Goal: Task Accomplishment & Management: Manage account settings

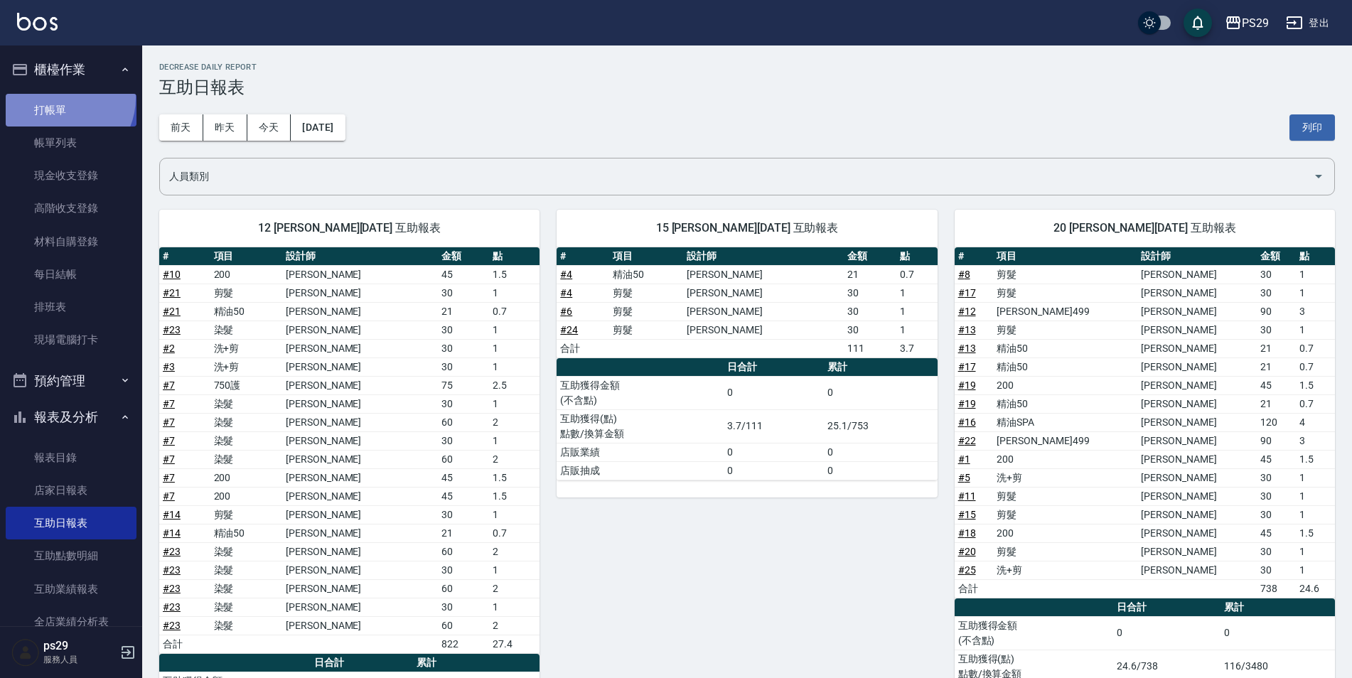
click at [59, 97] on link "打帳單" at bounding box center [71, 110] width 131 height 33
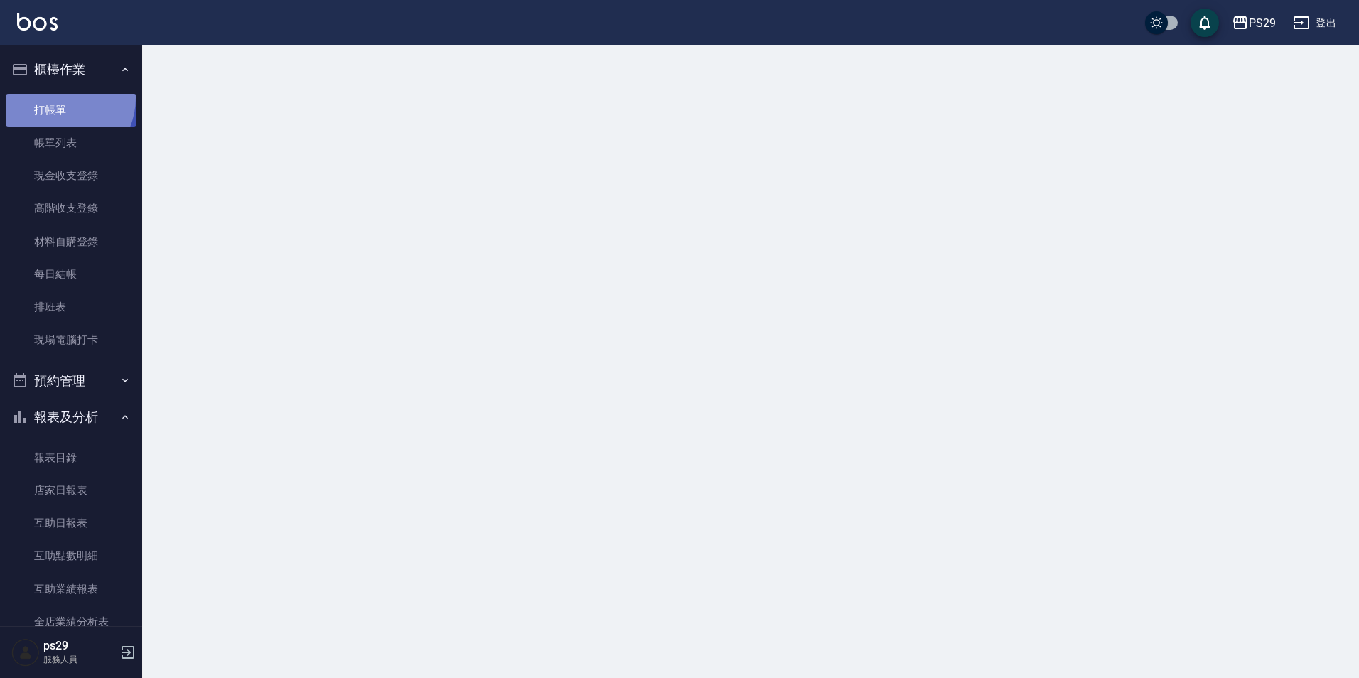
click at [59, 97] on link "打帳單" at bounding box center [71, 110] width 131 height 33
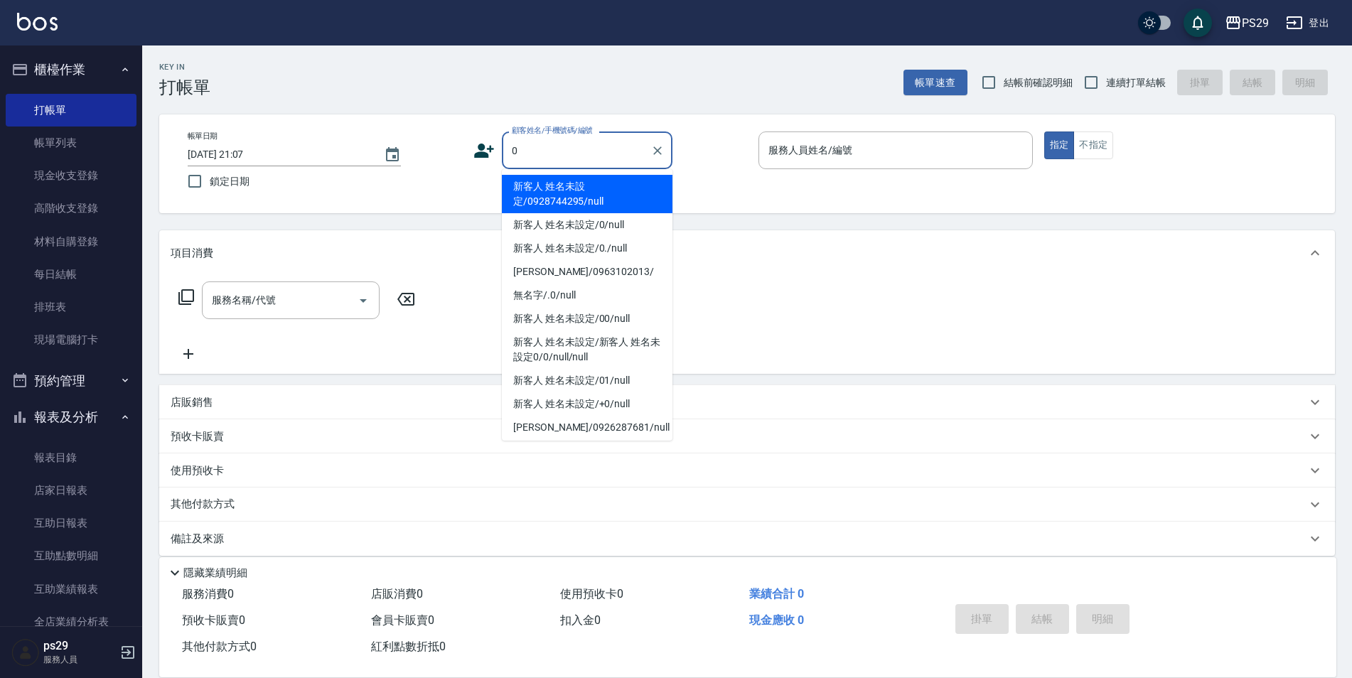
type input "新客人 姓名未設定/0928744295/null"
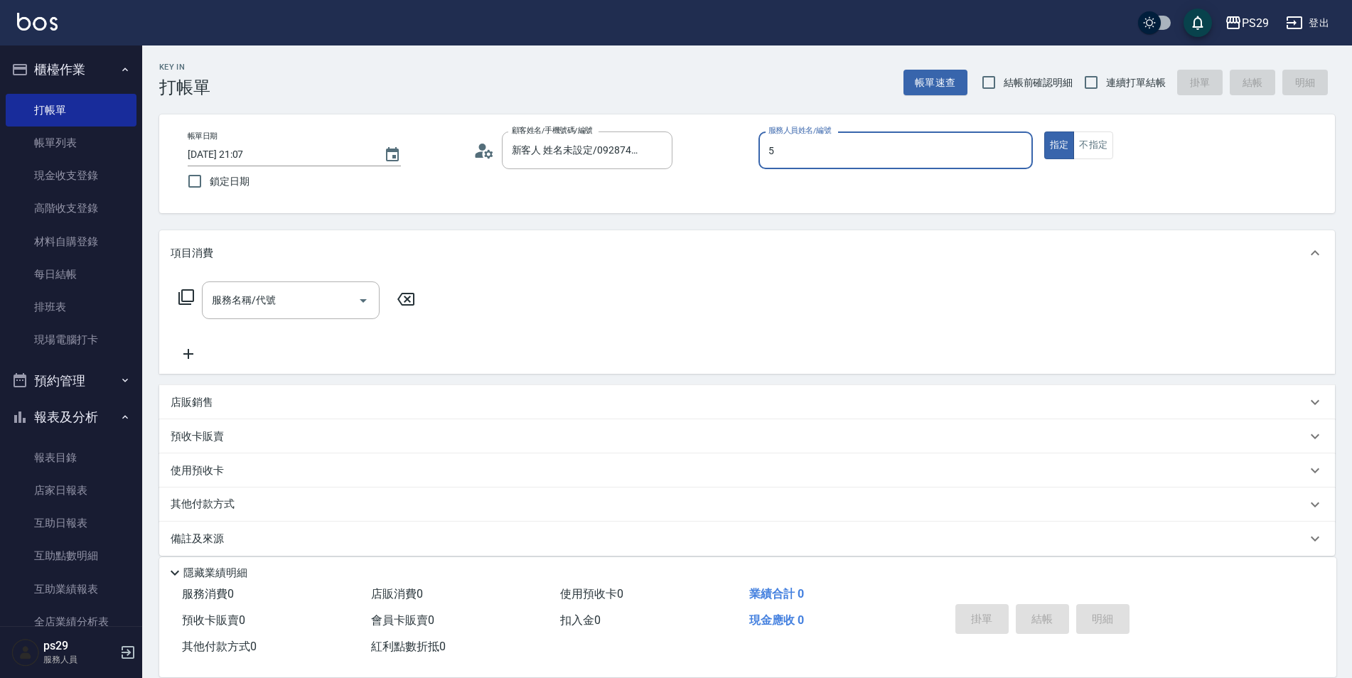
type input "[PERSON_NAME]維-5"
type button "true"
type input "新客人 姓名未設定/0/null"
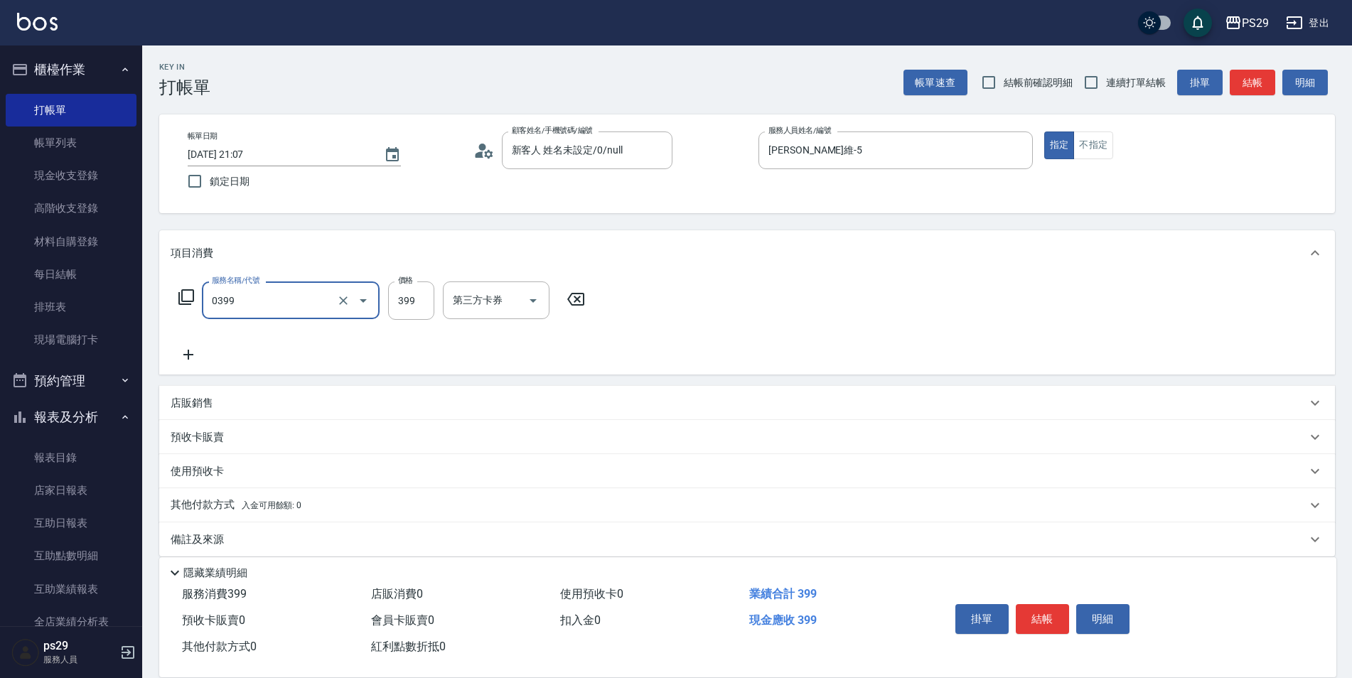
type input "海鹽399(0399)"
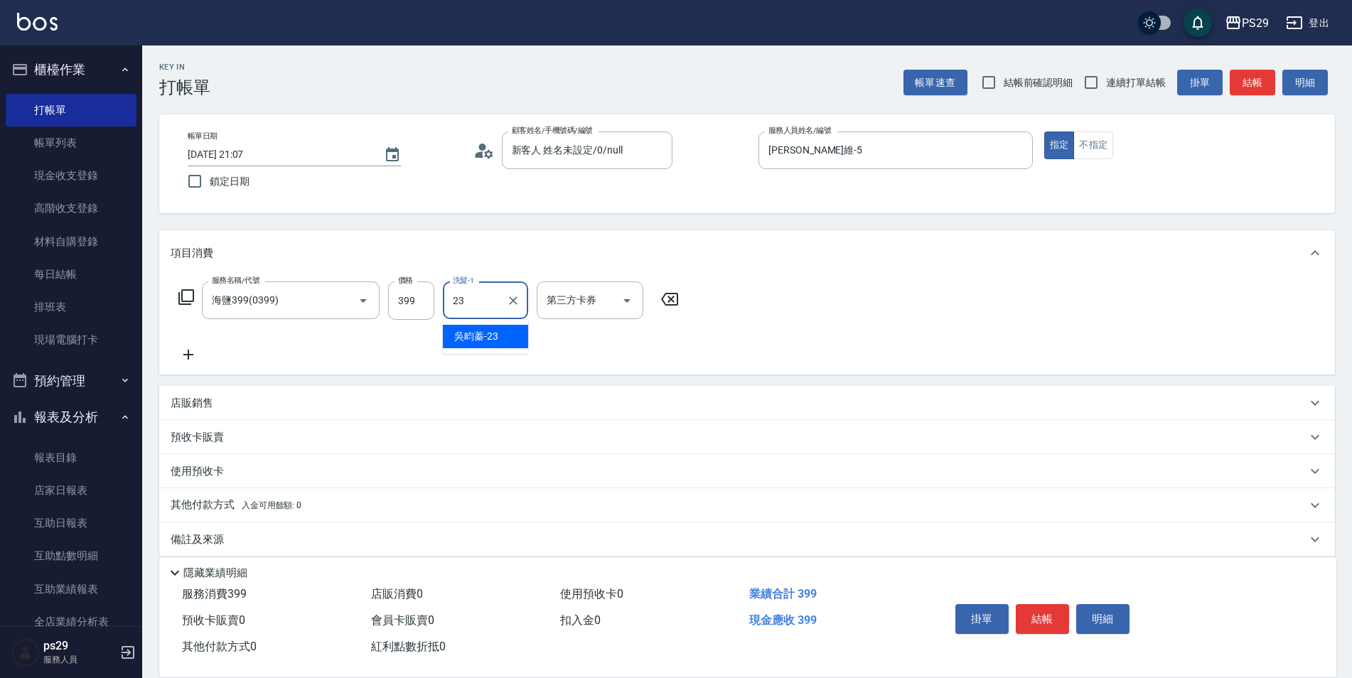
type input "吳畇蓁-23"
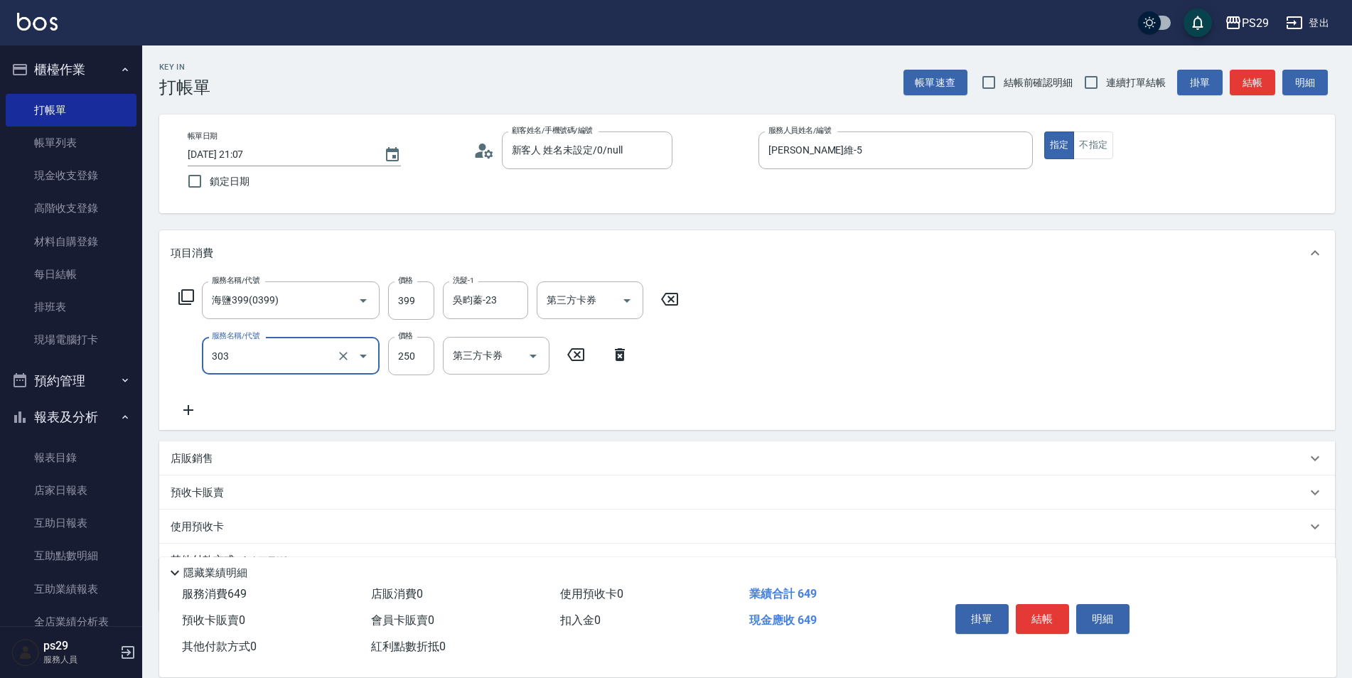
type input "剪髮(303)"
click at [244, 192] on label "鎖定日期" at bounding box center [315, 181] width 271 height 30
click at [210, 192] on input "鎖定日期" at bounding box center [195, 181] width 30 height 30
checkbox input "true"
click at [1092, 68] on input "連續打單結帳" at bounding box center [1091, 83] width 30 height 30
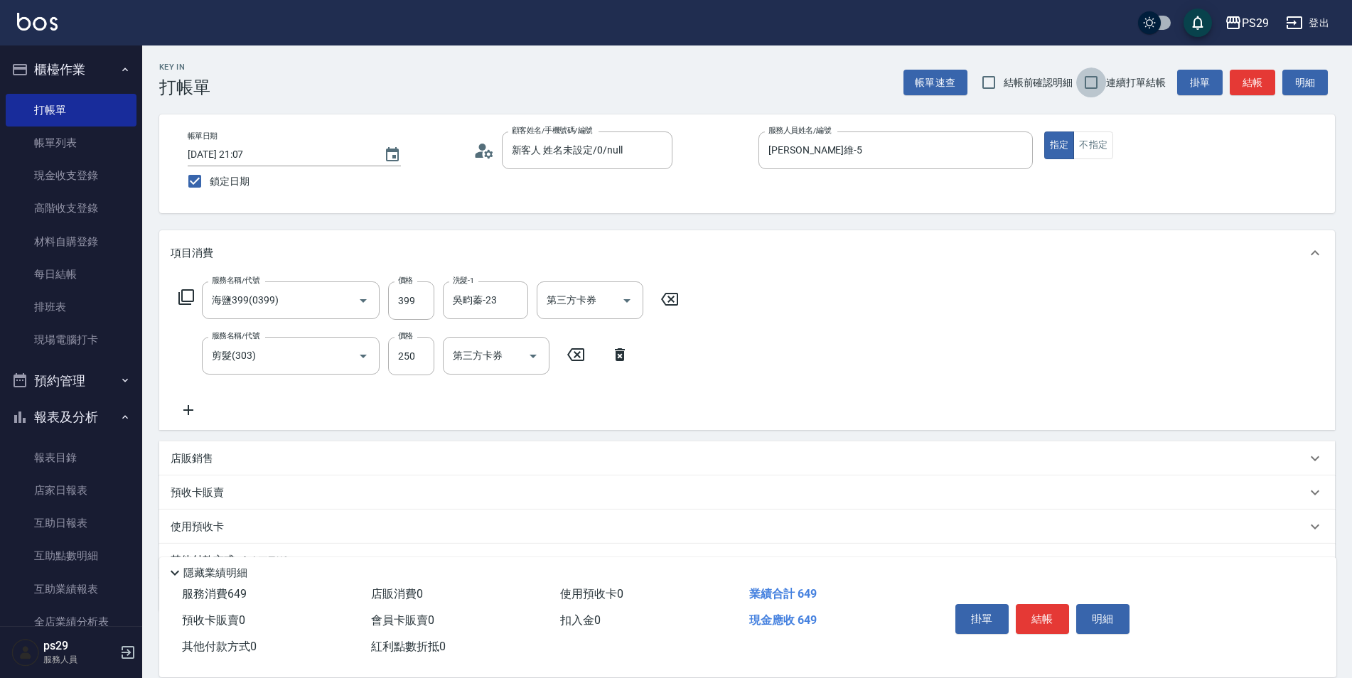
checkbox input "true"
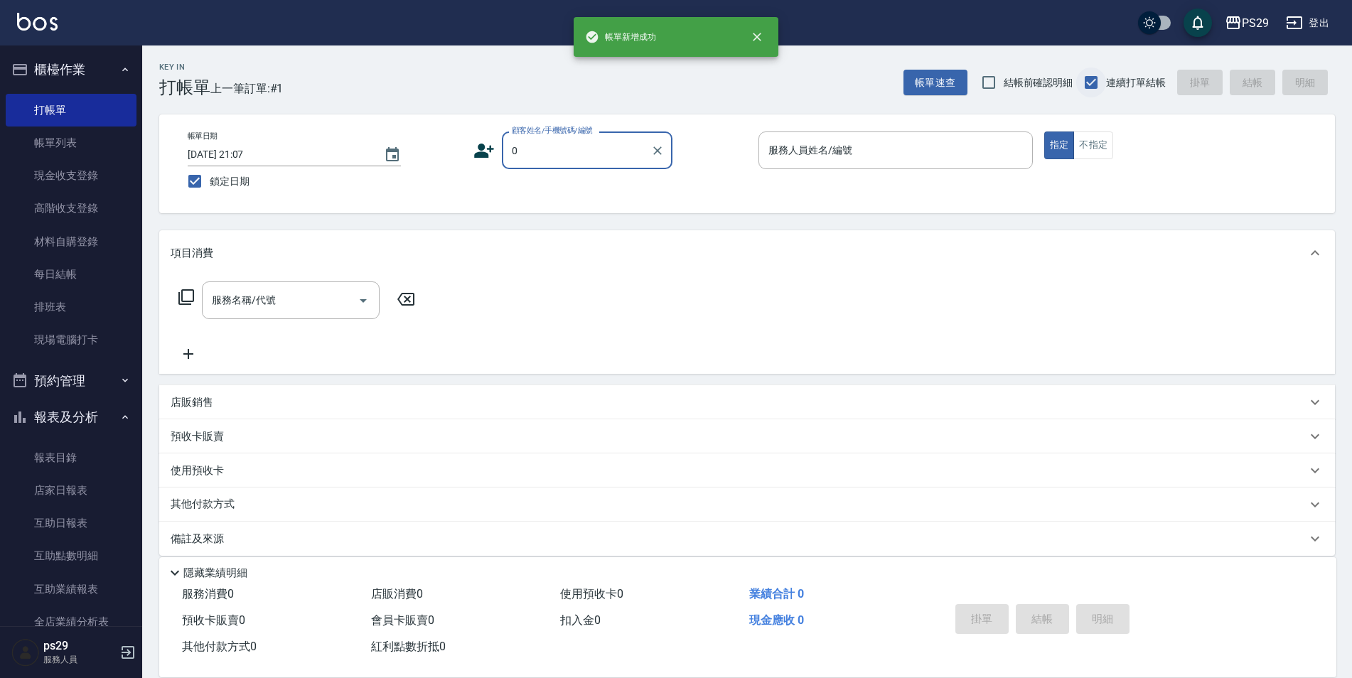
type input "新客人 姓名未設定/0928744295/null"
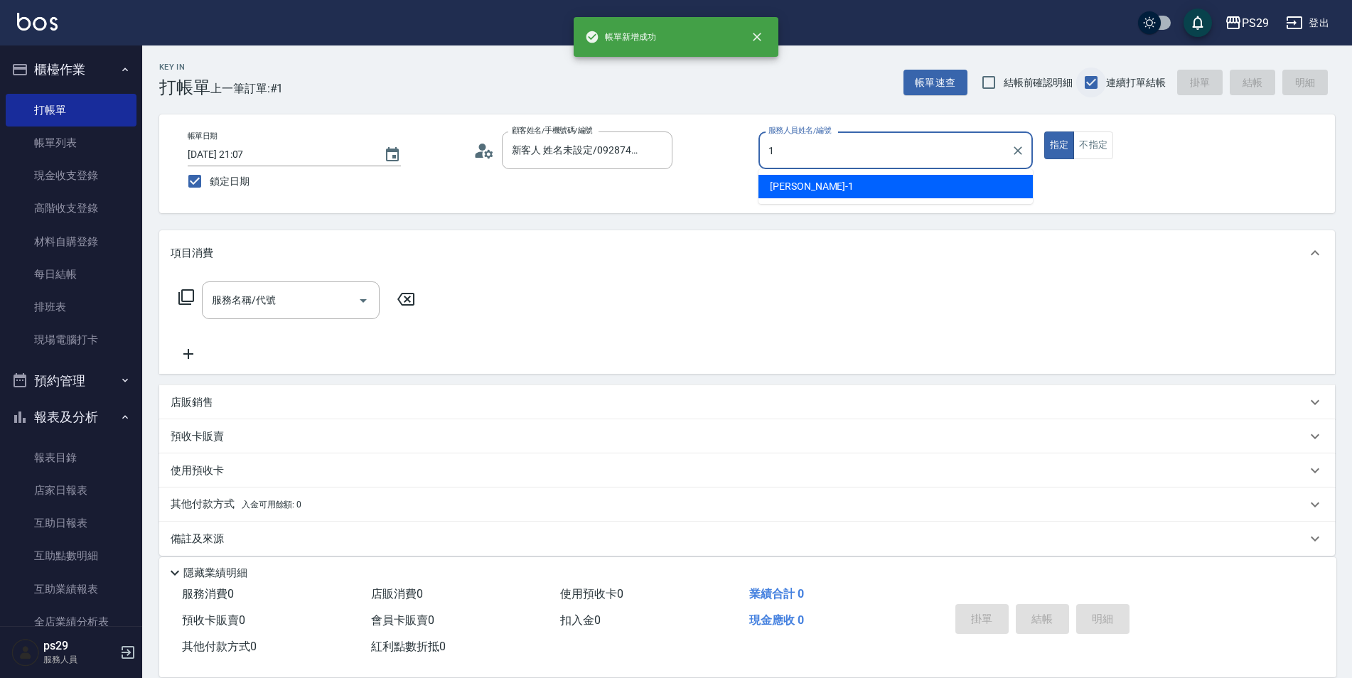
type input "[PERSON_NAME]-1"
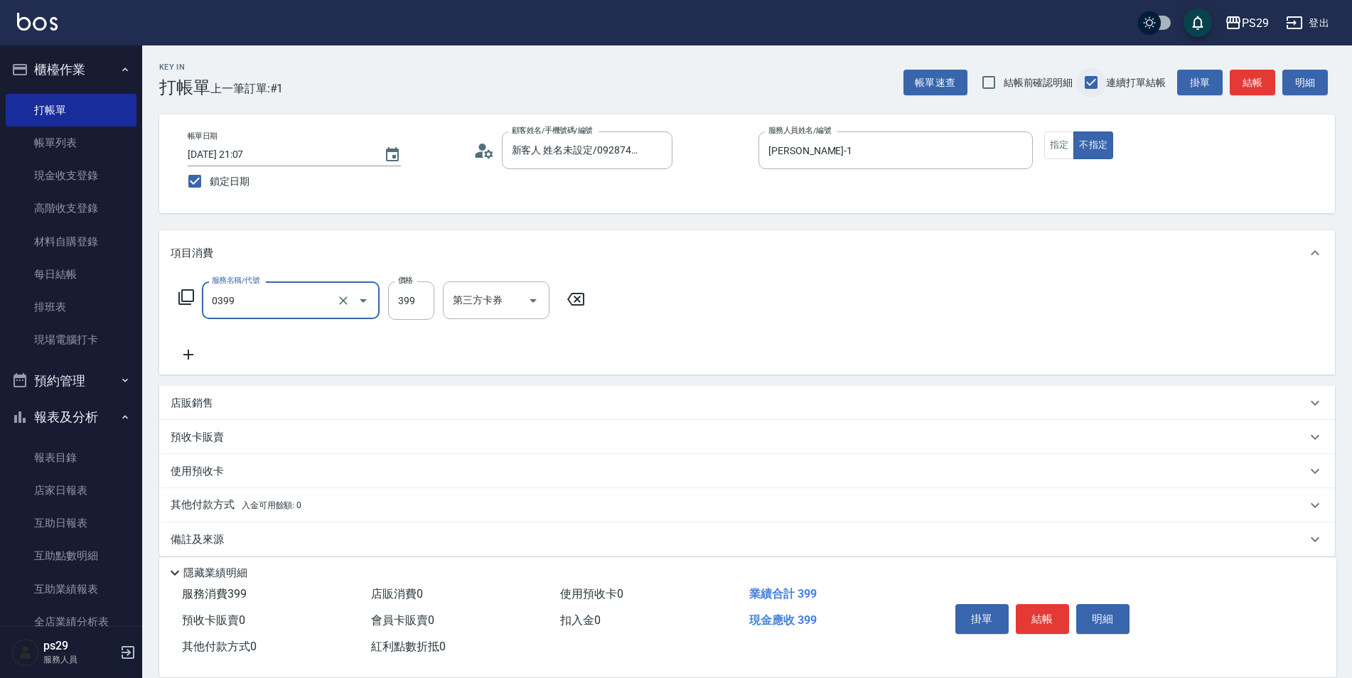
type input "海鹽399(0399)"
type input "吳畇蓁-23"
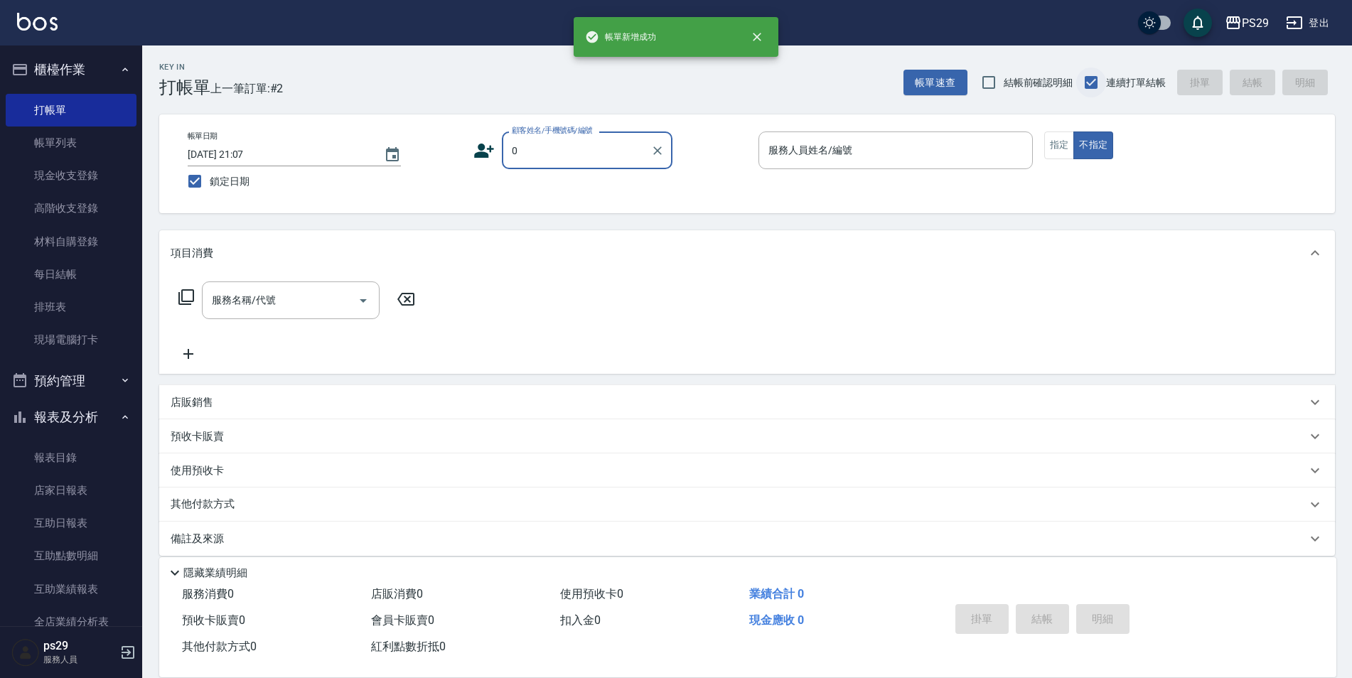
type input "新客人 姓名未設定/0928744295/null"
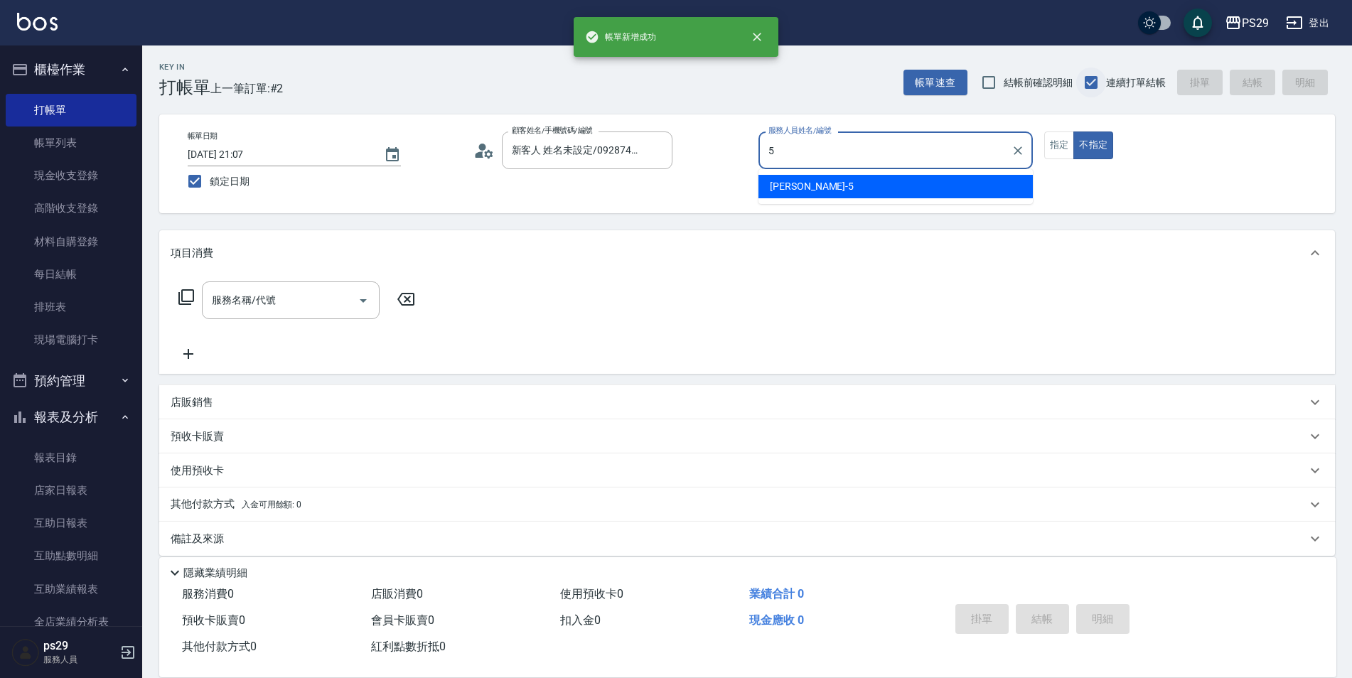
type input "[PERSON_NAME]維-5"
type button "false"
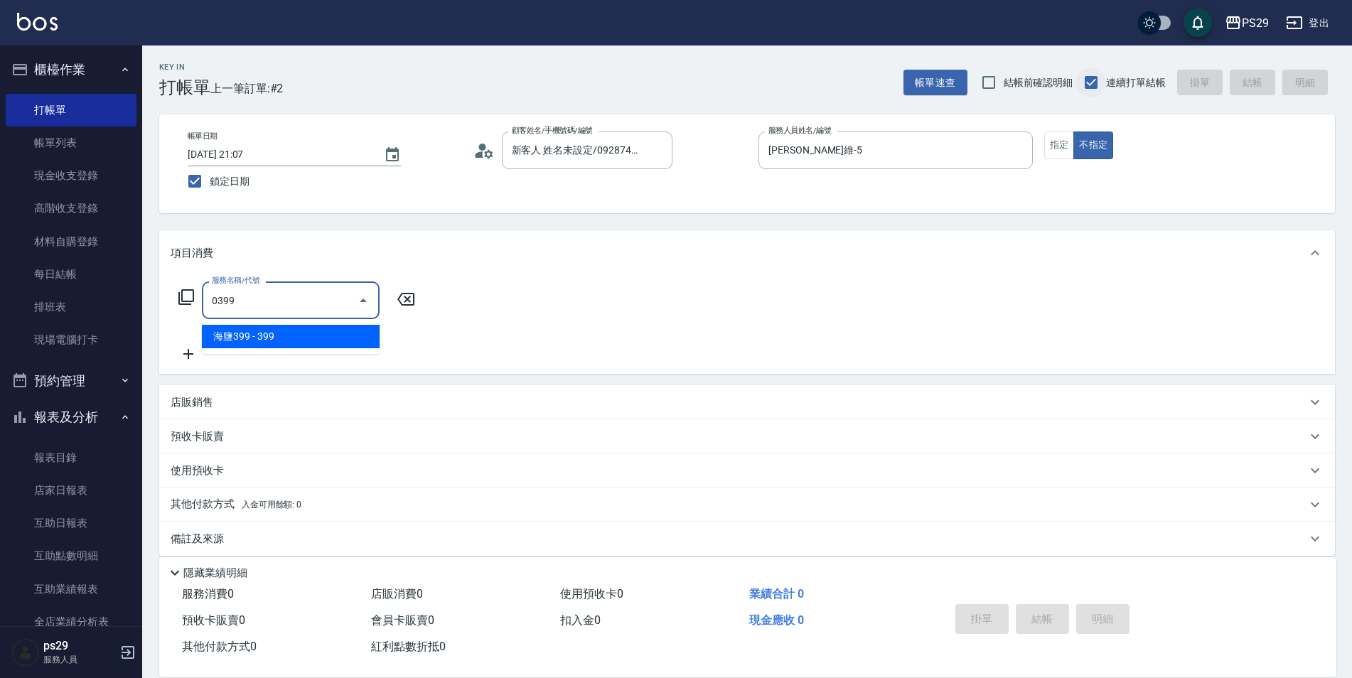
type input "海鹽399(0399)"
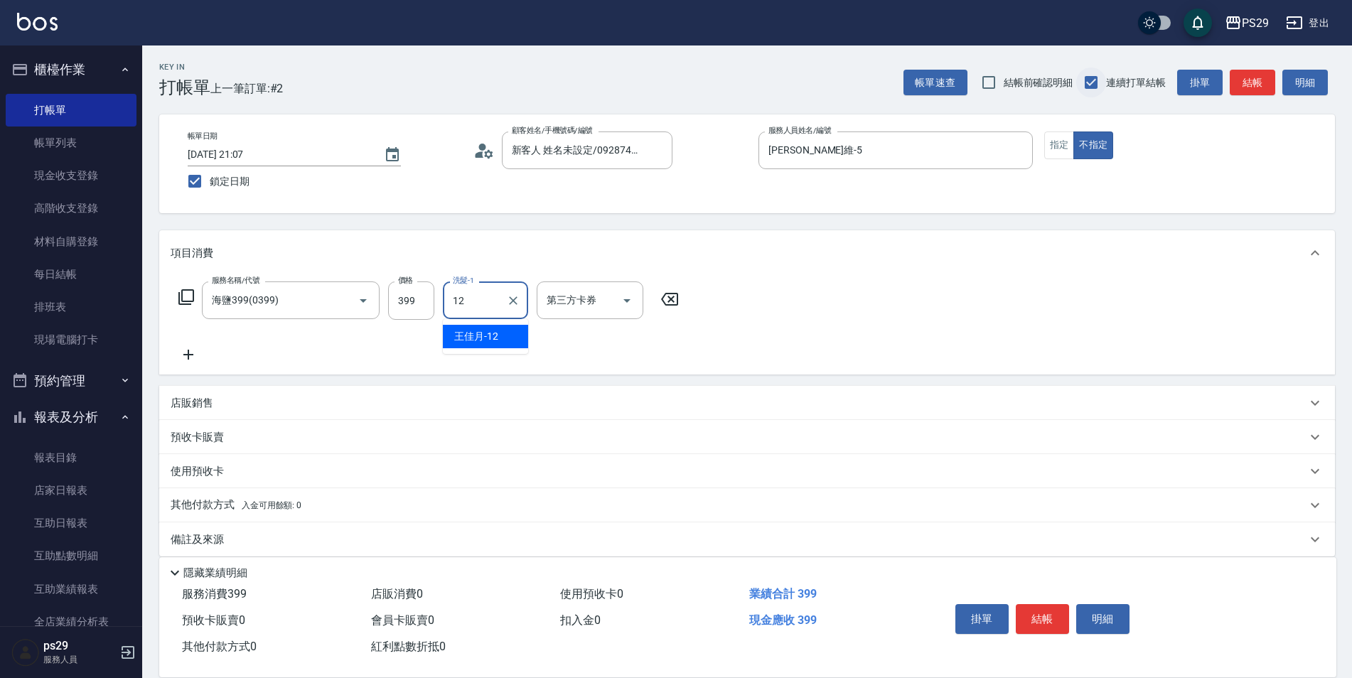
type input "[PERSON_NAME]-12"
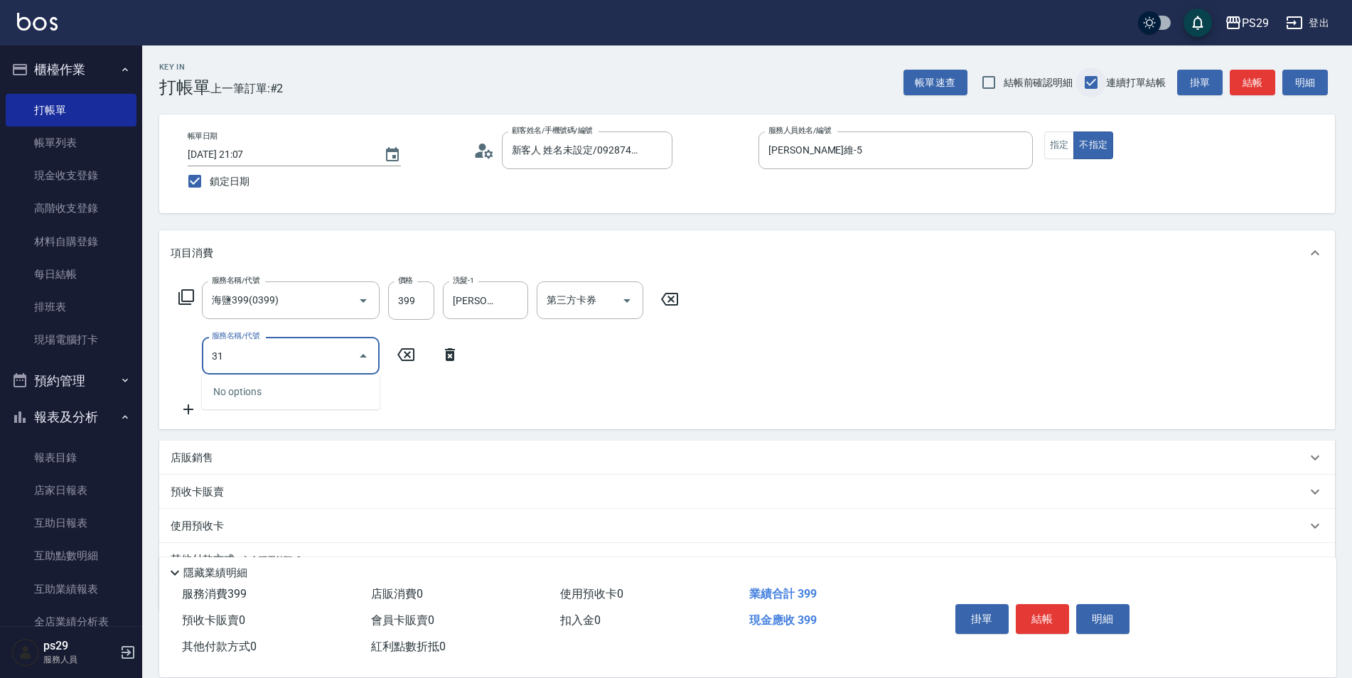
type input "310"
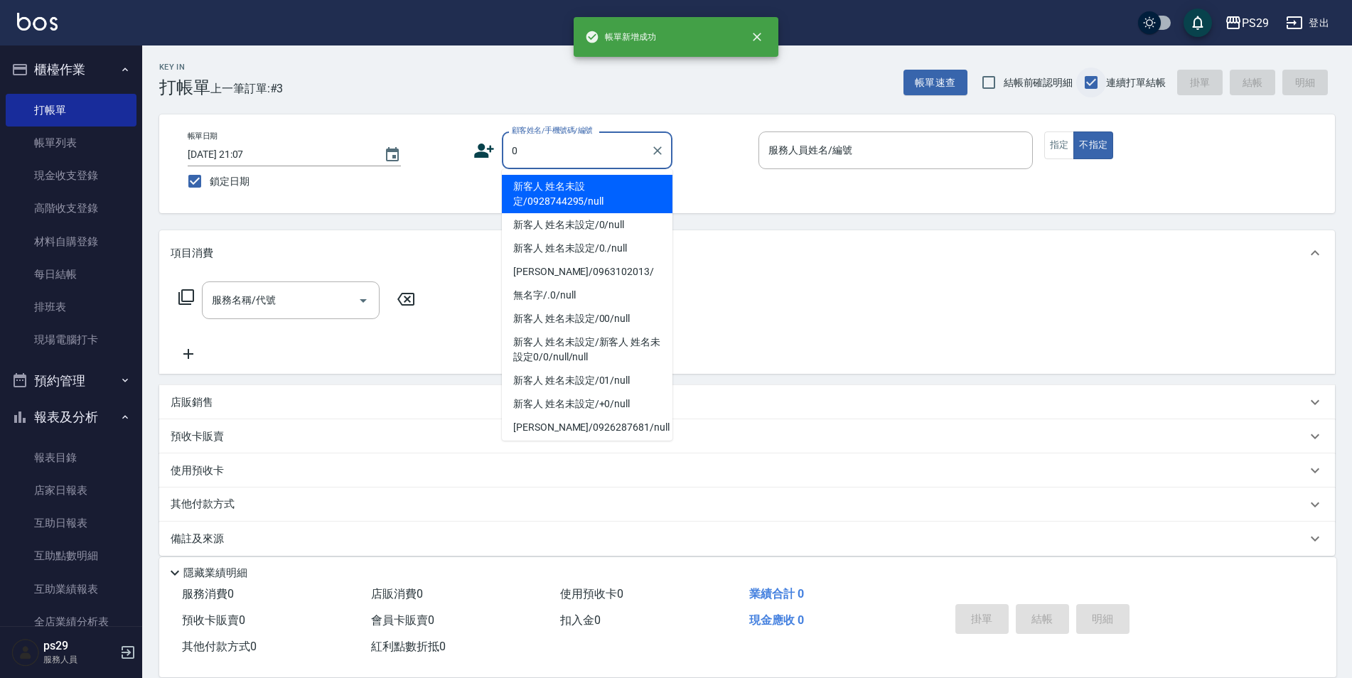
type input "新客人 姓名未設定/0928744295/null"
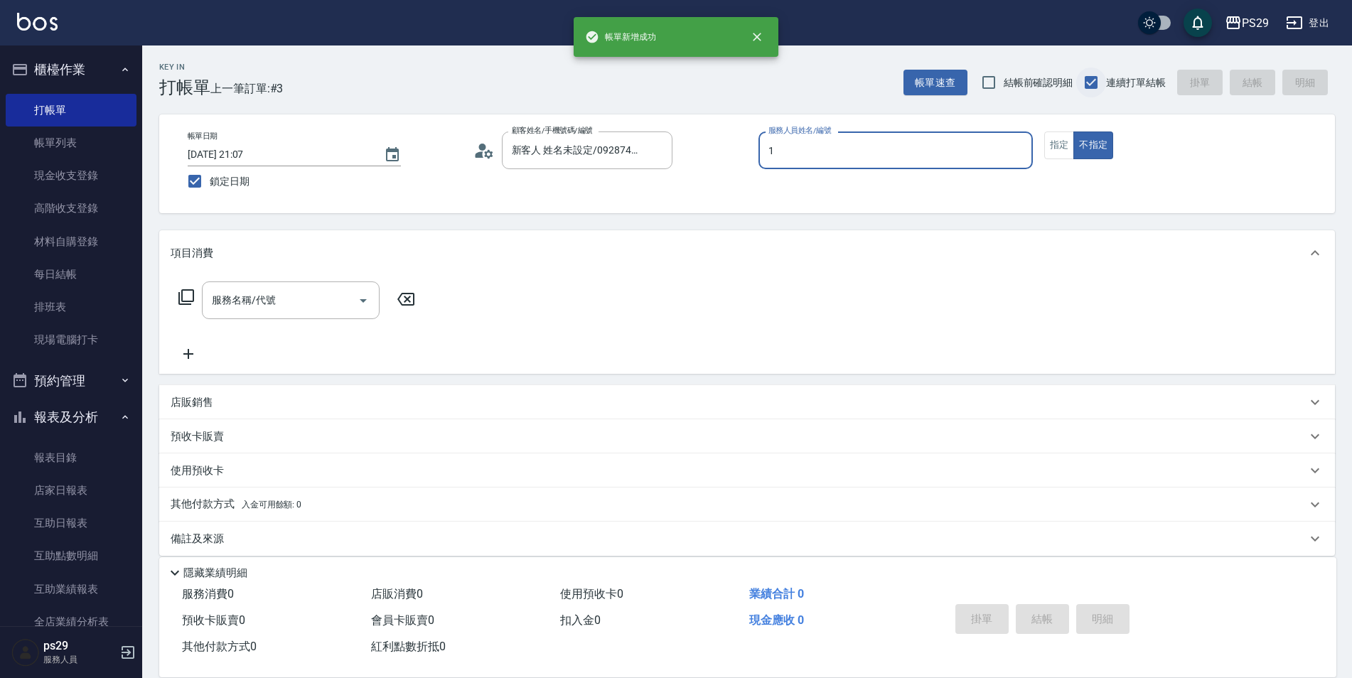
type input "[PERSON_NAME]-1"
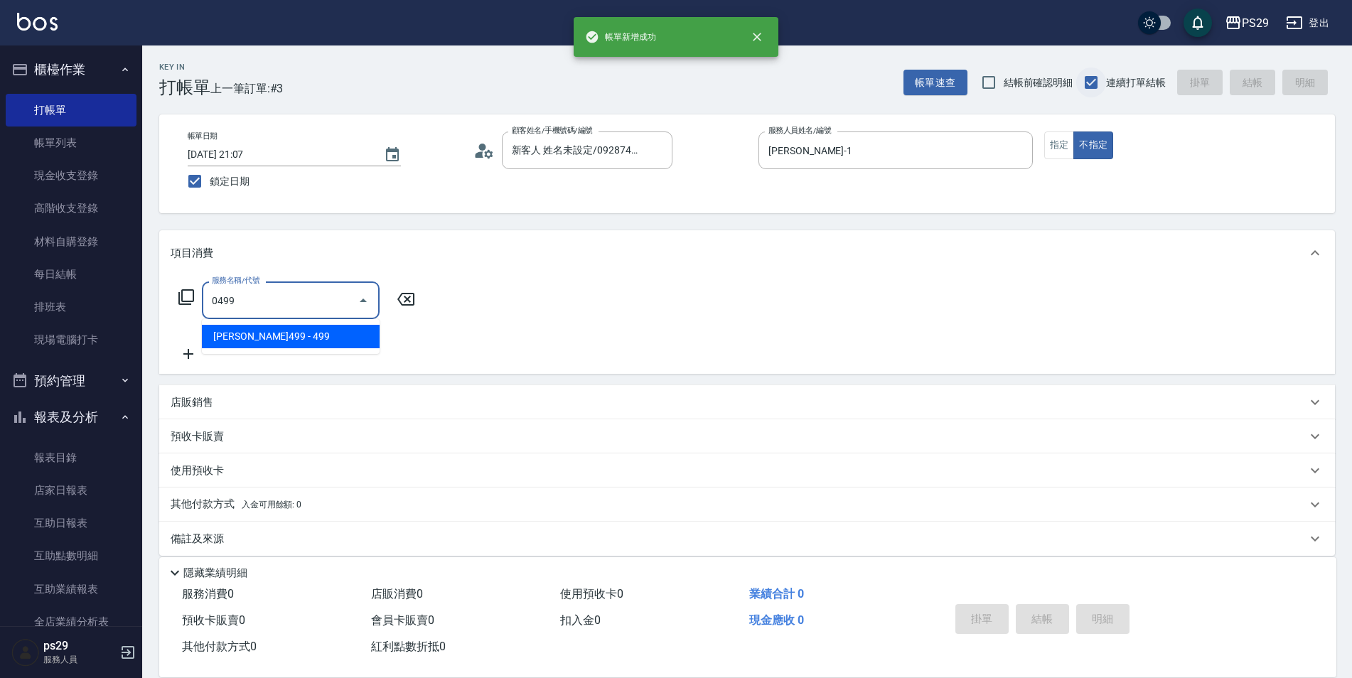
type input "[PERSON_NAME]499(0499)"
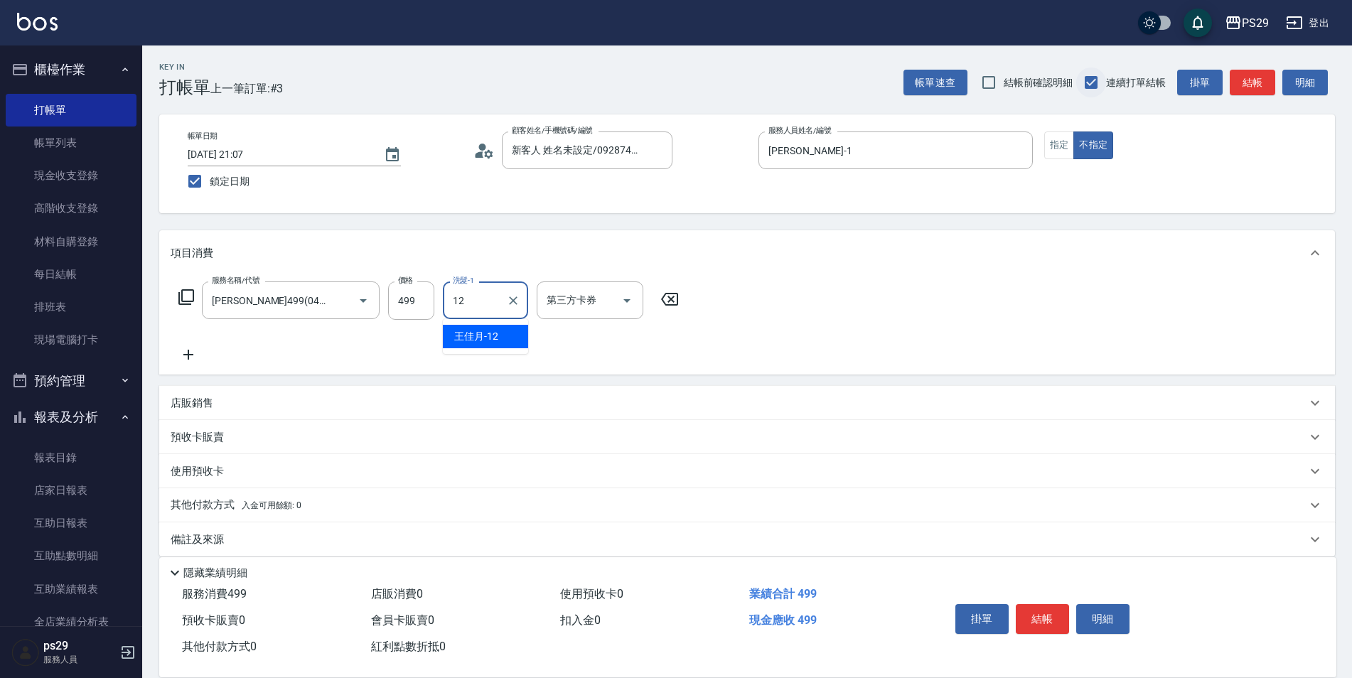
type input "[PERSON_NAME]-12"
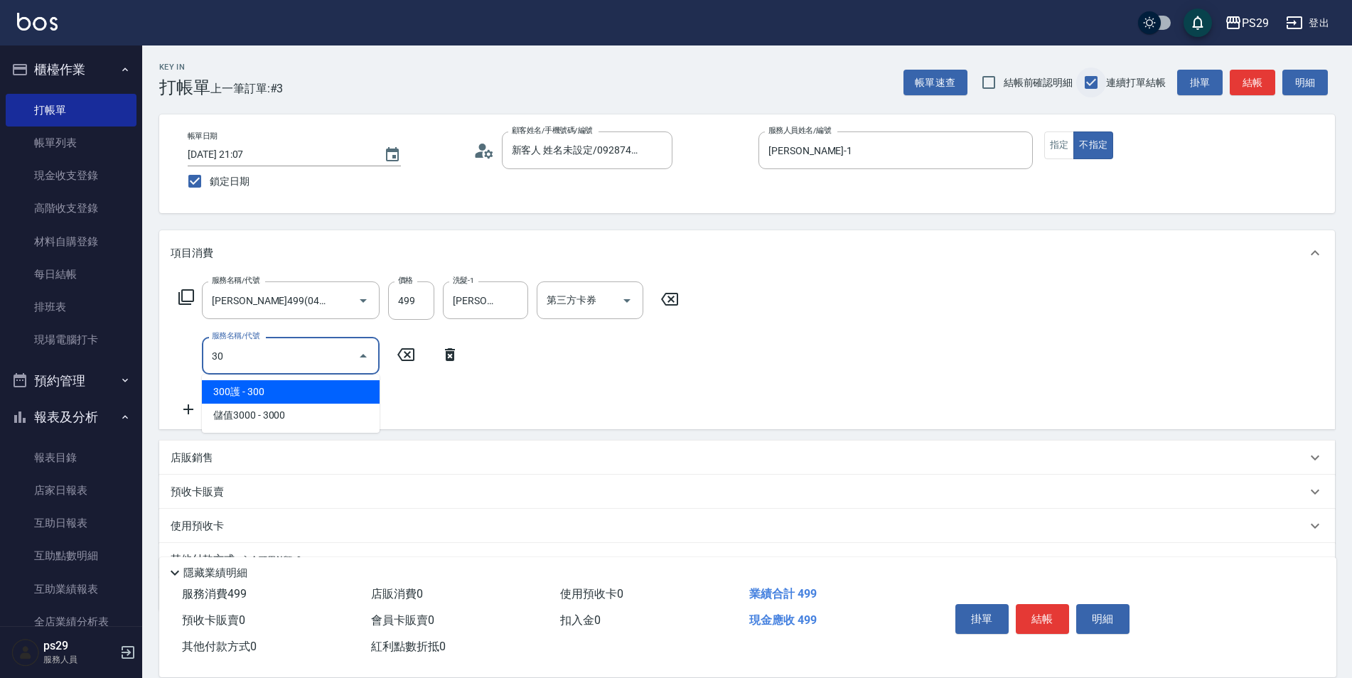
type input "304"
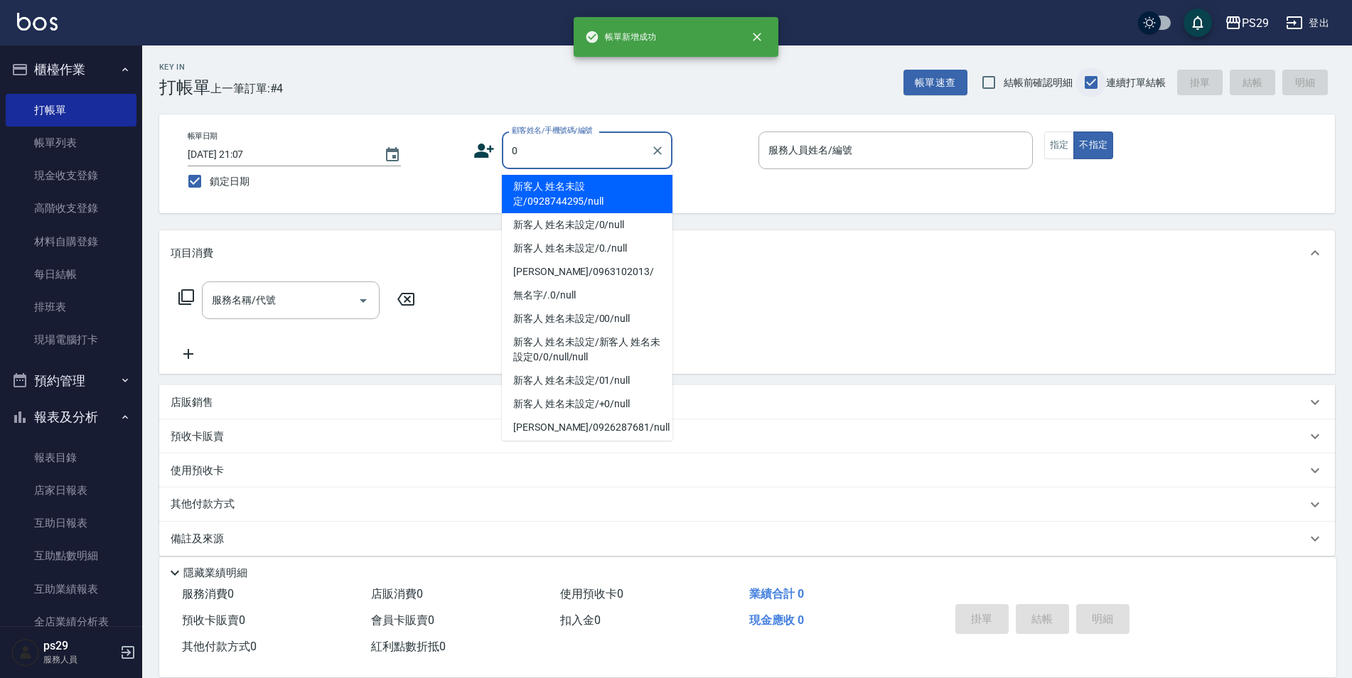
type input "新客人 姓名未設定/0928744295/null"
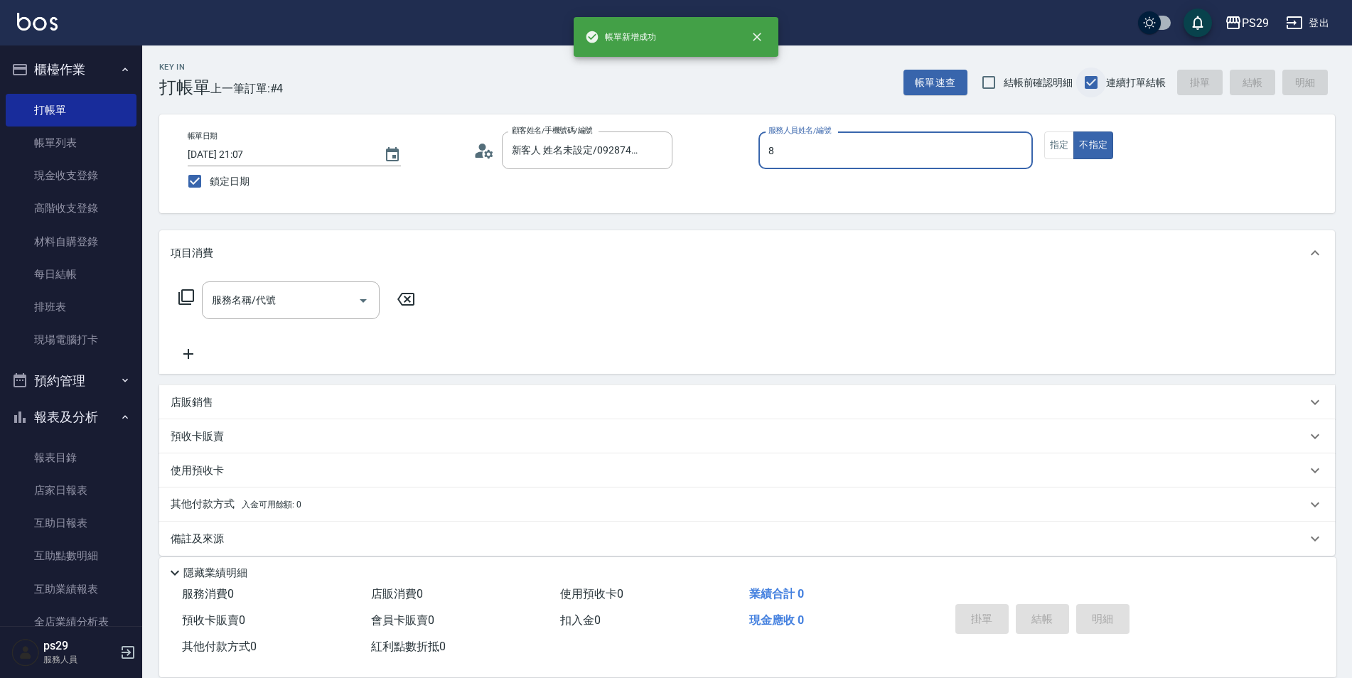
type input "[PERSON_NAME]-8"
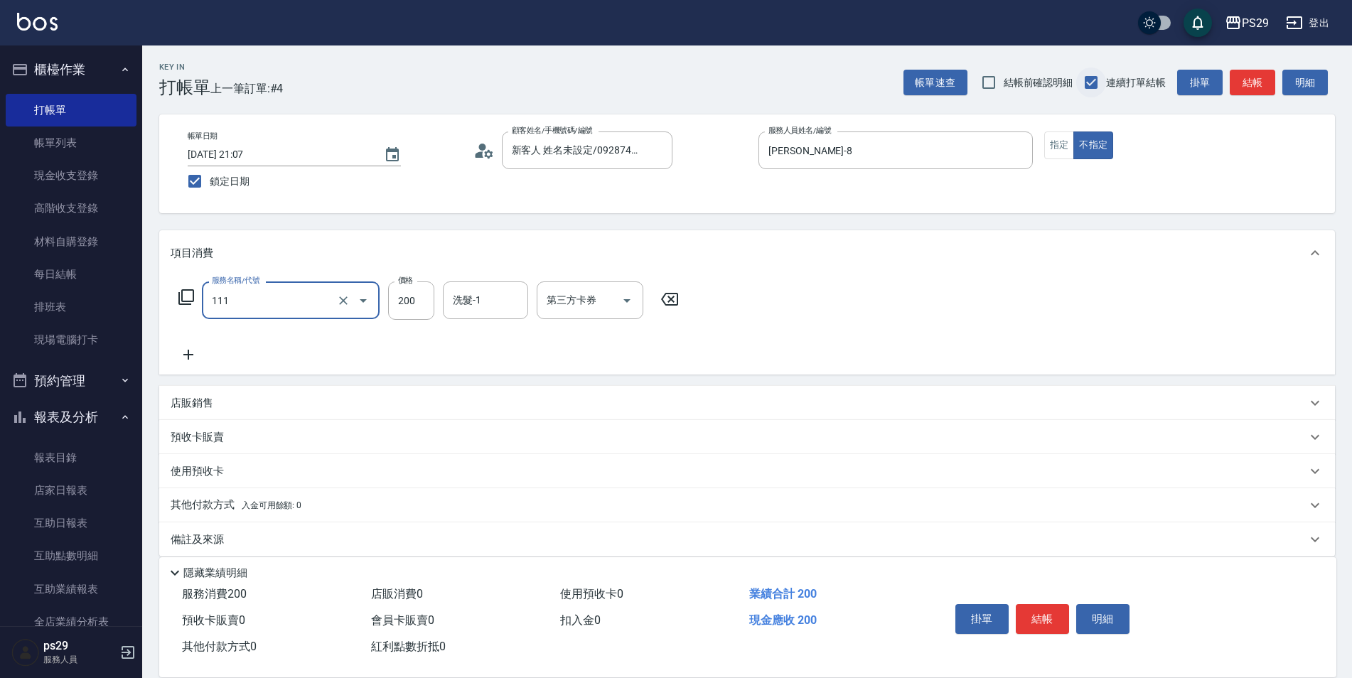
type input "200(111)"
type input "吳畇蓁-23"
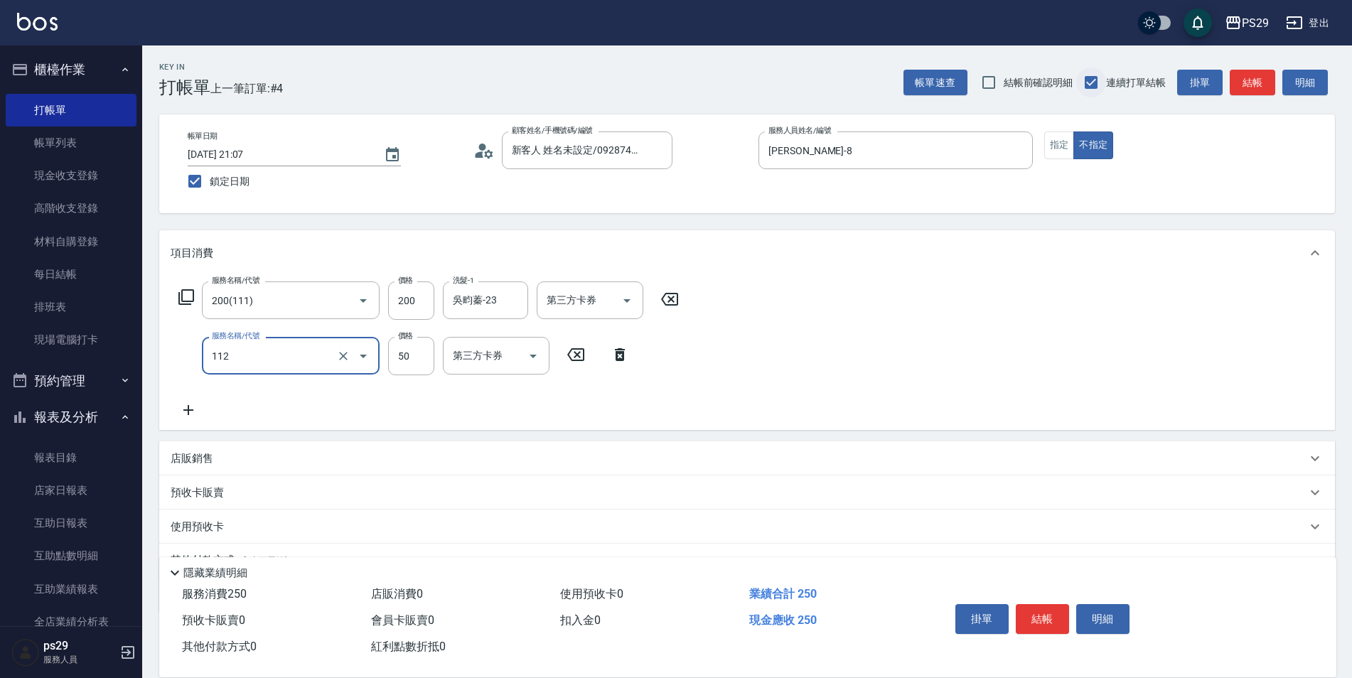
type input "精油50(112)"
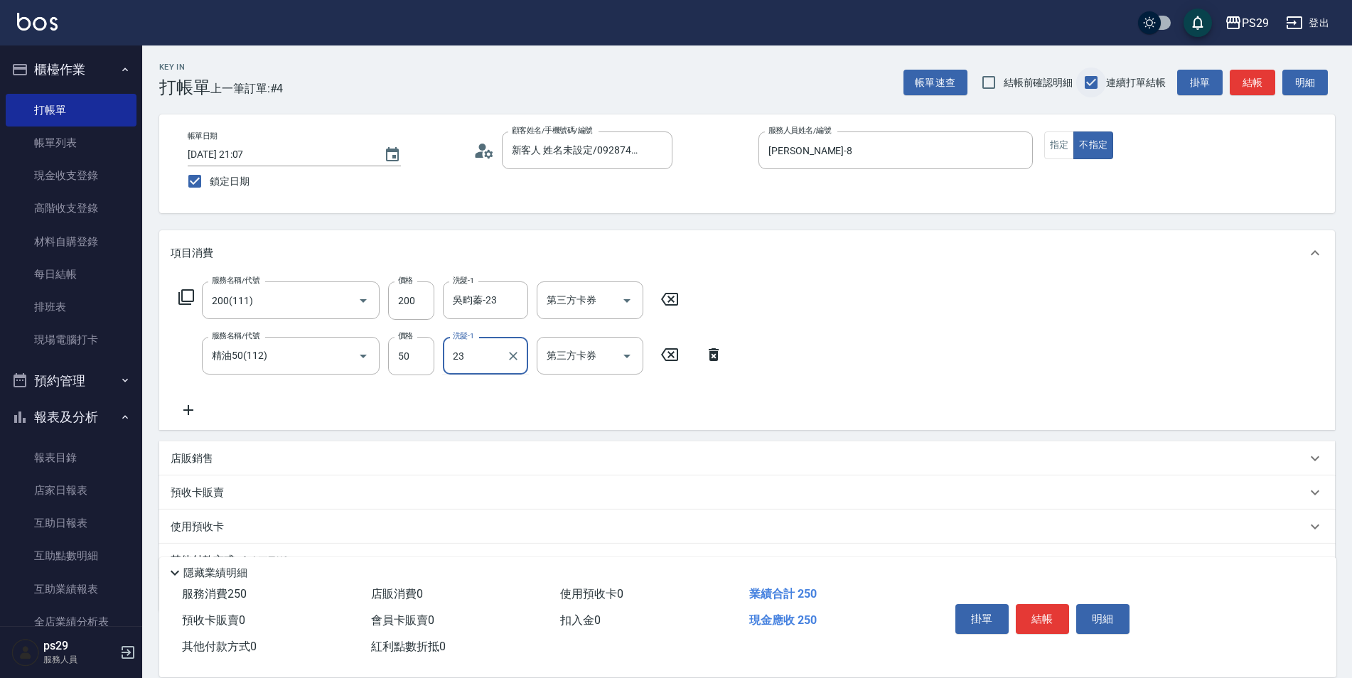
type input "吳畇蓁-23"
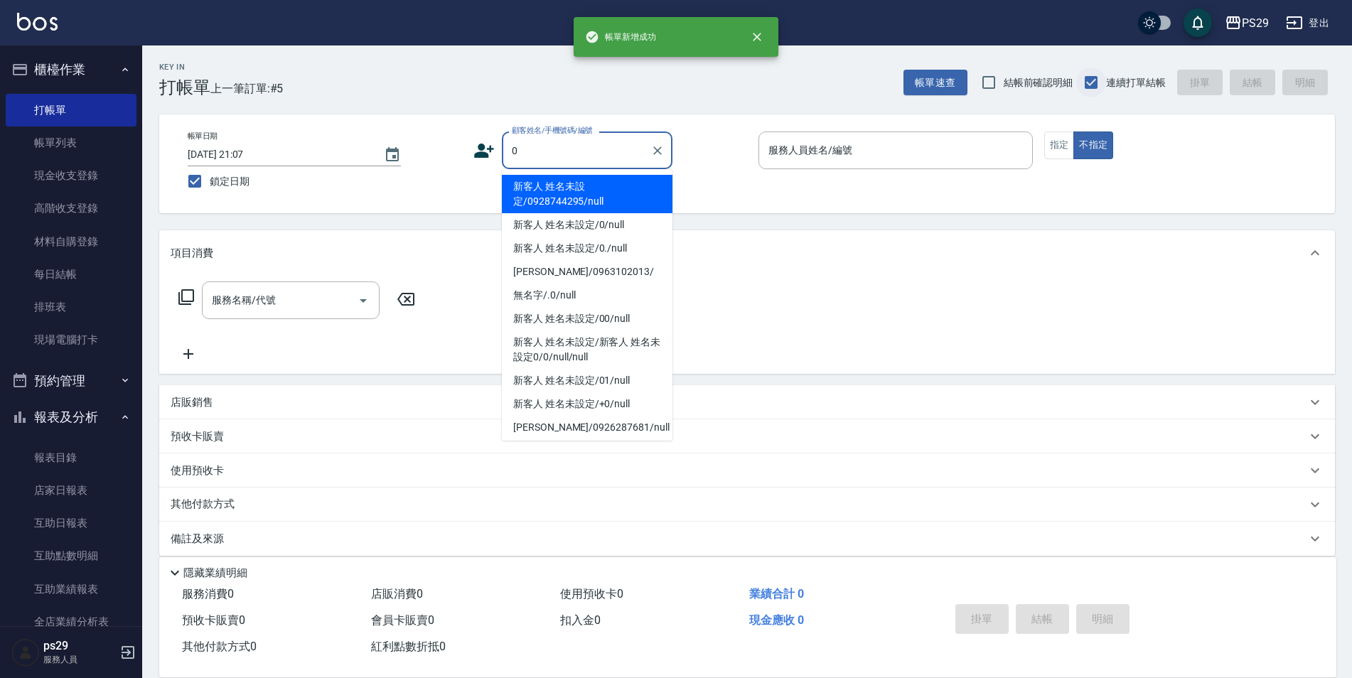
type input "新客人 姓名未設定/0928744295/null"
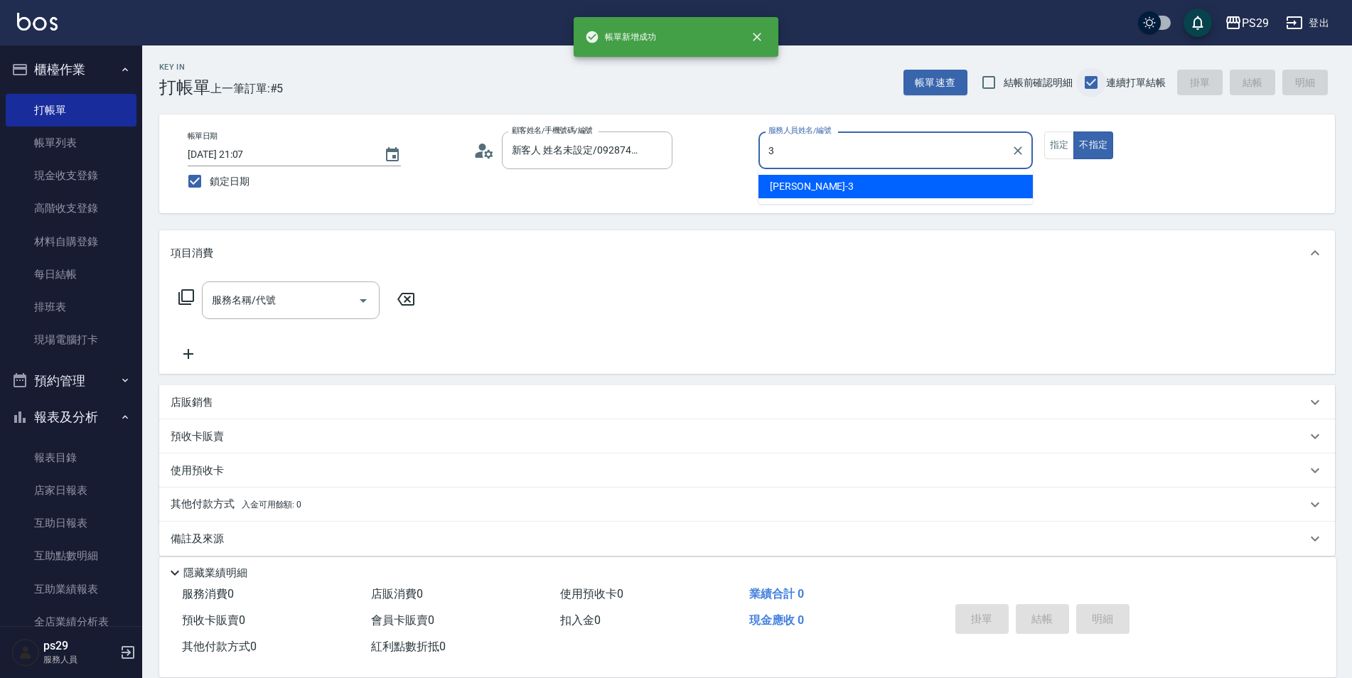
type input "[PERSON_NAME]-3"
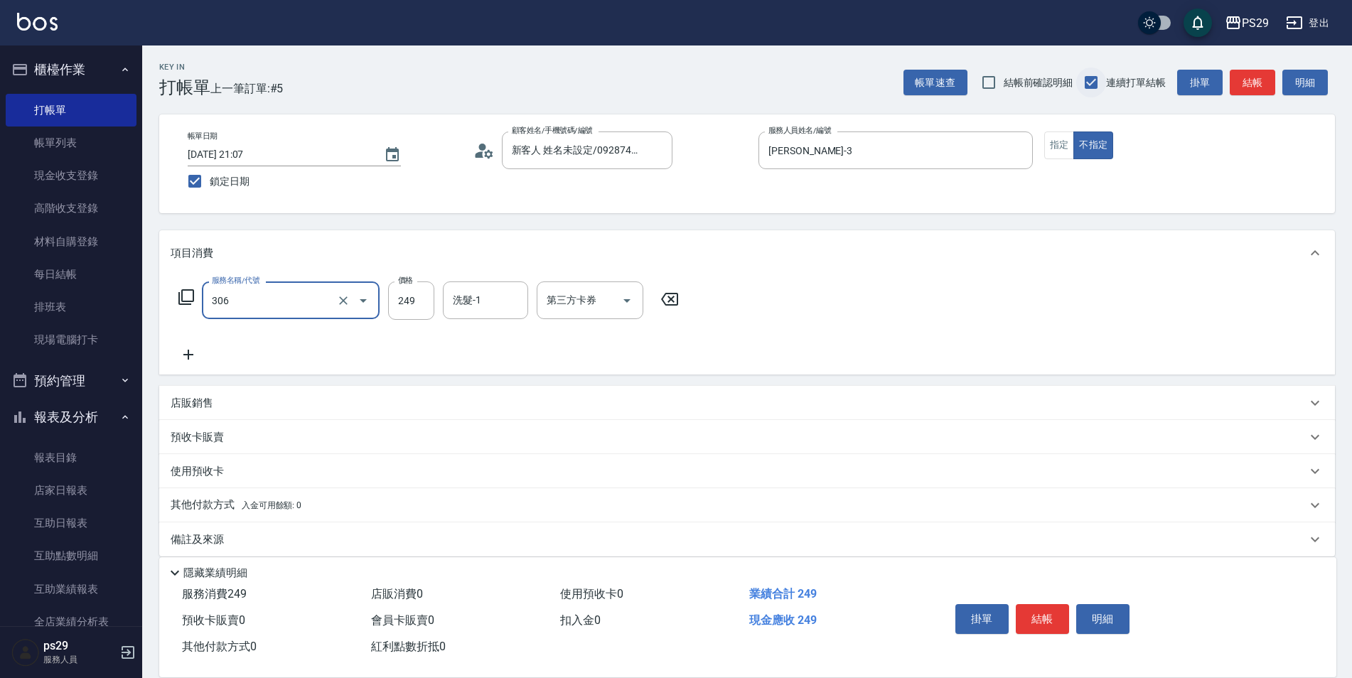
type input "剪髮(306)"
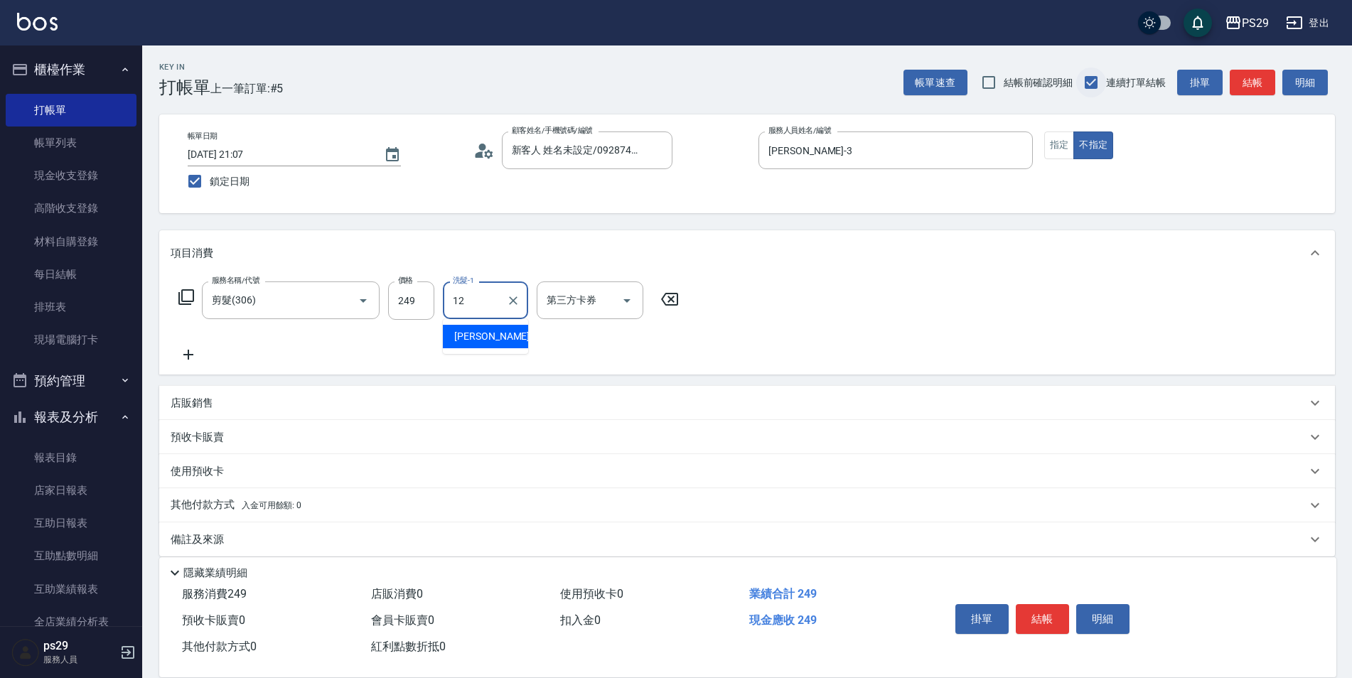
type input "[PERSON_NAME]-12"
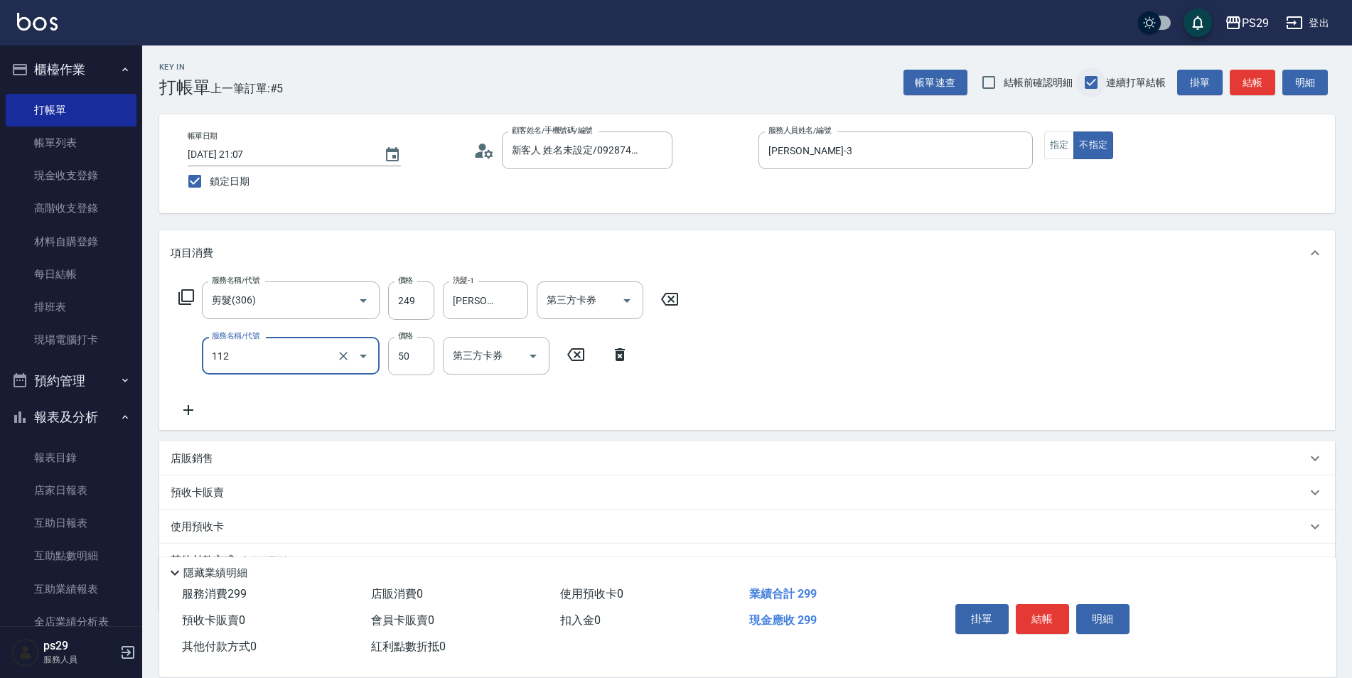
type input "精油50(112)"
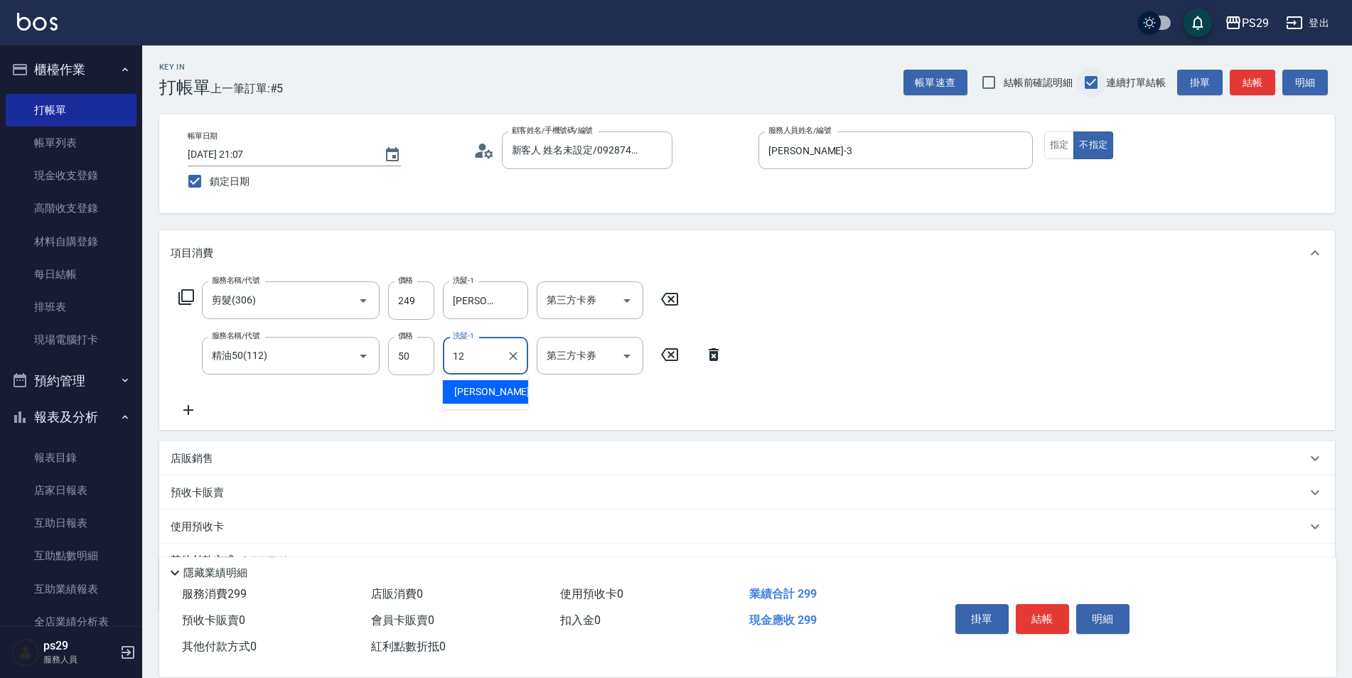
type input "[PERSON_NAME]-12"
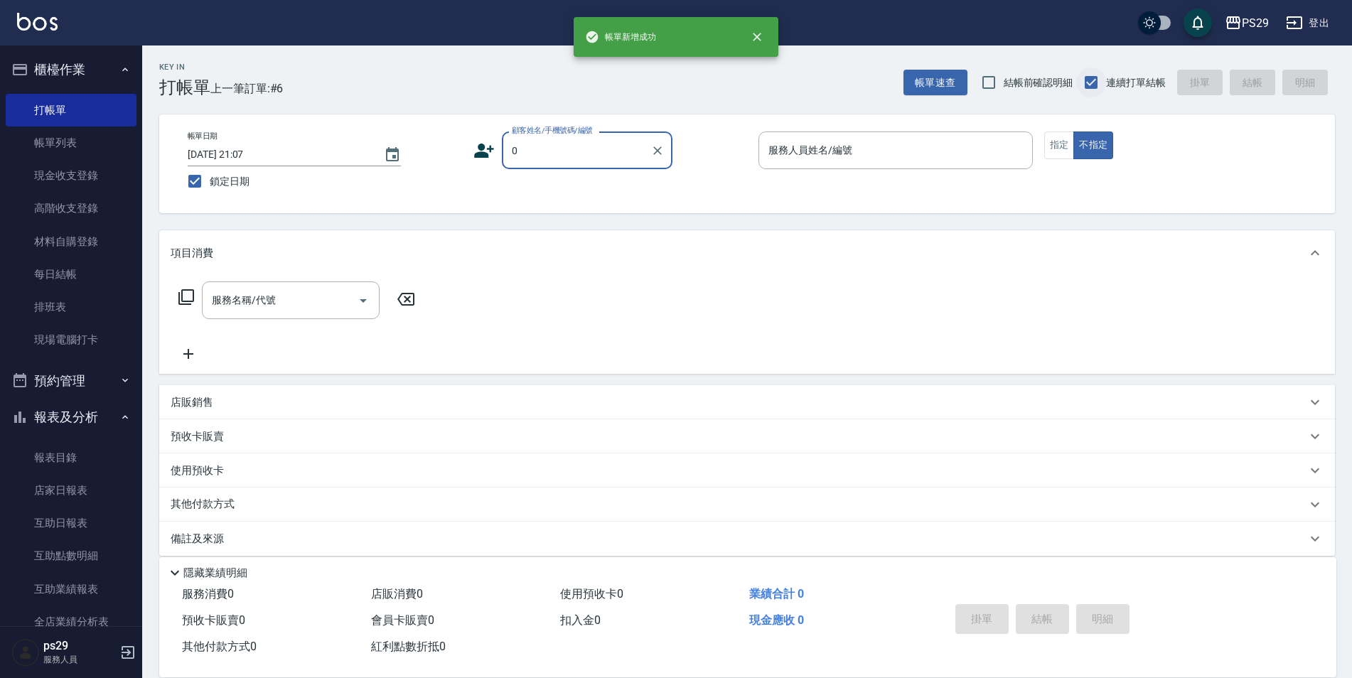
type input "新客人 姓名未設定/0928744295/null"
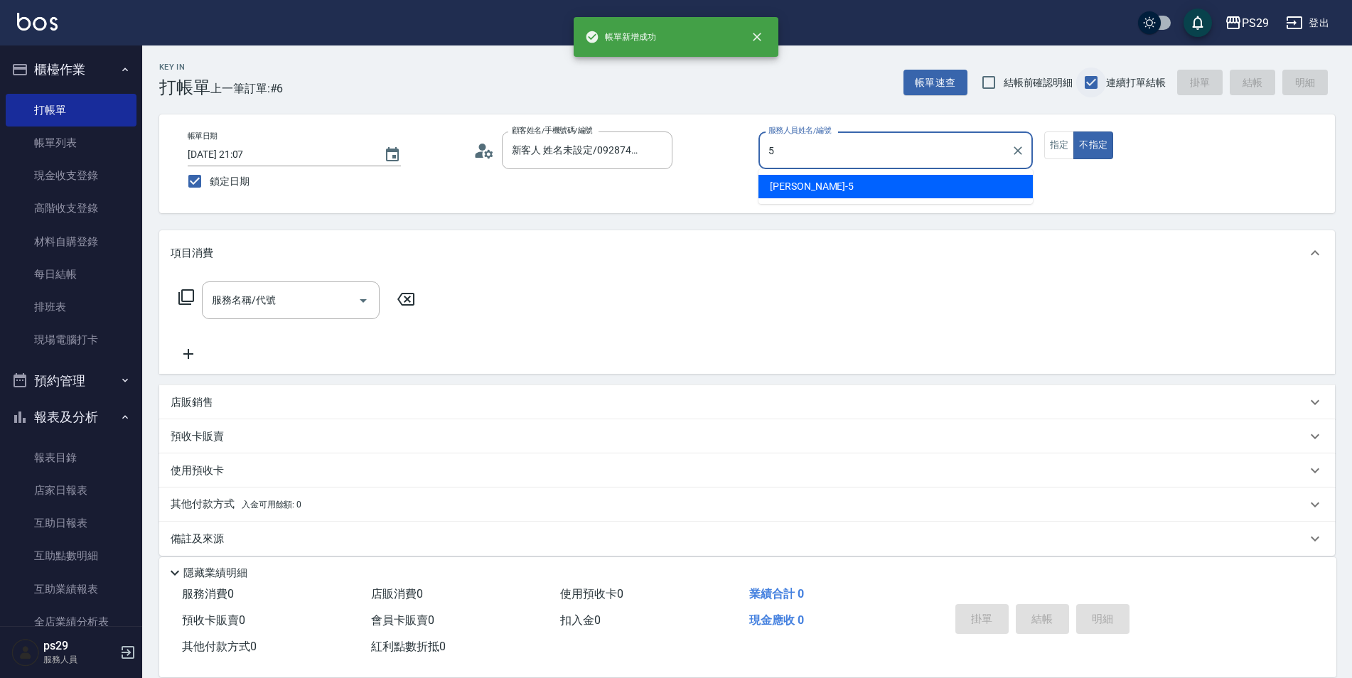
type input "[PERSON_NAME]維-5"
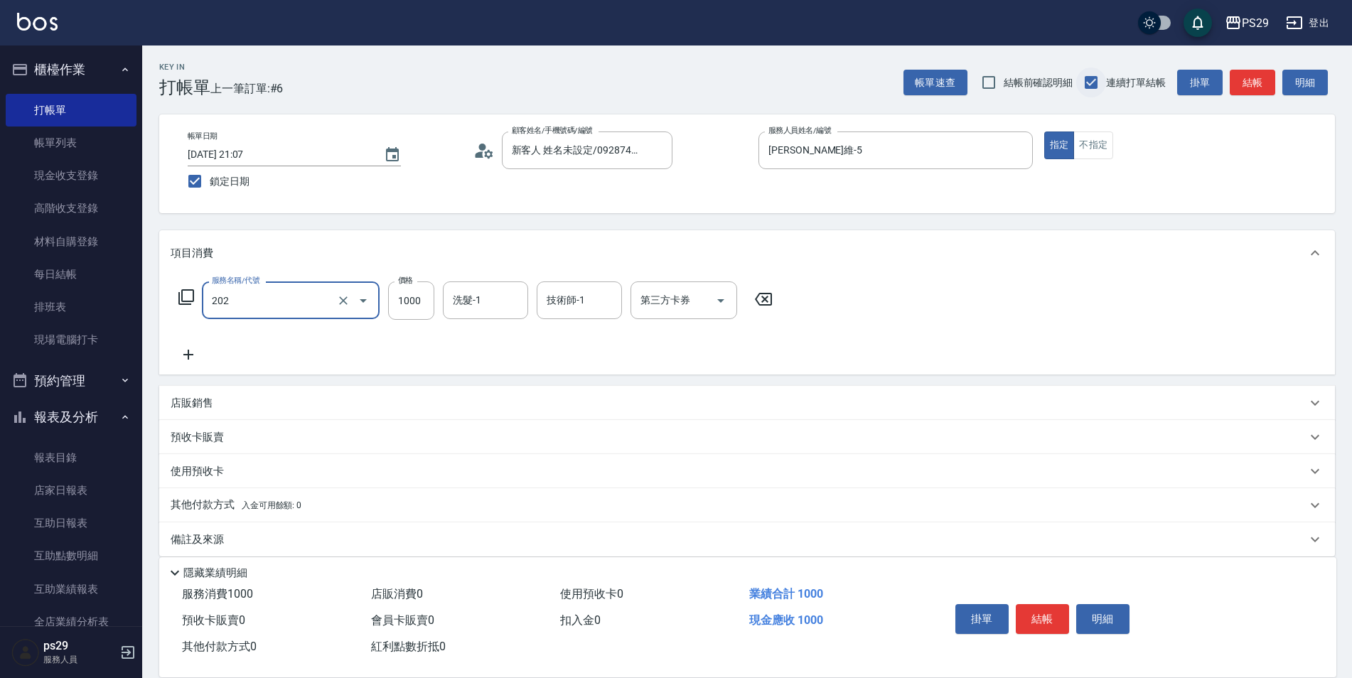
type input "燙髮(202)"
type input "800"
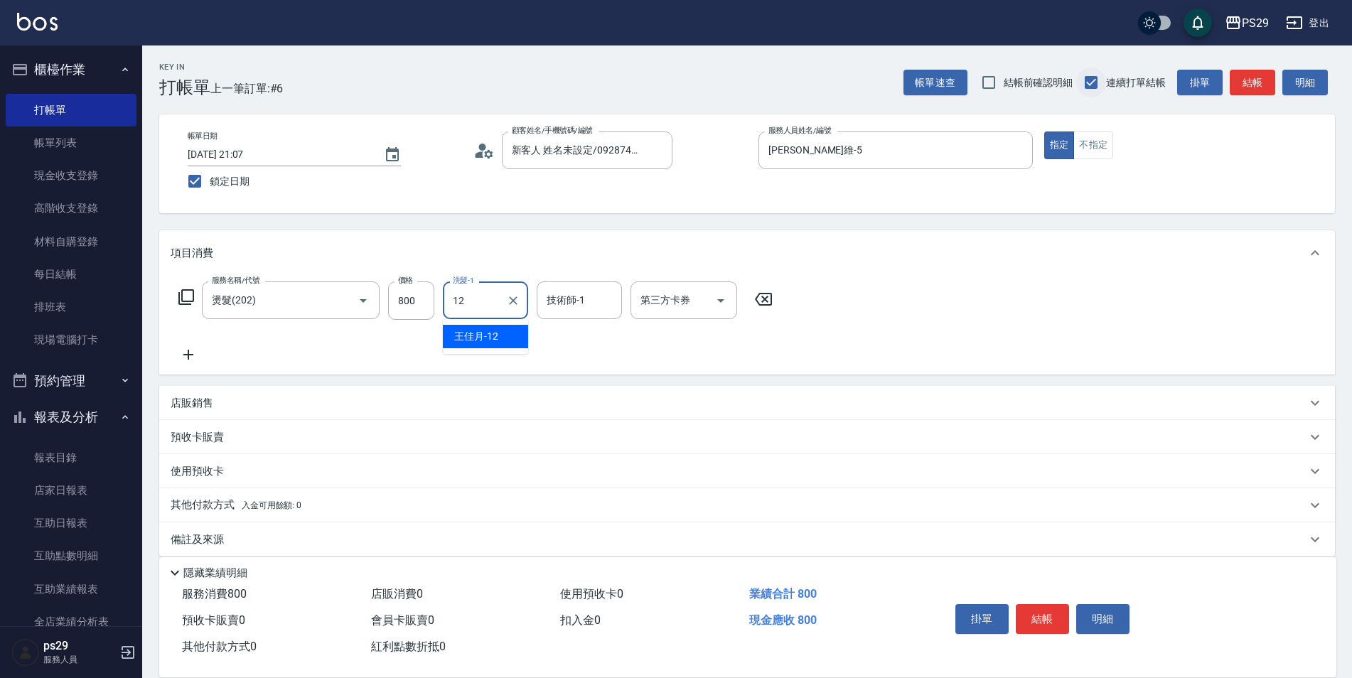
type input "[PERSON_NAME]-12"
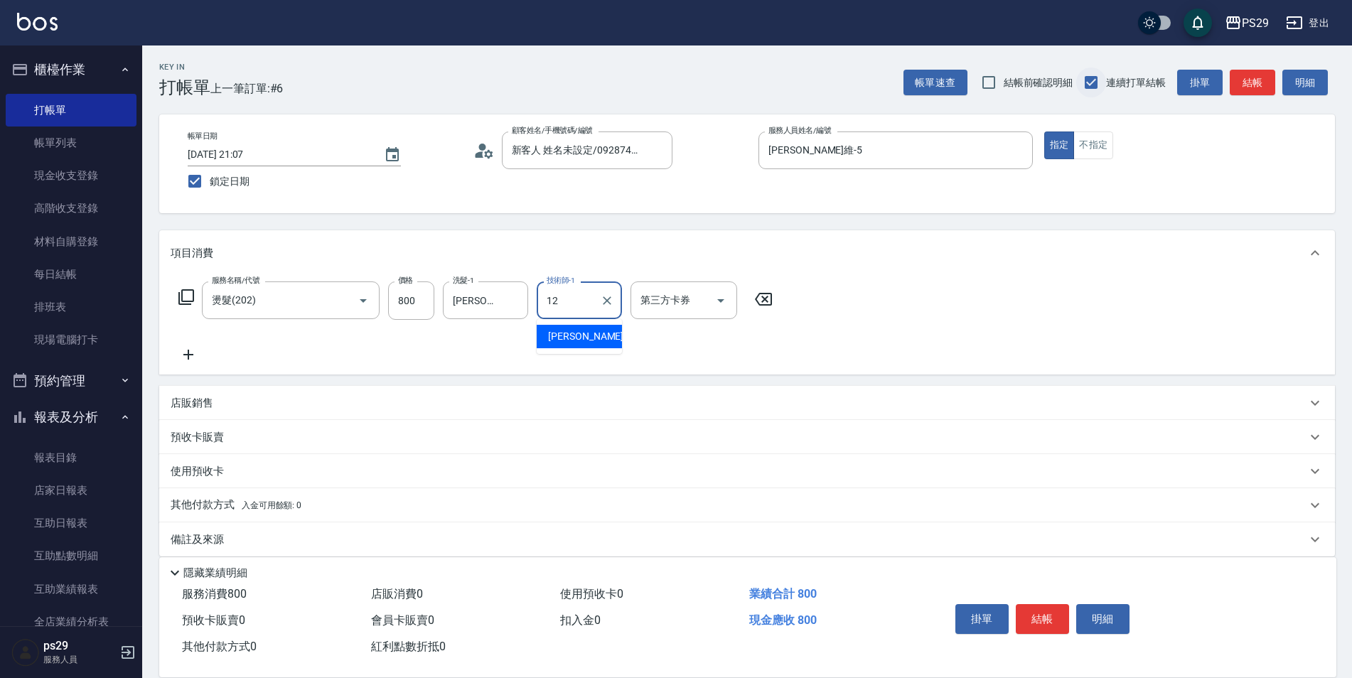
type input "[PERSON_NAME]-12"
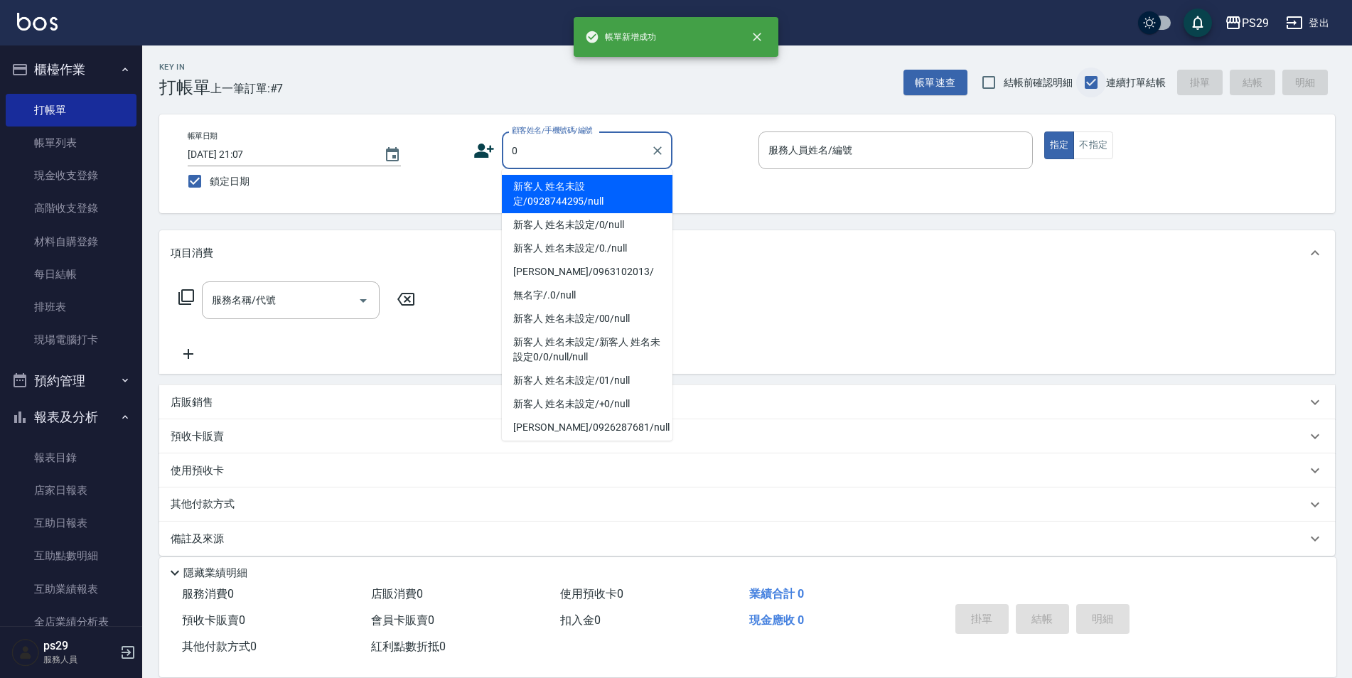
type input "新客人 姓名未設定/0928744295/null"
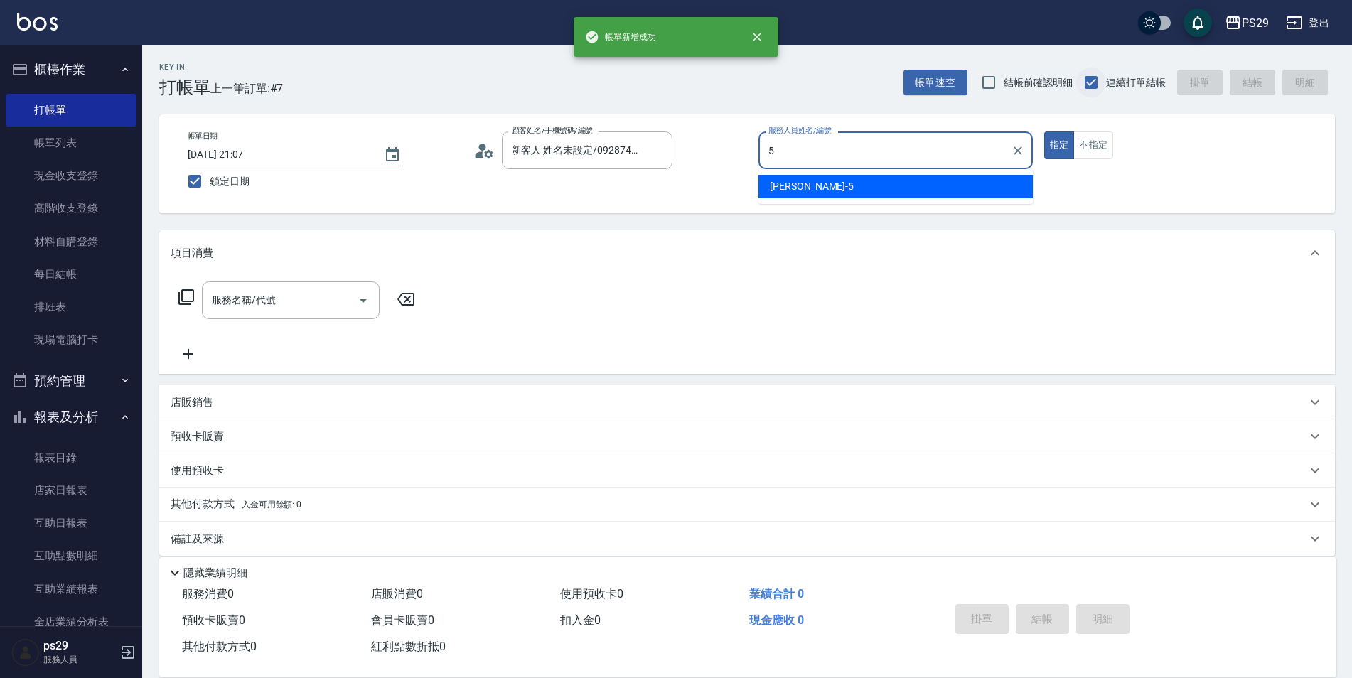
type input "[PERSON_NAME]維-5"
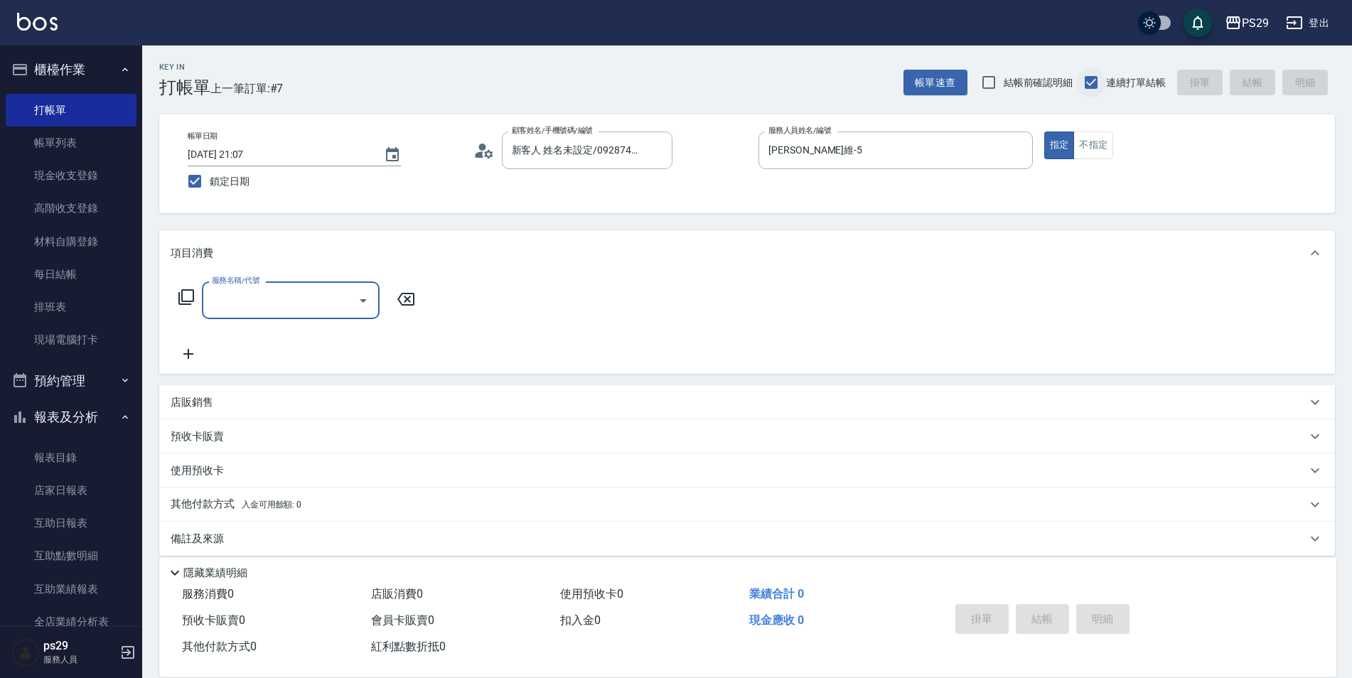
type input "5"
type input "燙髮(202)"
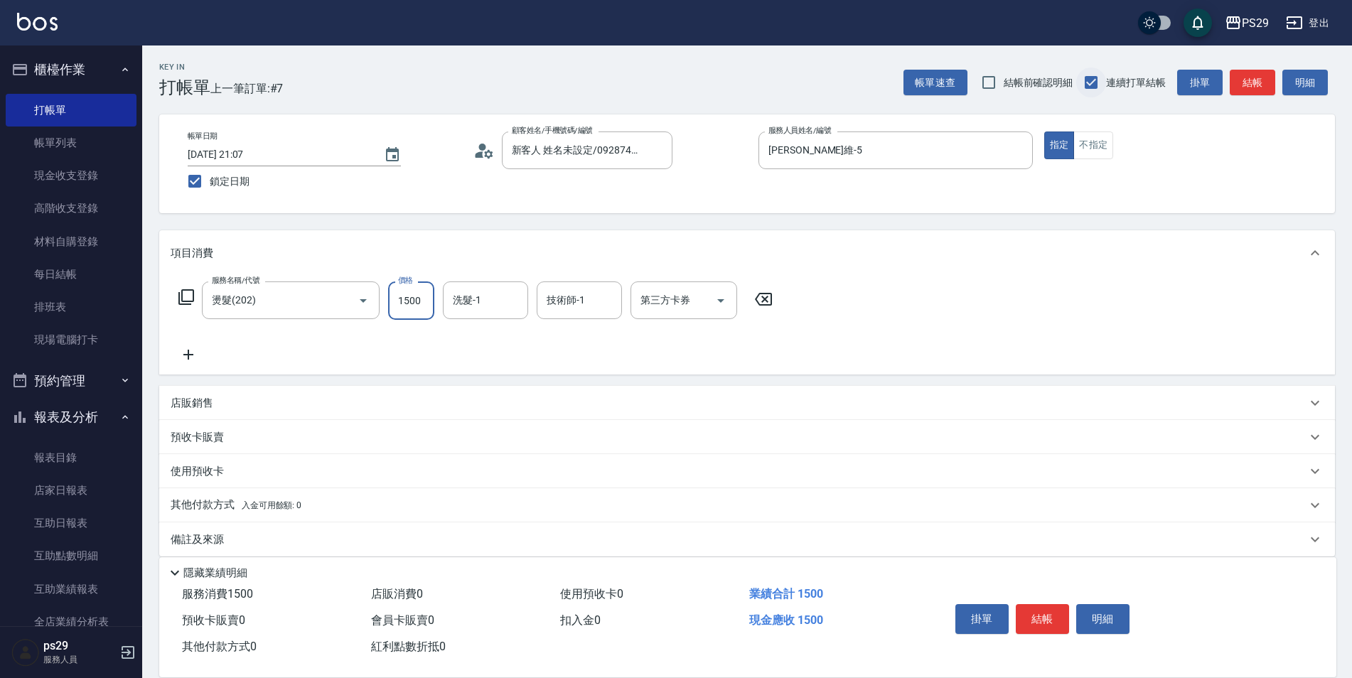
type input "1500"
type input "[PERSON_NAME]-12"
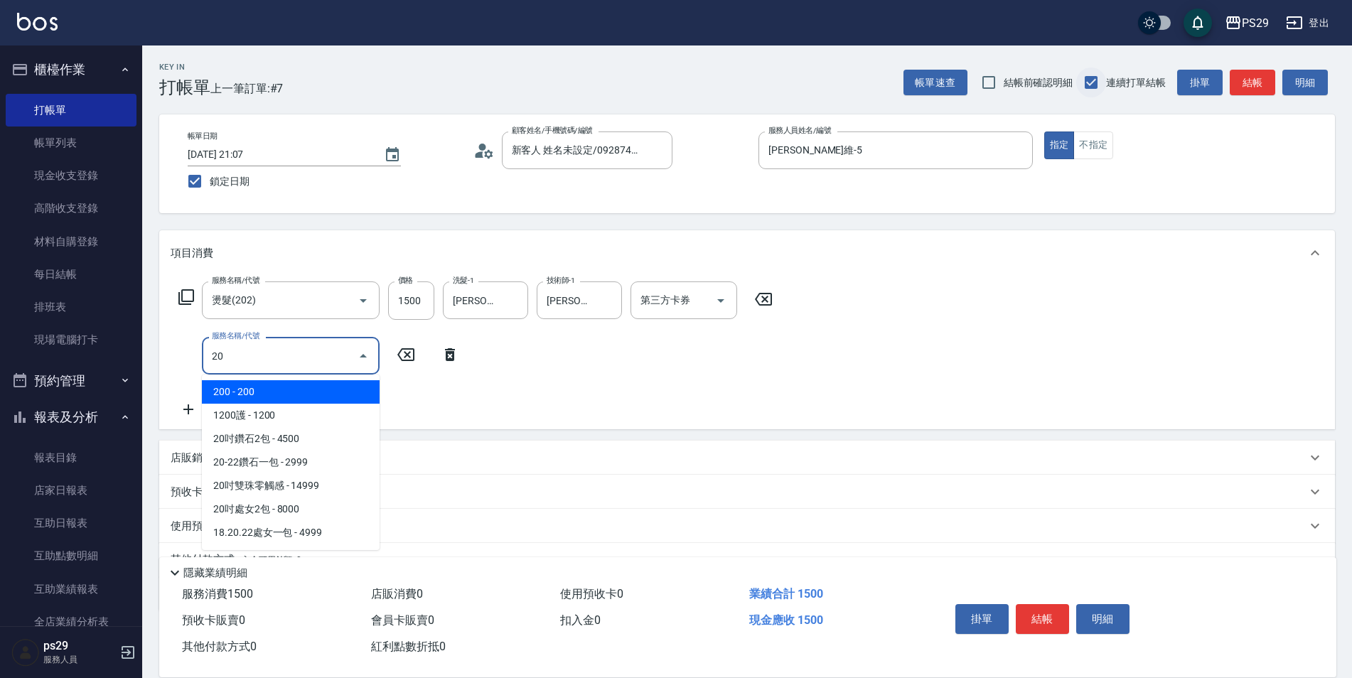
type input "2"
type input "4"
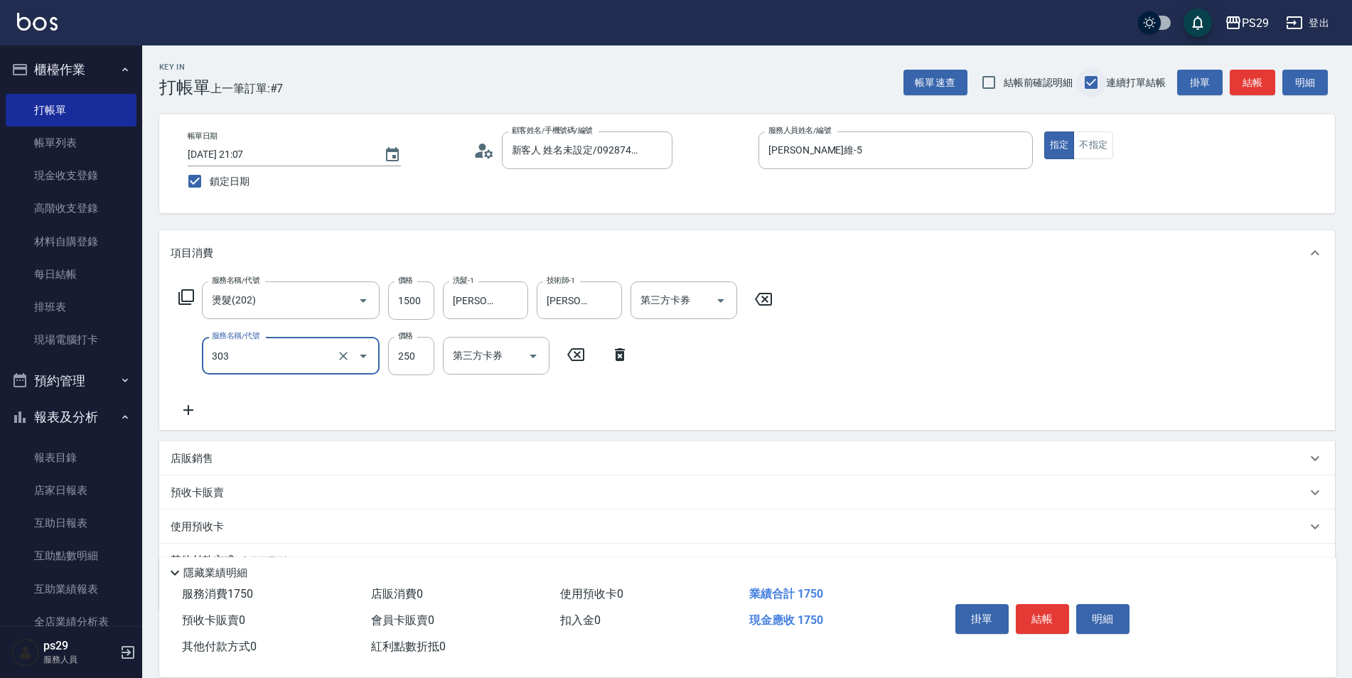
type input "剪髮(303)"
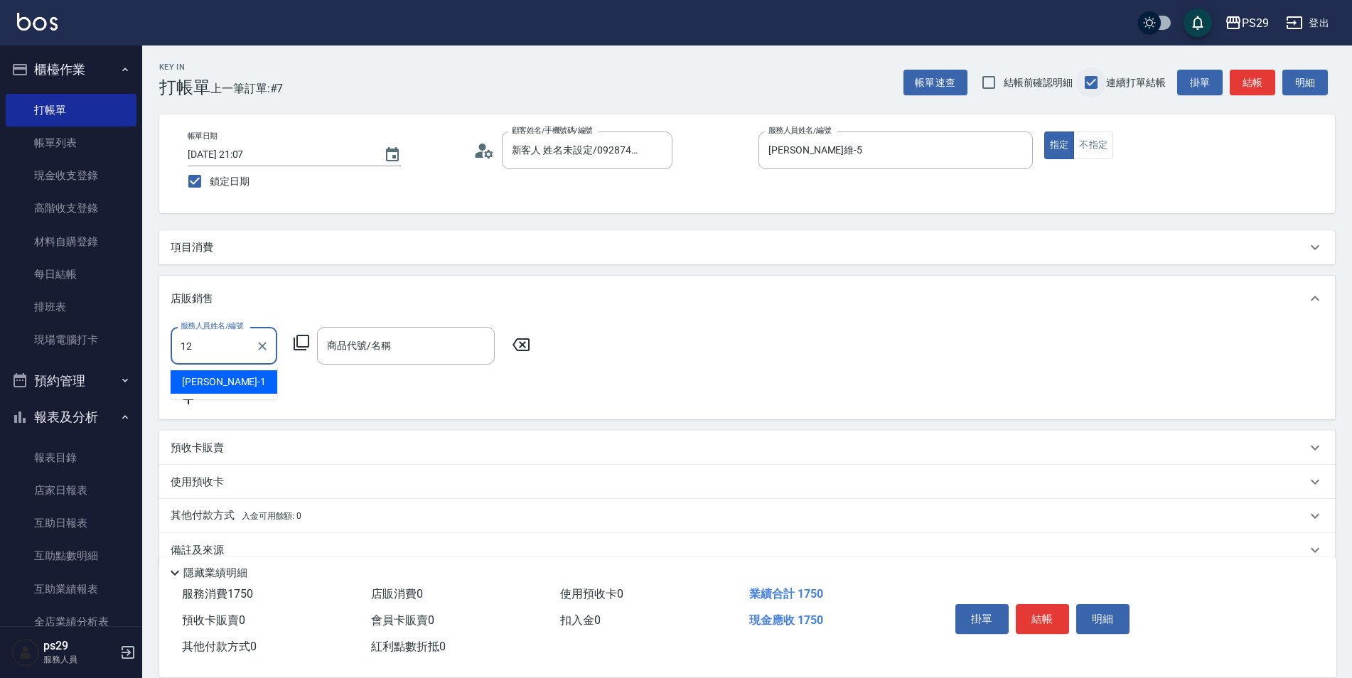
type input "[PERSON_NAME]-12"
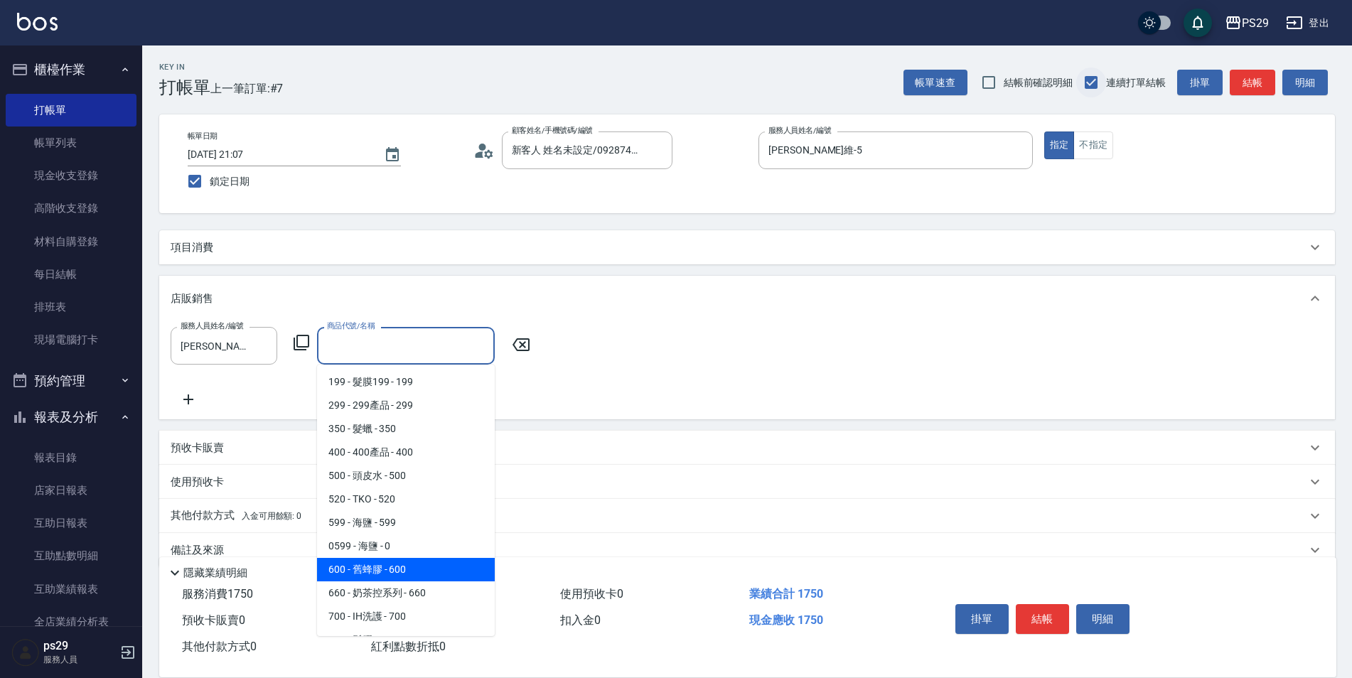
type input "舊蜂膠"
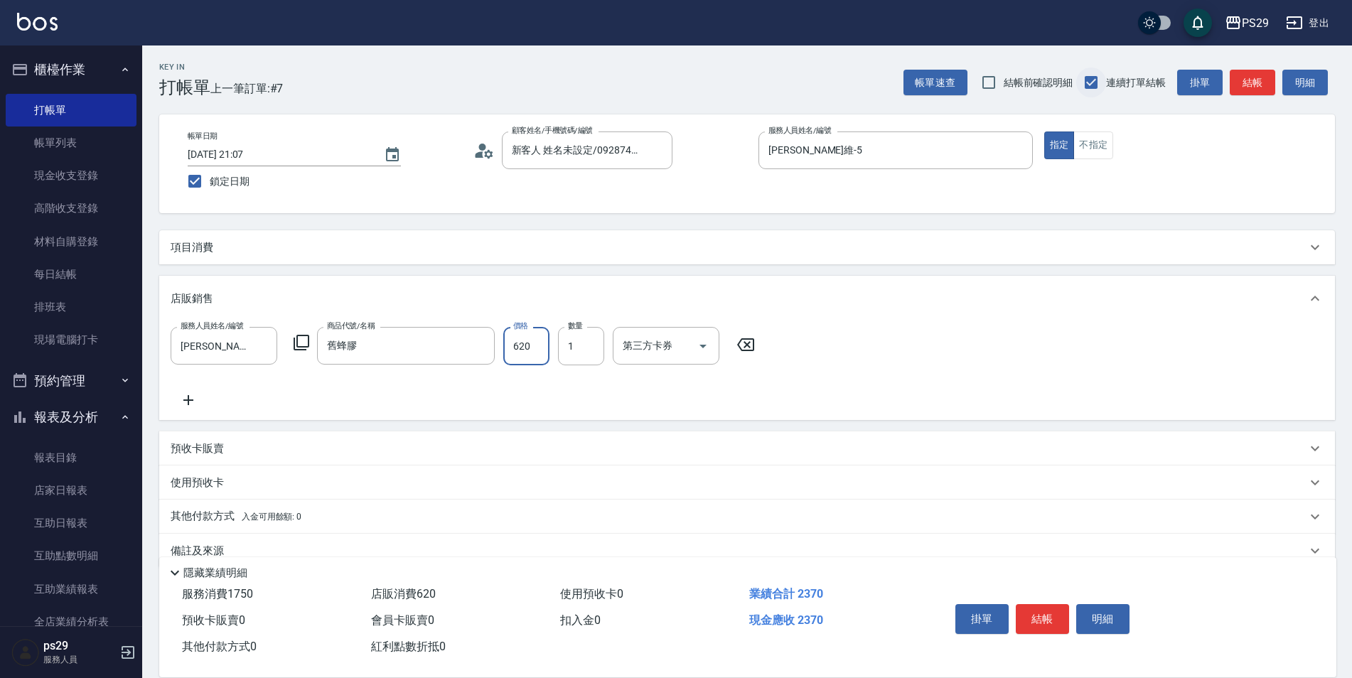
type input "620"
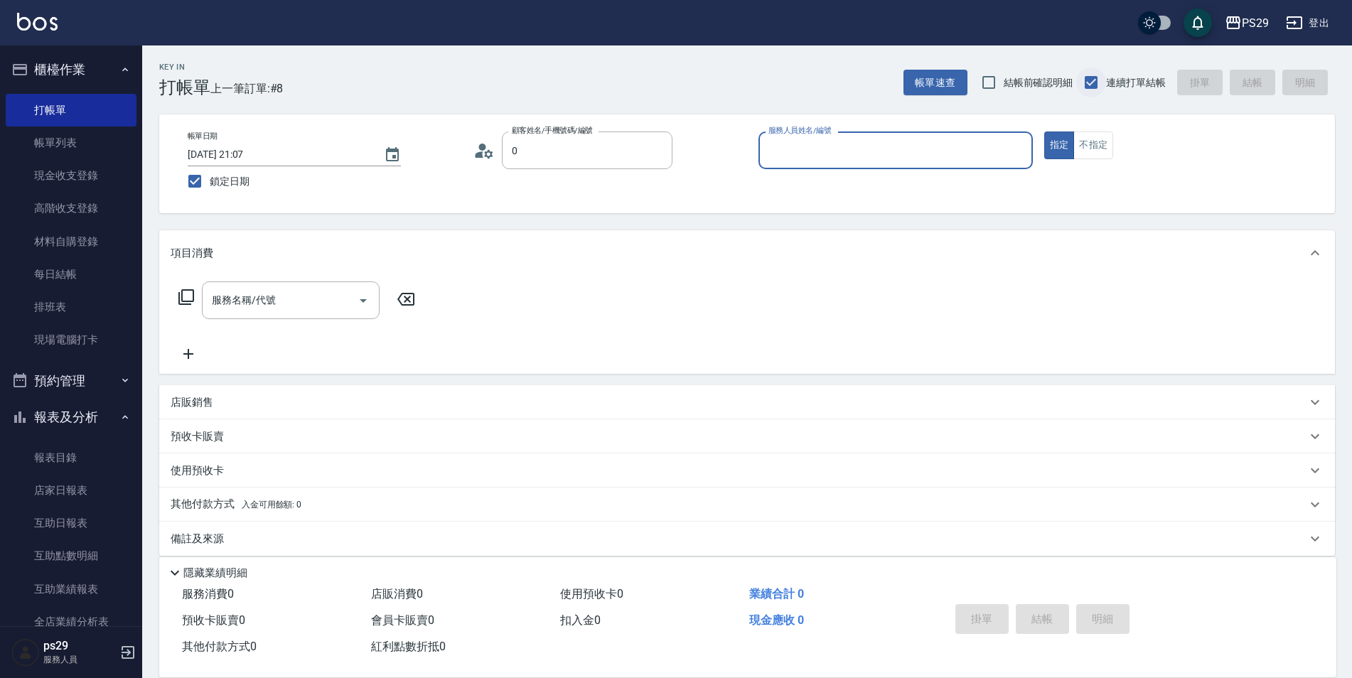
type input "新客人 姓名未設定/0928744295/null"
type input "[PERSON_NAME]維-5"
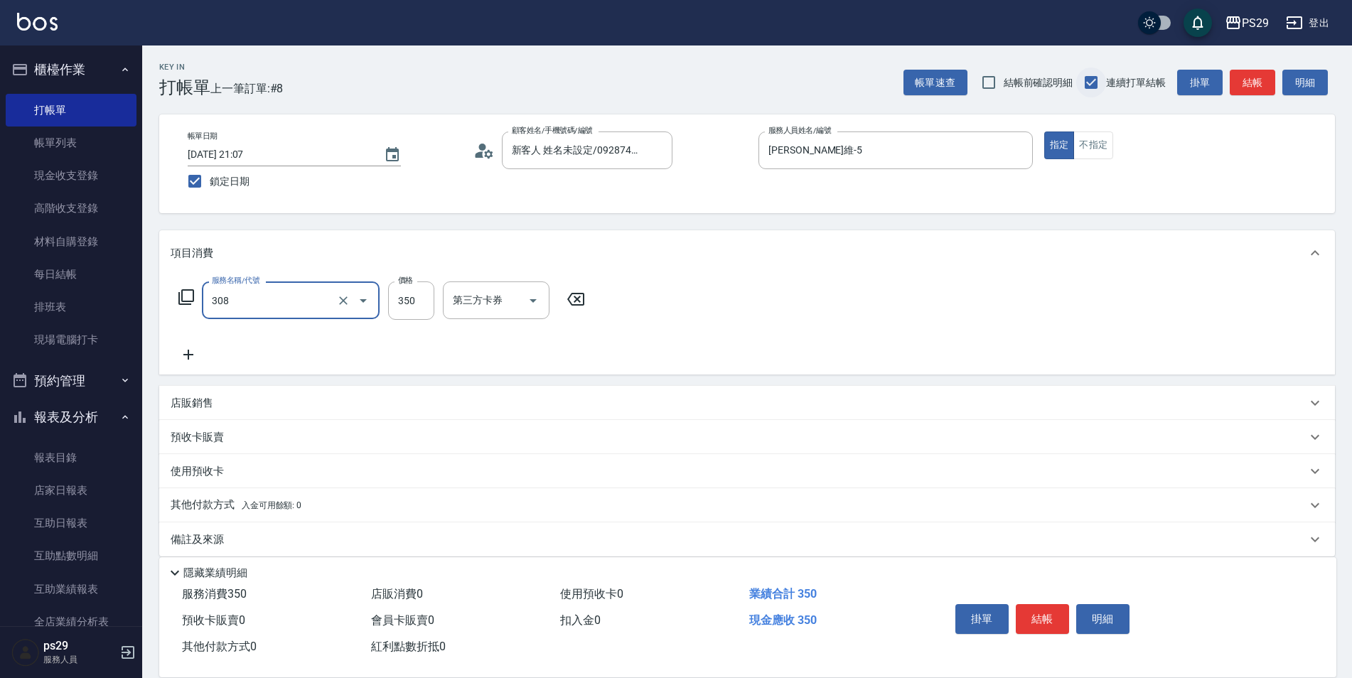
type input "洗+剪(308)"
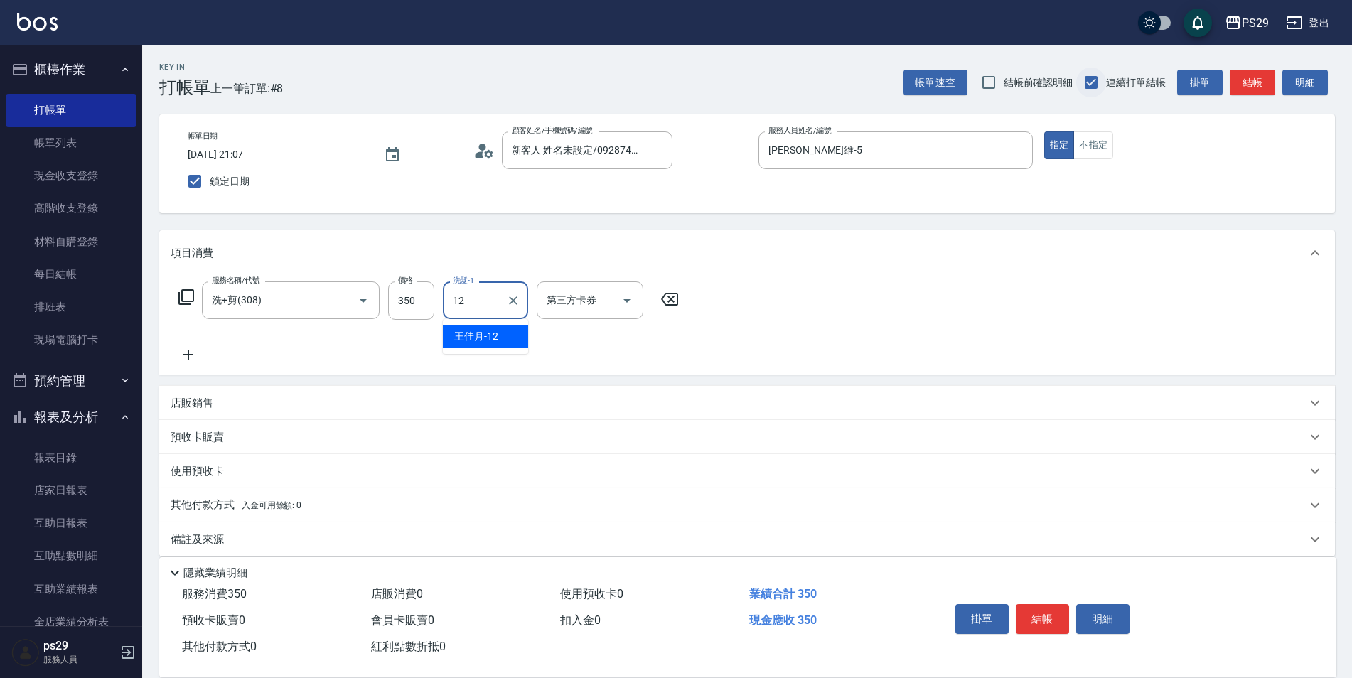
type input "[PERSON_NAME]-12"
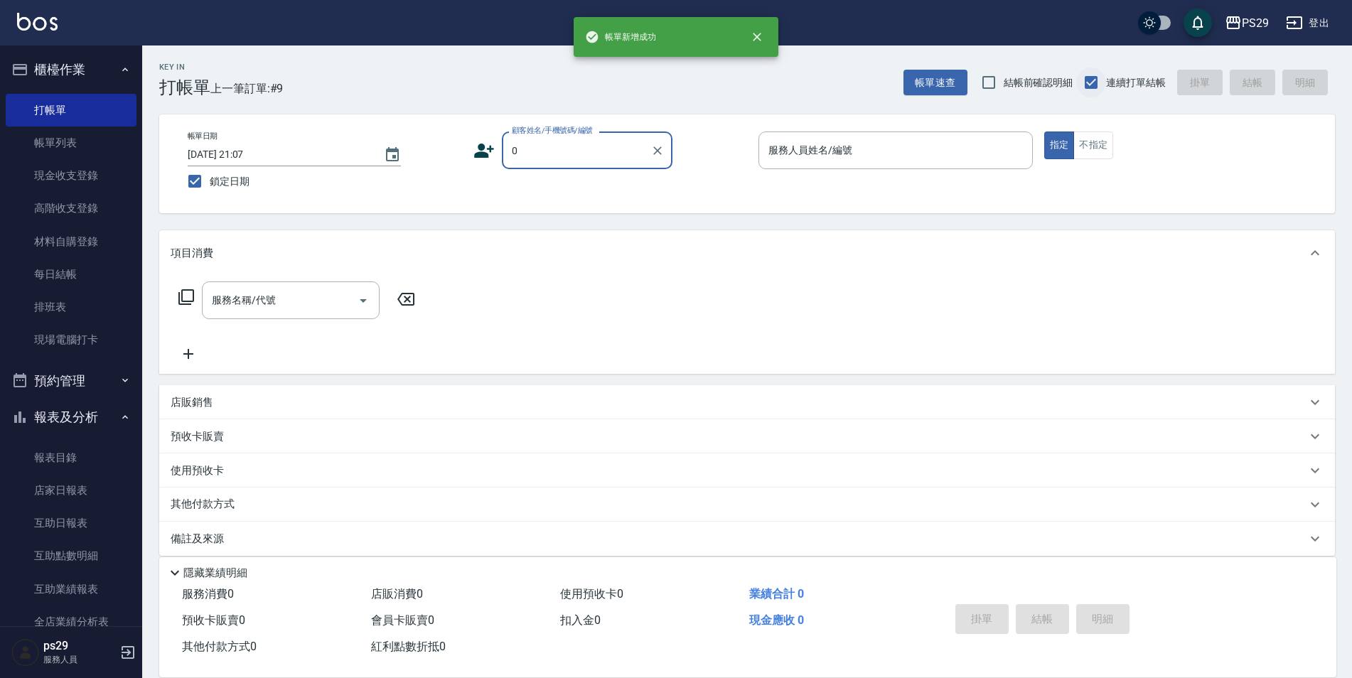
type input "新客人 姓名未設定/0928744295/null"
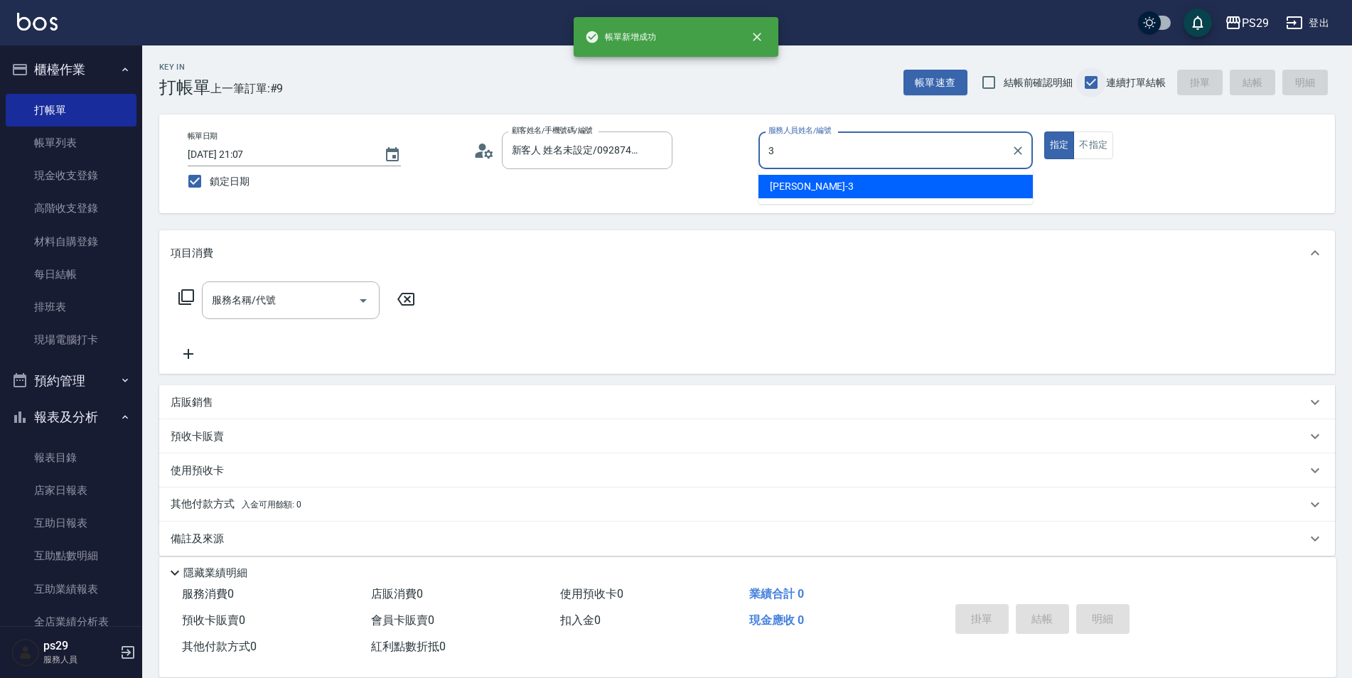
type input "[PERSON_NAME]-3"
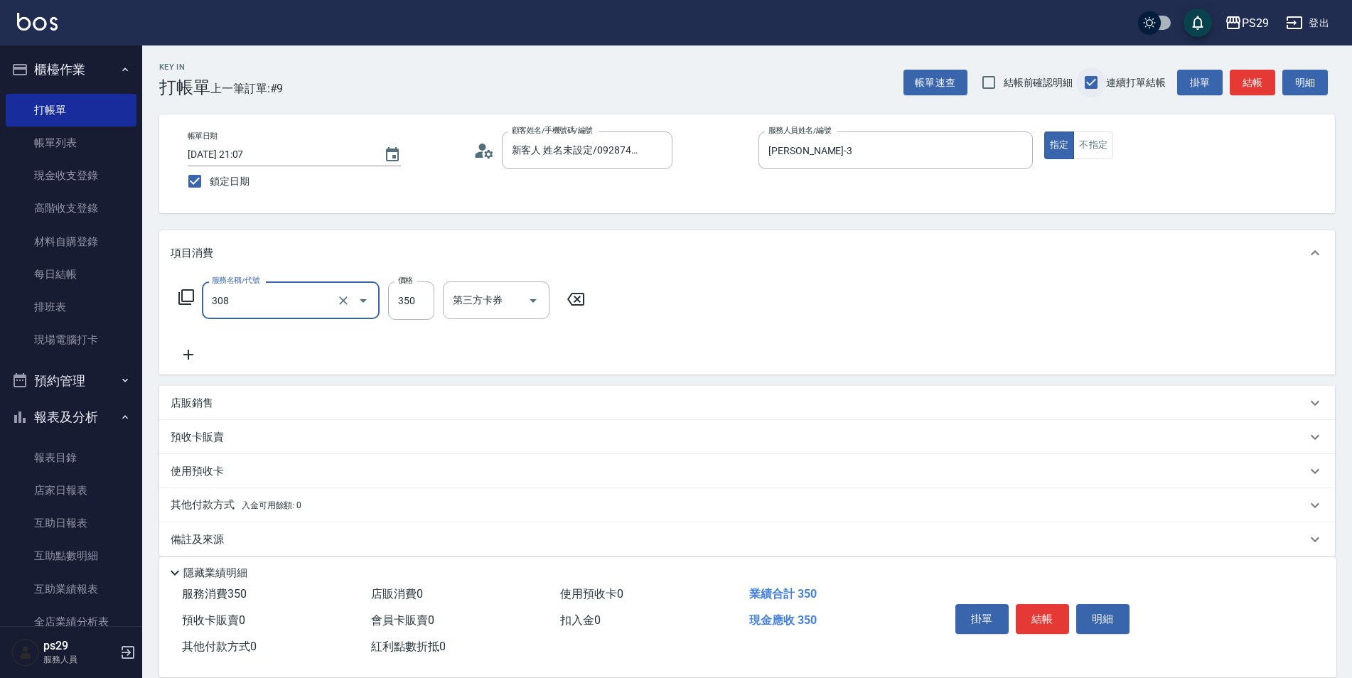
type input "洗+剪(308)"
type input "吳畇蓁-23"
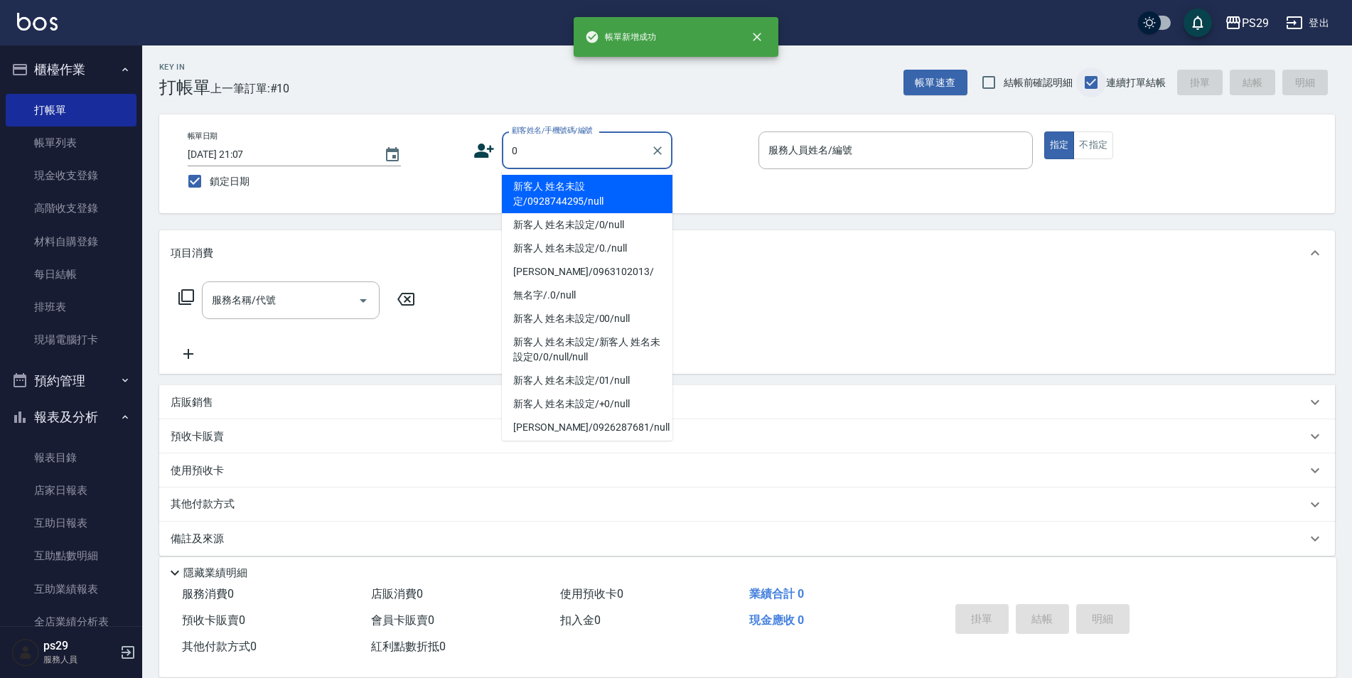
type input "新客人 姓名未設定/0928744295/null"
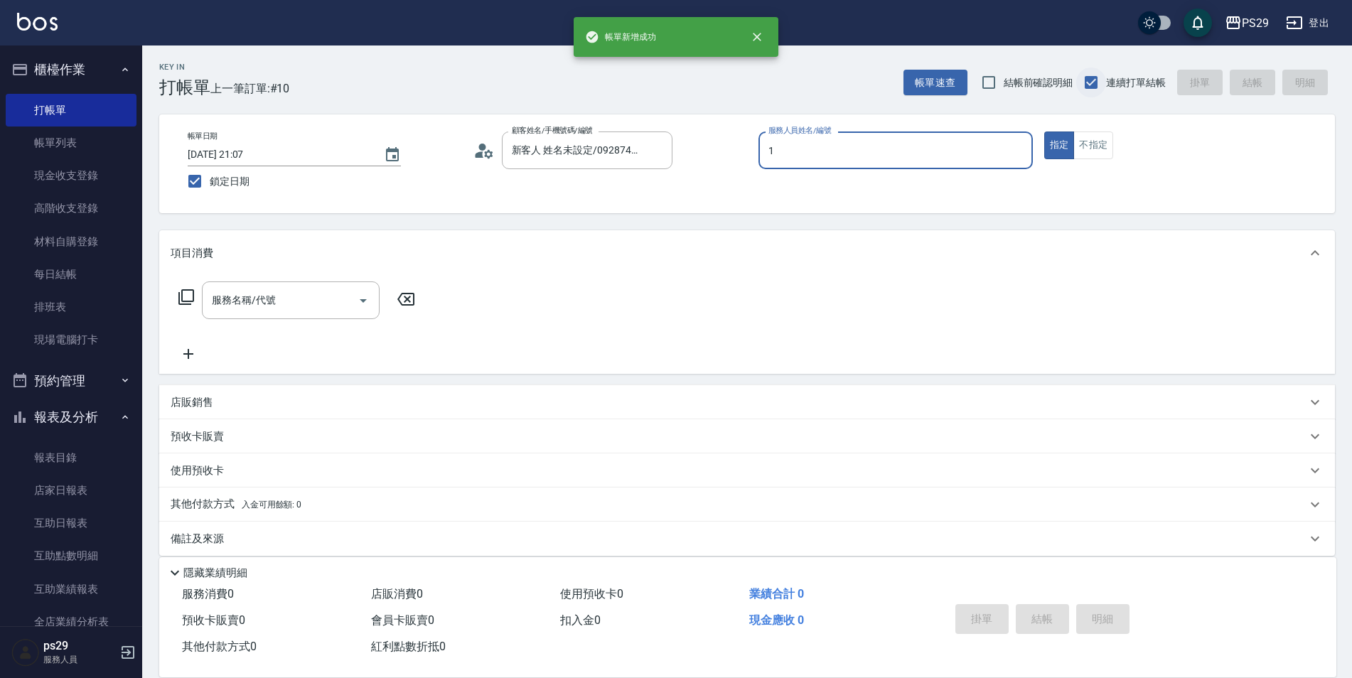
type input "[PERSON_NAME]-1"
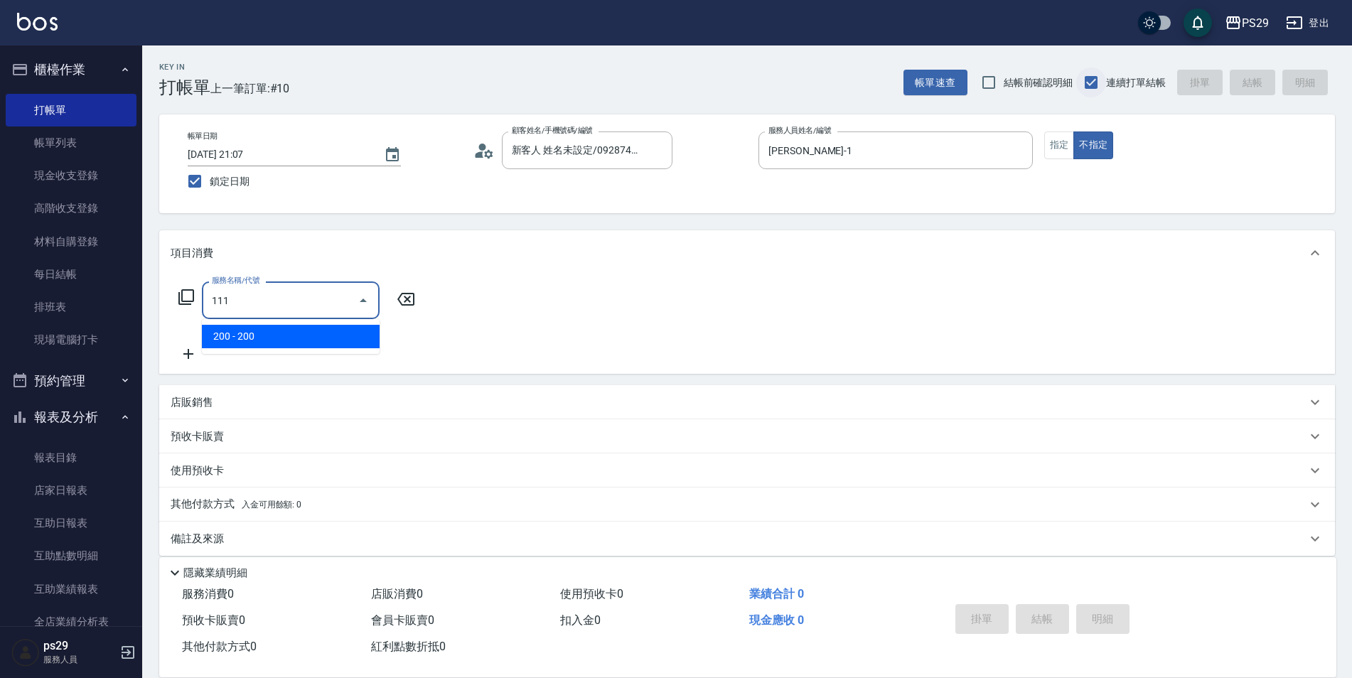
type input "200(111)"
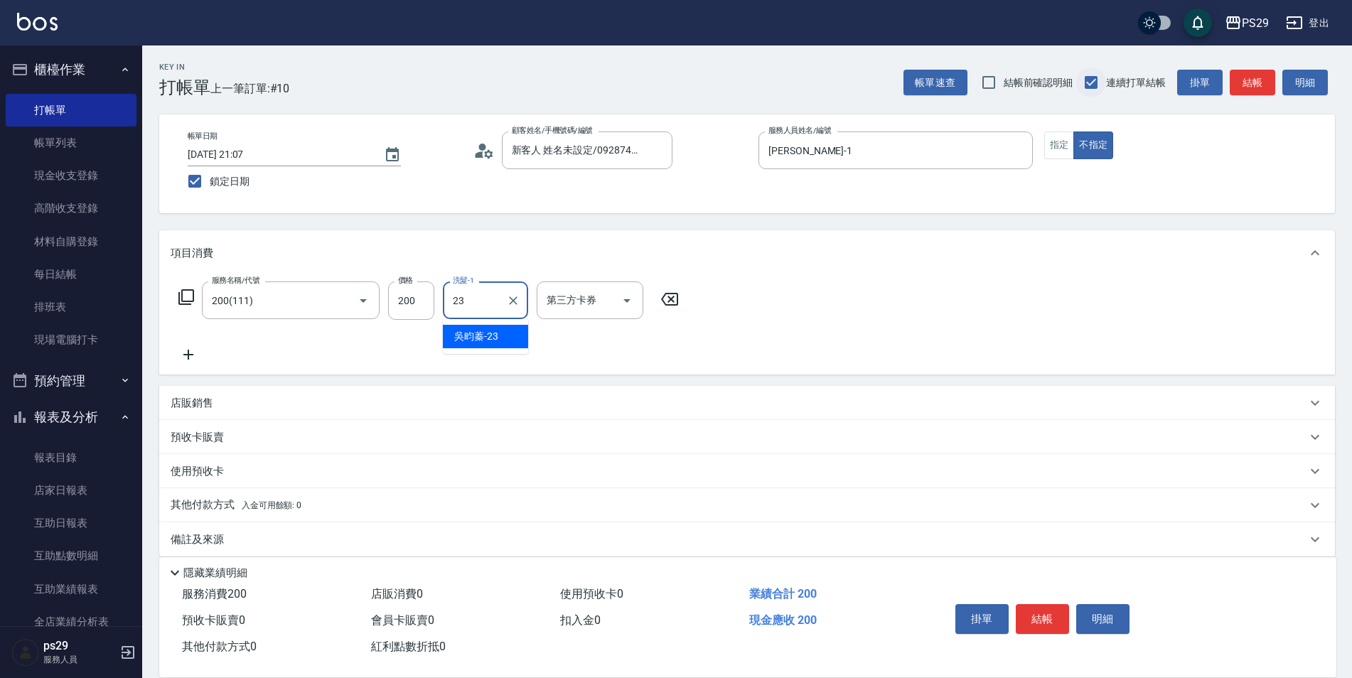
type input "吳畇蓁-23"
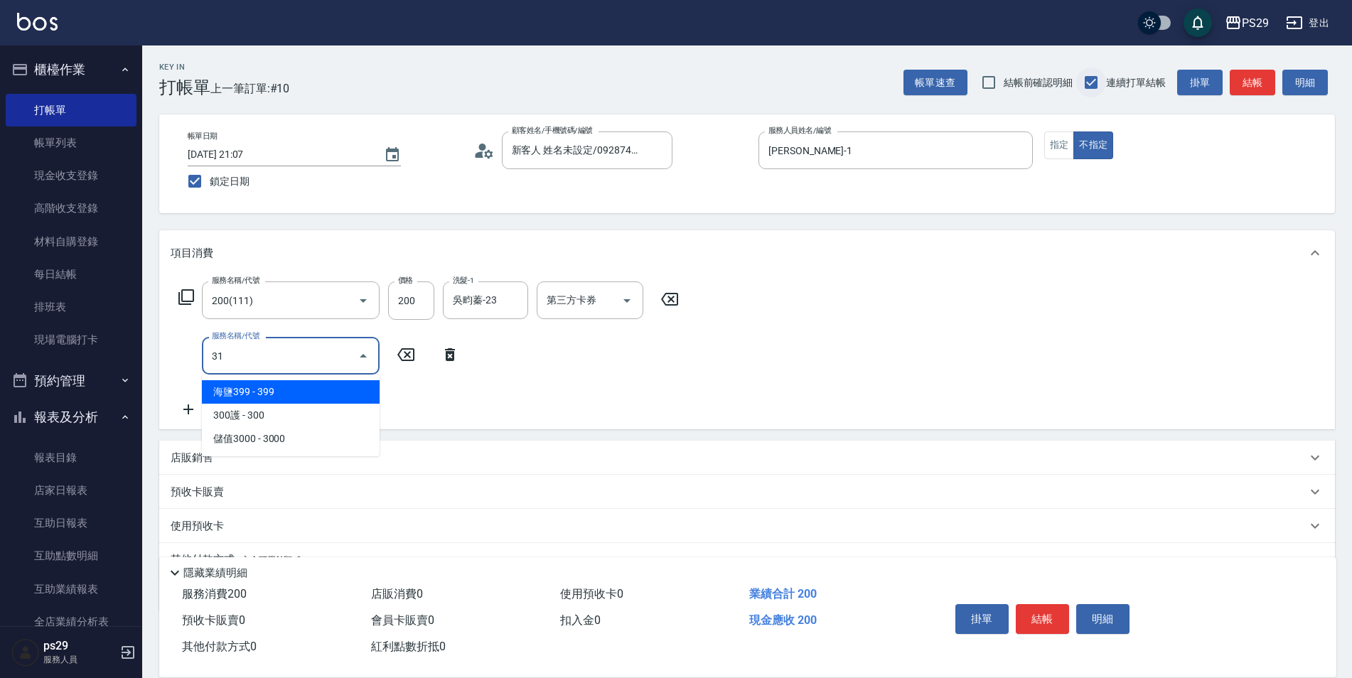
type input "310"
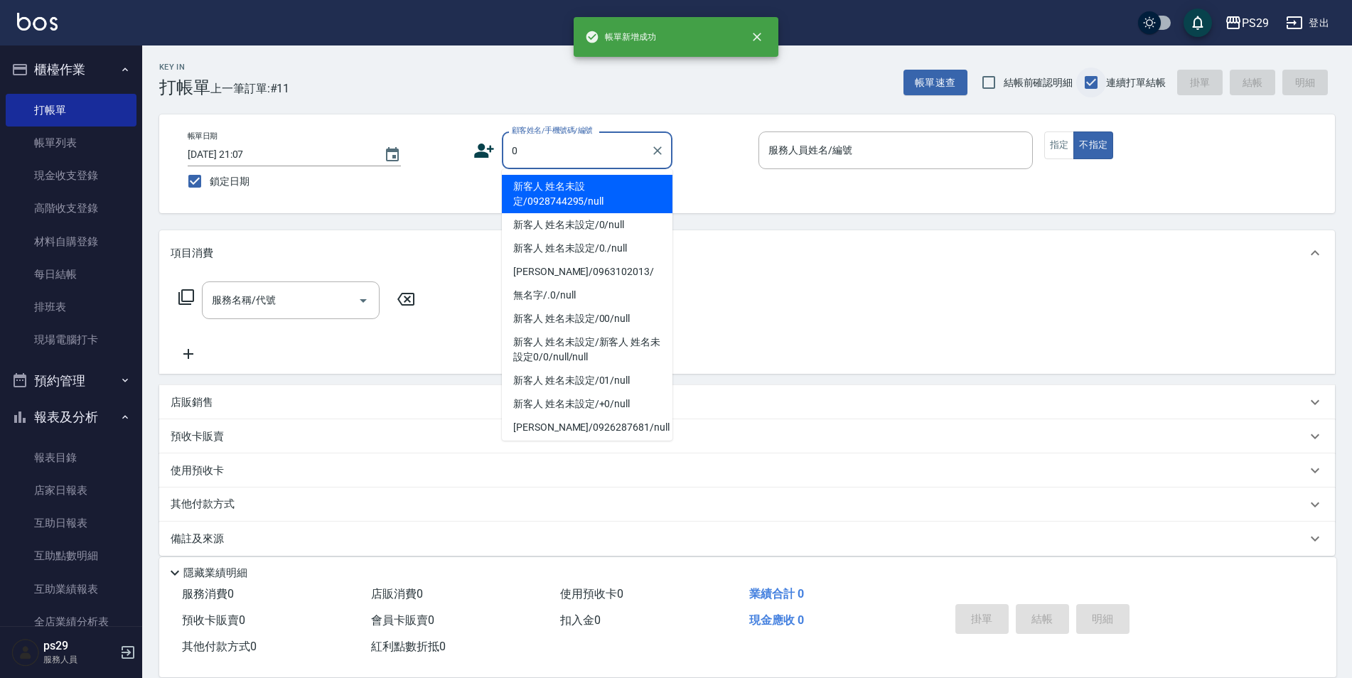
type input "新客人 姓名未設定/0928744295/null"
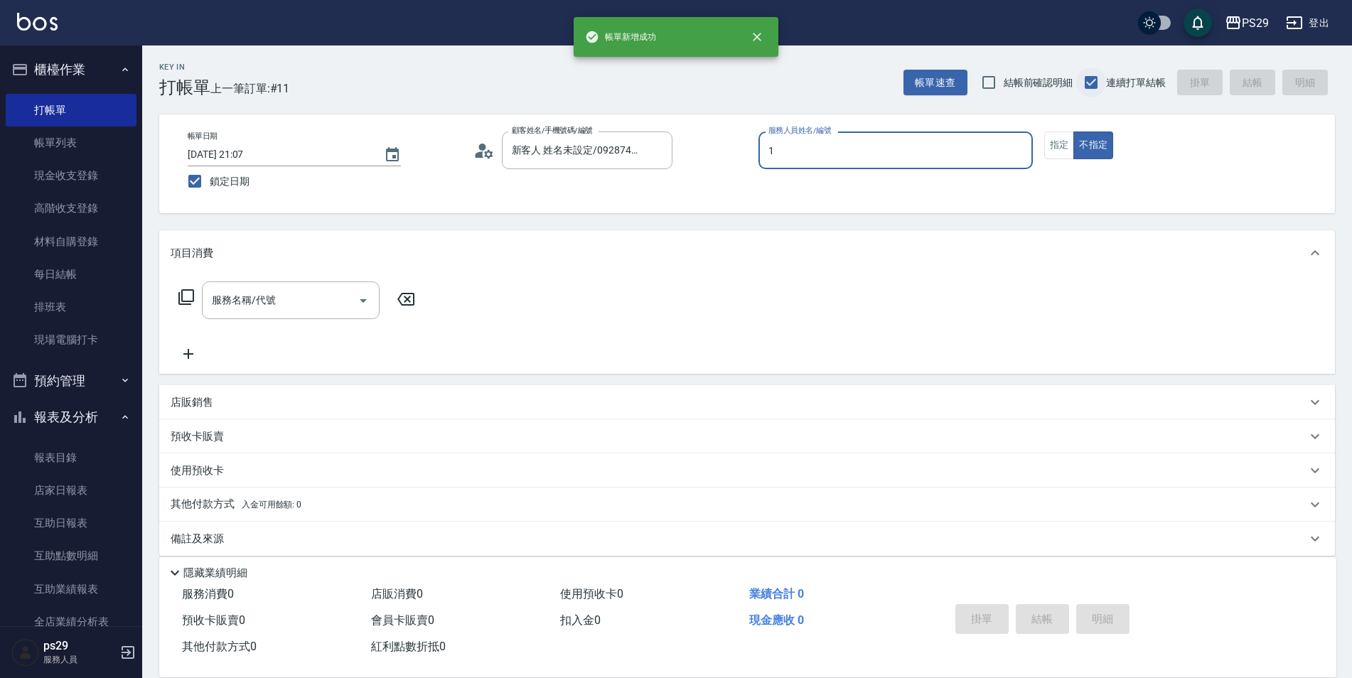
type input "[PERSON_NAME]-1"
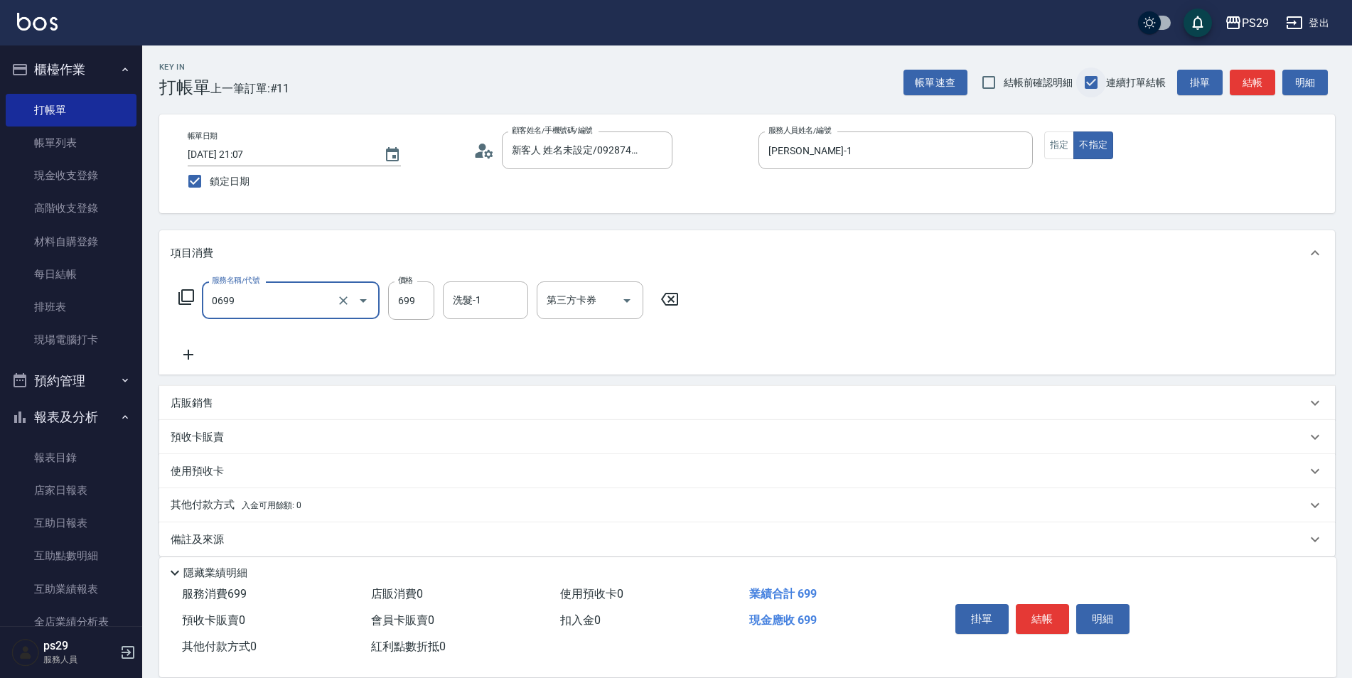
type input "精油SPA(0699)"
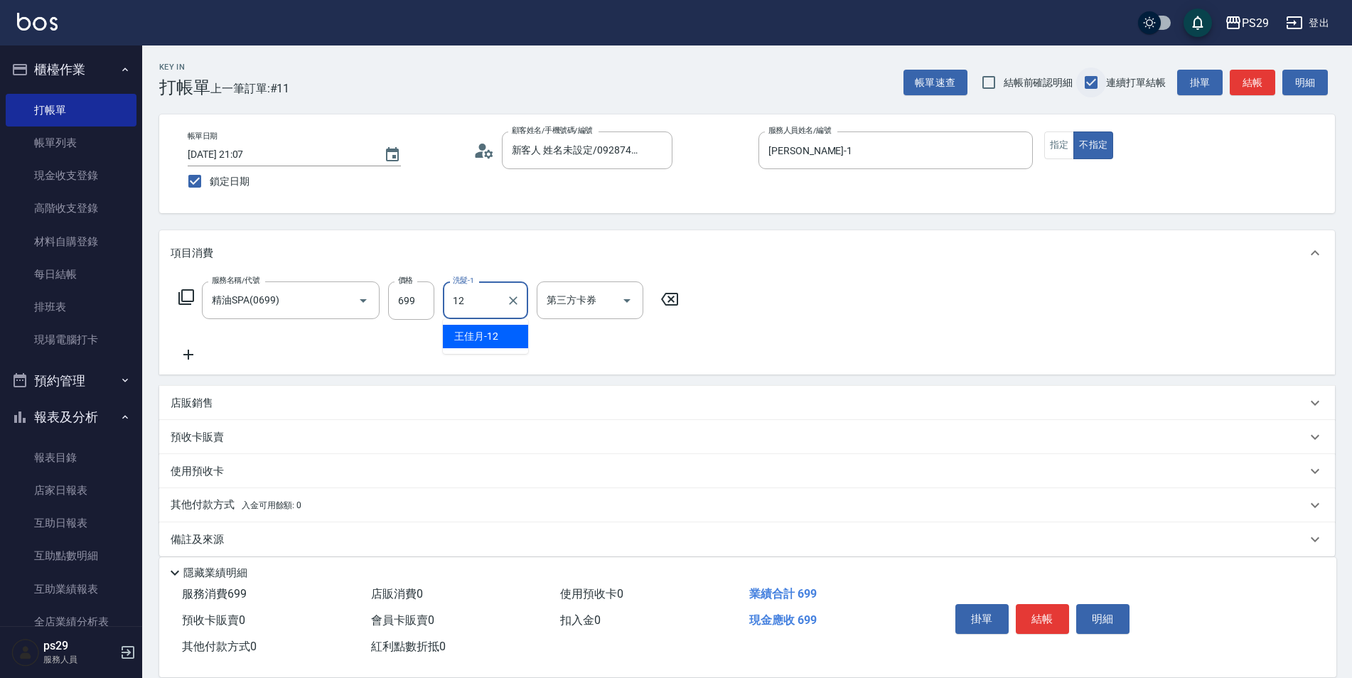
type input "[PERSON_NAME]-12"
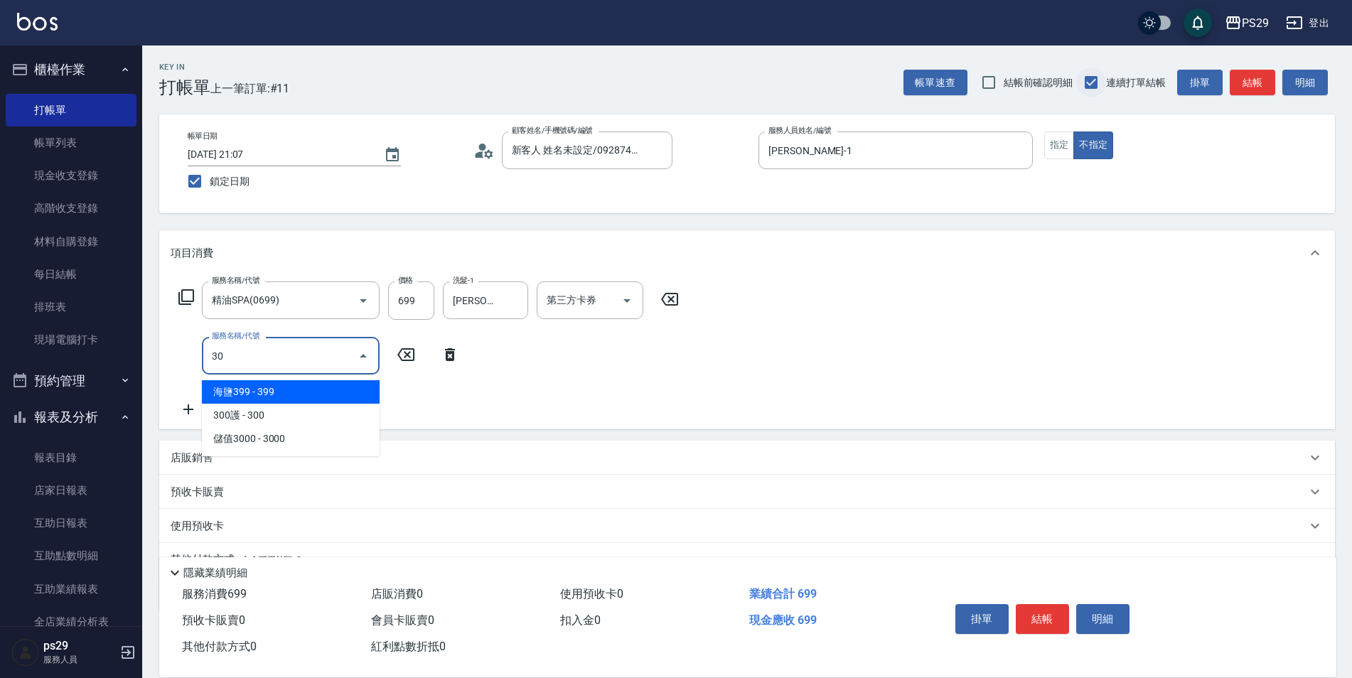
type input "304"
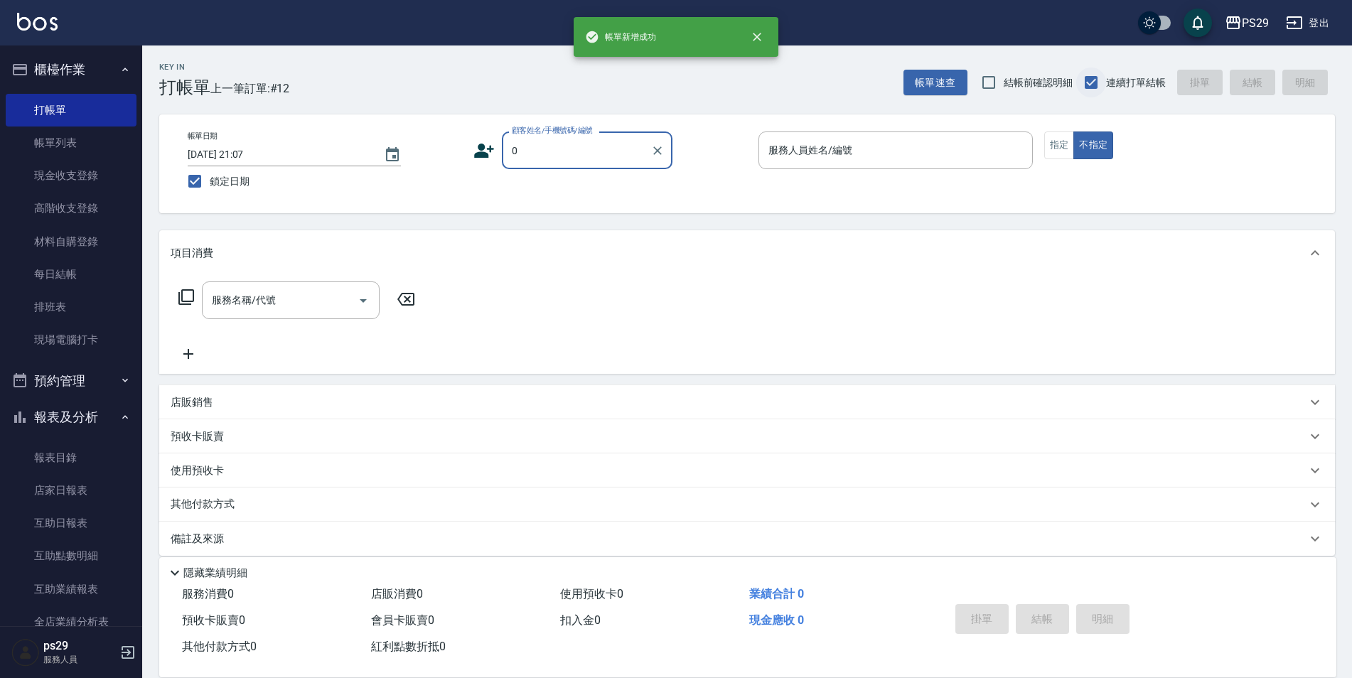
type input "新客人 姓名未設定/0928744295/null"
type input "[PERSON_NAME]-3"
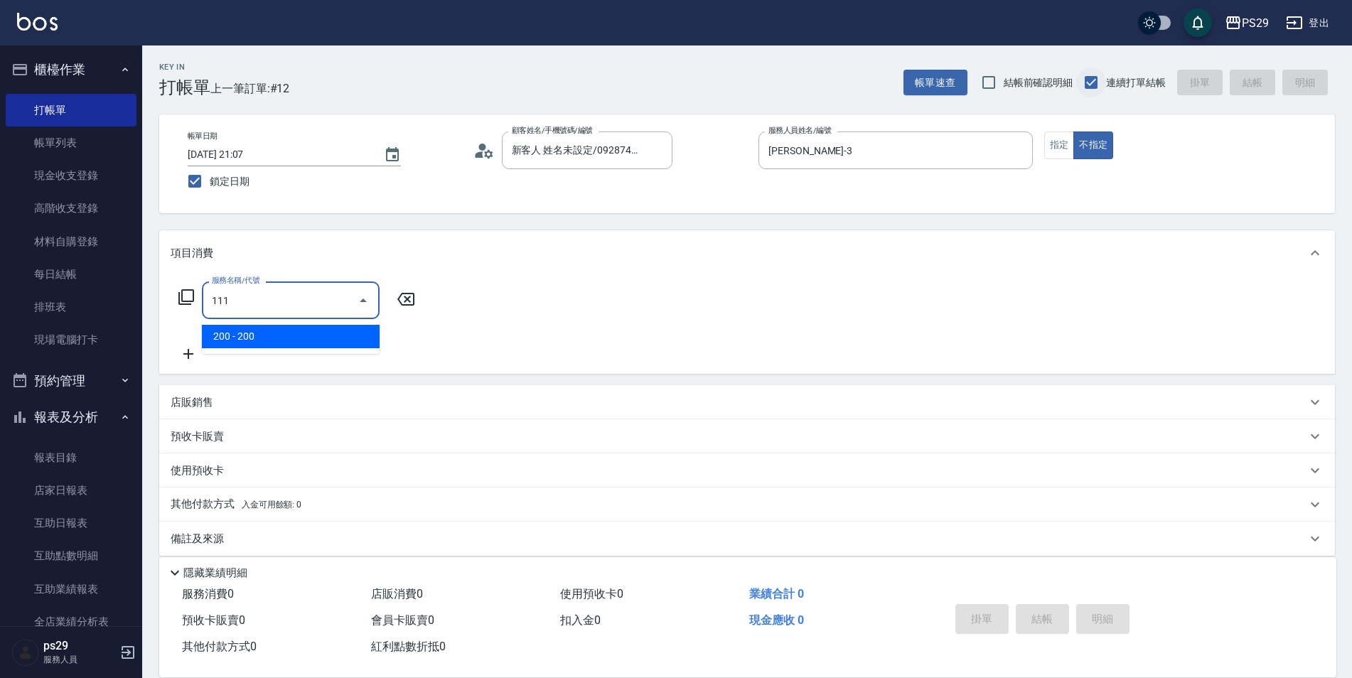
type input "200(111)"
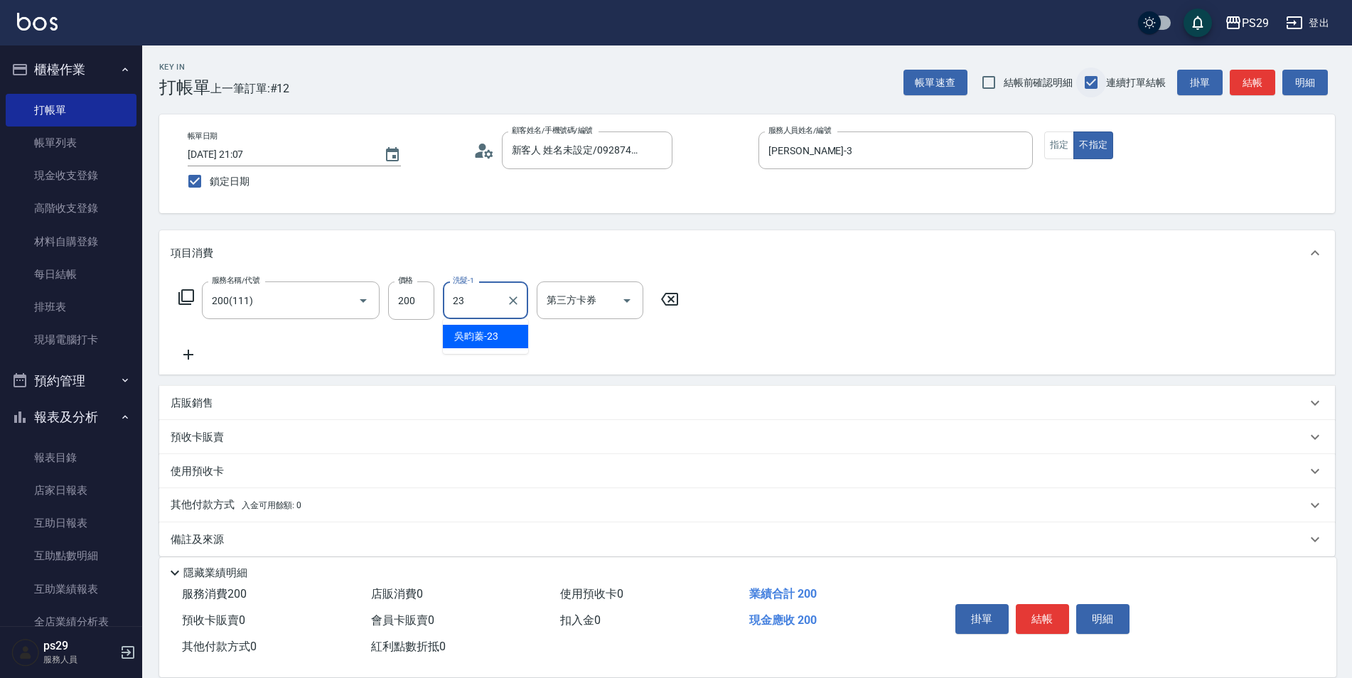
type input "吳畇蓁-23"
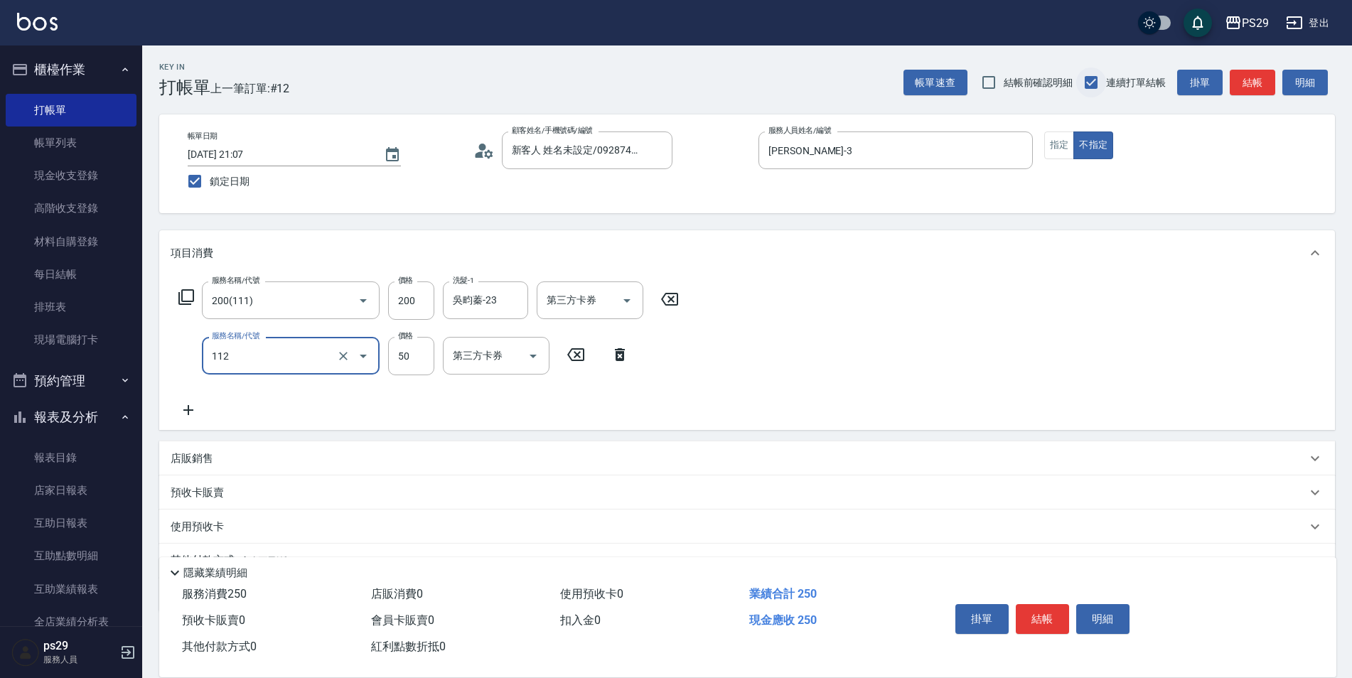
type input "精油50(112)"
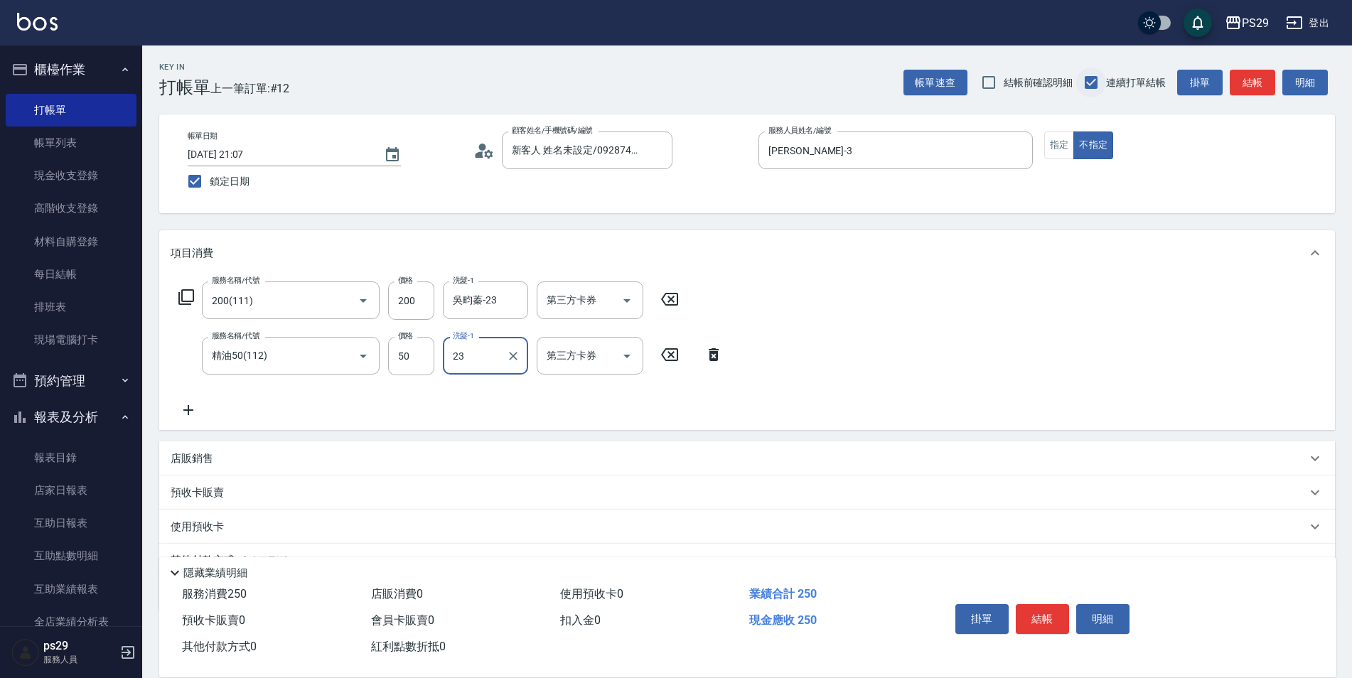
type input "吳畇蓁-23"
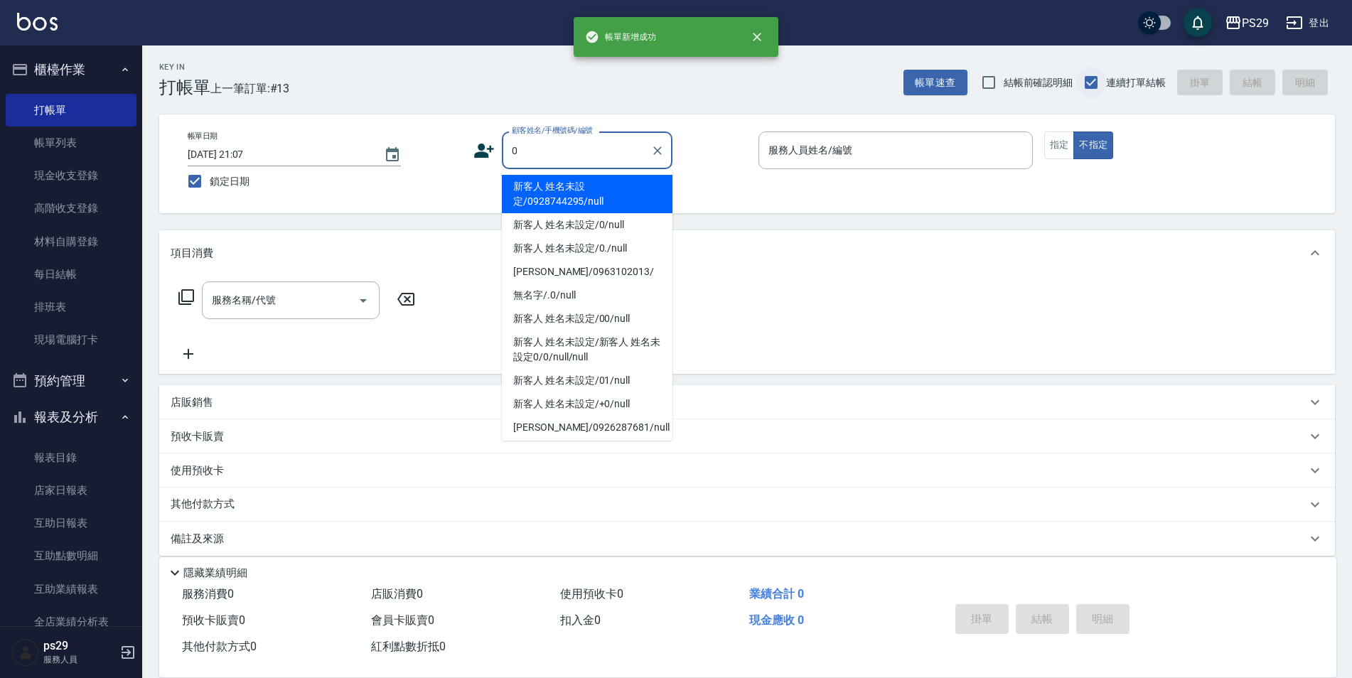
type input "新客人 姓名未設定/0928744295/null"
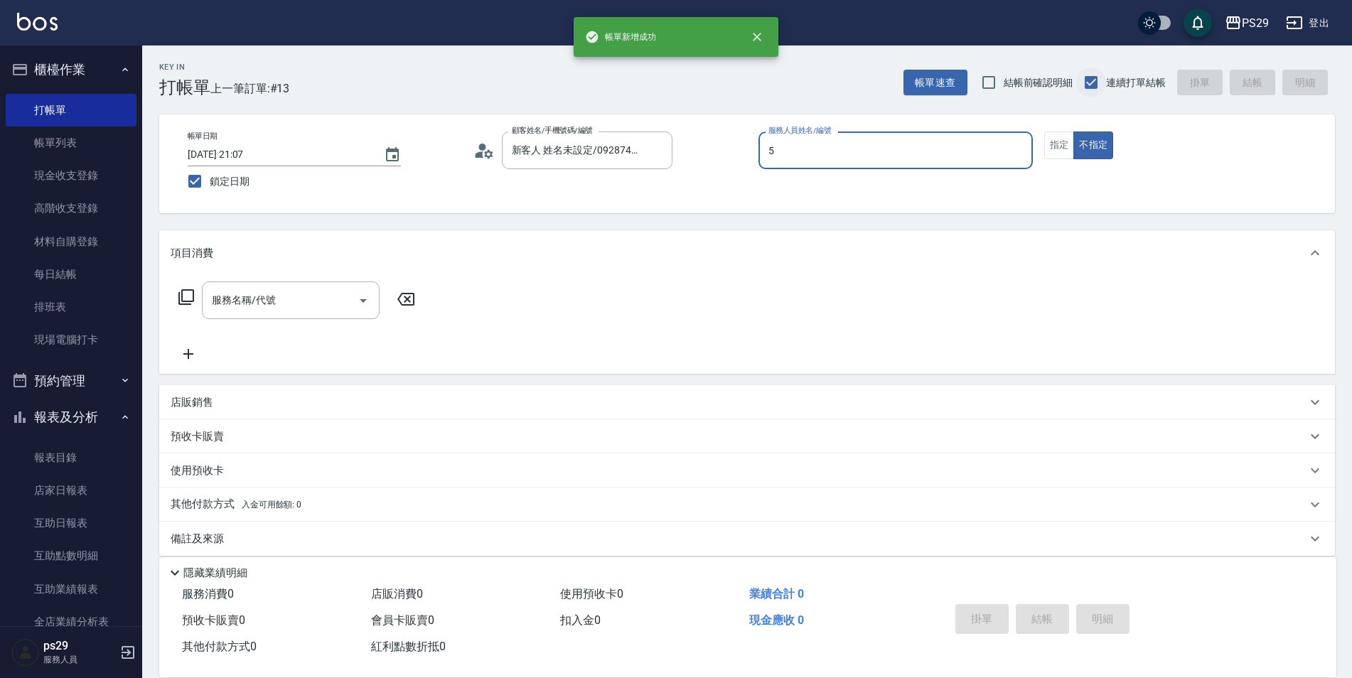
type input "[PERSON_NAME]維-5"
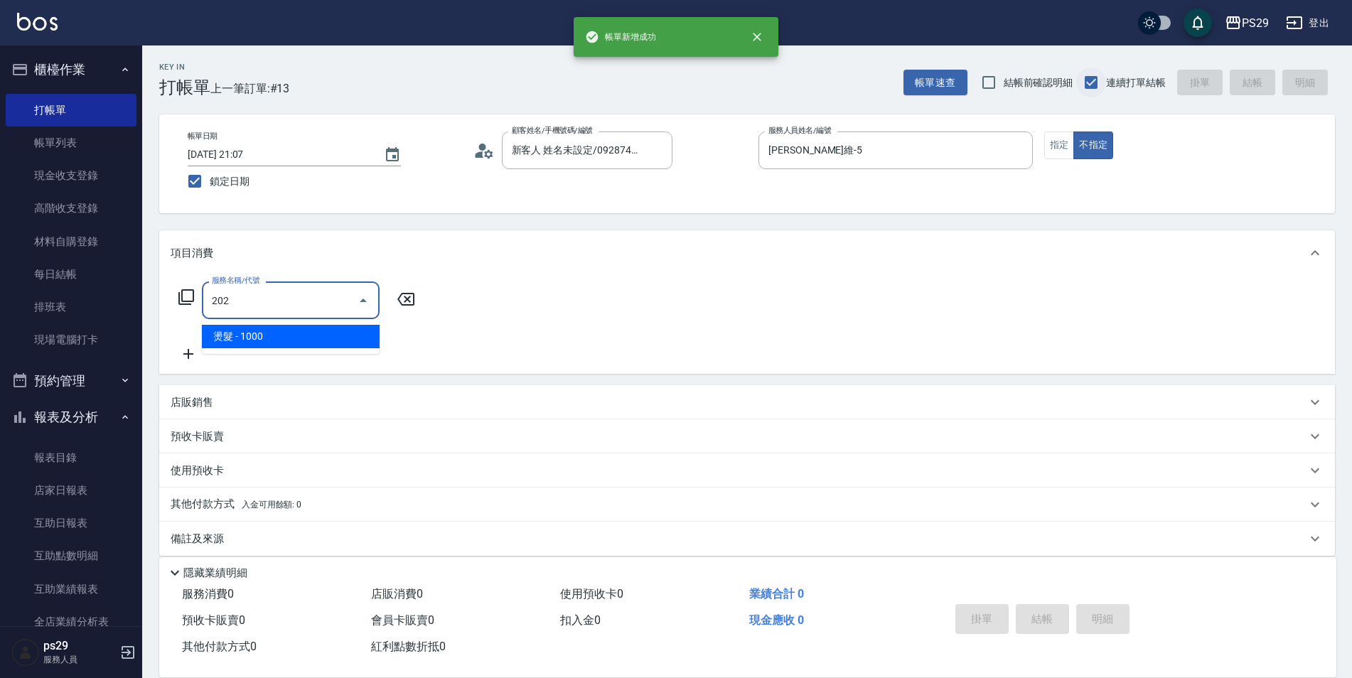
type input "燙髮(202)"
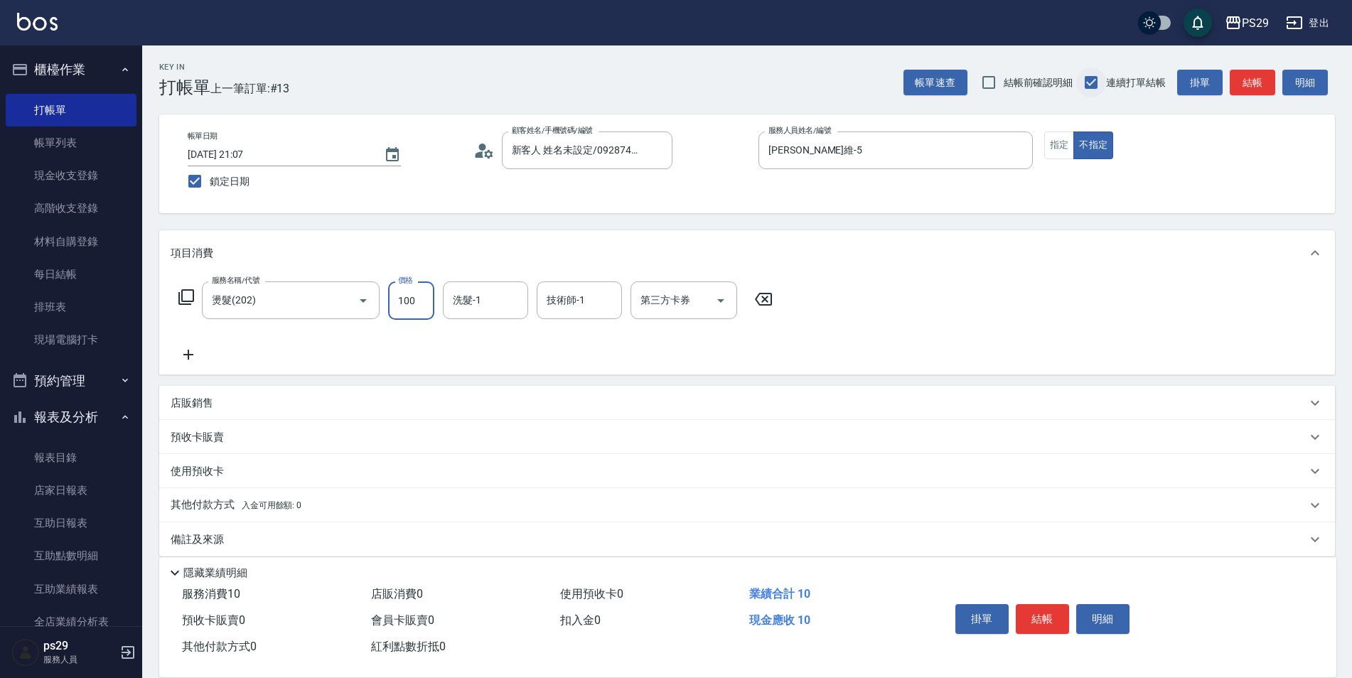
type input "1000"
type input "[PERSON_NAME]-12"
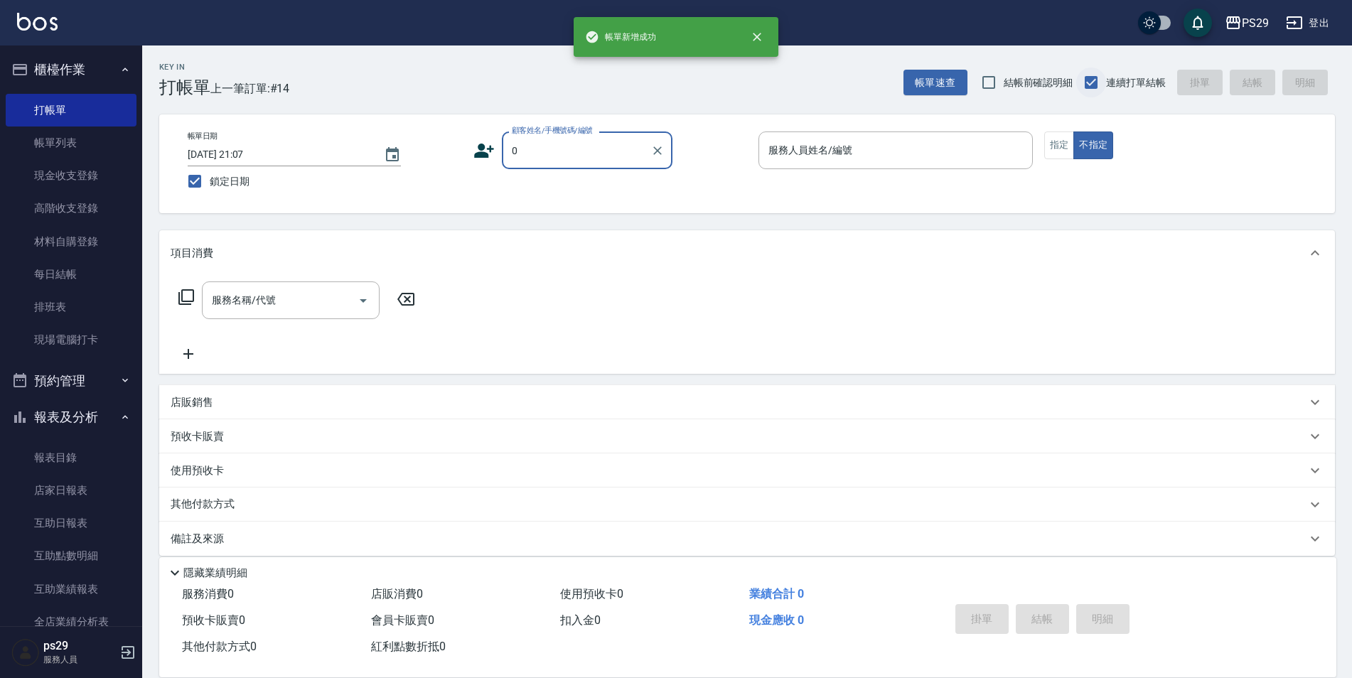
type input "新客人 姓名未設定/0928744295/null"
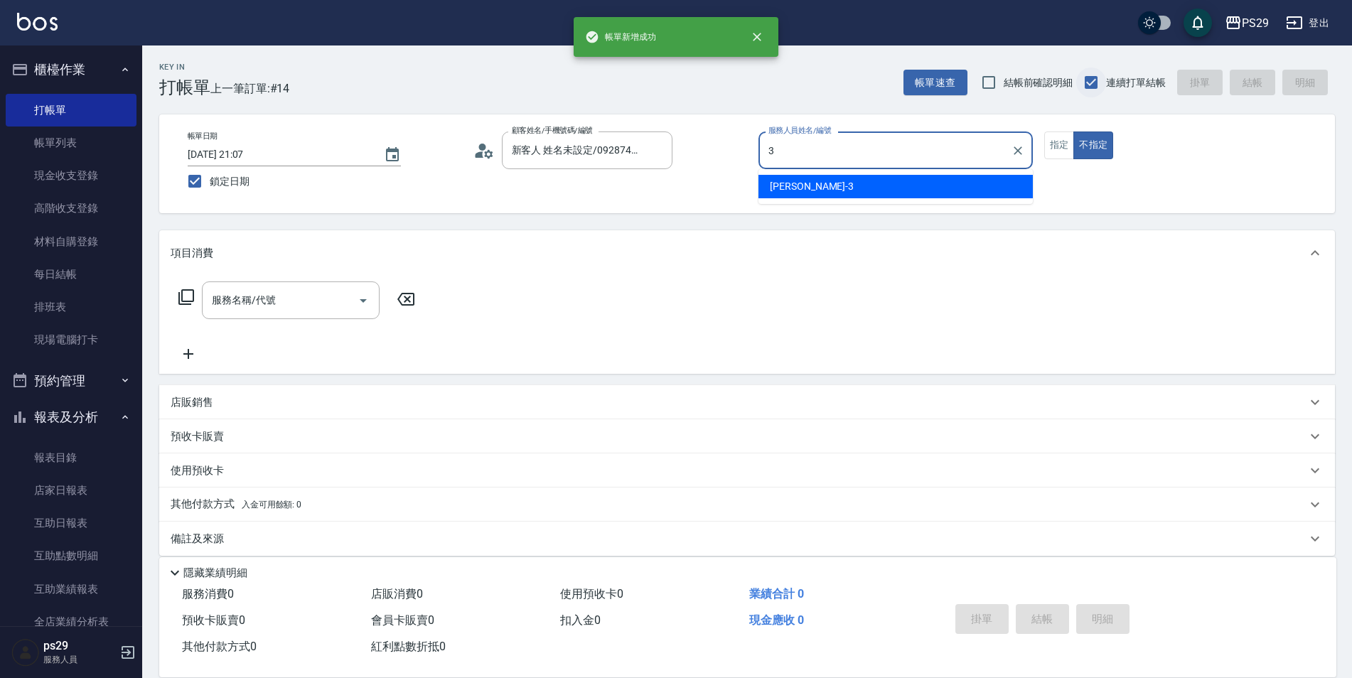
type input "[PERSON_NAME]-3"
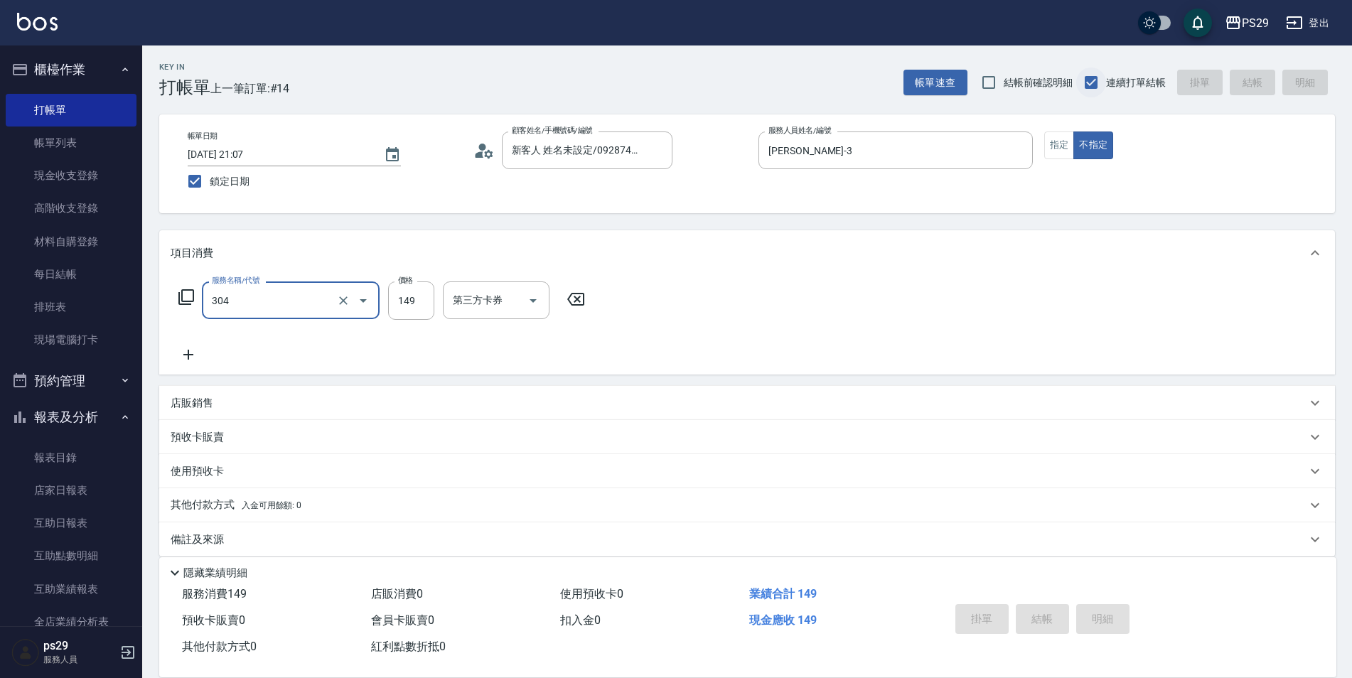
type input "304"
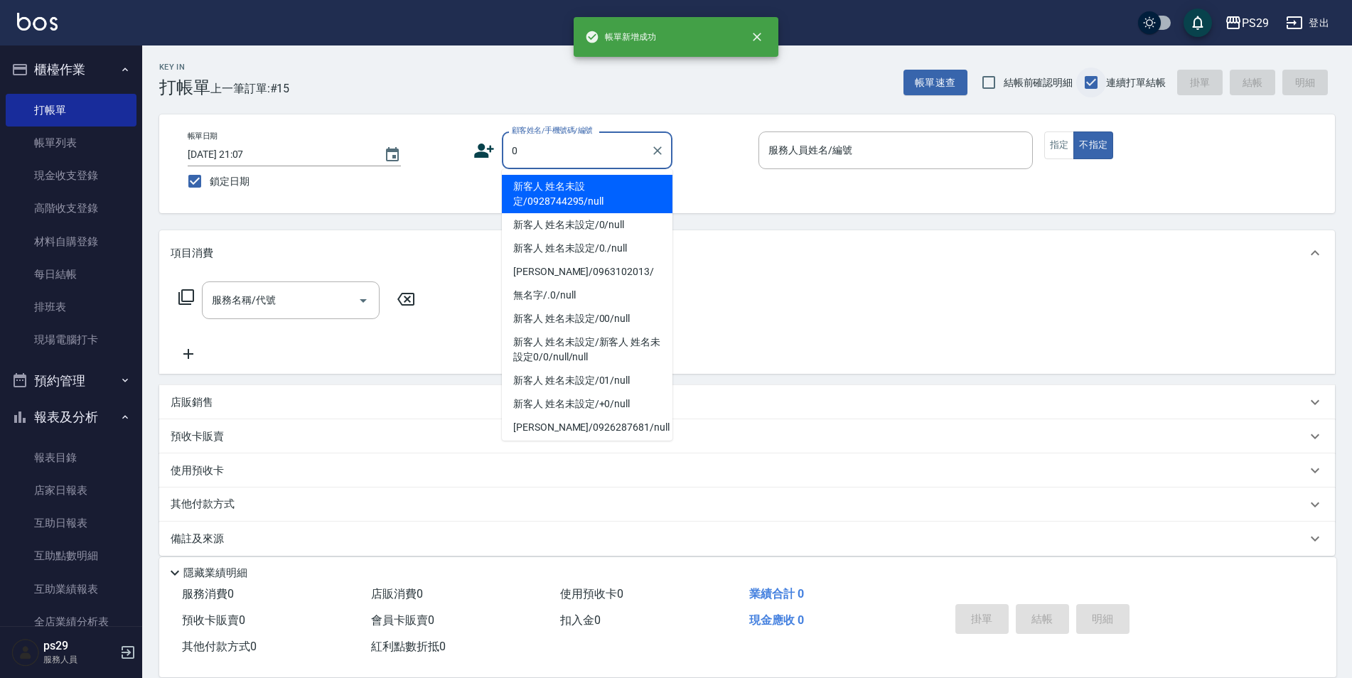
type input "新客人 姓名未設定/0928744295/null"
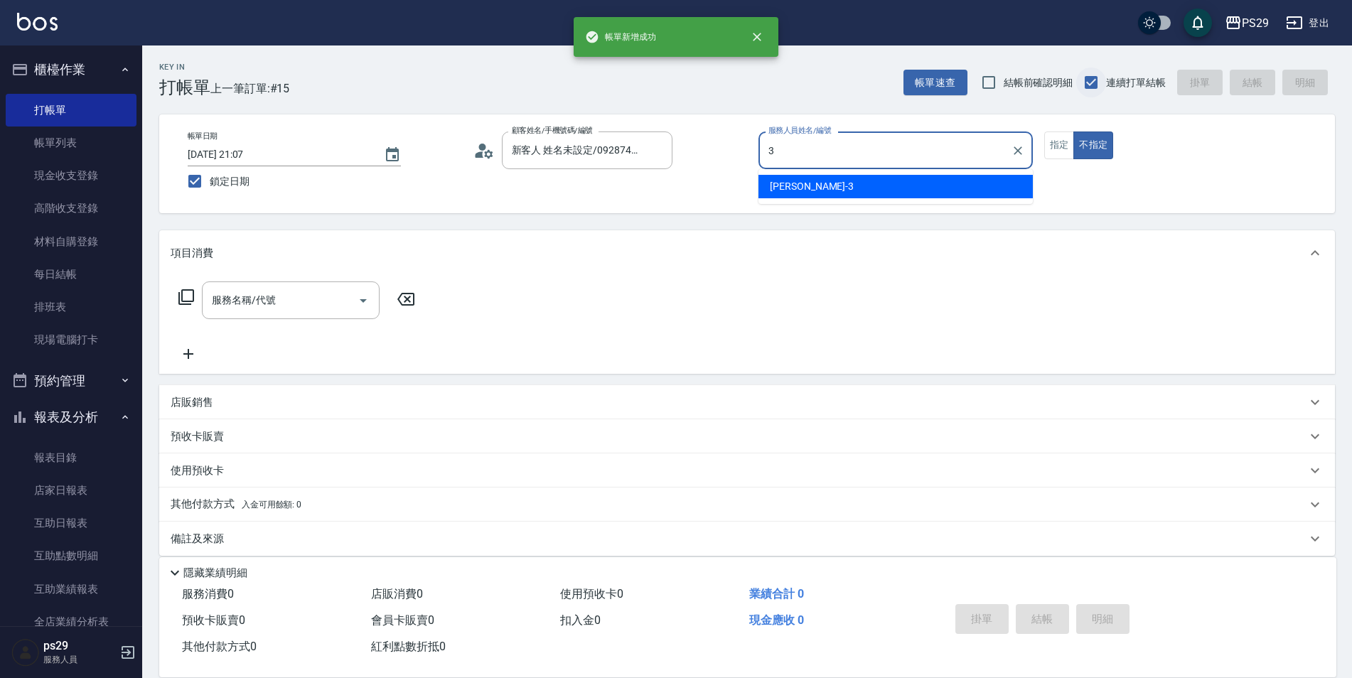
type input "[PERSON_NAME]-3"
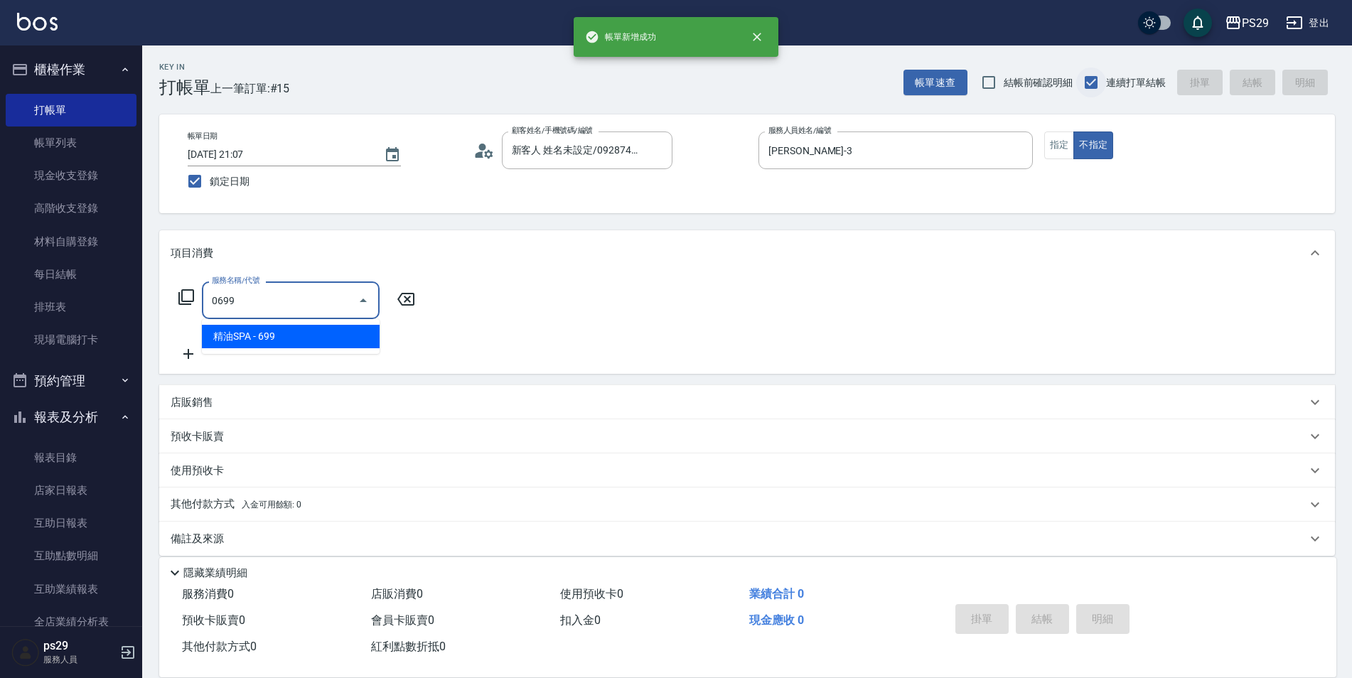
type input "精油SPA(0699)"
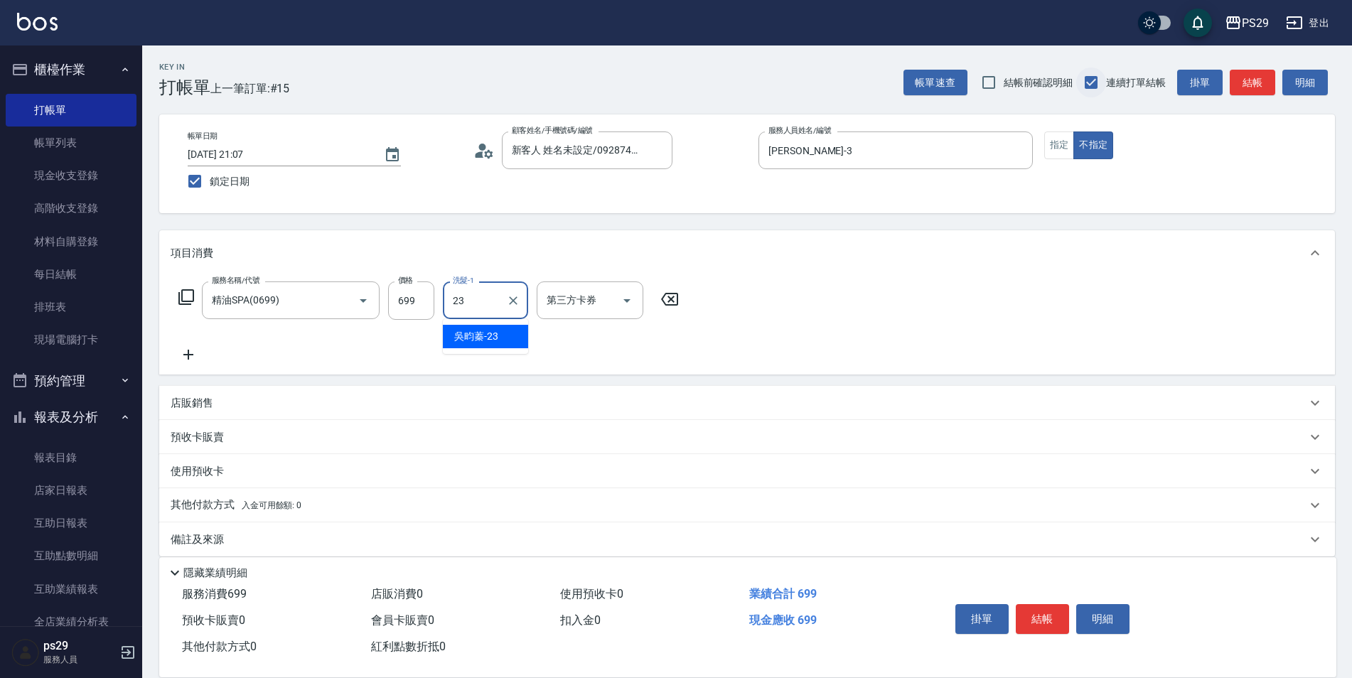
type input "吳畇蓁-23"
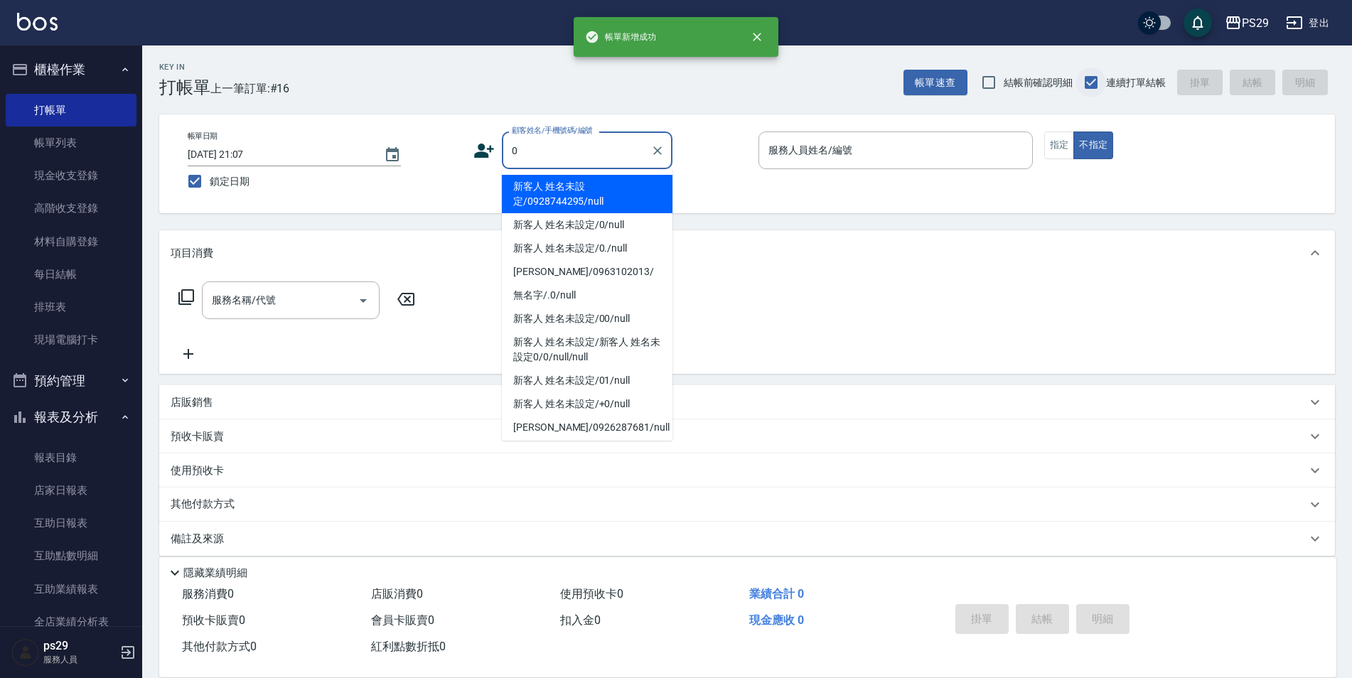
type input "新客人 姓名未設定/0928744295/null"
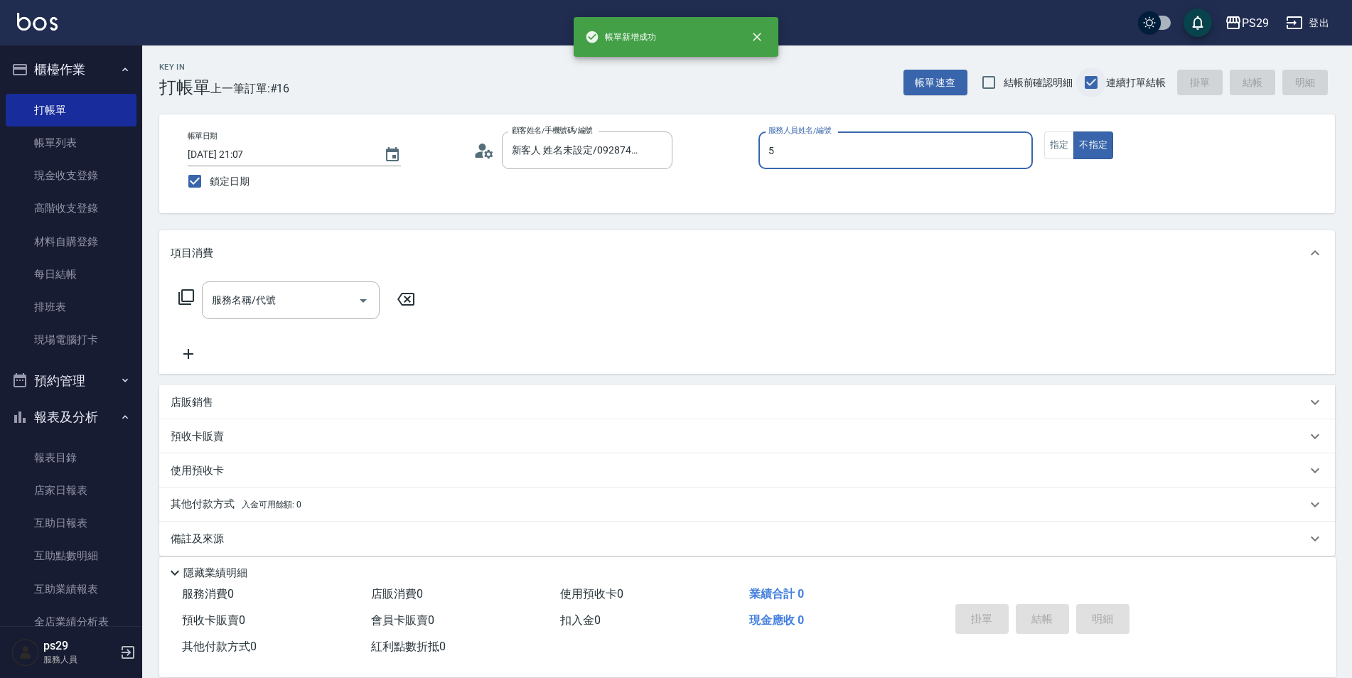
type input "[PERSON_NAME]維-5"
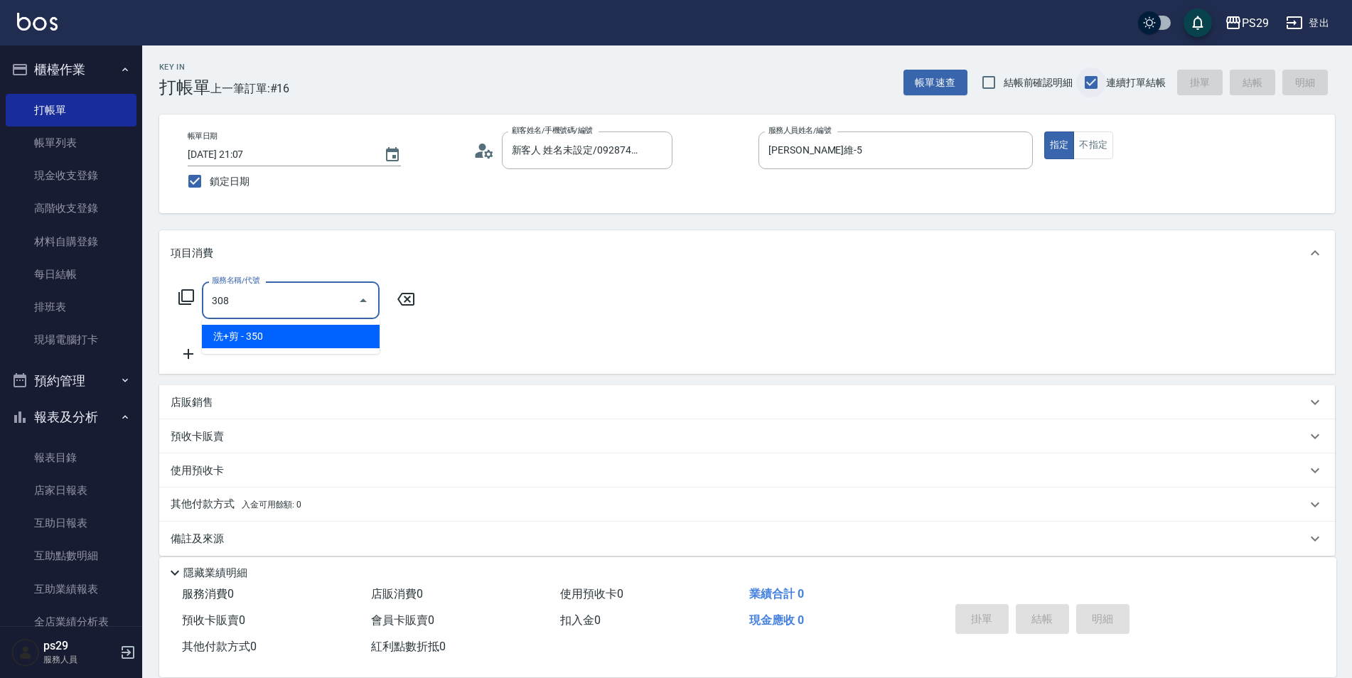
type input "洗+剪(308)"
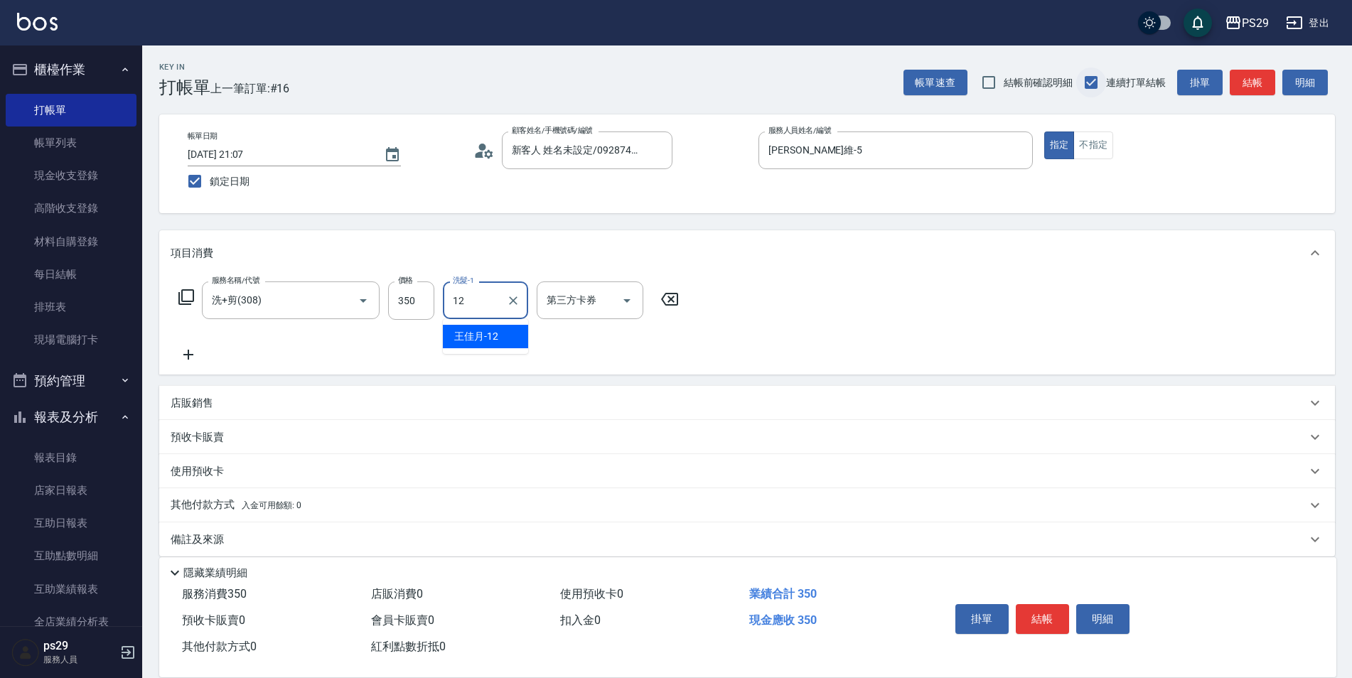
type input "[PERSON_NAME]-12"
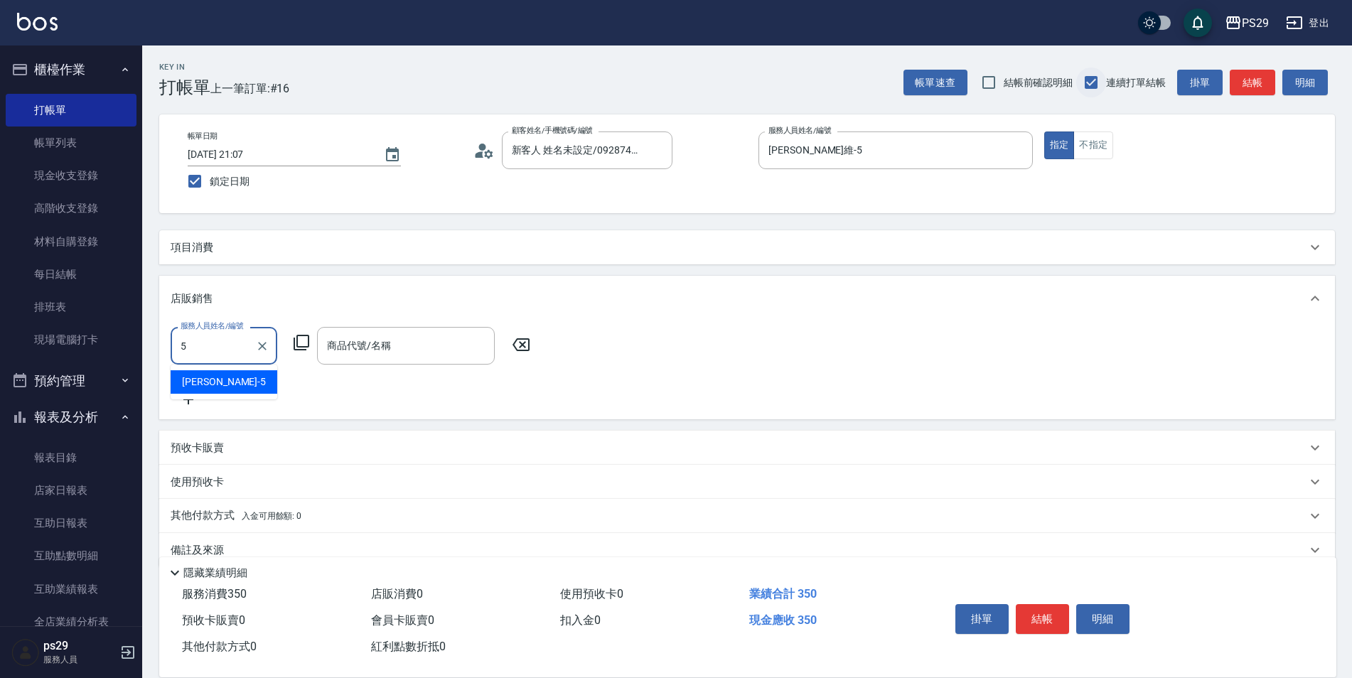
type input "[PERSON_NAME]維-5"
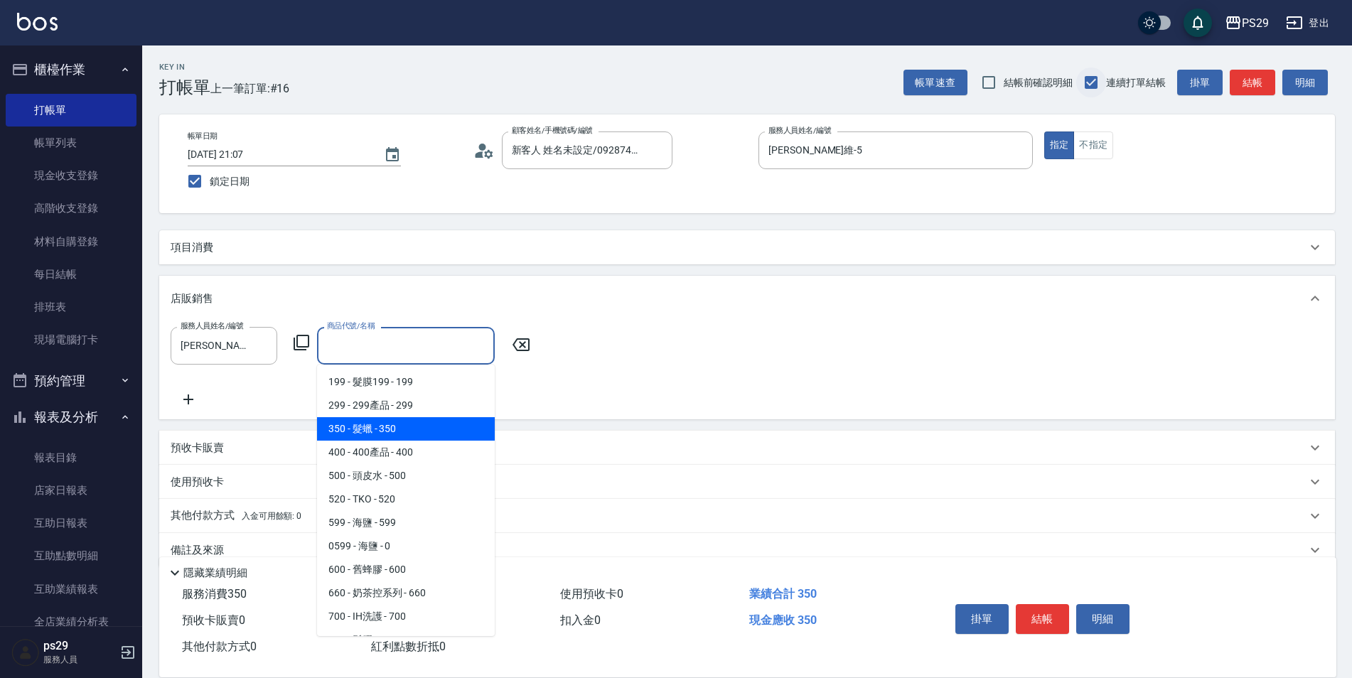
type input "髮蠟"
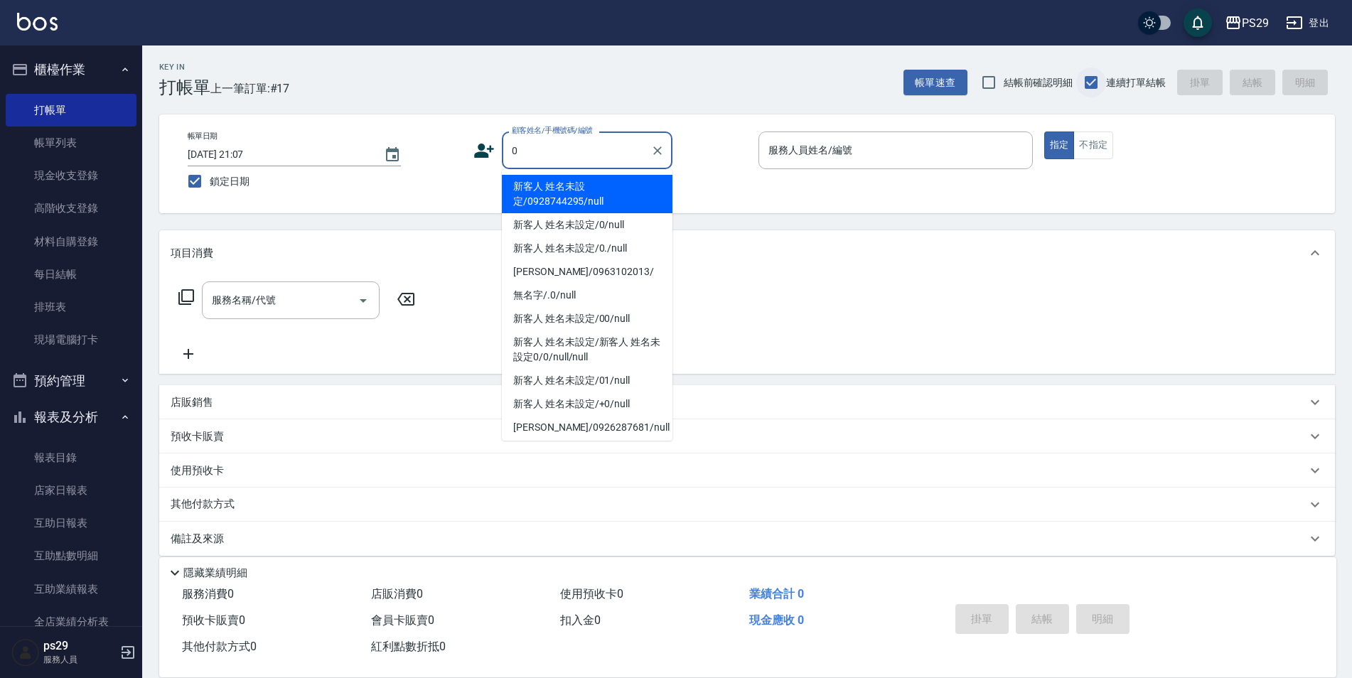
type input "新客人 姓名未設定/0928744295/null"
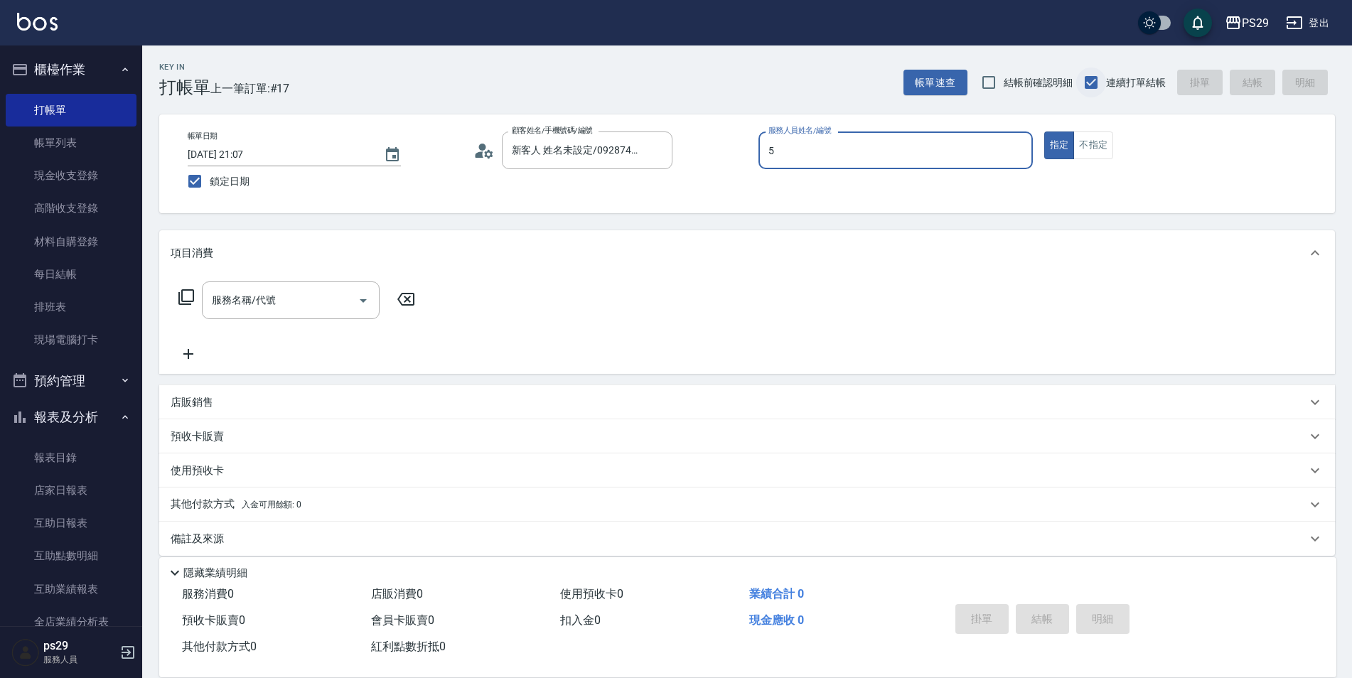
type input "[PERSON_NAME]維-5"
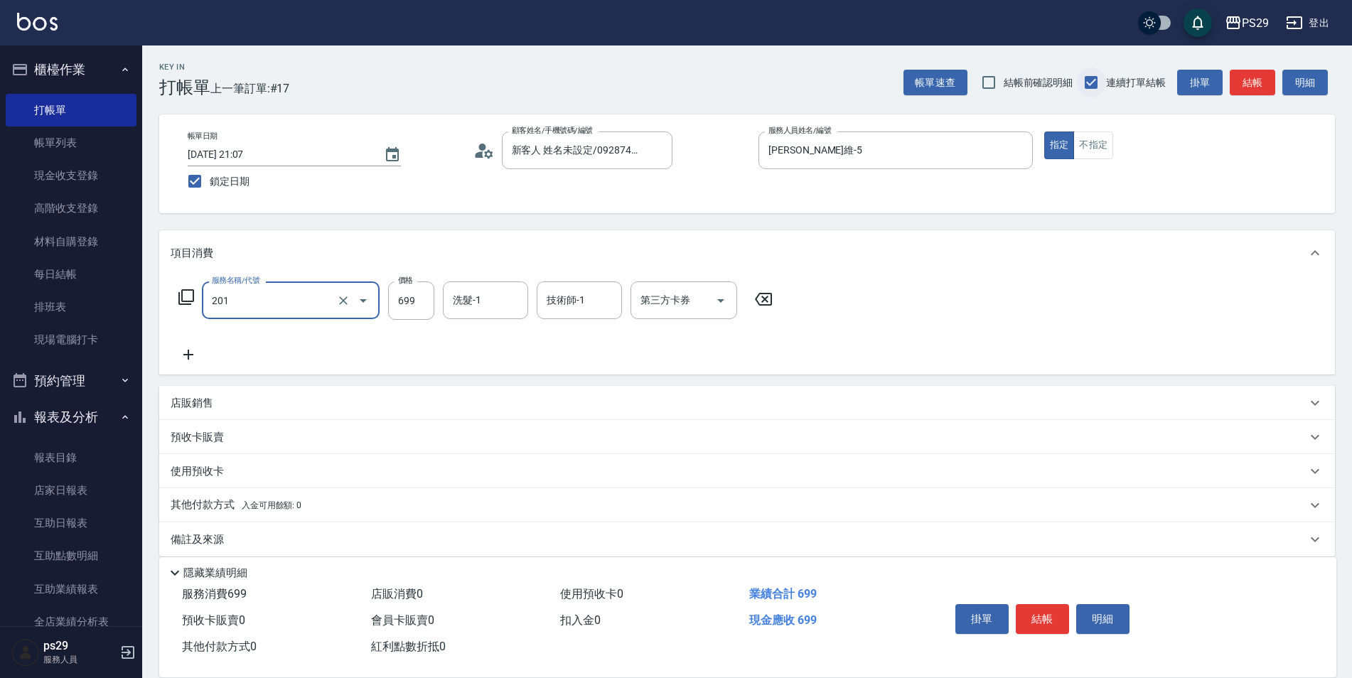
type input "基礎燙(201)"
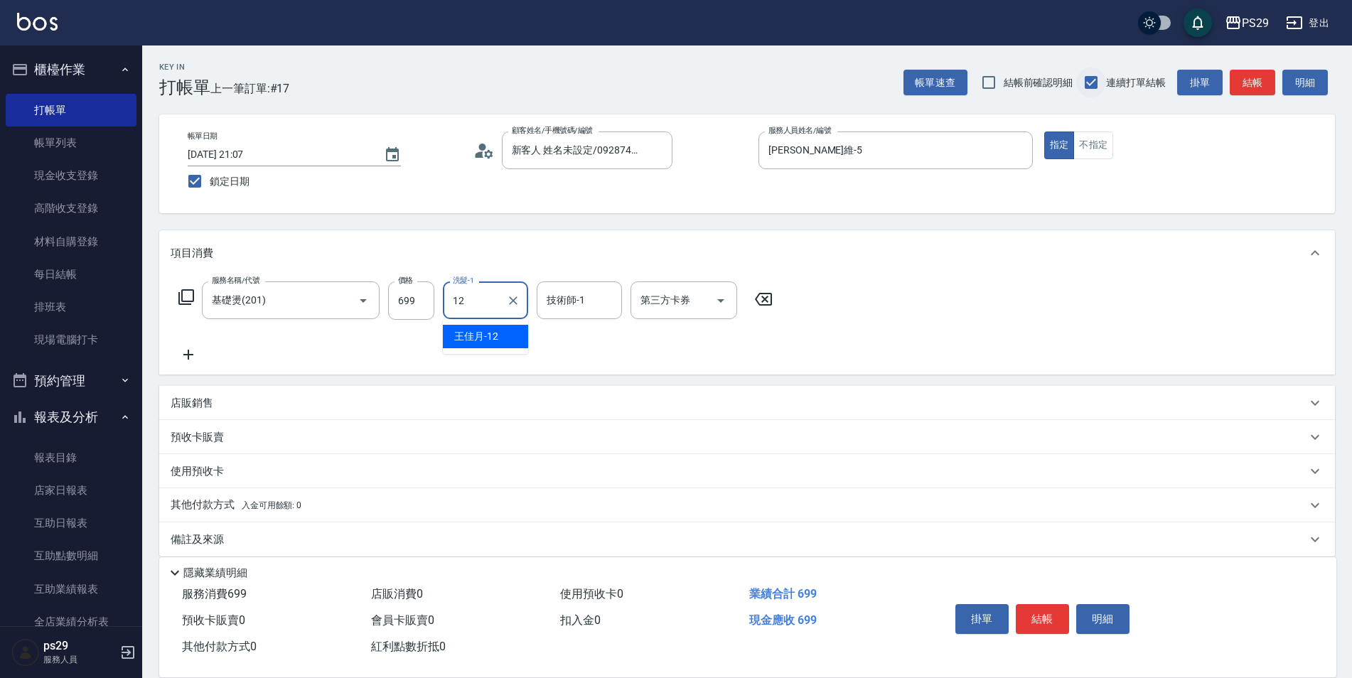
type input "[PERSON_NAME]-12"
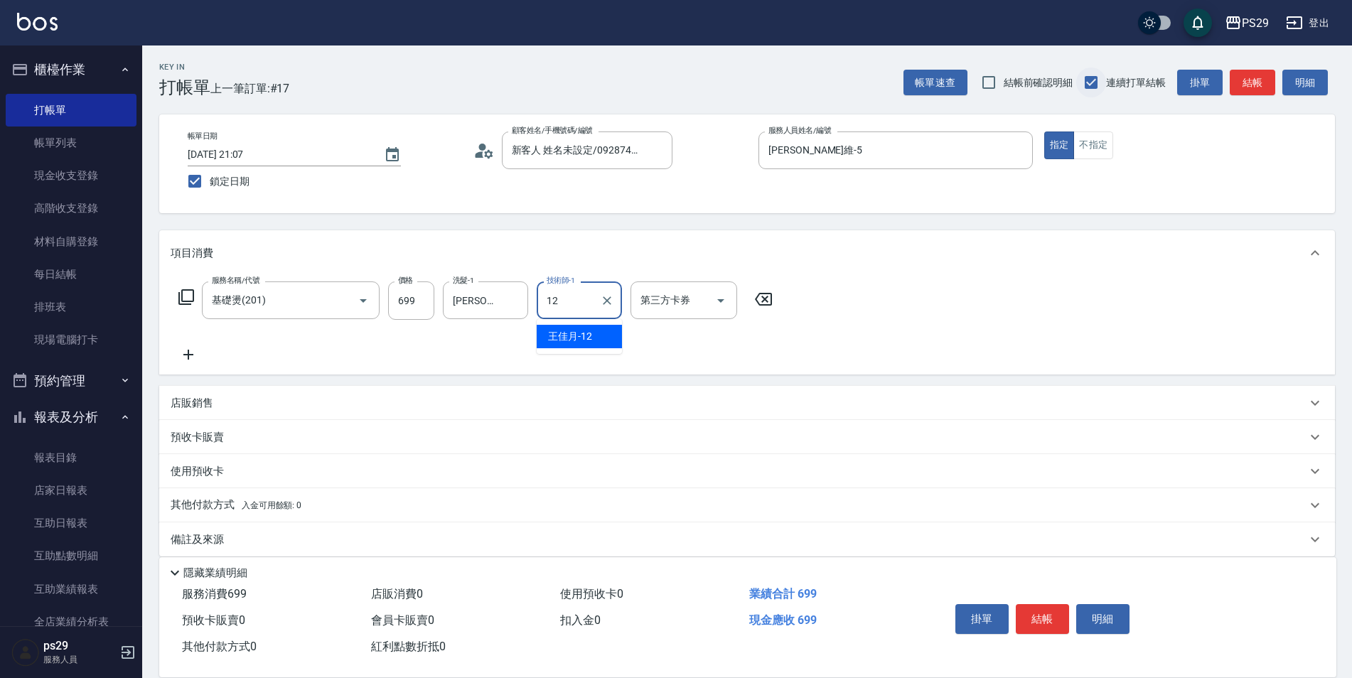
type input "[PERSON_NAME]-12"
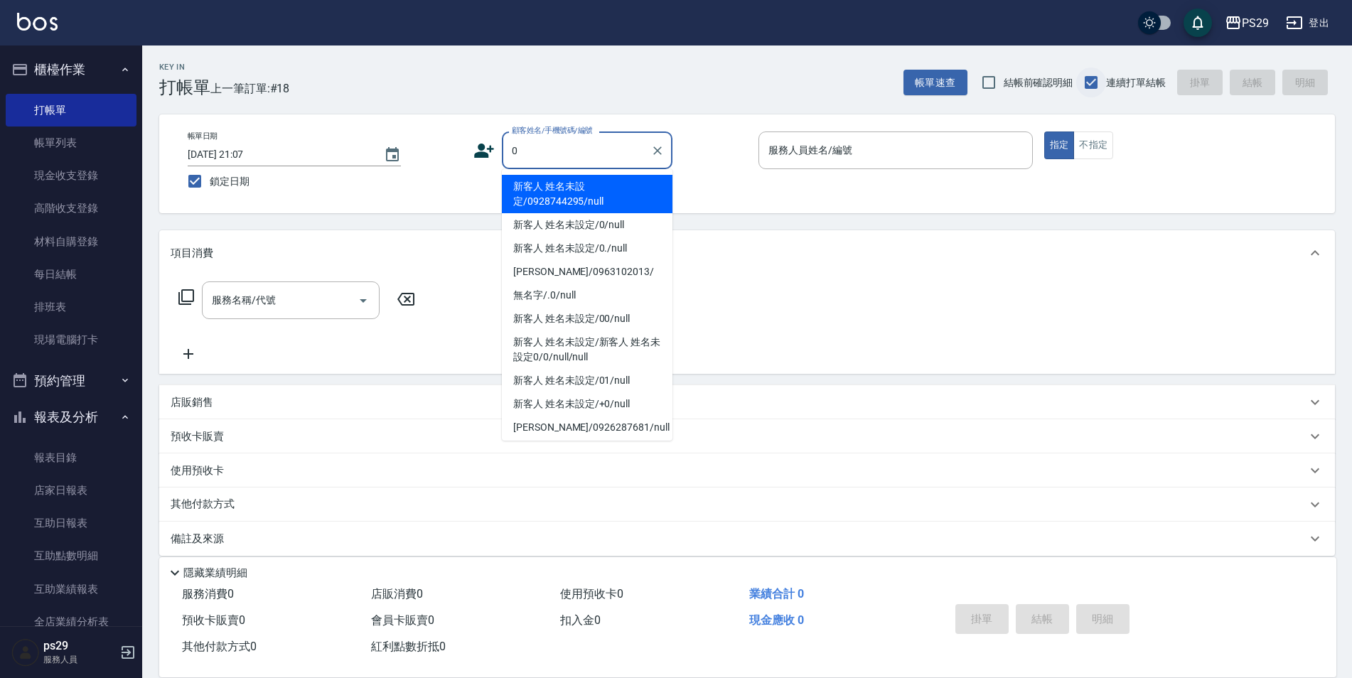
type input "新客人 姓名未設定/0928744295/null"
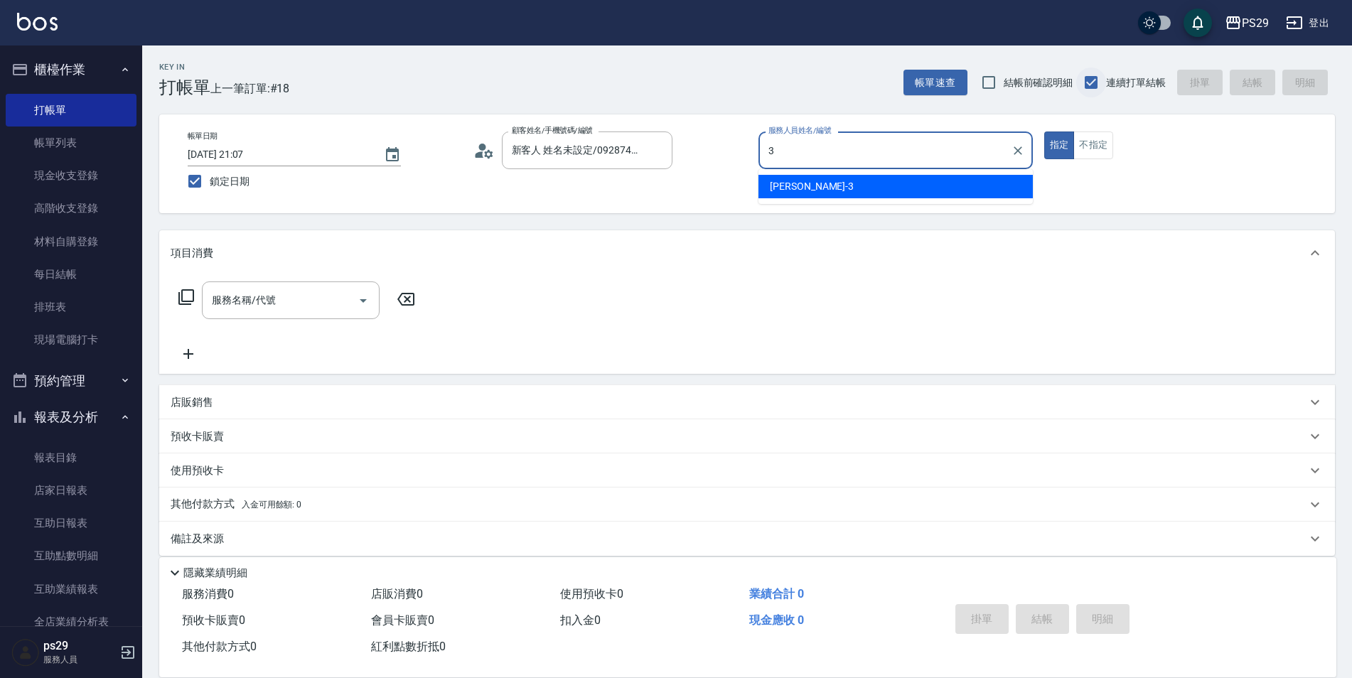
type input "[PERSON_NAME]-3"
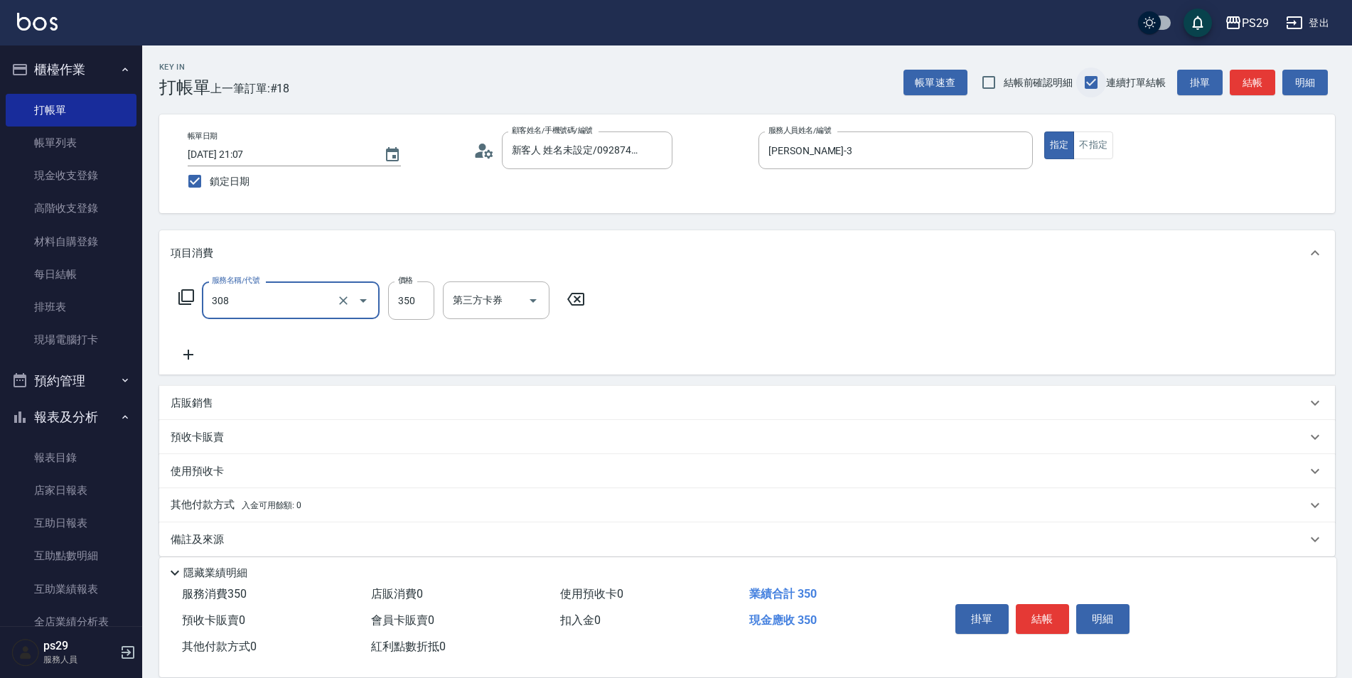
type input "洗+剪(308)"
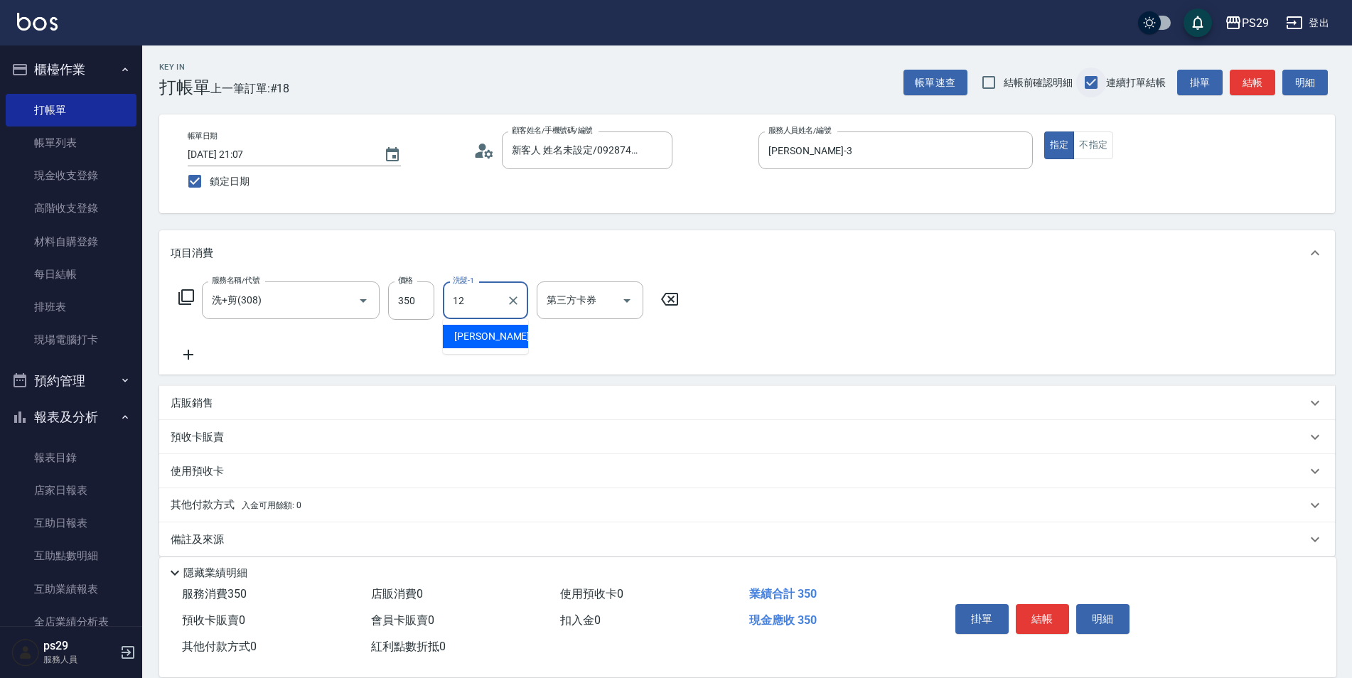
type input "[PERSON_NAME]-12"
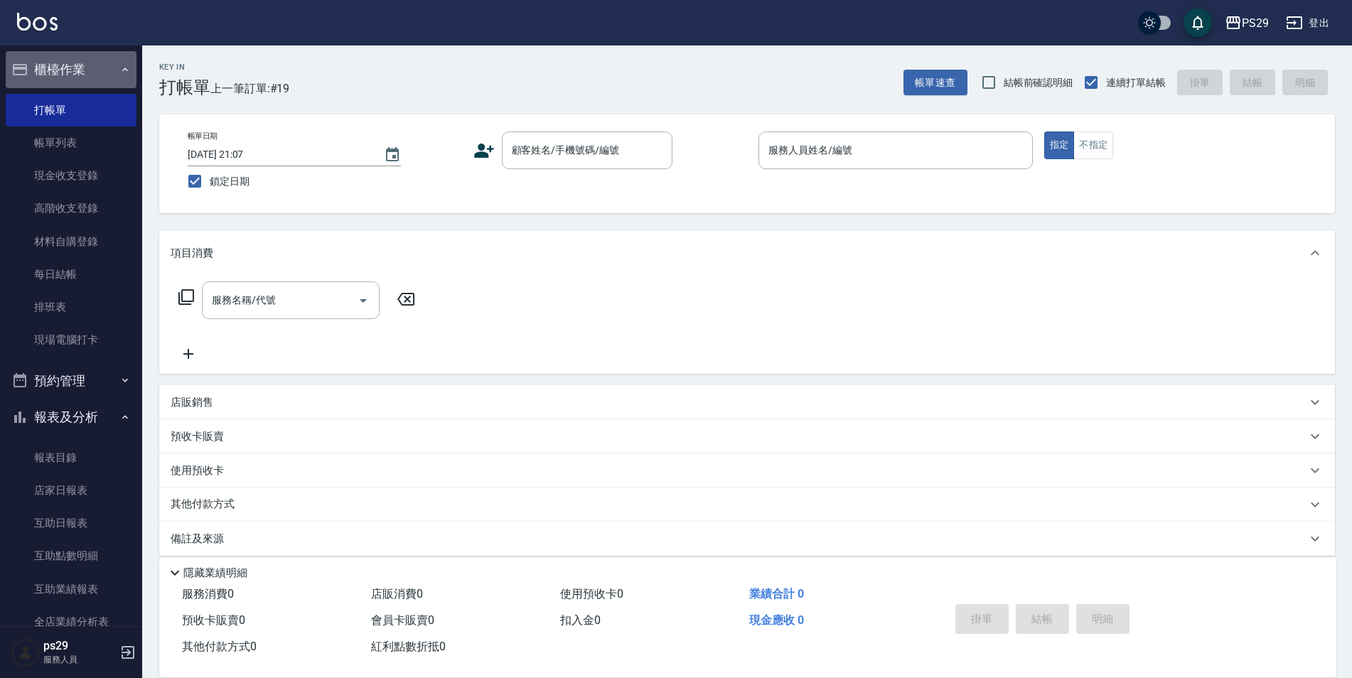
click at [73, 85] on button "櫃檯作業" at bounding box center [71, 69] width 131 height 37
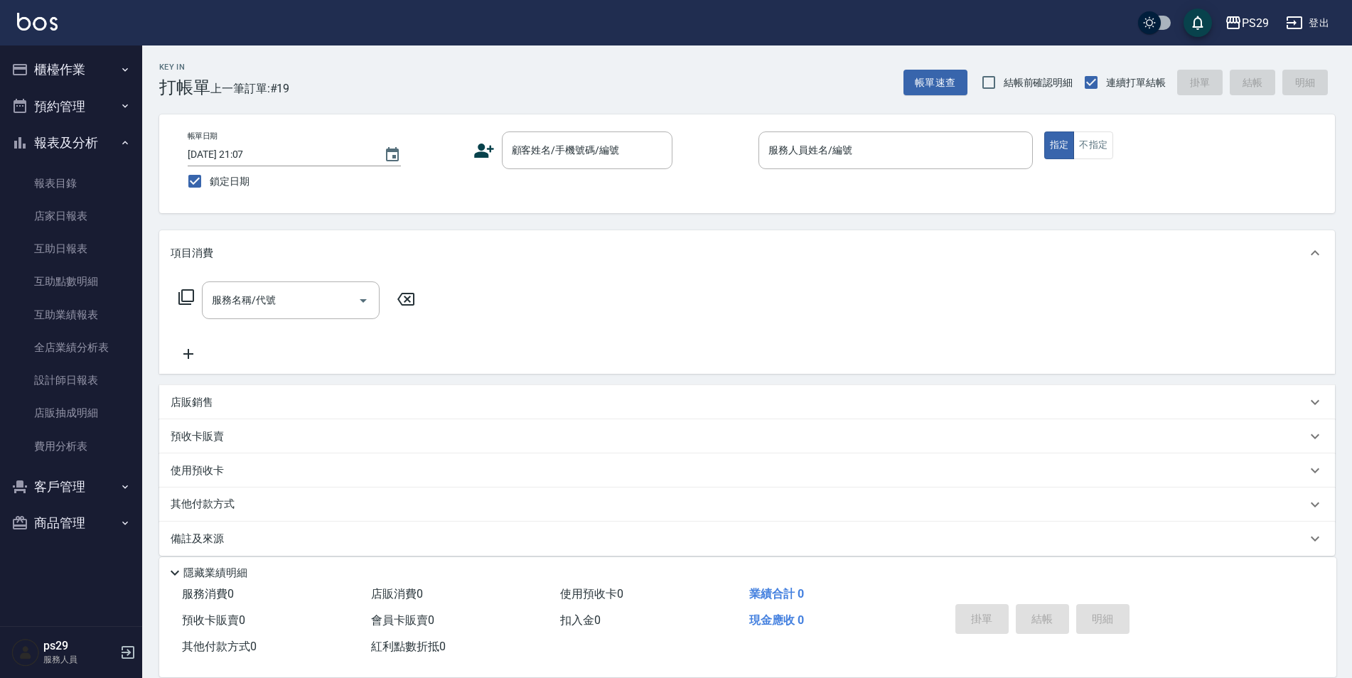
click at [82, 149] on button "報表及分析" at bounding box center [71, 142] width 131 height 37
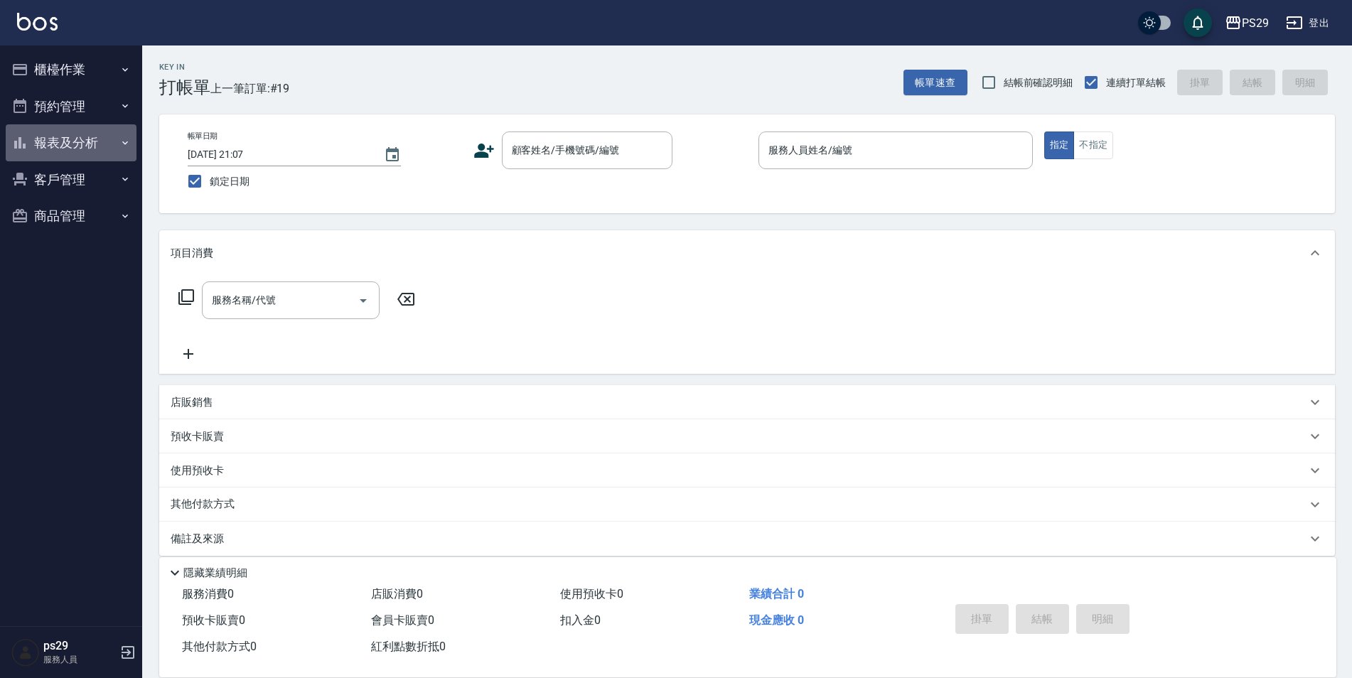
click at [82, 151] on button "報表及分析" at bounding box center [71, 142] width 131 height 37
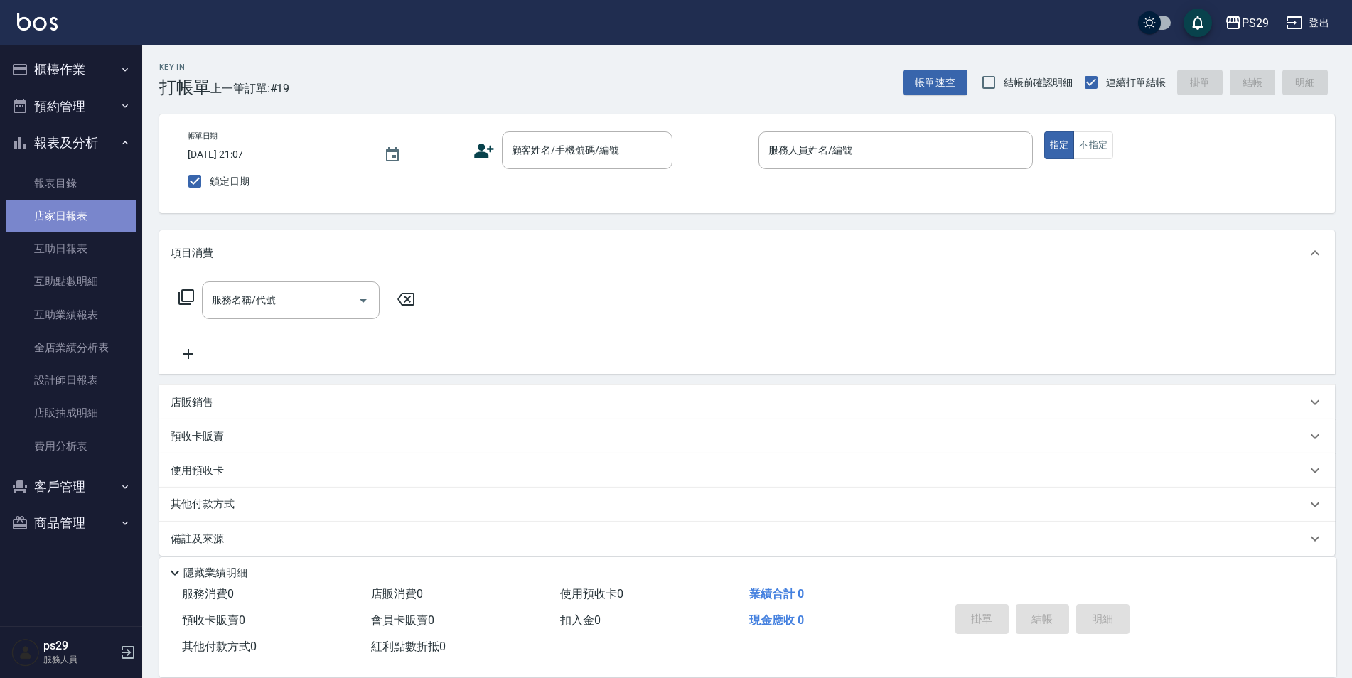
click at [63, 207] on link "店家日報表" at bounding box center [71, 216] width 131 height 33
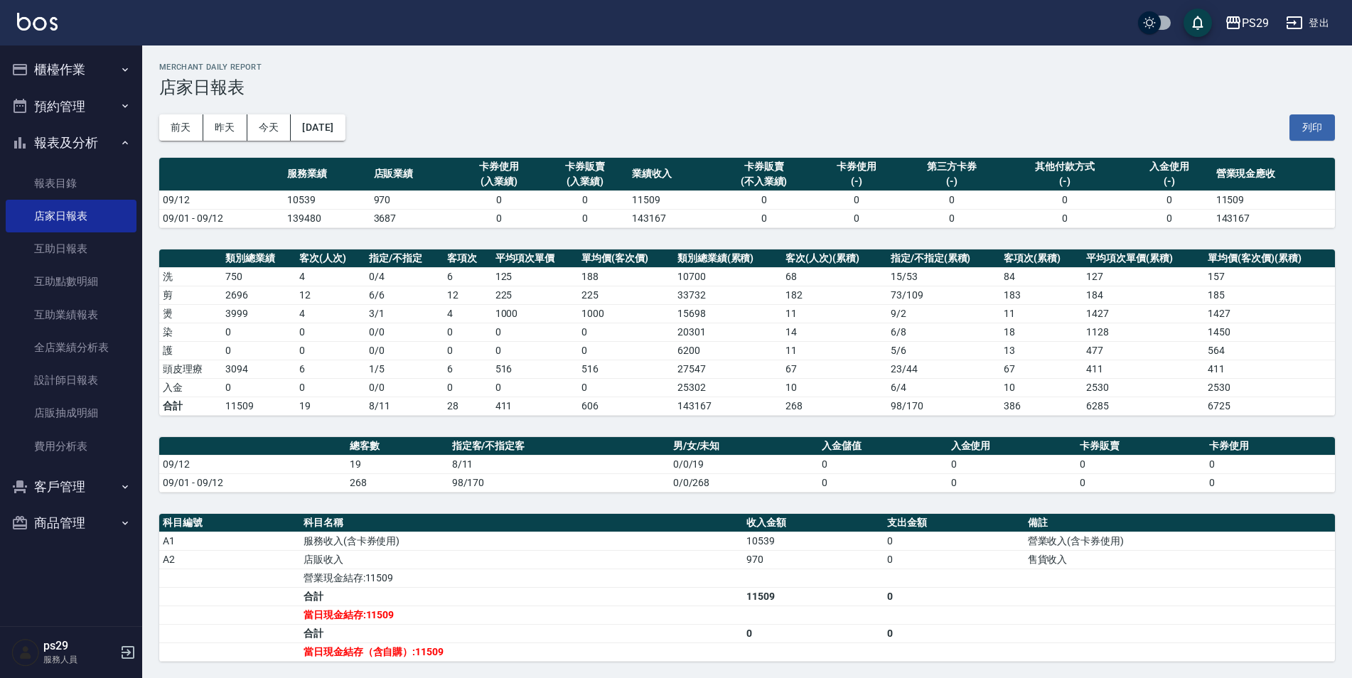
click at [103, 93] on button "預約管理" at bounding box center [71, 106] width 131 height 37
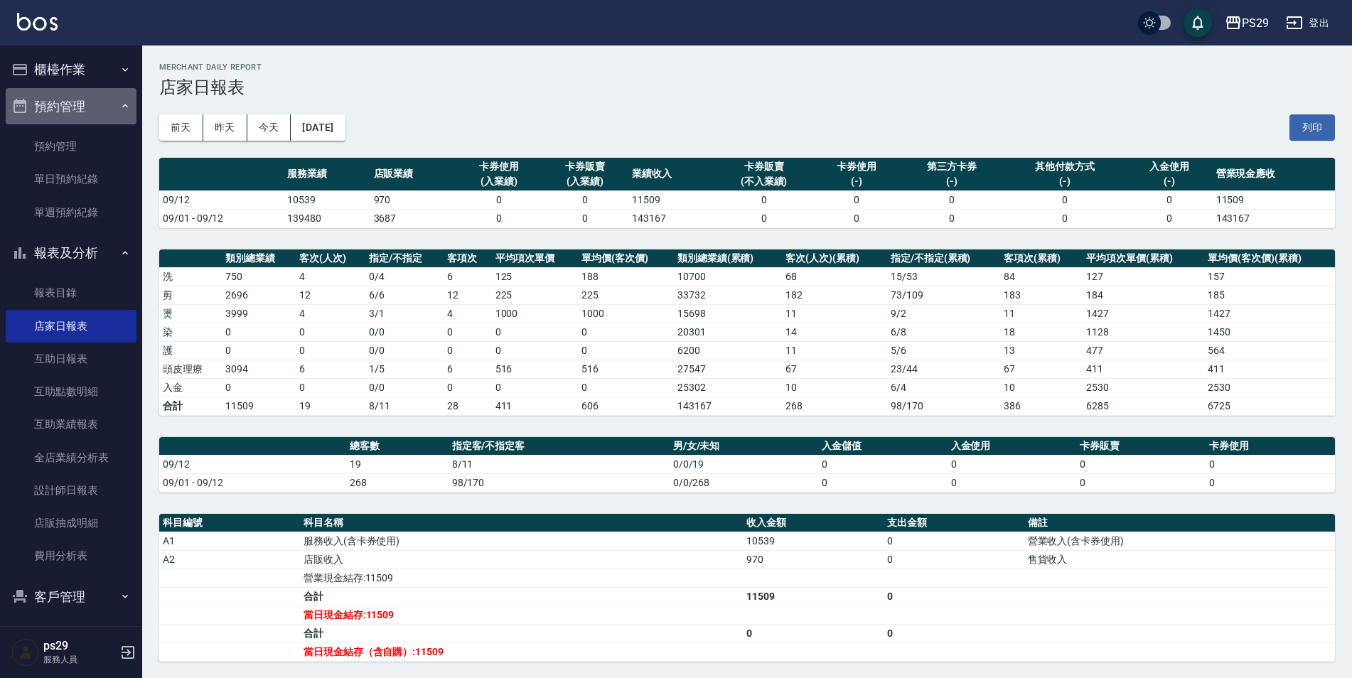
click at [72, 97] on button "預約管理" at bounding box center [71, 106] width 131 height 37
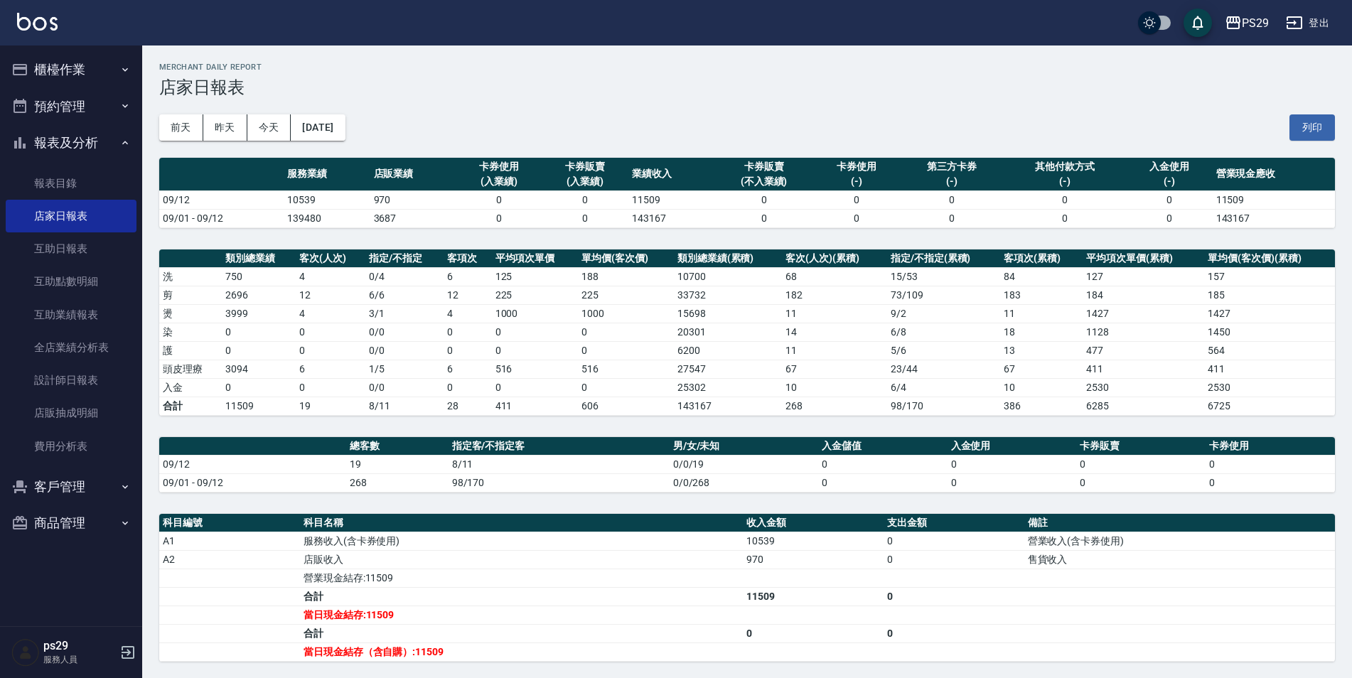
click at [77, 80] on button "櫃檯作業" at bounding box center [71, 69] width 131 height 37
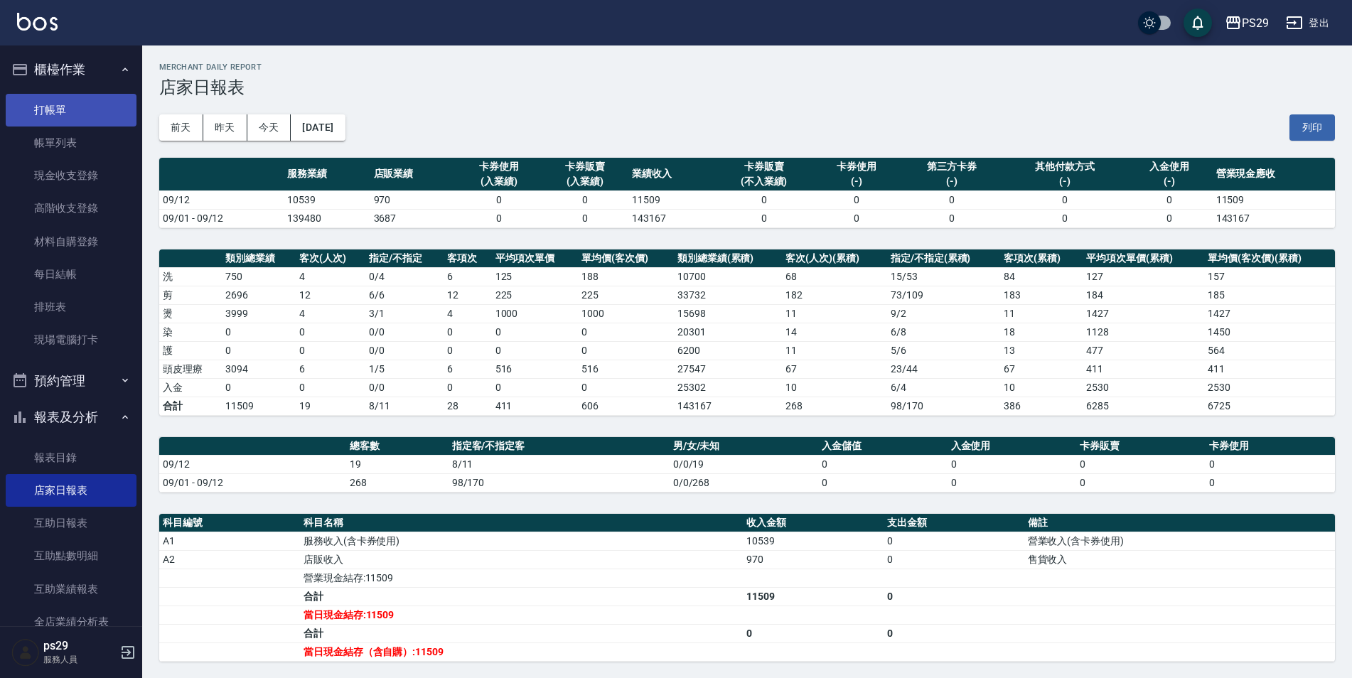
click at [73, 102] on link "打帳單" at bounding box center [71, 110] width 131 height 33
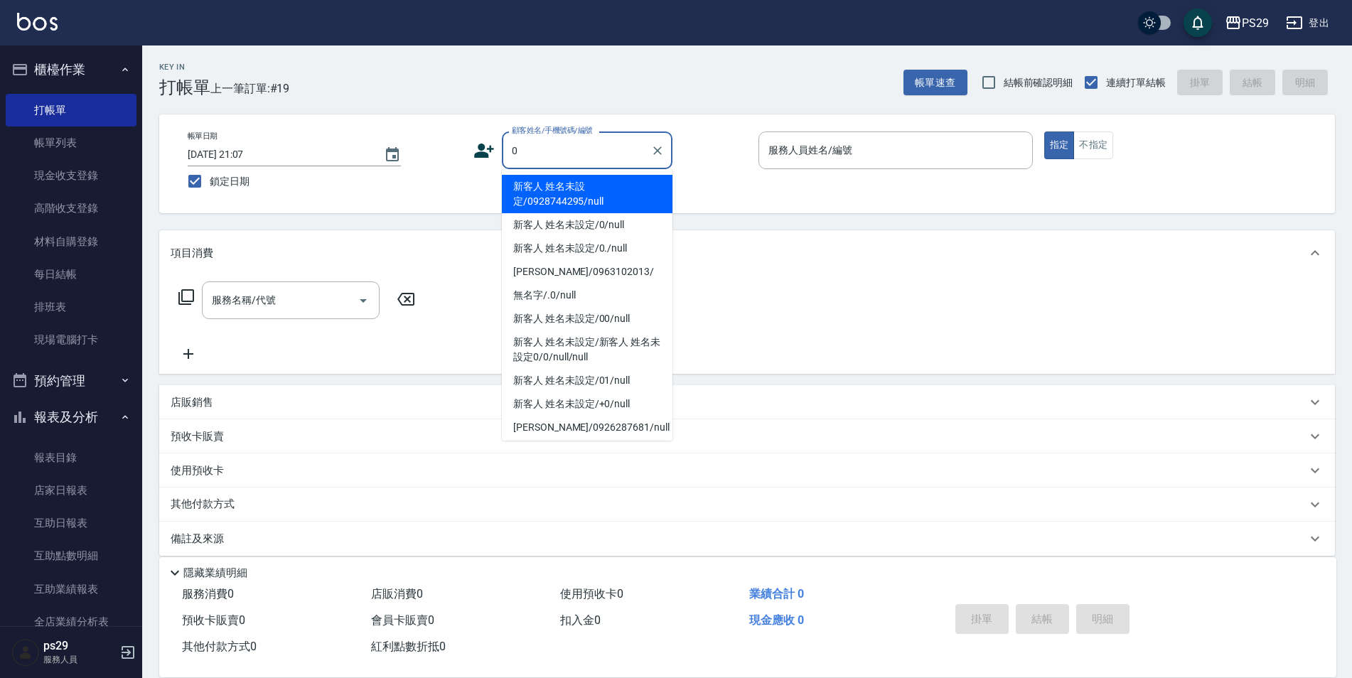
type input "新客人 姓名未設定/0928744295/null"
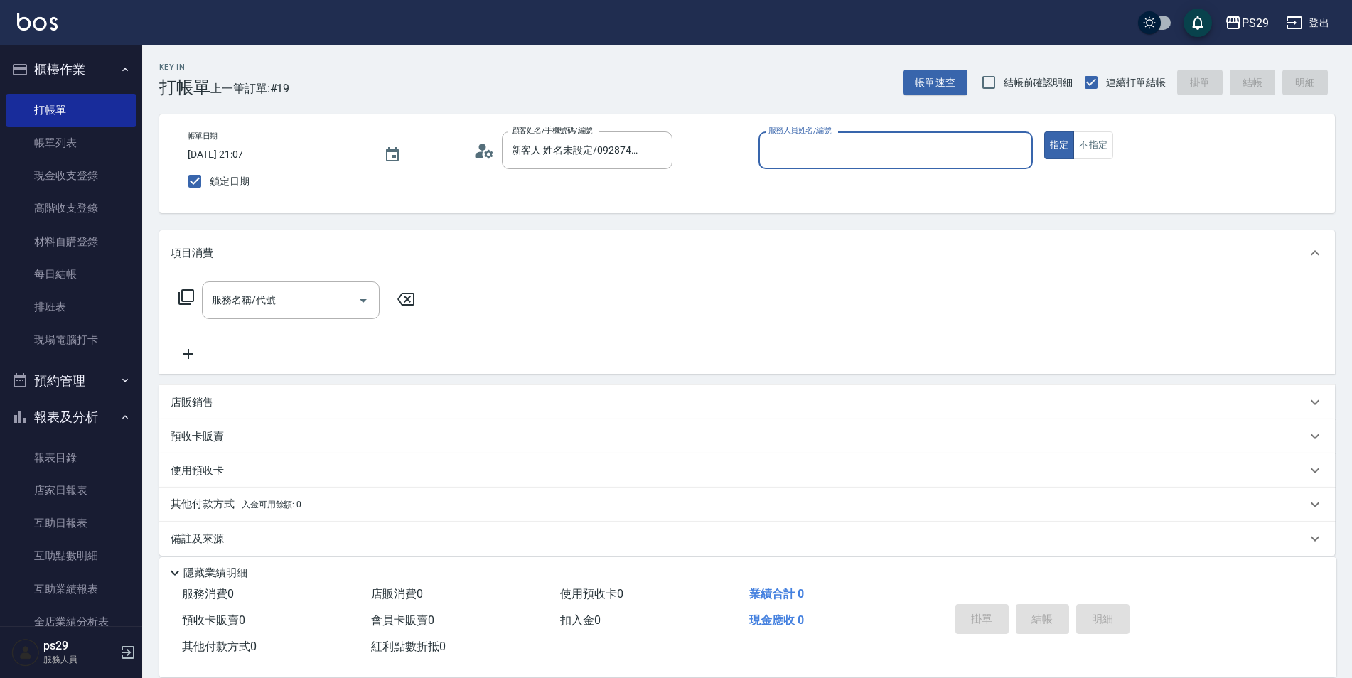
type input "5"
type input "新客人 姓名未設定/0/null"
type input "[PERSON_NAME]維-5"
type button "true"
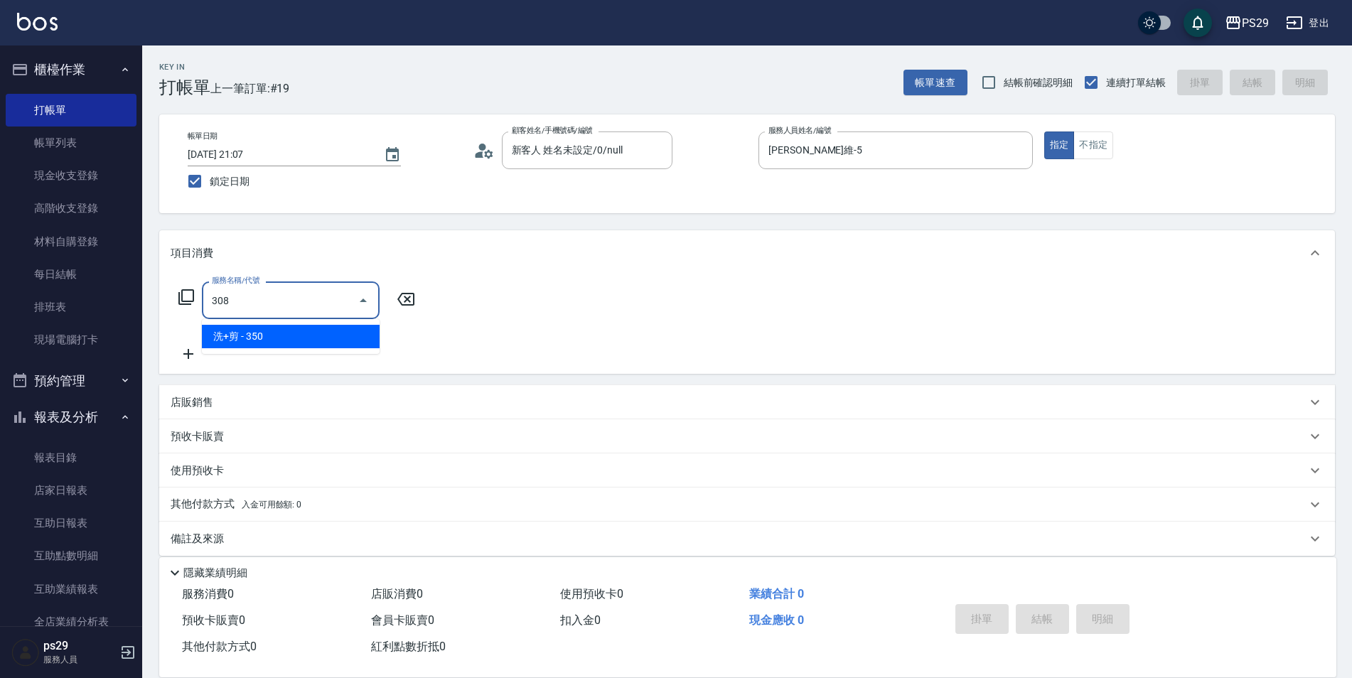
type input "洗+剪(308)"
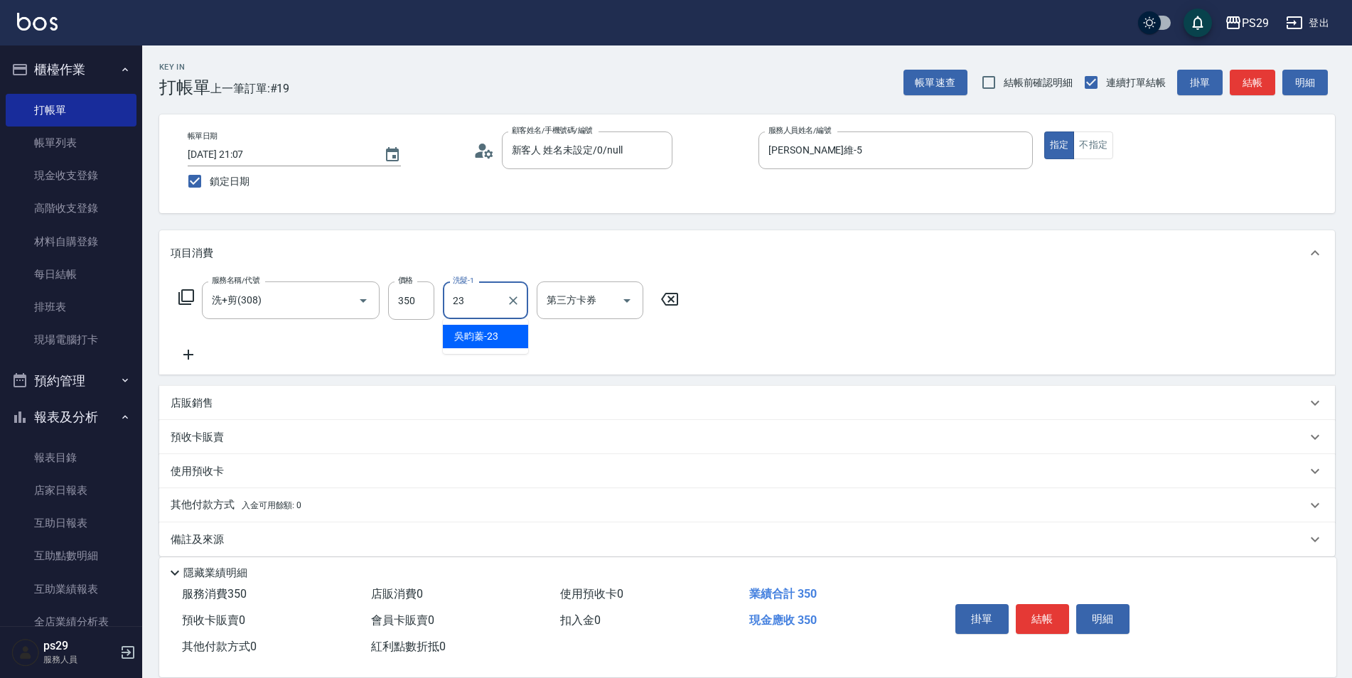
type input "吳畇蓁-23"
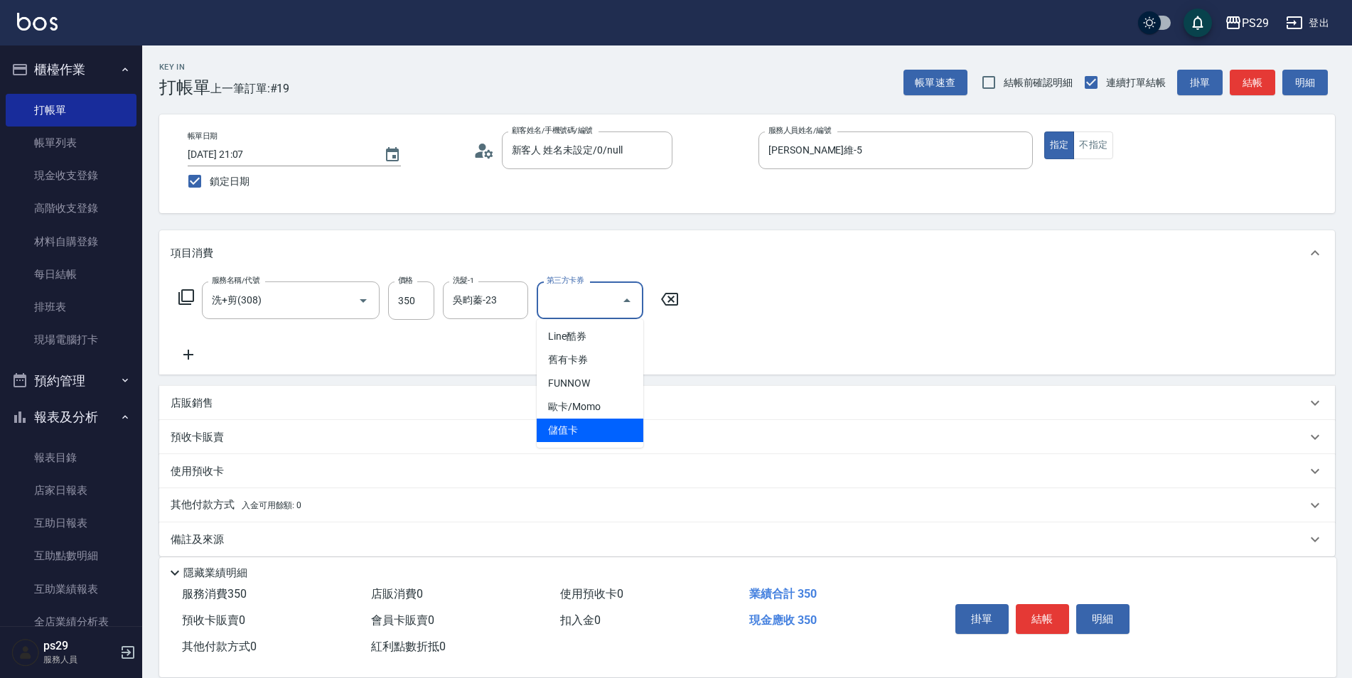
type input "儲值卡"
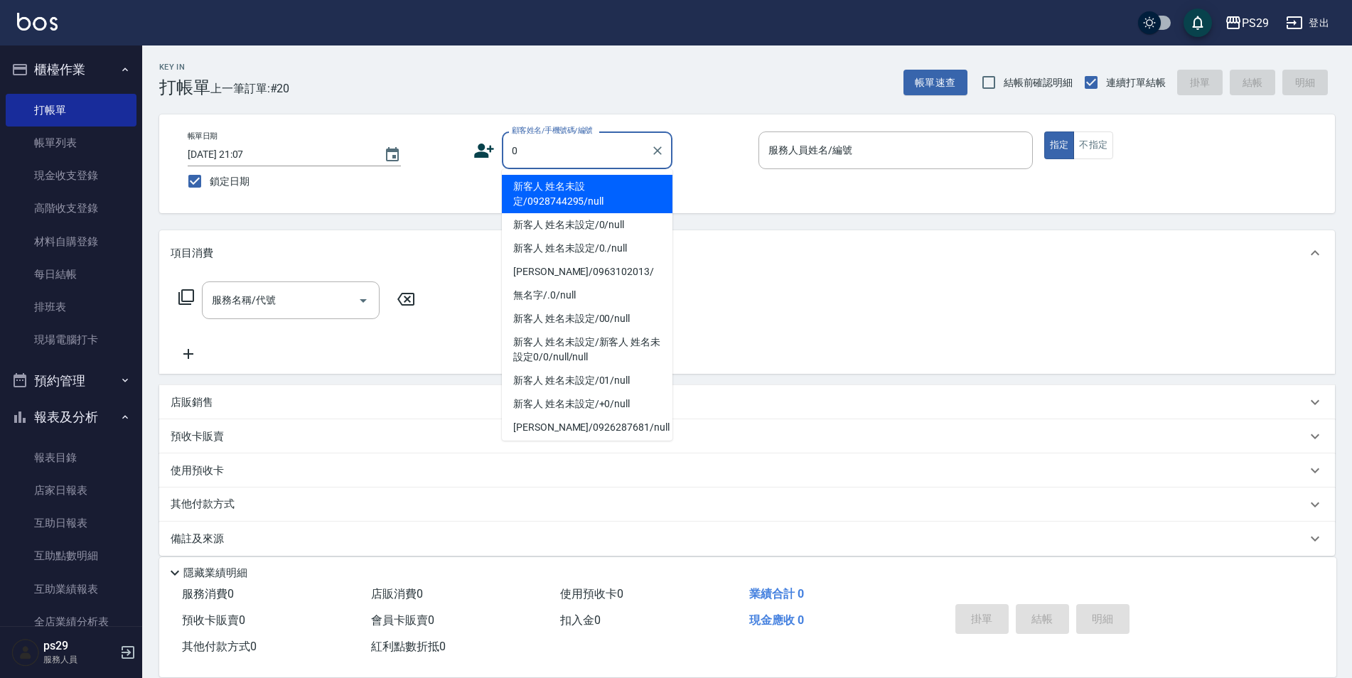
type input "新客人 姓名未設定/0928744295/null"
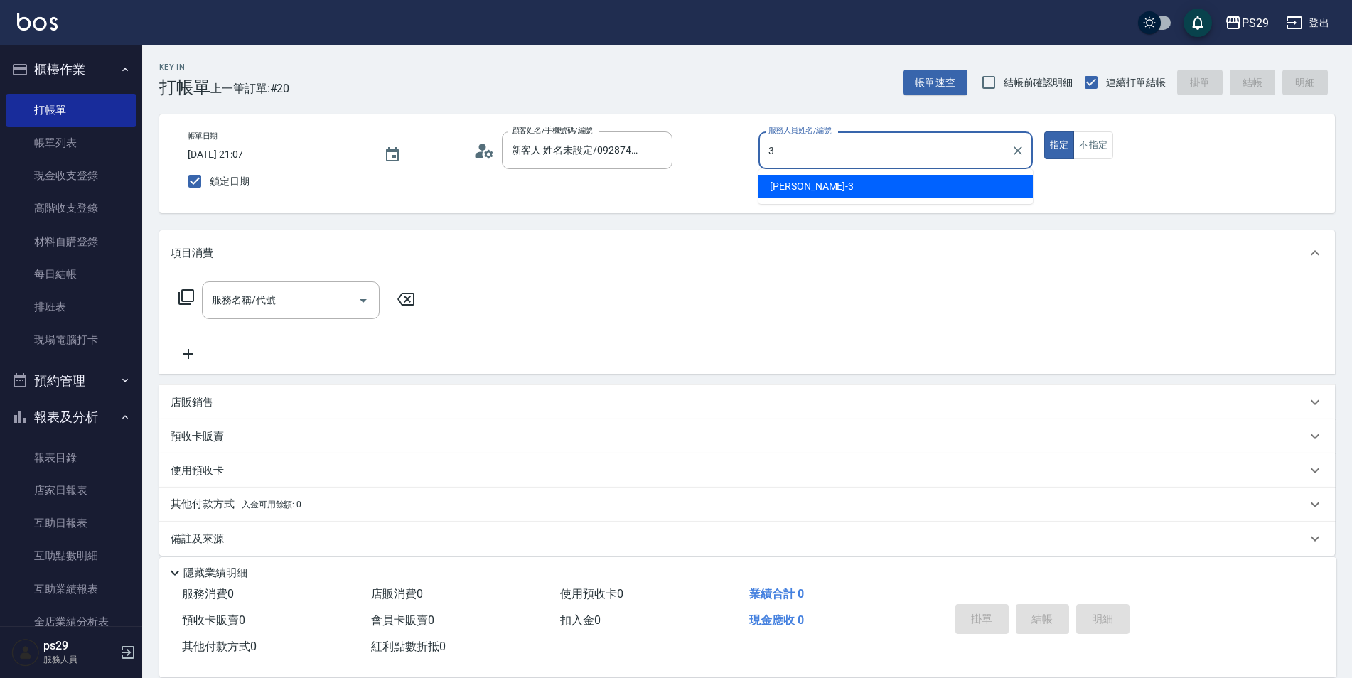
type input "[PERSON_NAME]-3"
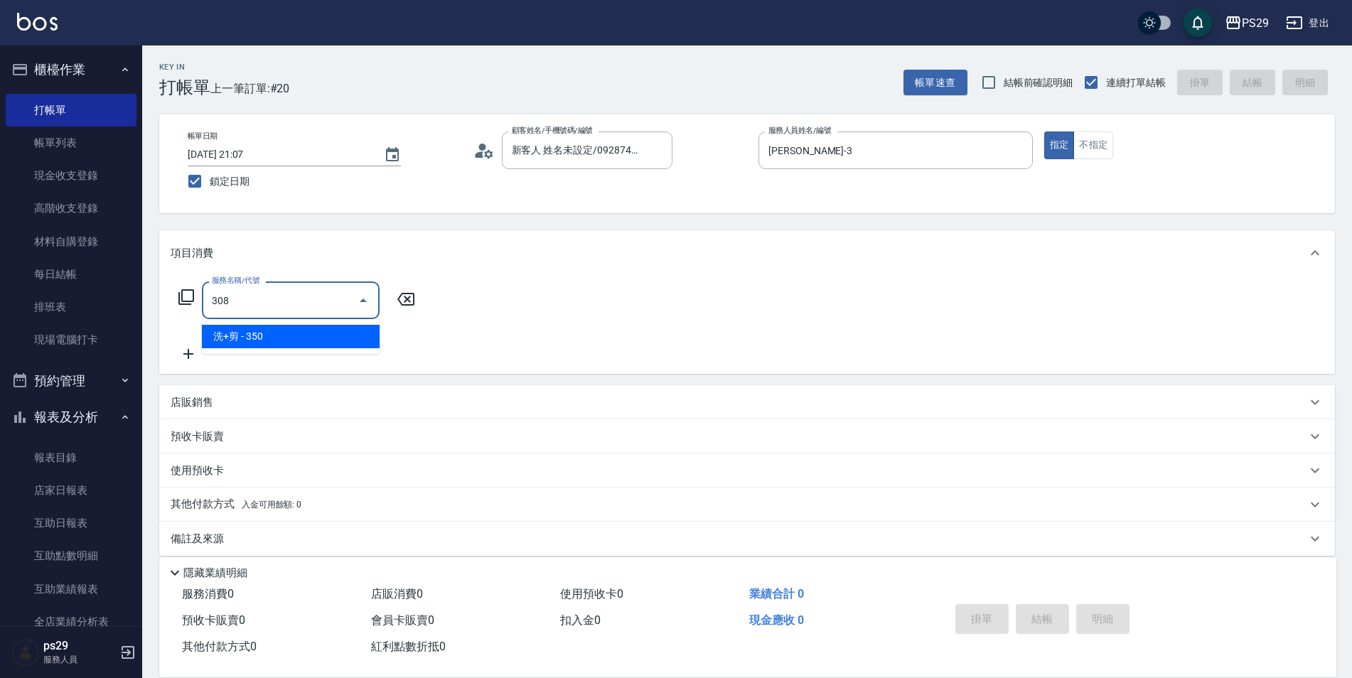
type input "洗+剪(308)"
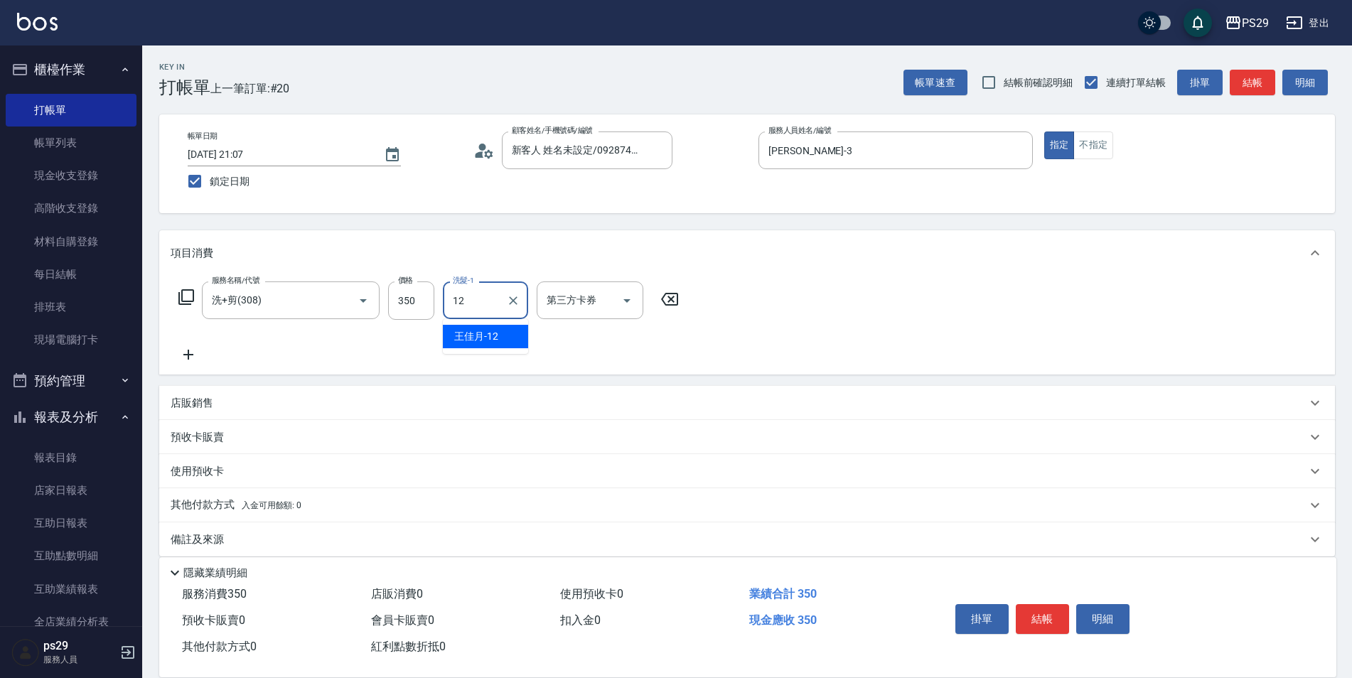
type input "[PERSON_NAME]-12"
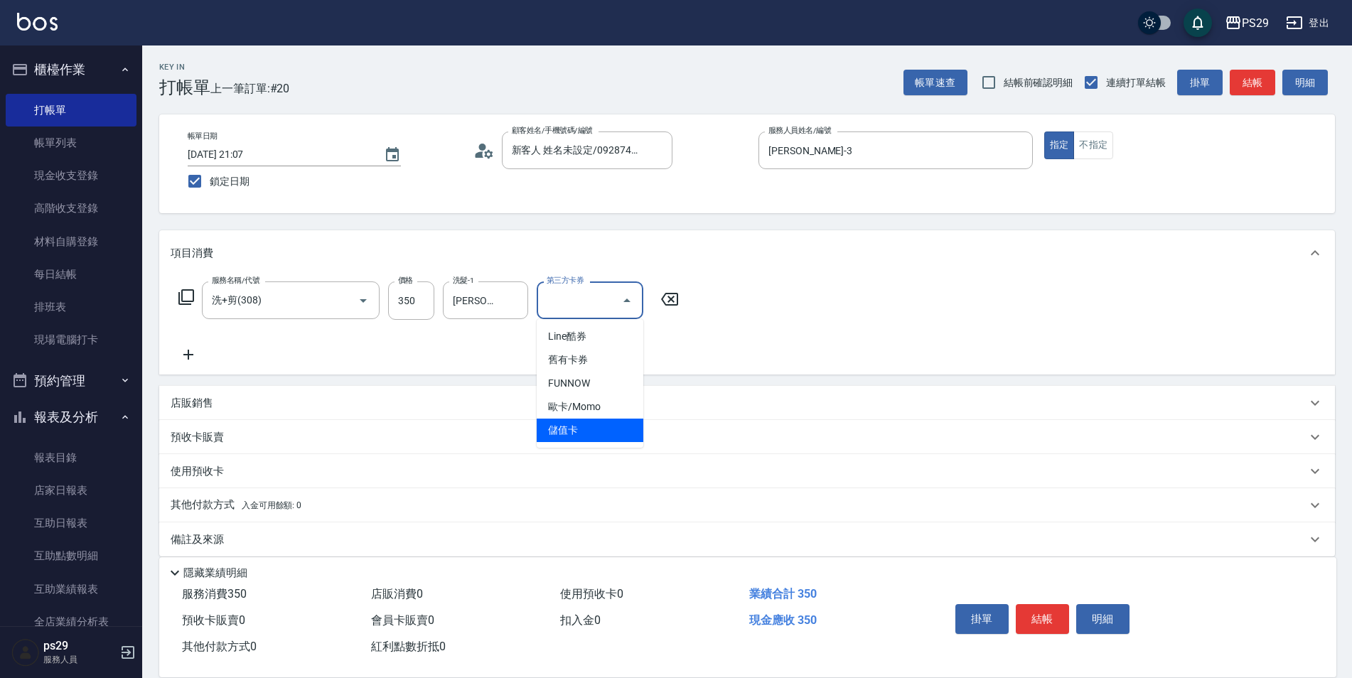
type input "儲值卡"
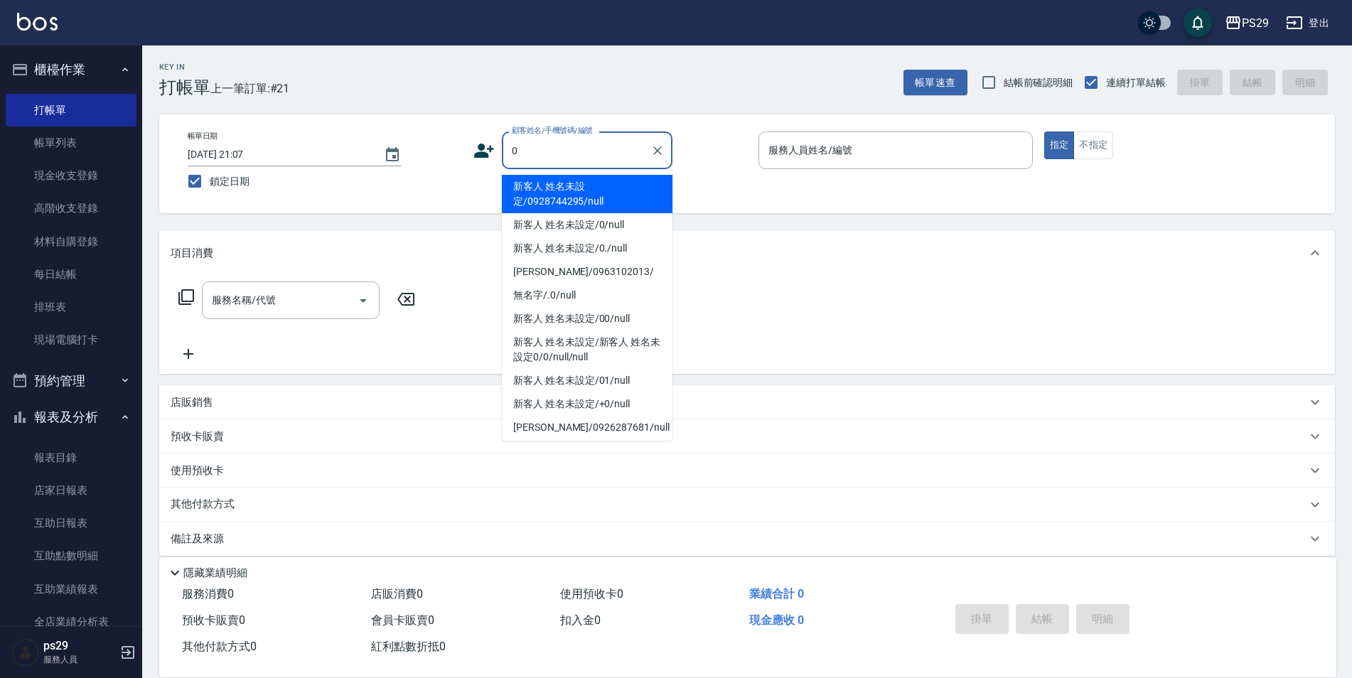
type input "新客人 姓名未設定/0928744295/null"
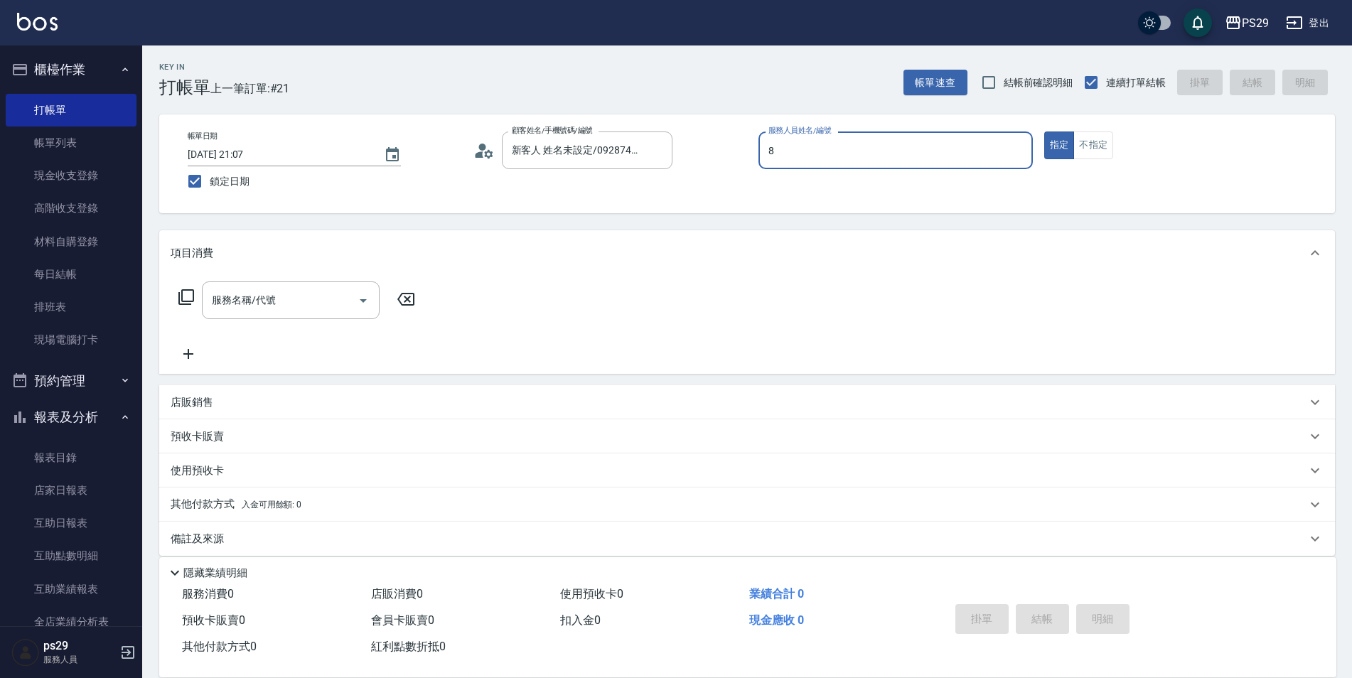
type input "[PERSON_NAME]-8"
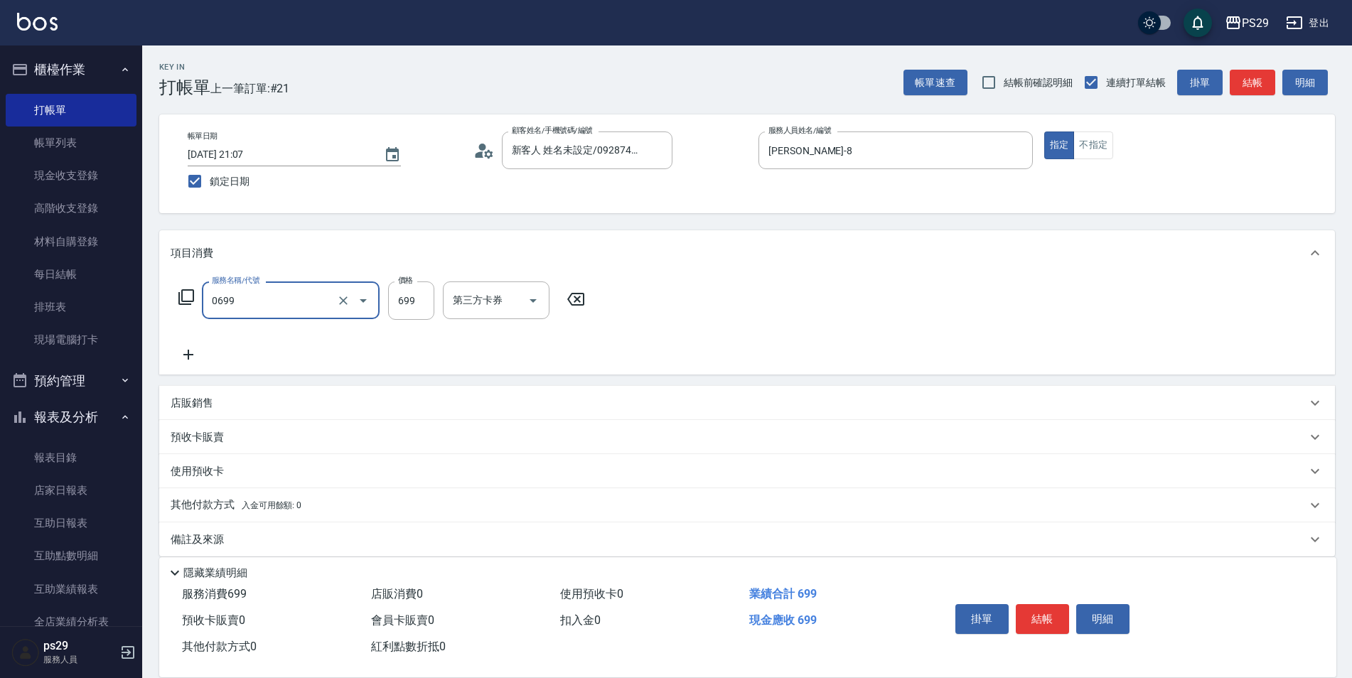
type input "精油SPA(0699)"
type input "吳畇蓁-23"
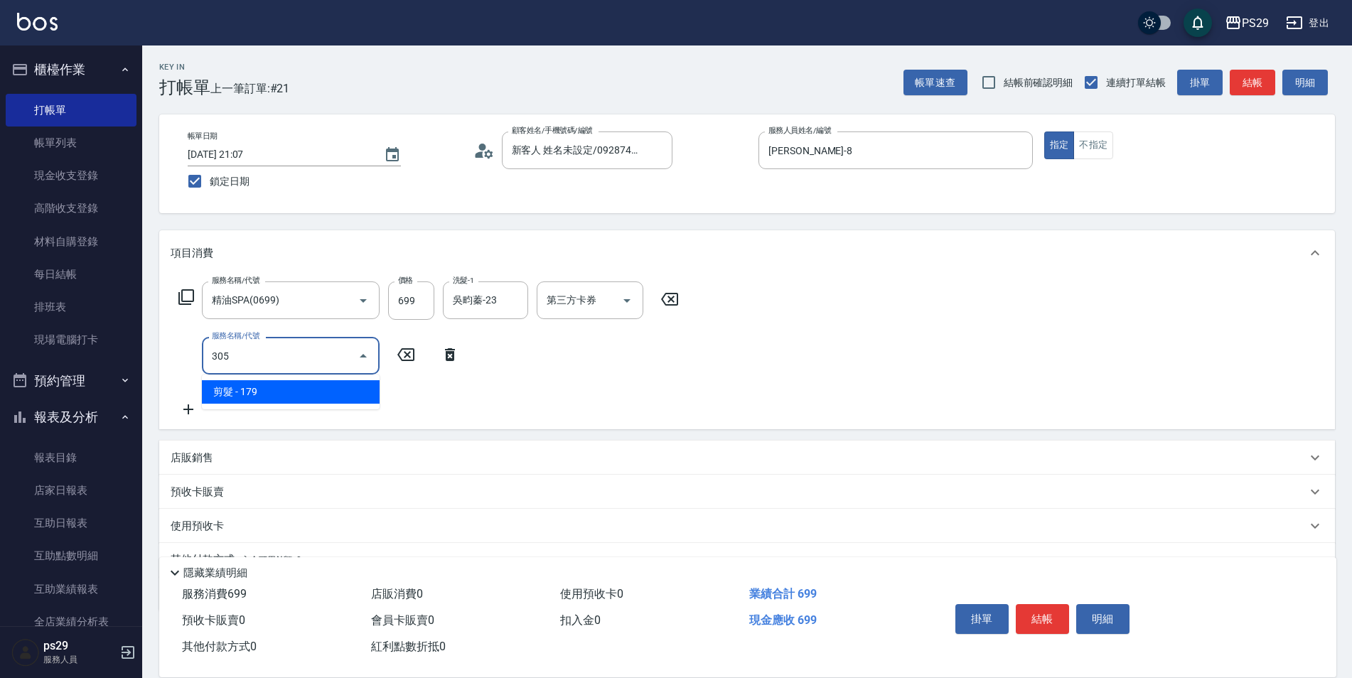
type input "剪髮(305)"
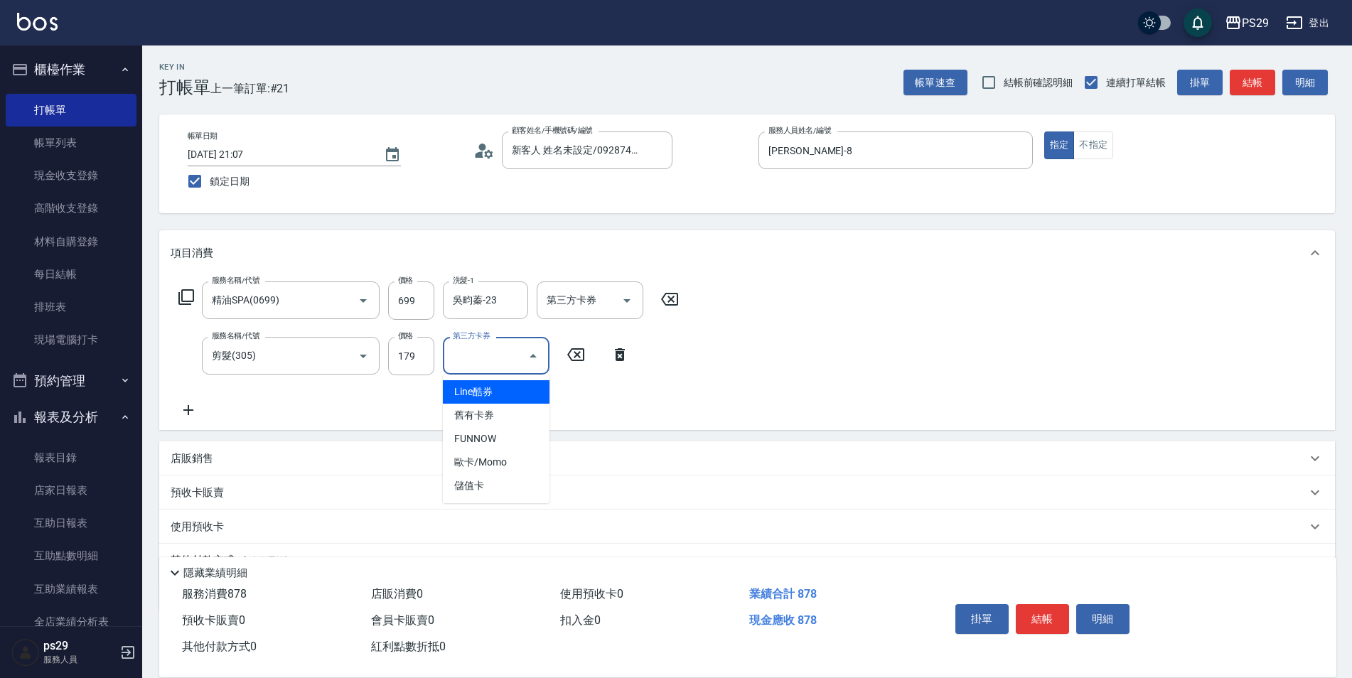
type input "儲值卡"
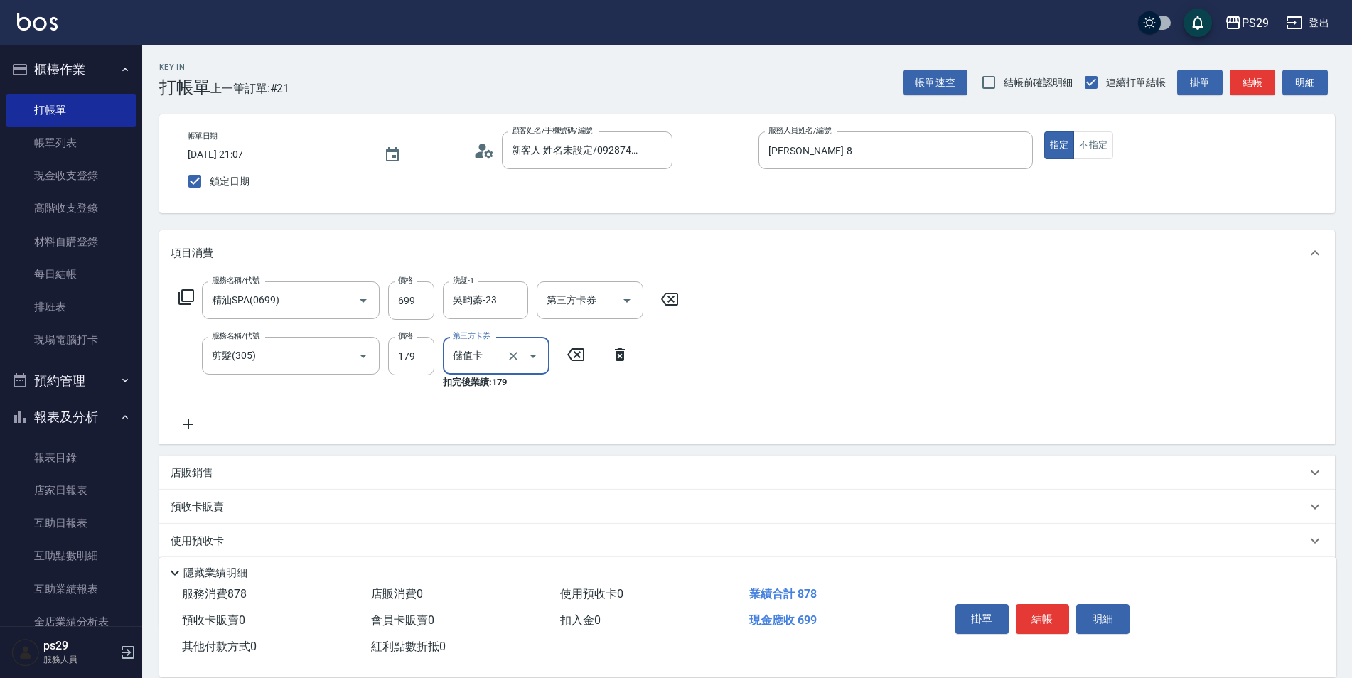
click at [639, 275] on div "項目消費" at bounding box center [746, 252] width 1175 height 45
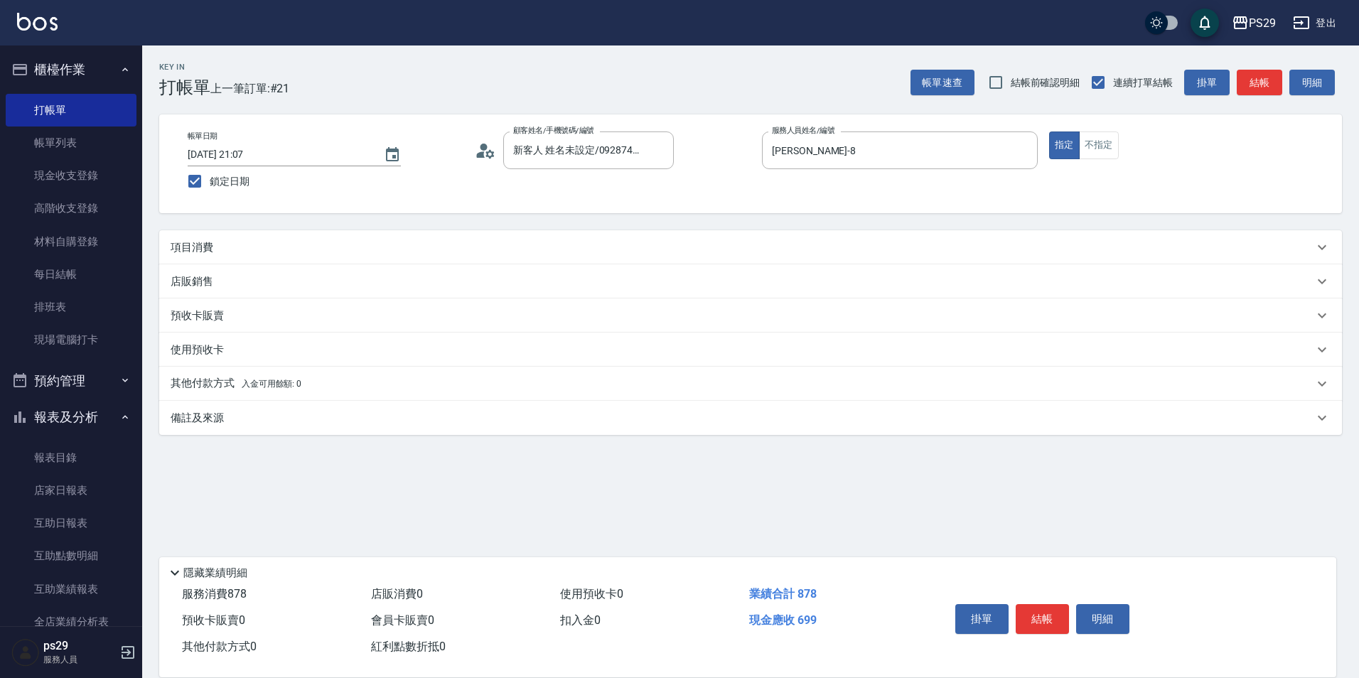
click at [629, 298] on div "店販銷售" at bounding box center [750, 281] width 1182 height 34
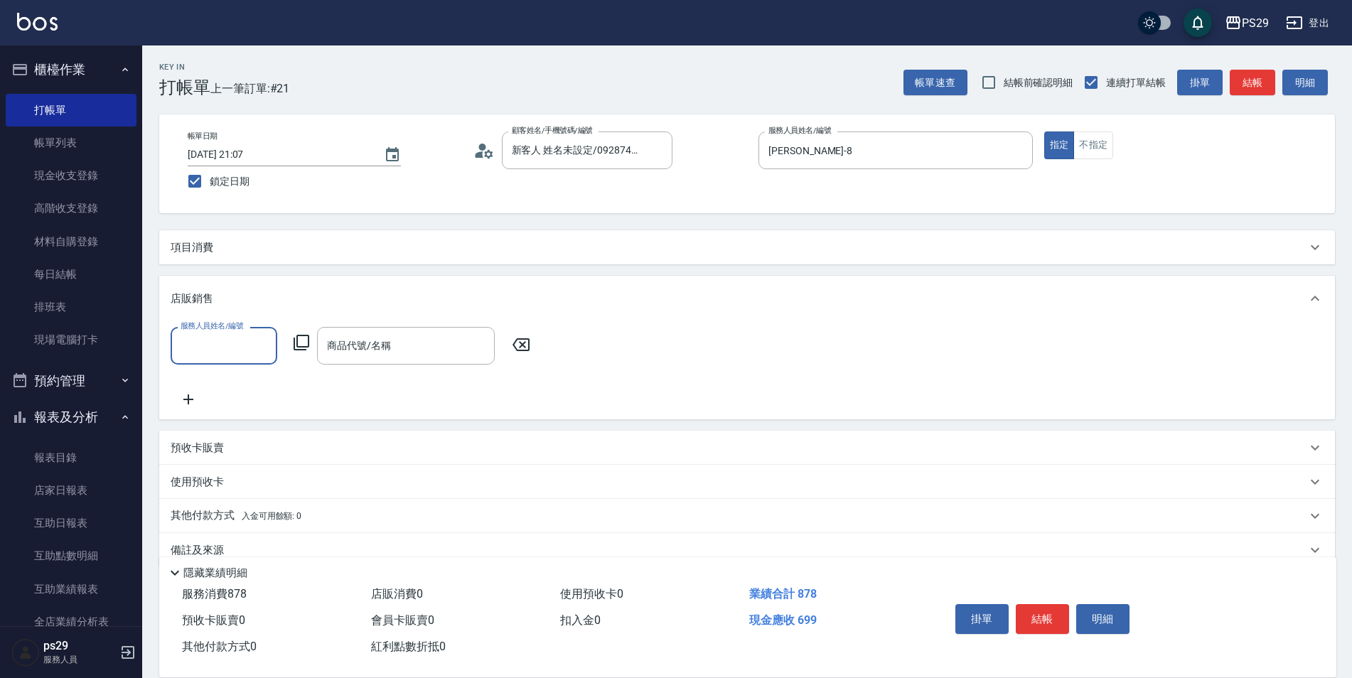
click at [217, 274] on div "項目消費 服務名稱/代號 精油SPA(0699) 服務名稱/代號 價格 699 價格 洗髮-1 [PERSON_NAME]-23 洗髮-1 第三方卡券 第三方…" at bounding box center [746, 398] width 1175 height 337
click at [232, 252] on div "項目消費" at bounding box center [739, 247] width 1136 height 15
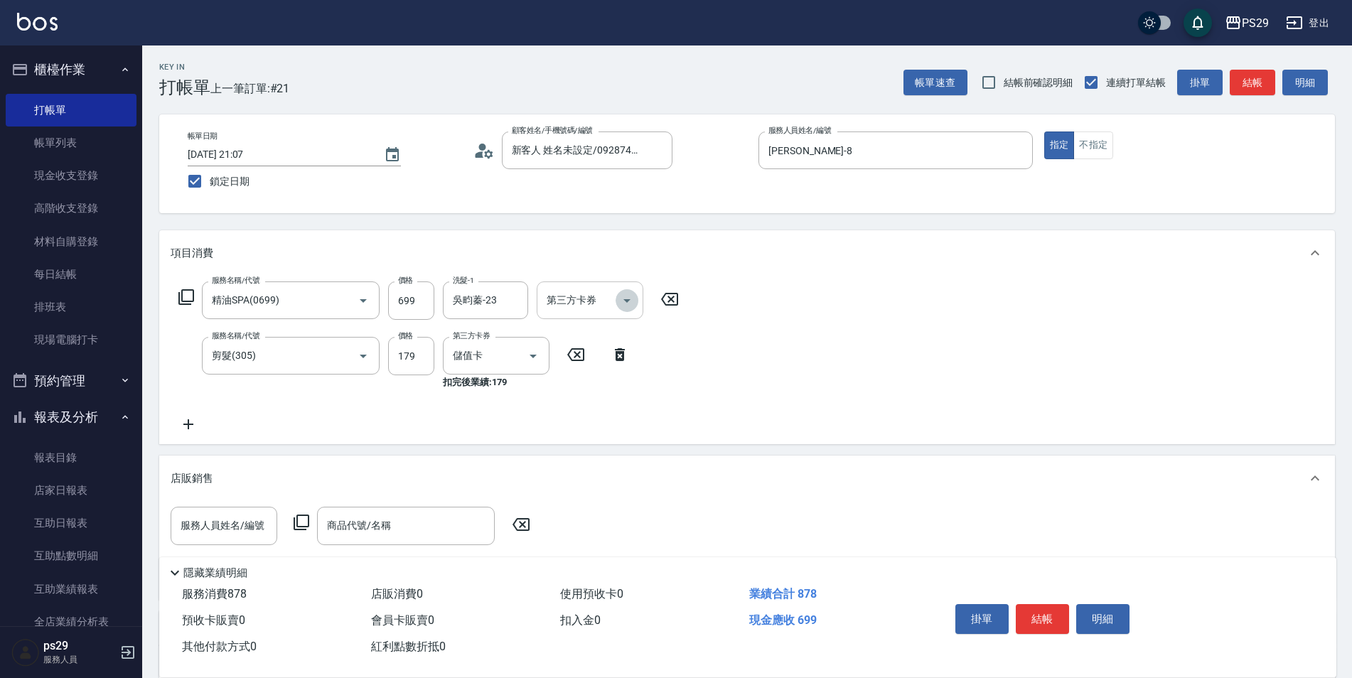
click at [627, 297] on icon "Open" at bounding box center [626, 300] width 17 height 17
click at [573, 430] on span "儲值卡" at bounding box center [590, 430] width 107 height 23
type input "儲值卡"
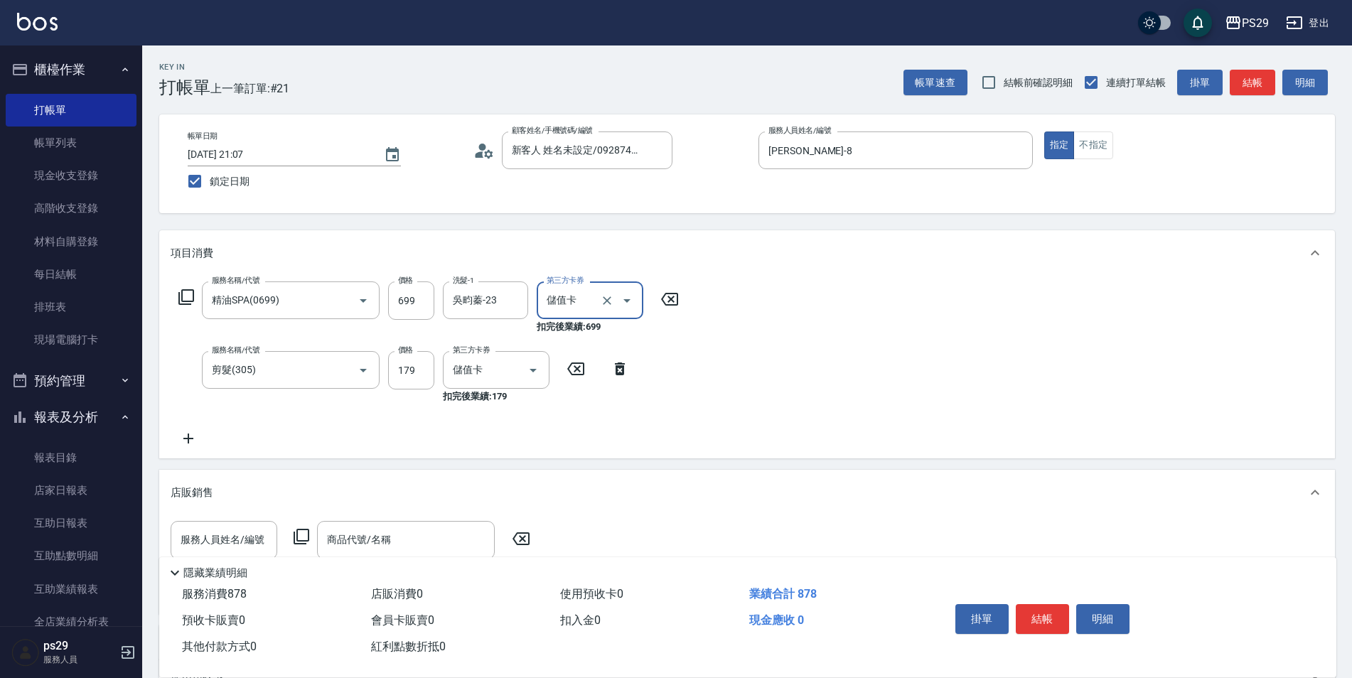
click at [181, 438] on icon at bounding box center [189, 438] width 36 height 17
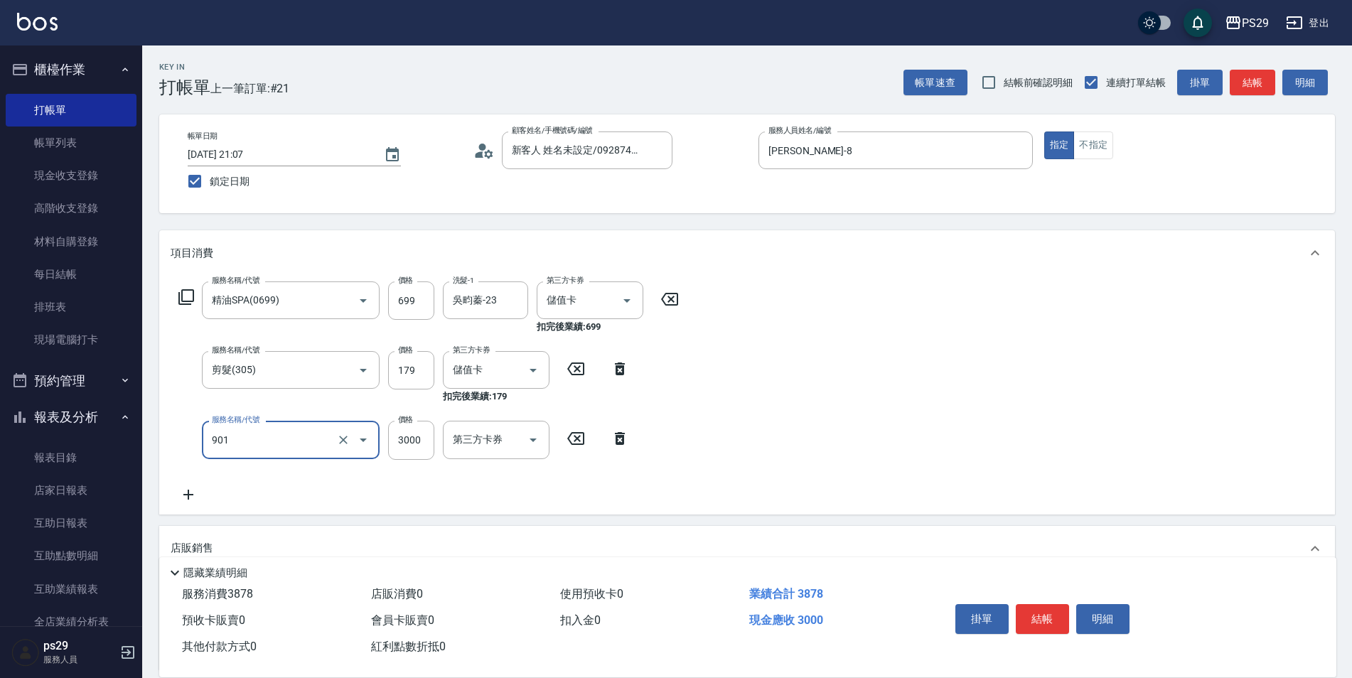
type input "儲值3000(901)"
type input "376"
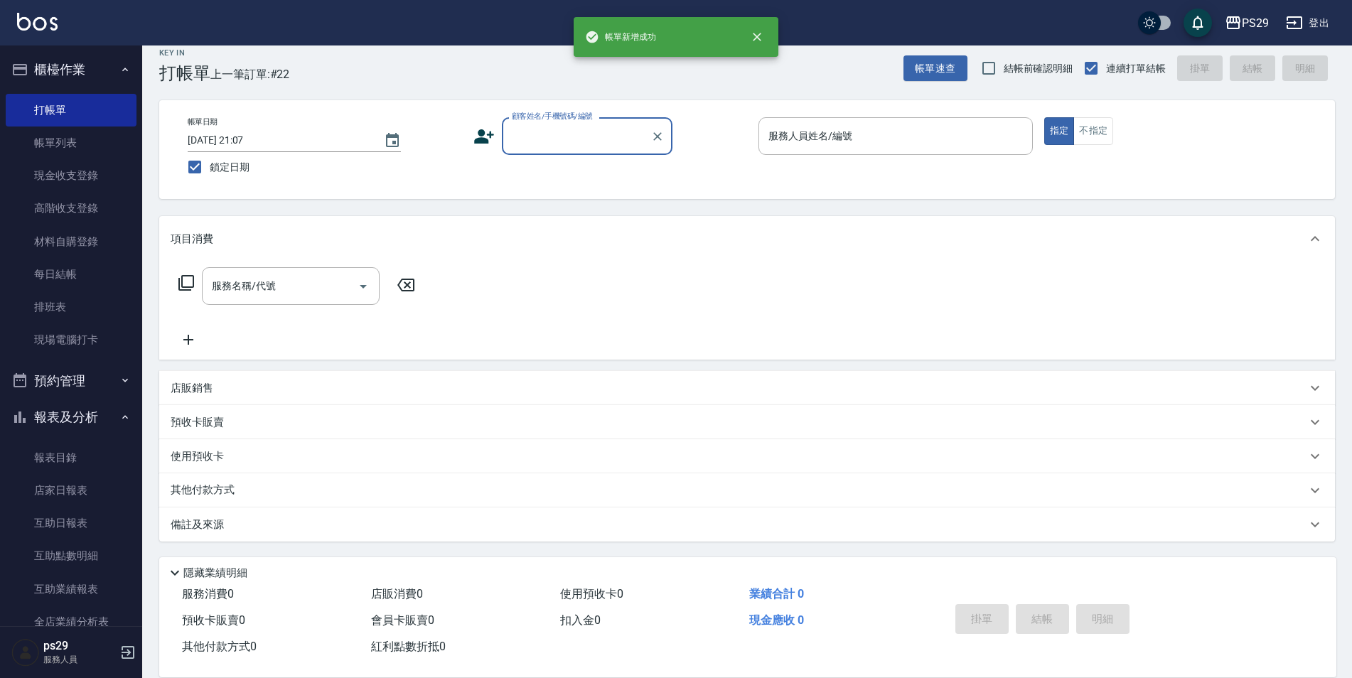
scroll to position [14, 0]
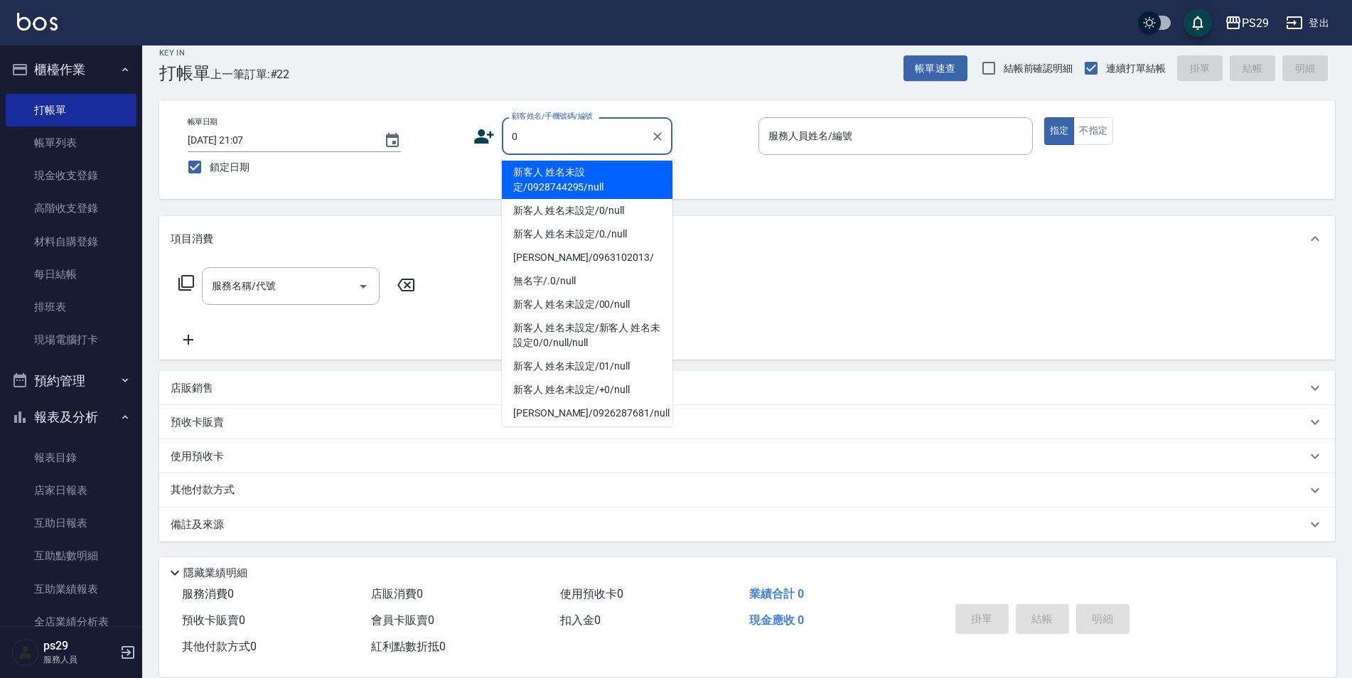
type input "新客人 姓名未設定/0928744295/null"
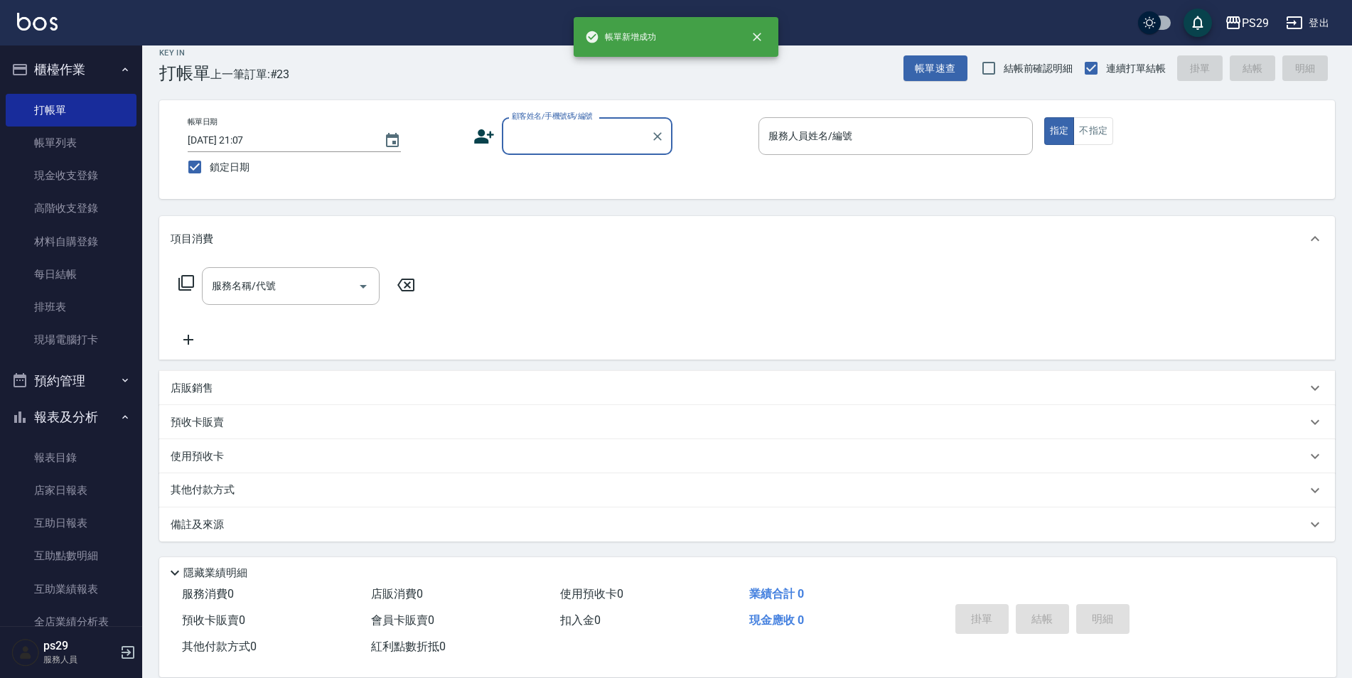
scroll to position [0, 0]
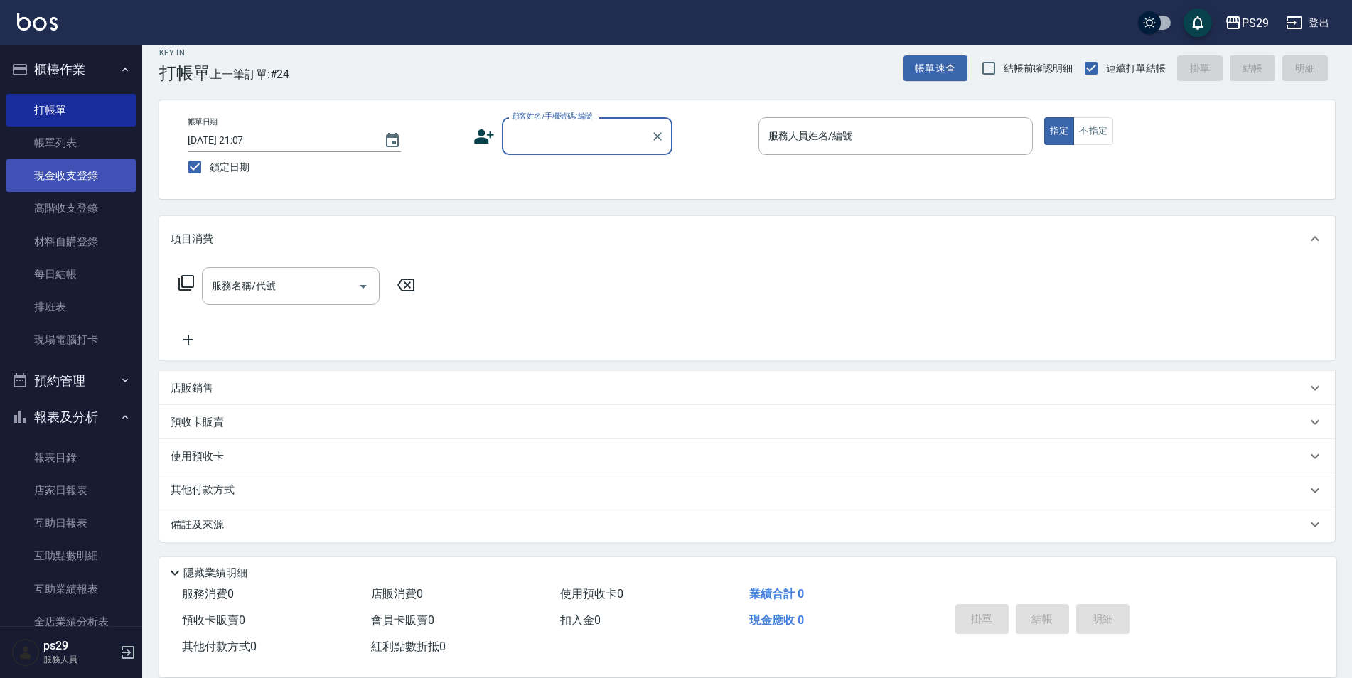
click at [92, 177] on link "現金收支登錄" at bounding box center [71, 175] width 131 height 33
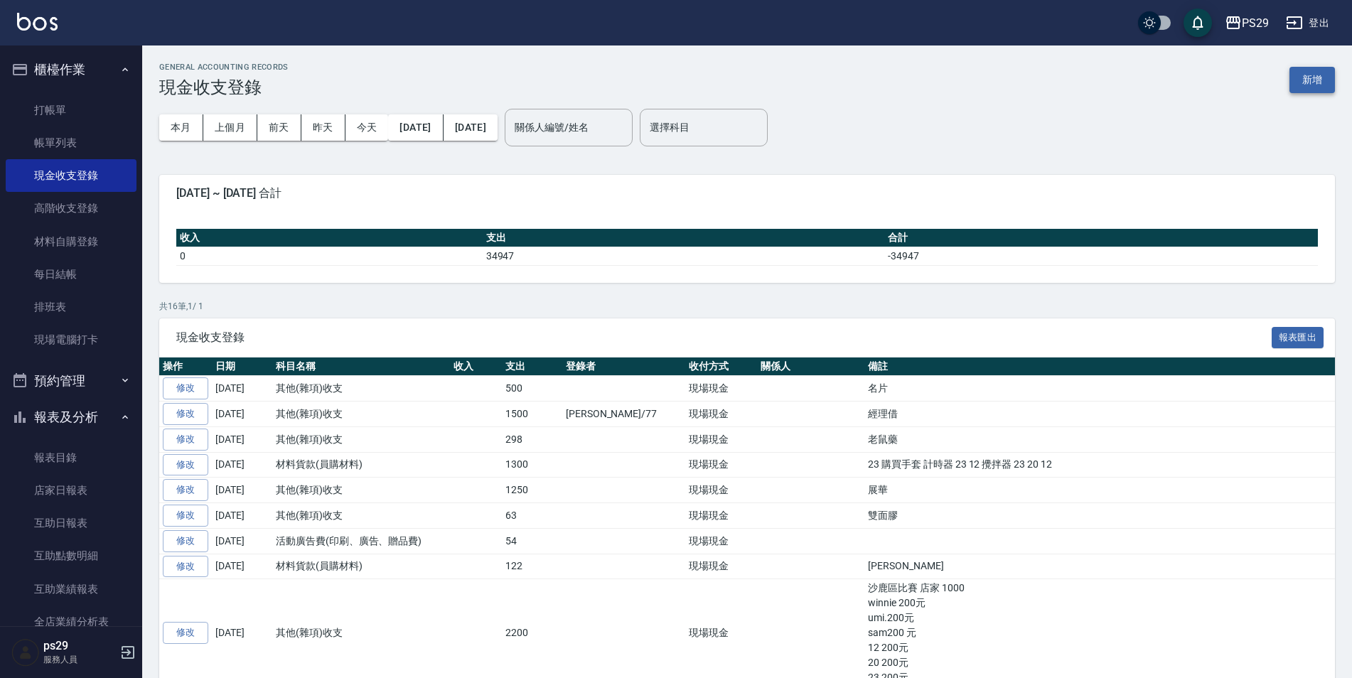
click at [1326, 82] on button "新增" at bounding box center [1311, 80] width 45 height 26
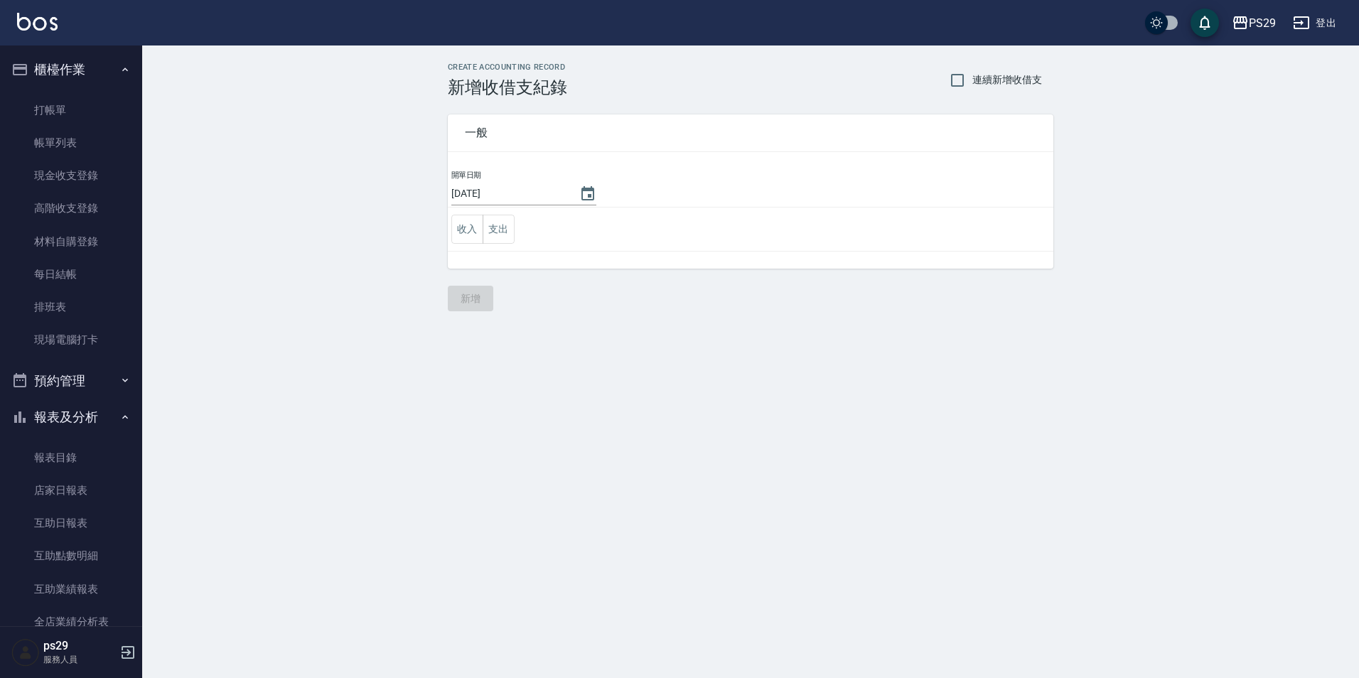
click at [596, 179] on td "開單日期 [DATE]" at bounding box center [750, 188] width 605 height 38
click at [579, 186] on icon "Choose date, selected date is 2025-09-12" at bounding box center [587, 193] width 17 height 17
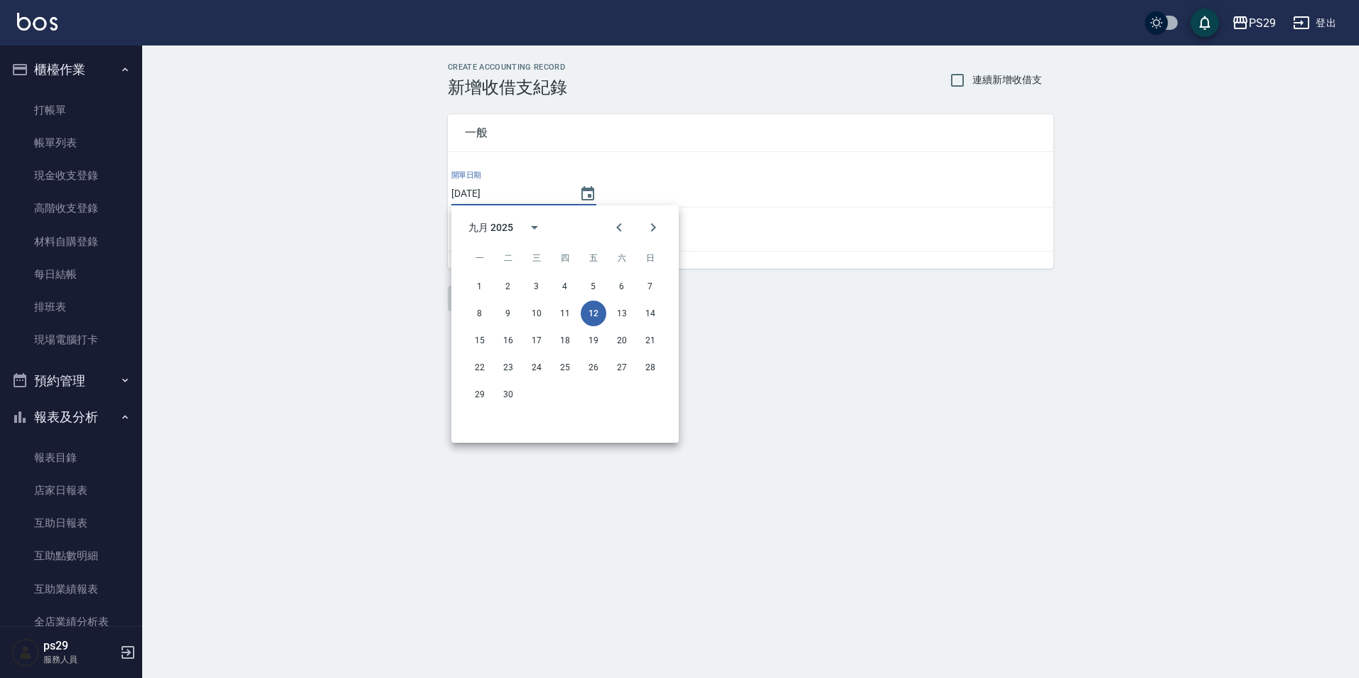
click at [742, 208] on td "收入 支出" at bounding box center [750, 230] width 605 height 44
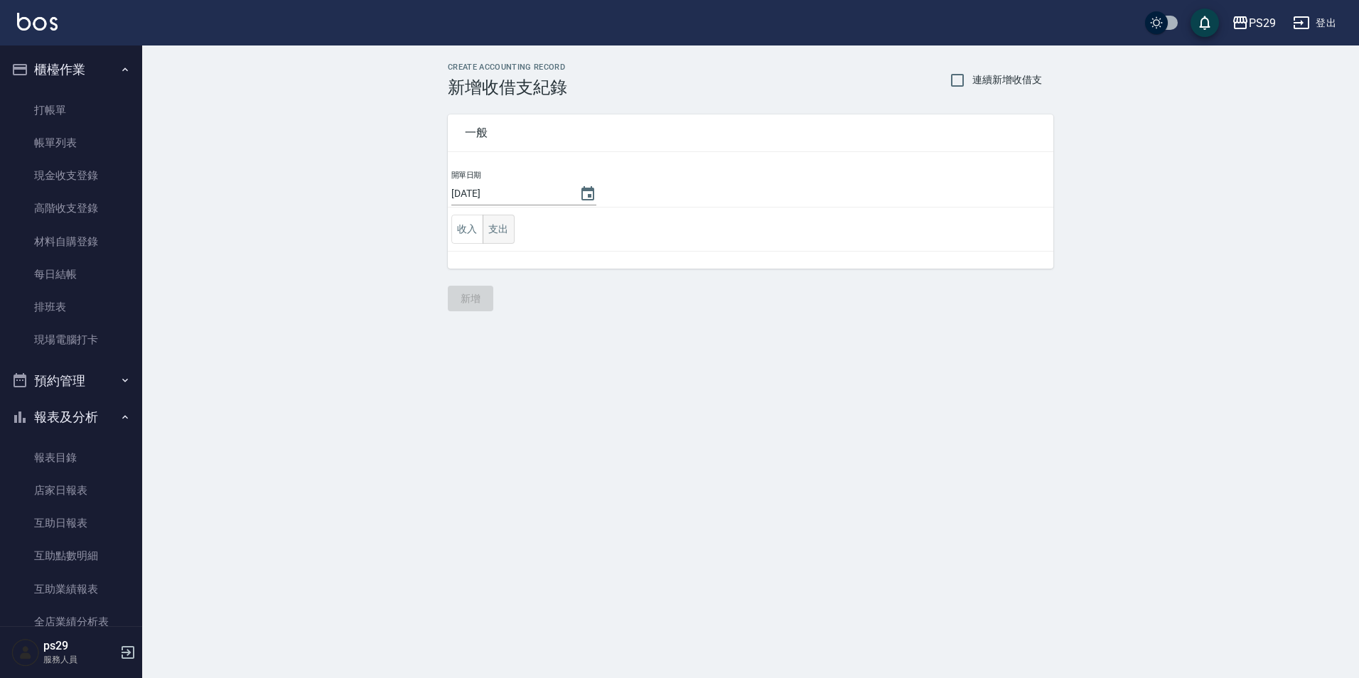
click at [509, 218] on button "支出" at bounding box center [499, 229] width 32 height 29
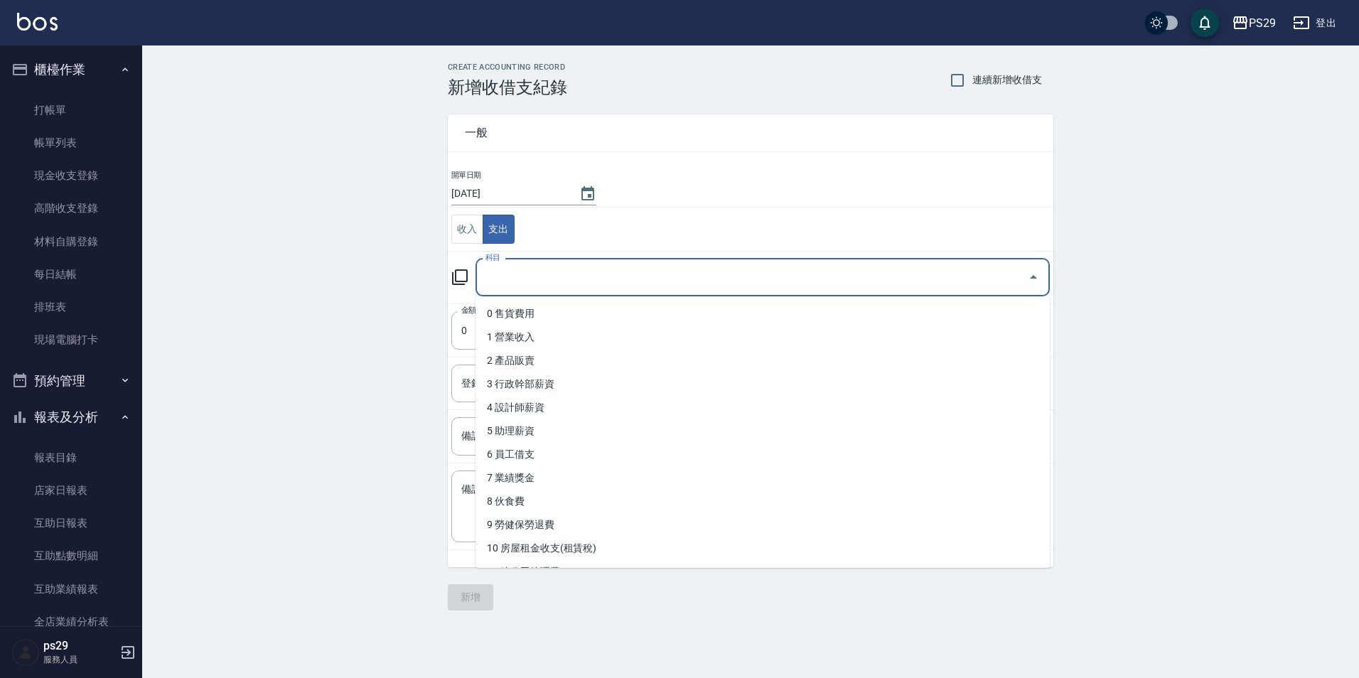
click at [541, 284] on input "科目" at bounding box center [752, 277] width 540 height 25
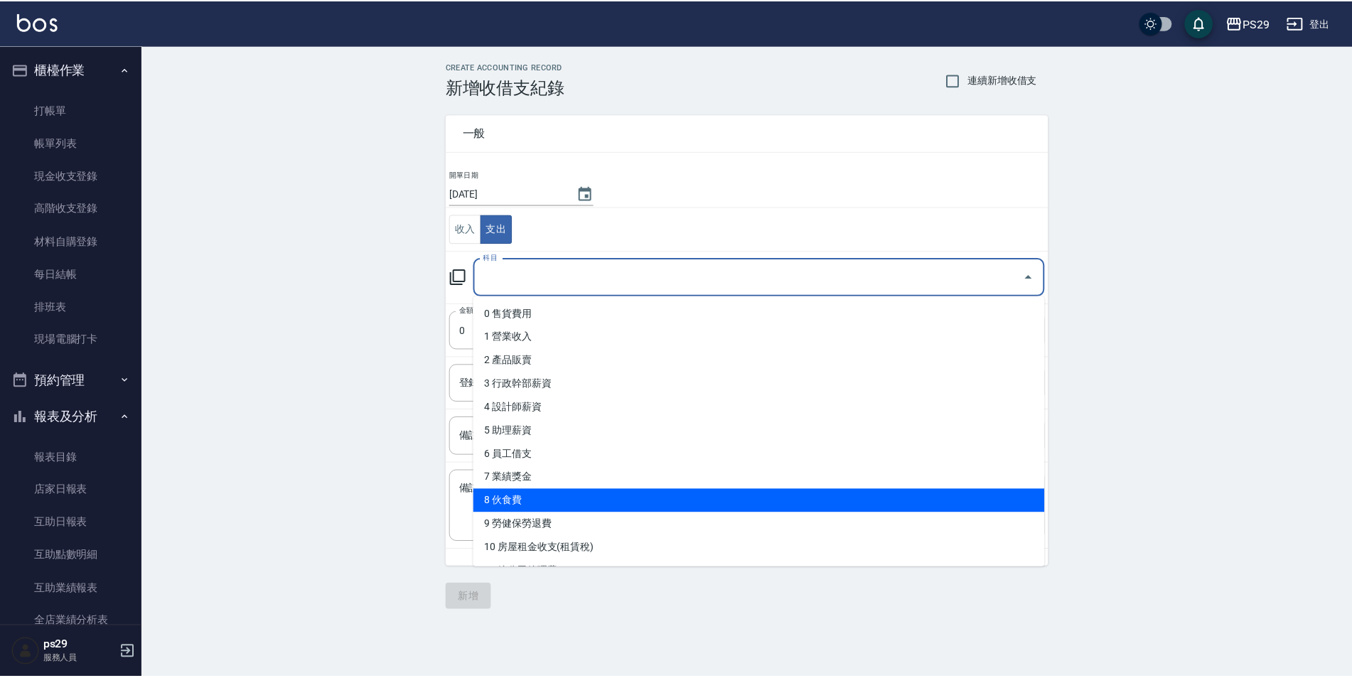
scroll to position [142, 0]
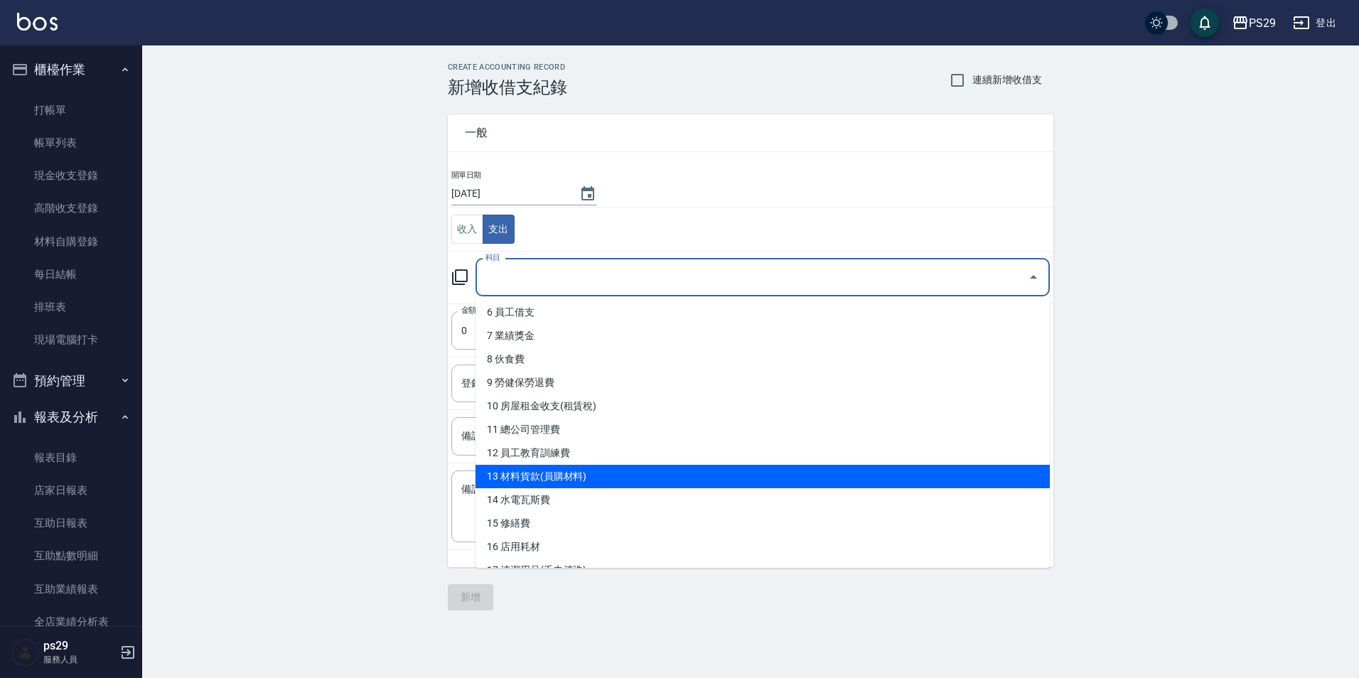
click at [573, 480] on li "13 材料貨款(員購材料)" at bounding box center [762, 476] width 574 height 23
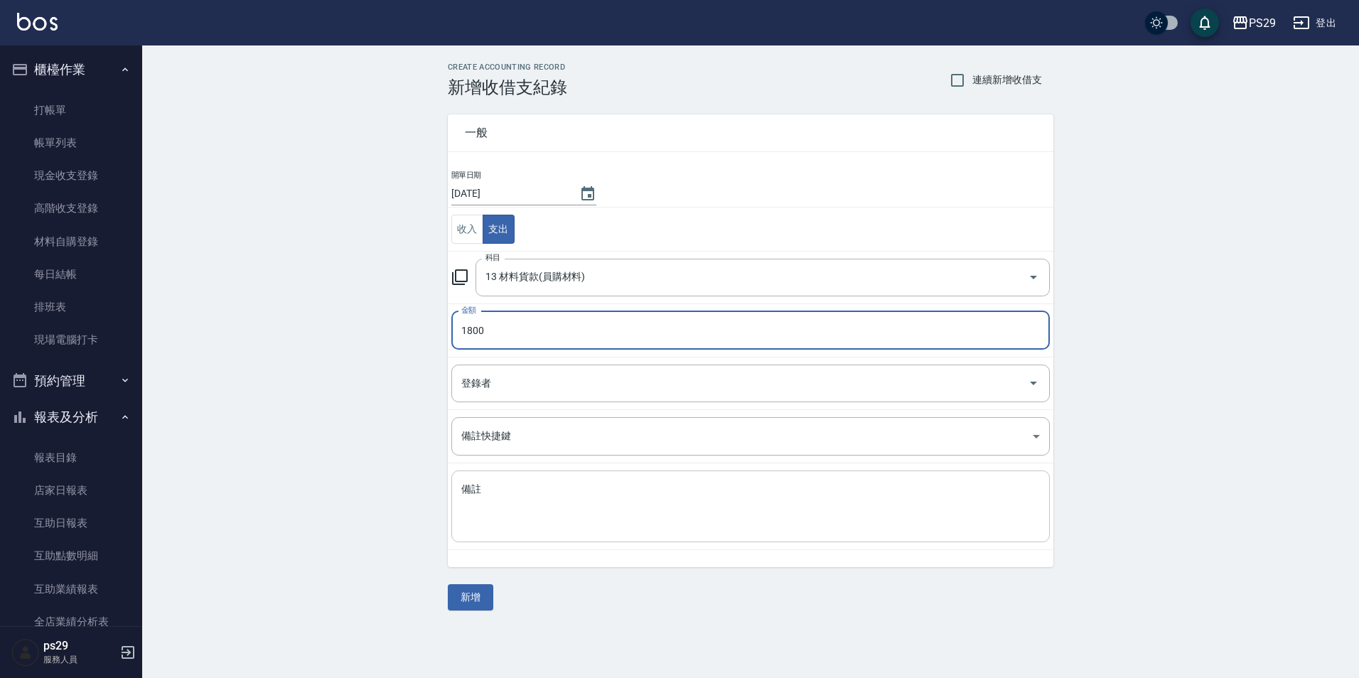
click at [497, 519] on textarea "備註" at bounding box center [750, 507] width 578 height 48
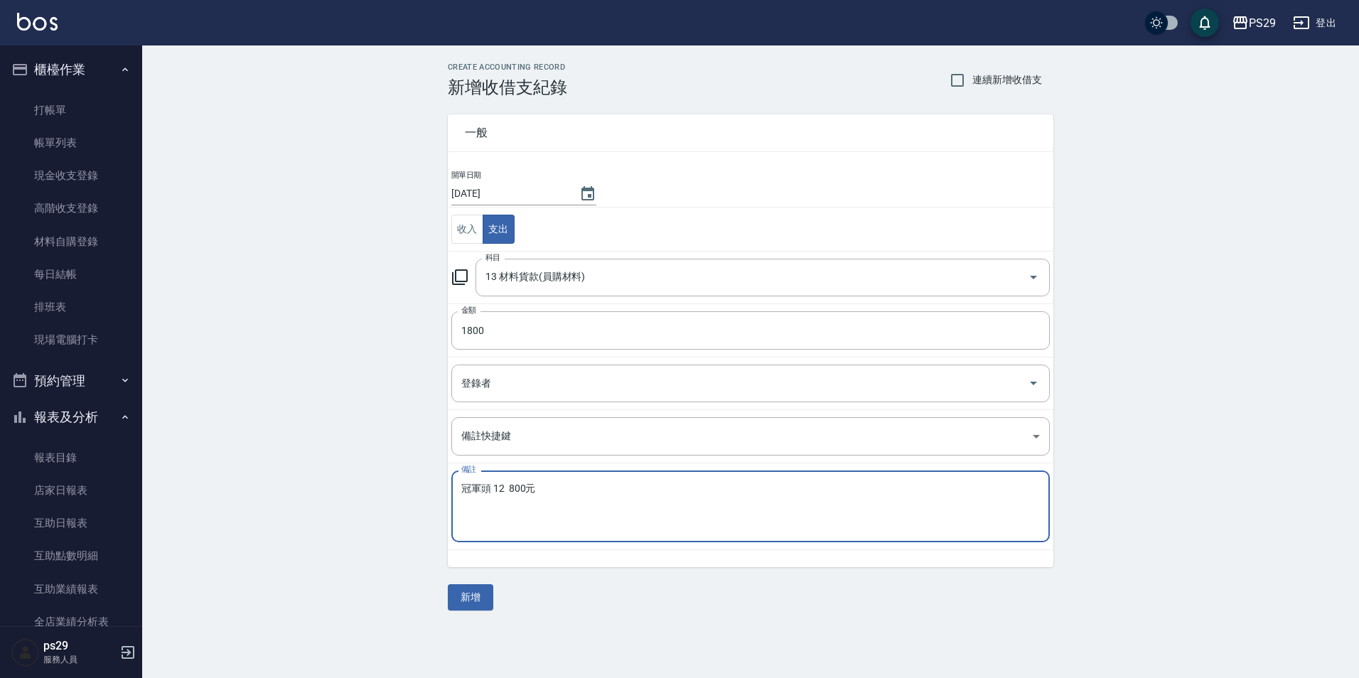
click at [490, 483] on textarea "冠軍頭 12 800元" at bounding box center [750, 507] width 578 height 48
click at [456, 486] on div "冠軍頭 800元 x 備註" at bounding box center [750, 506] width 598 height 72
drag, startPoint x: 453, startPoint y: 497, endPoint x: 461, endPoint y: 492, distance: 9.9
click at [454, 496] on div "冠軍頭 800元 x 備註" at bounding box center [750, 506] width 598 height 72
click at [465, 490] on textarea "冠軍頭 800元" at bounding box center [750, 507] width 578 height 48
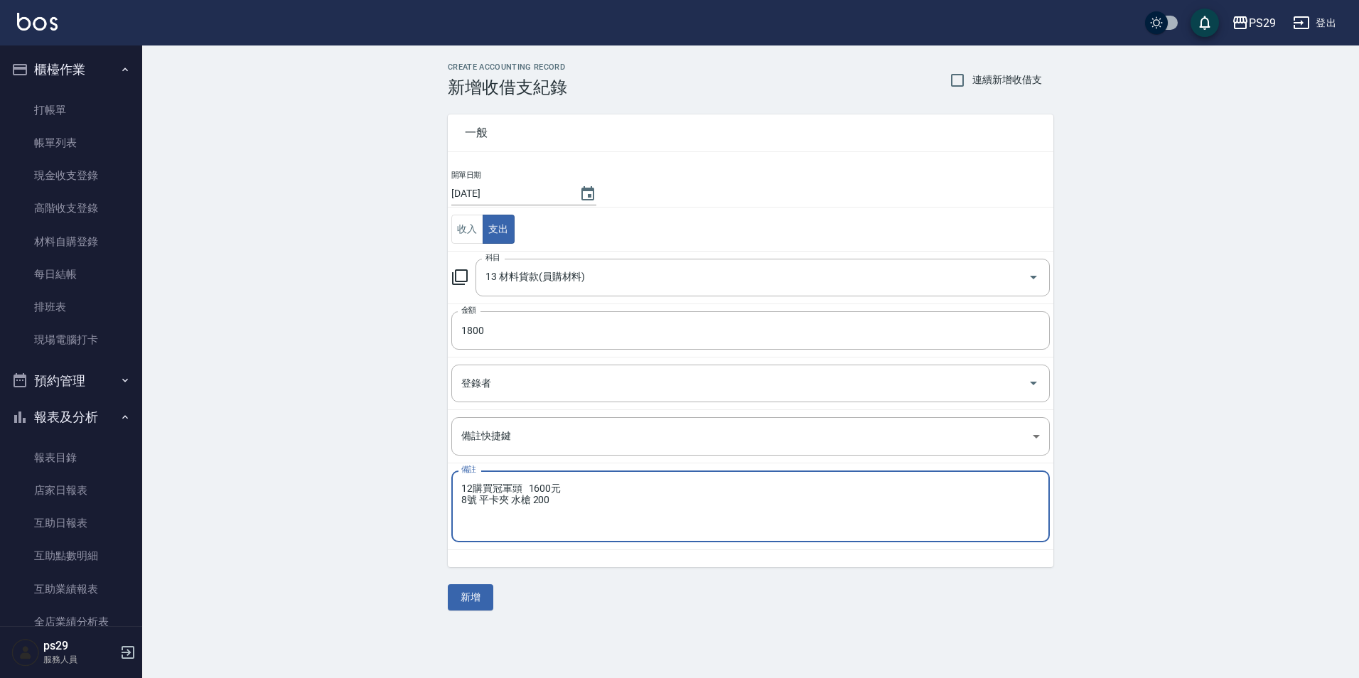
click at [620, 495] on textarea "12購買冠軍頭 1600元 8號 平卡夾 水槍 200" at bounding box center [750, 507] width 578 height 48
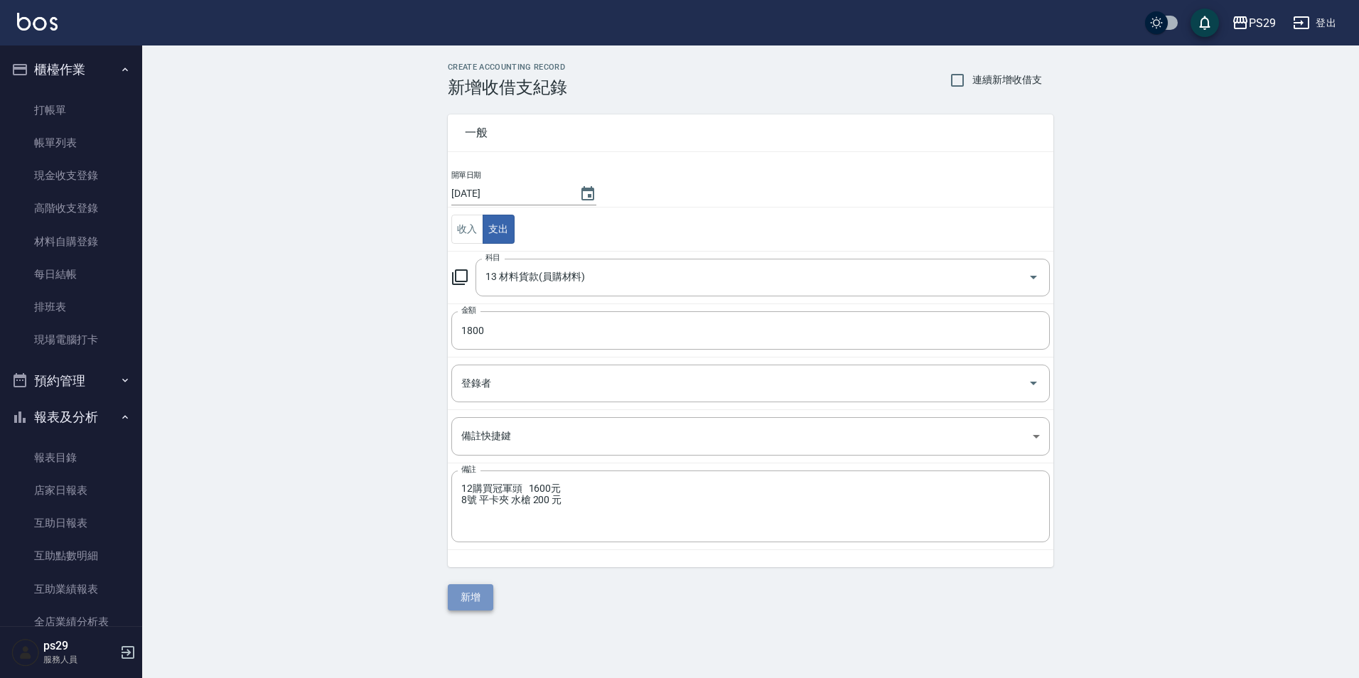
click at [478, 590] on button "新增" at bounding box center [470, 597] width 45 height 26
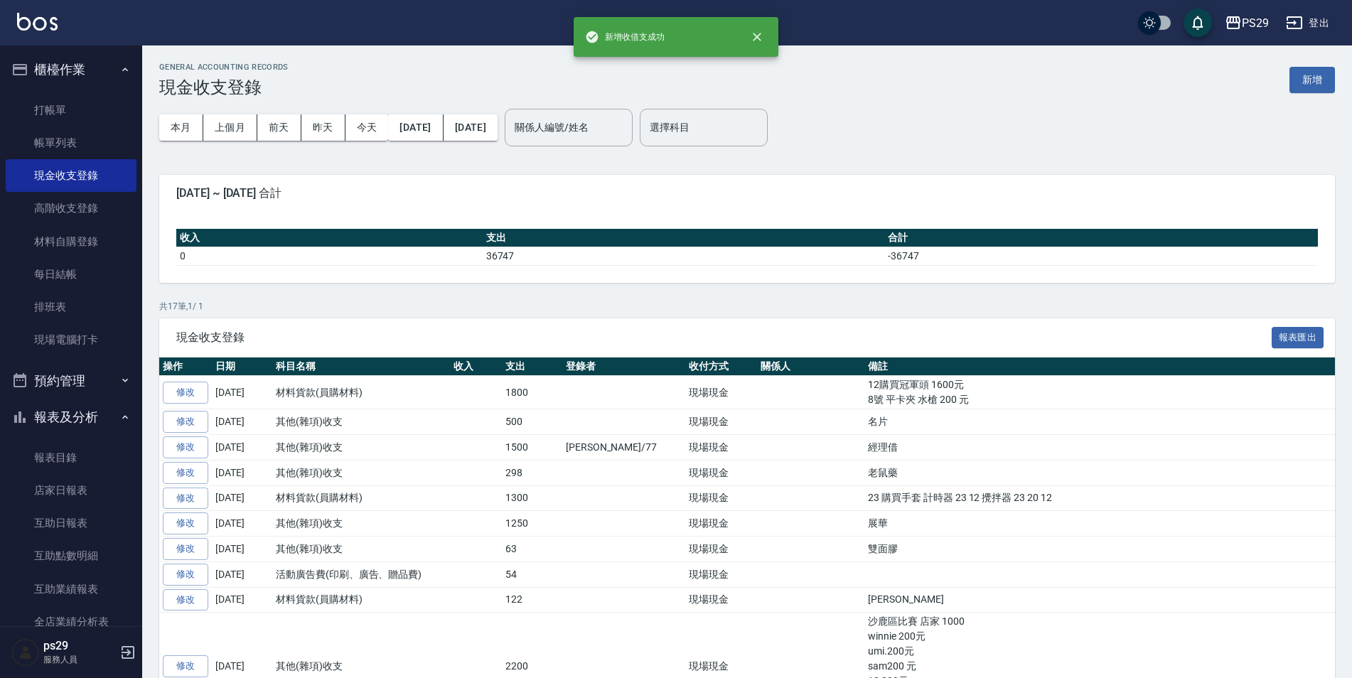
click at [107, 67] on button "櫃檯作業" at bounding box center [71, 69] width 131 height 37
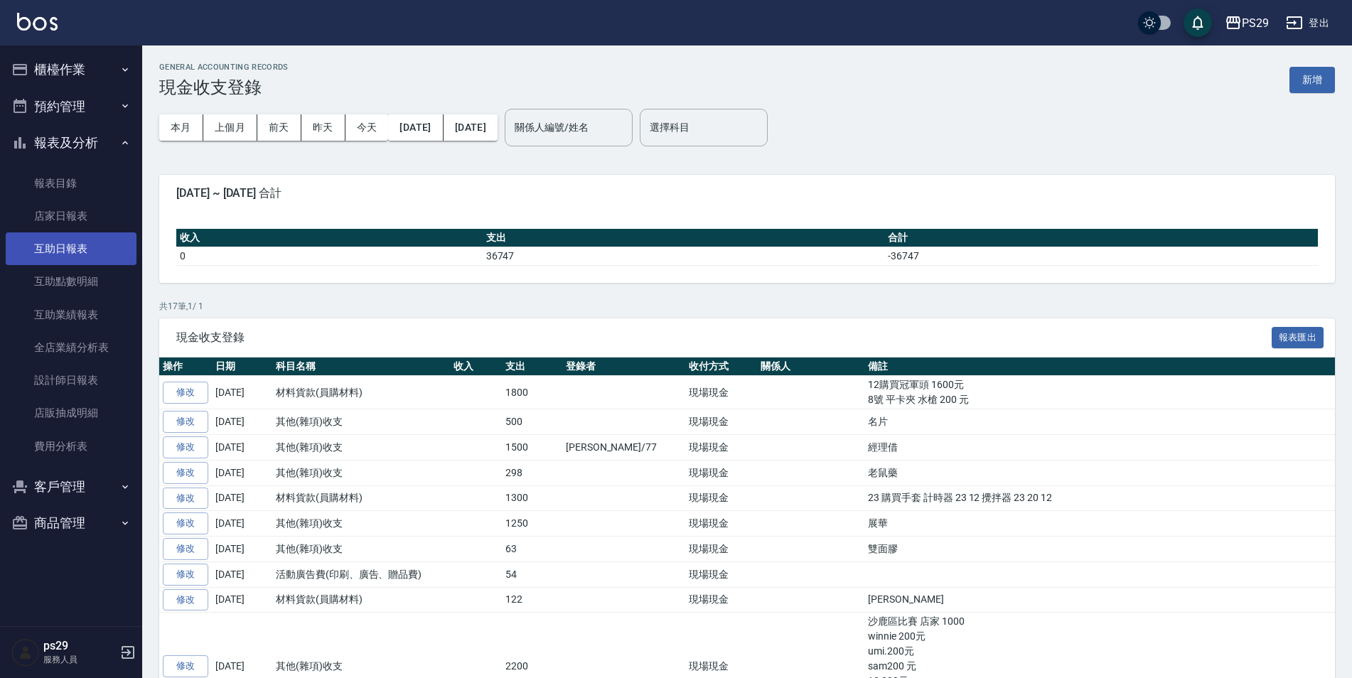
click at [90, 237] on link "互助日報表" at bounding box center [71, 248] width 131 height 33
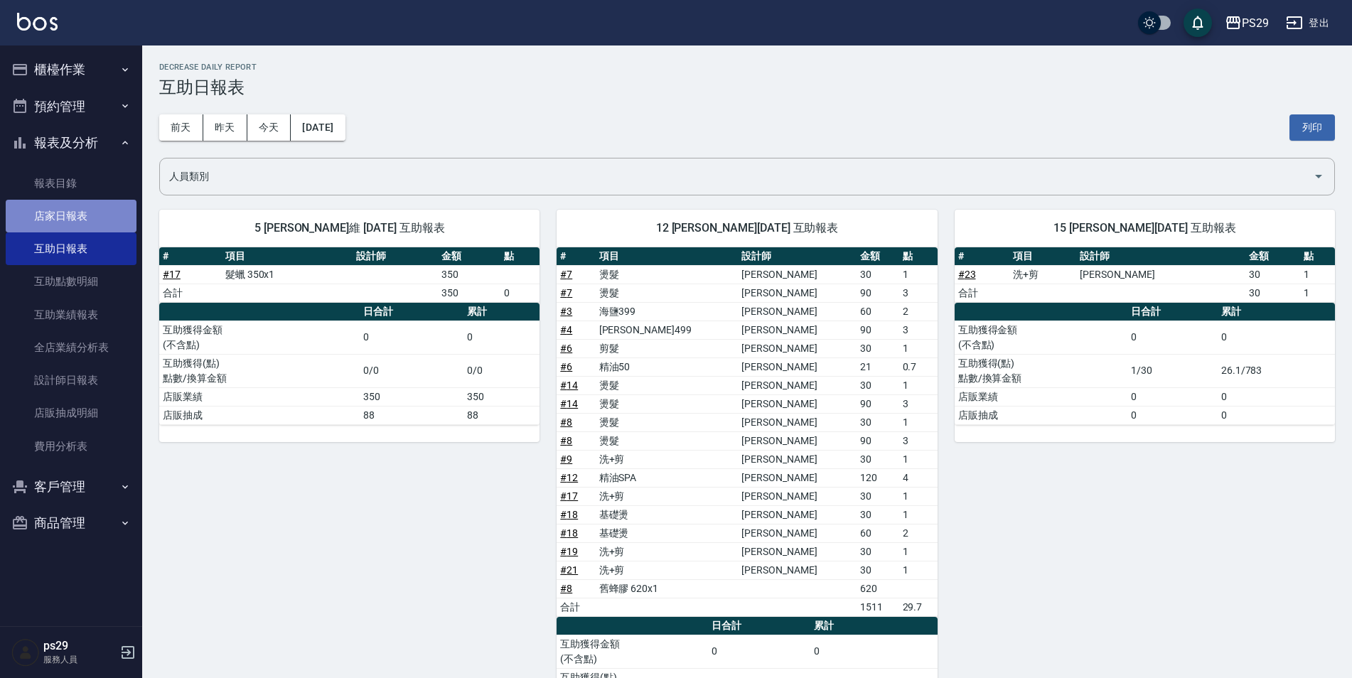
click at [89, 225] on link "店家日報表" at bounding box center [71, 216] width 131 height 33
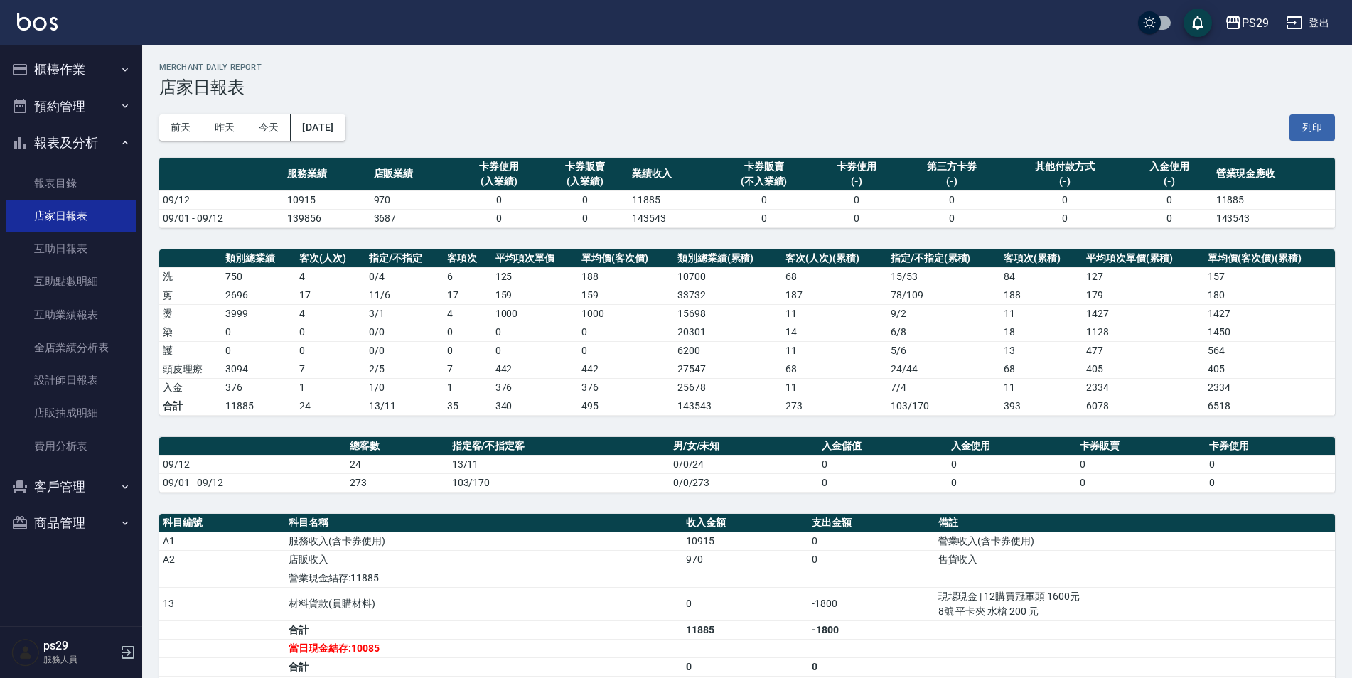
scroll to position [142, 0]
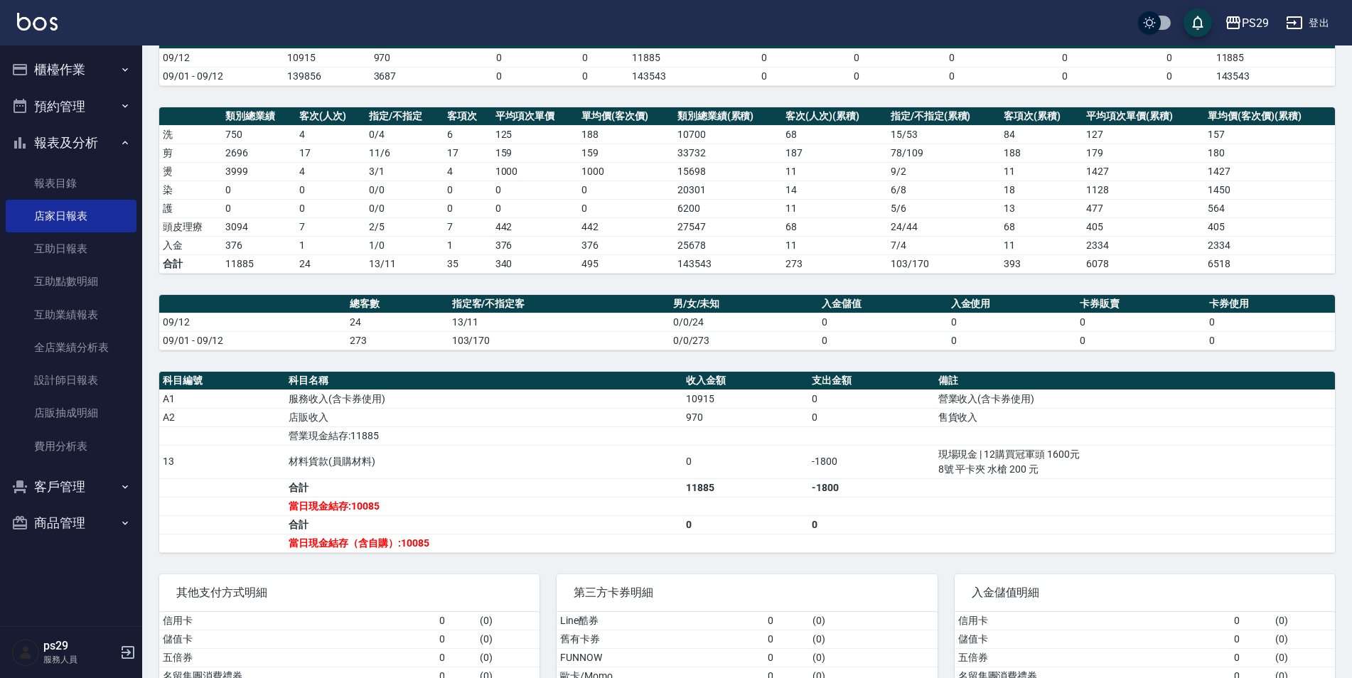
click at [53, 50] on ul "櫃檯作業 打帳單 帳單列表 現金收支登錄 高階收支登錄 材料自購登錄 每日結帳 排班表 現場電腦打卡 預約管理 預約管理 單日預約紀錄 單週預約紀錄 報表及分…" at bounding box center [71, 296] width 131 height 502
click at [60, 70] on button "櫃檯作業" at bounding box center [71, 69] width 131 height 37
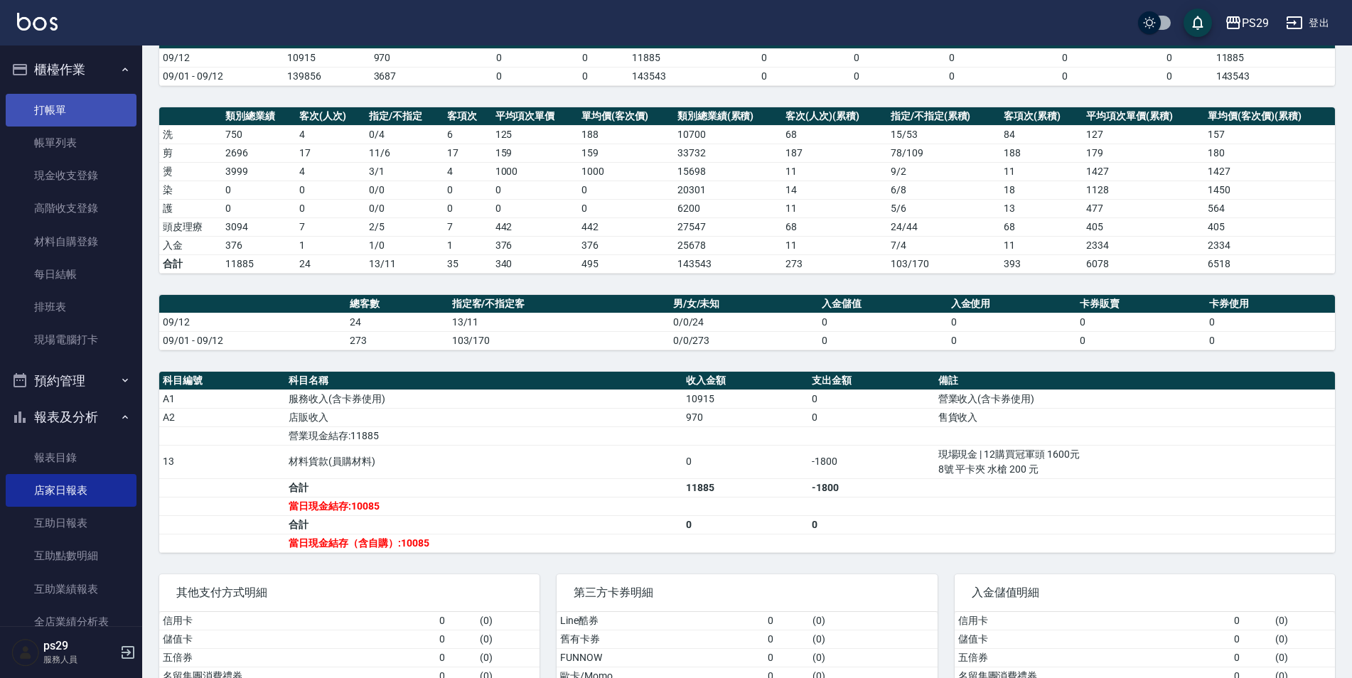
click at [70, 107] on link "打帳單" at bounding box center [71, 110] width 131 height 33
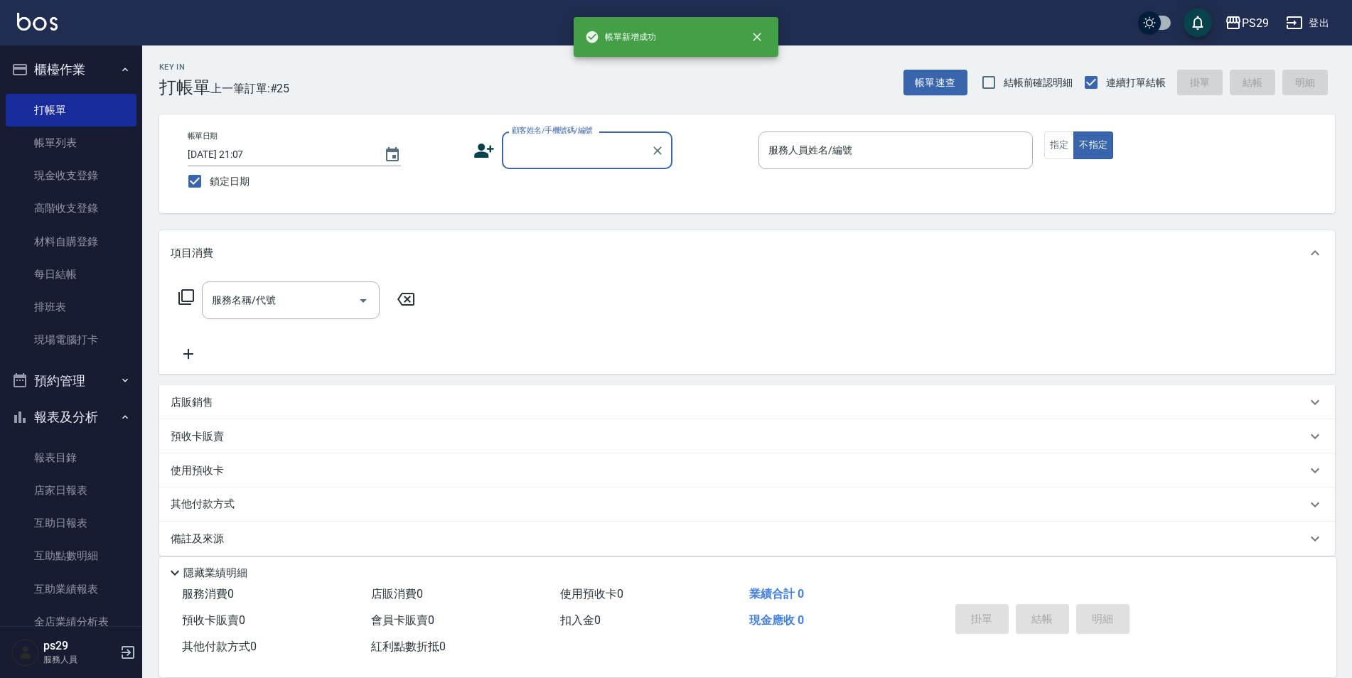
click at [71, 71] on button "櫃檯作業" at bounding box center [71, 69] width 131 height 37
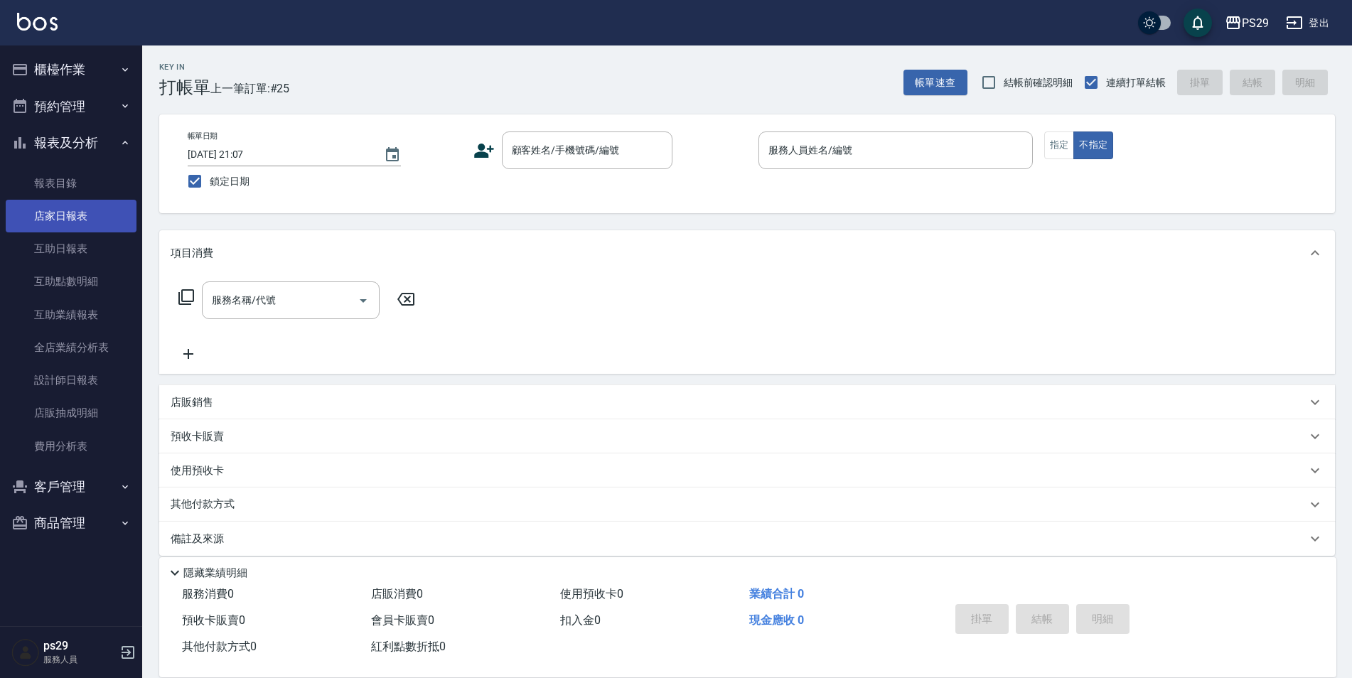
click at [75, 230] on link "店家日報表" at bounding box center [71, 216] width 131 height 33
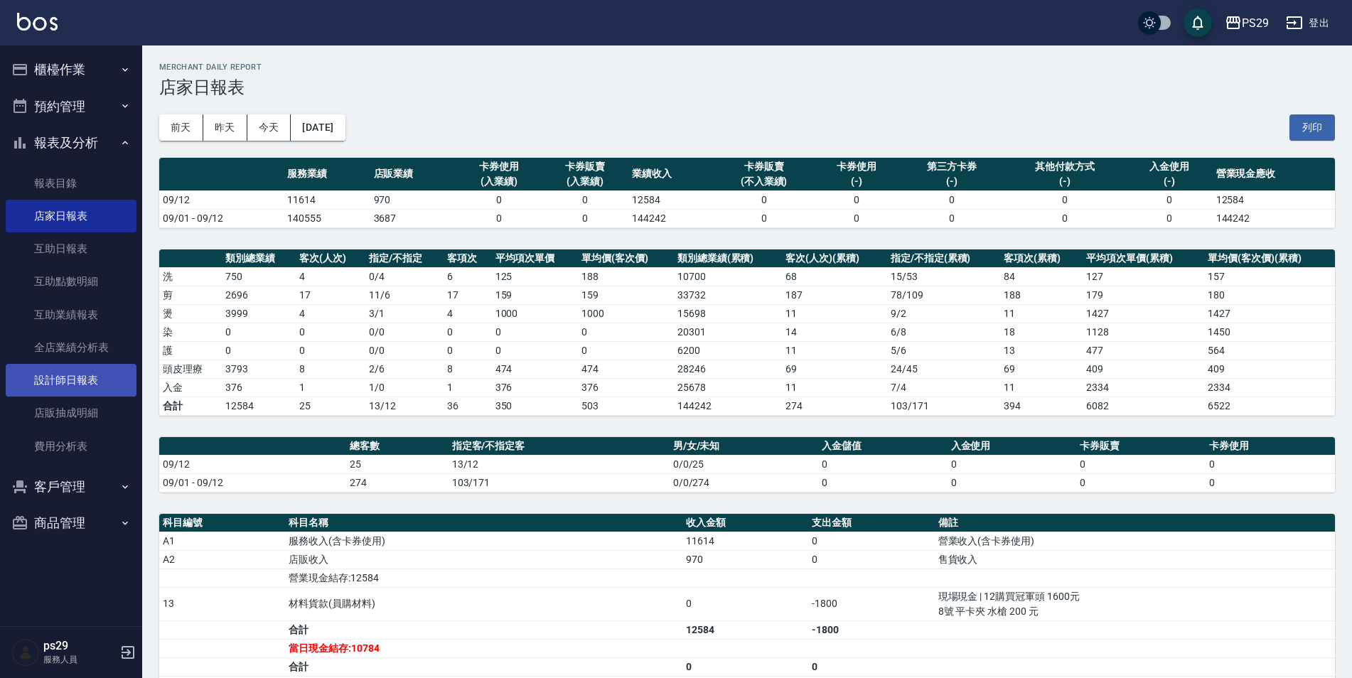
click at [85, 383] on link "設計師日報表" at bounding box center [71, 380] width 131 height 33
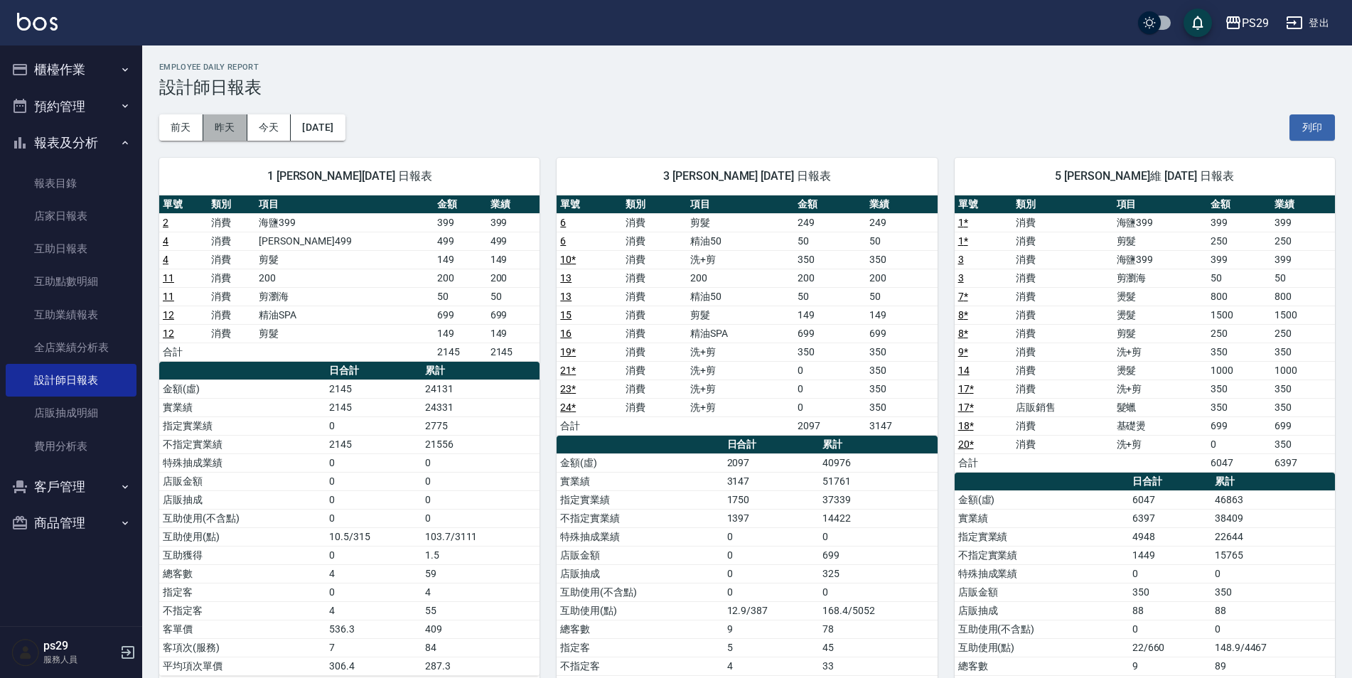
click at [227, 128] on button "昨天" at bounding box center [225, 127] width 44 height 26
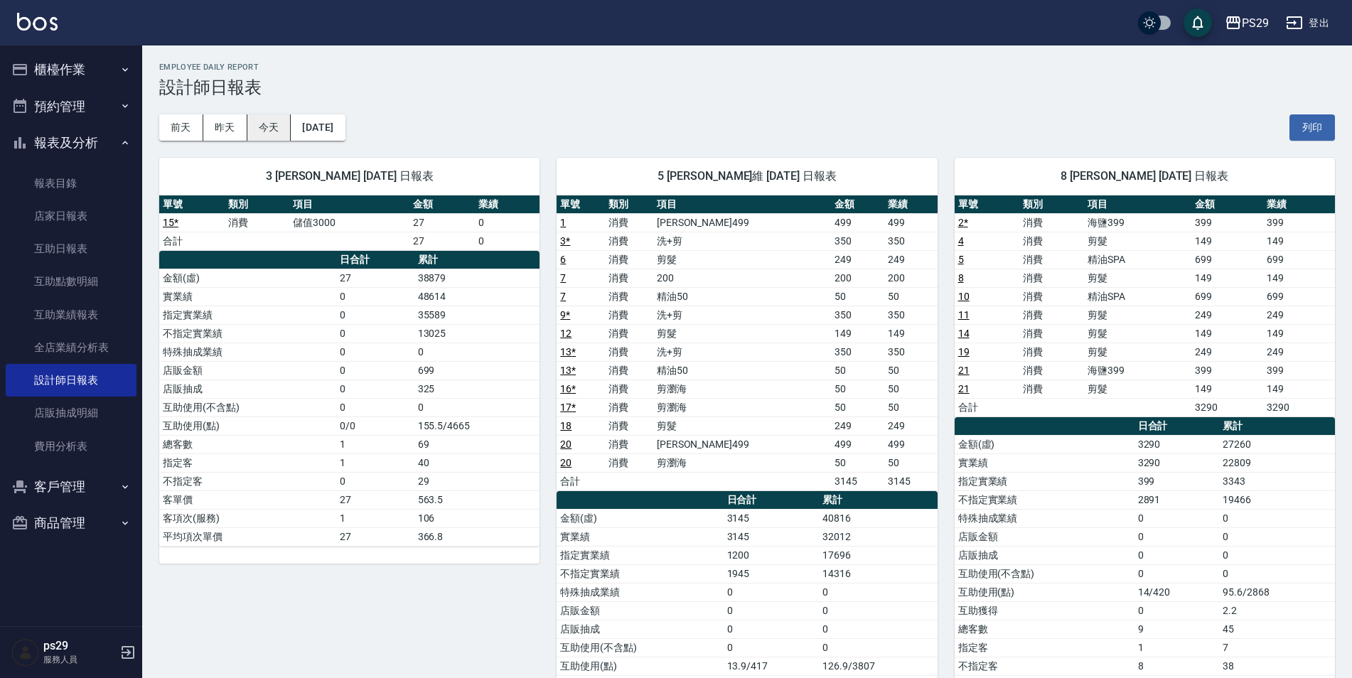
click at [257, 121] on button "今天" at bounding box center [269, 127] width 44 height 26
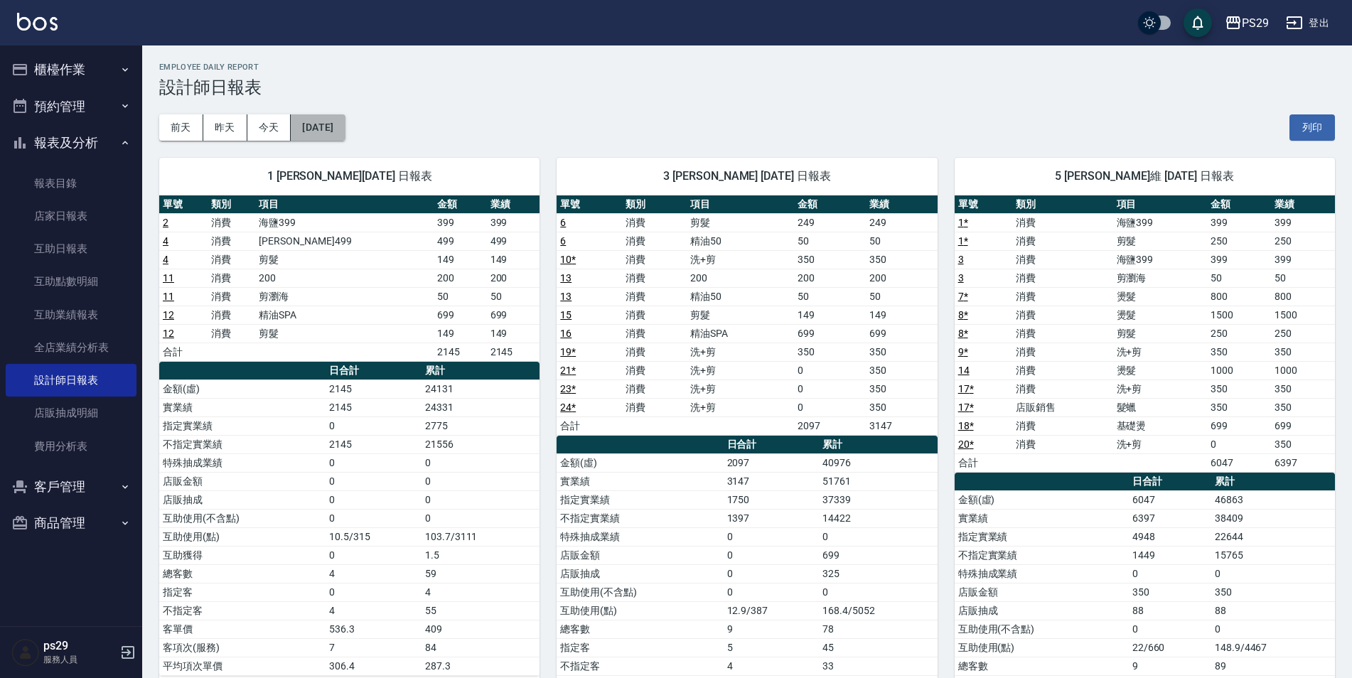
click at [345, 139] on button "[DATE]" at bounding box center [318, 127] width 54 height 26
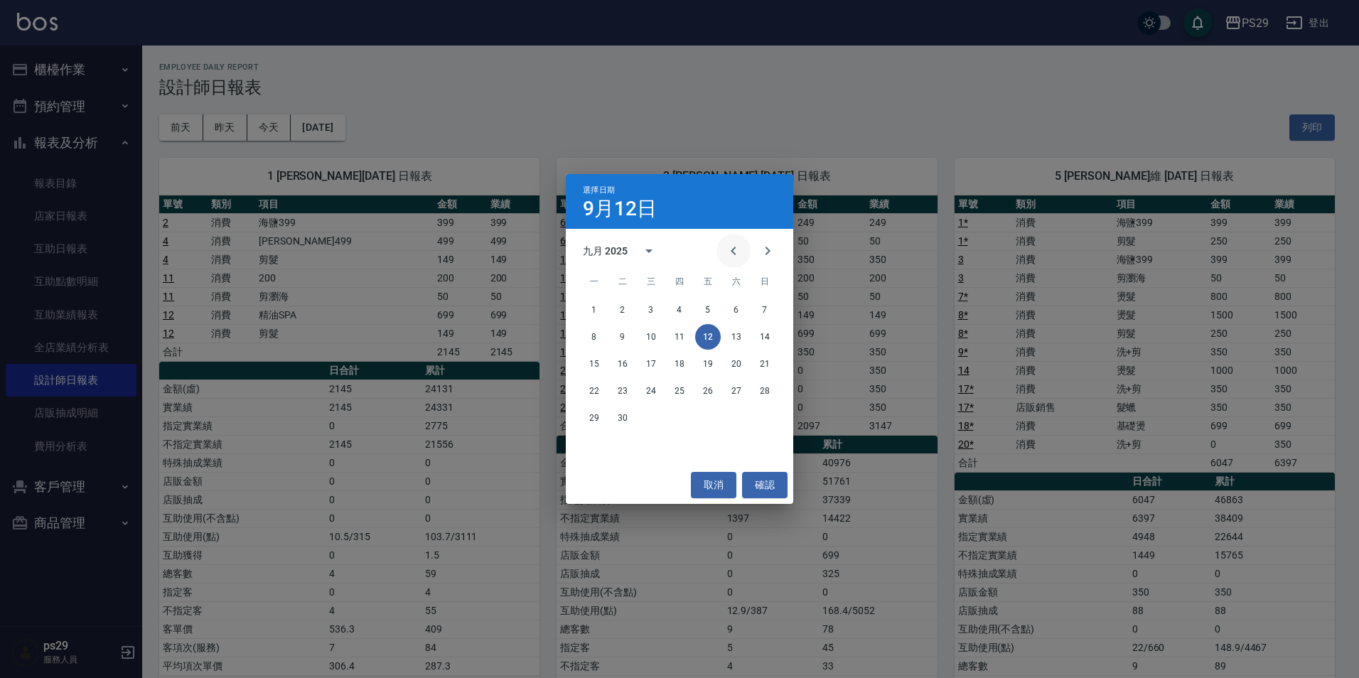
click at [727, 257] on icon "Previous month" at bounding box center [733, 250] width 17 height 17
click at [632, 361] on button "12" at bounding box center [623, 364] width 26 height 26
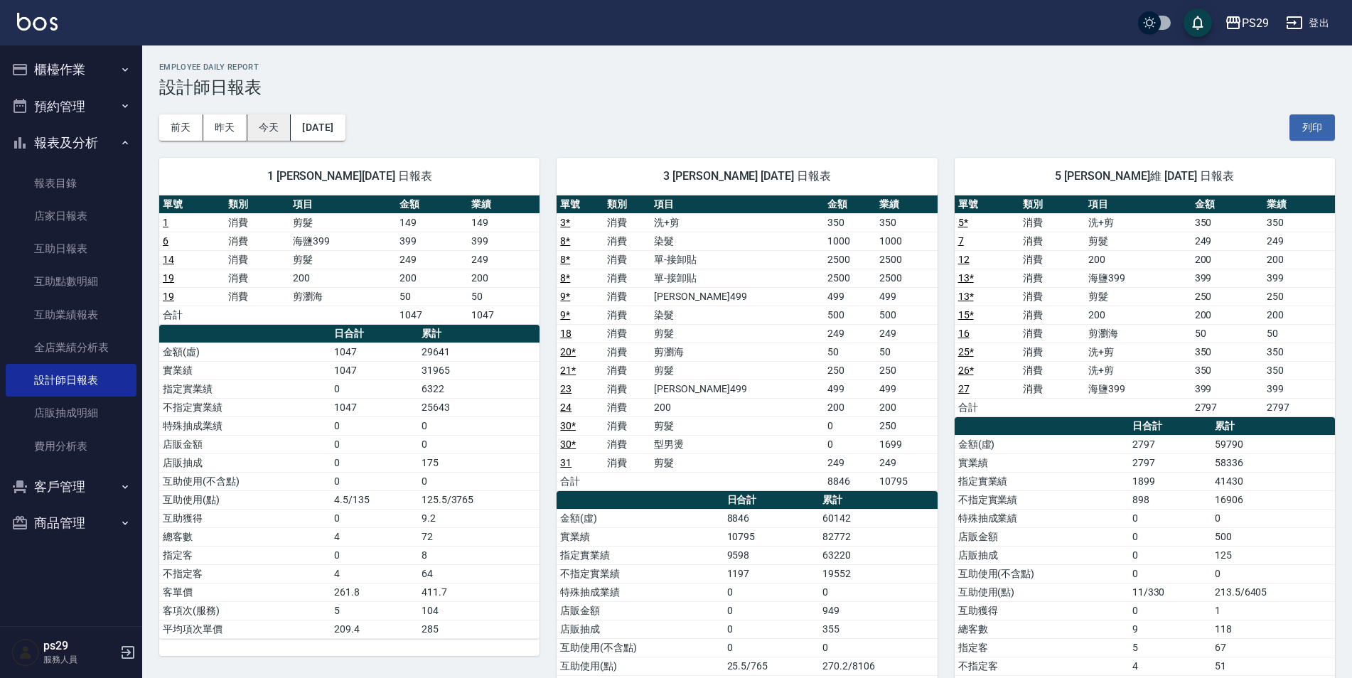
click at [251, 122] on button "今天" at bounding box center [269, 127] width 44 height 26
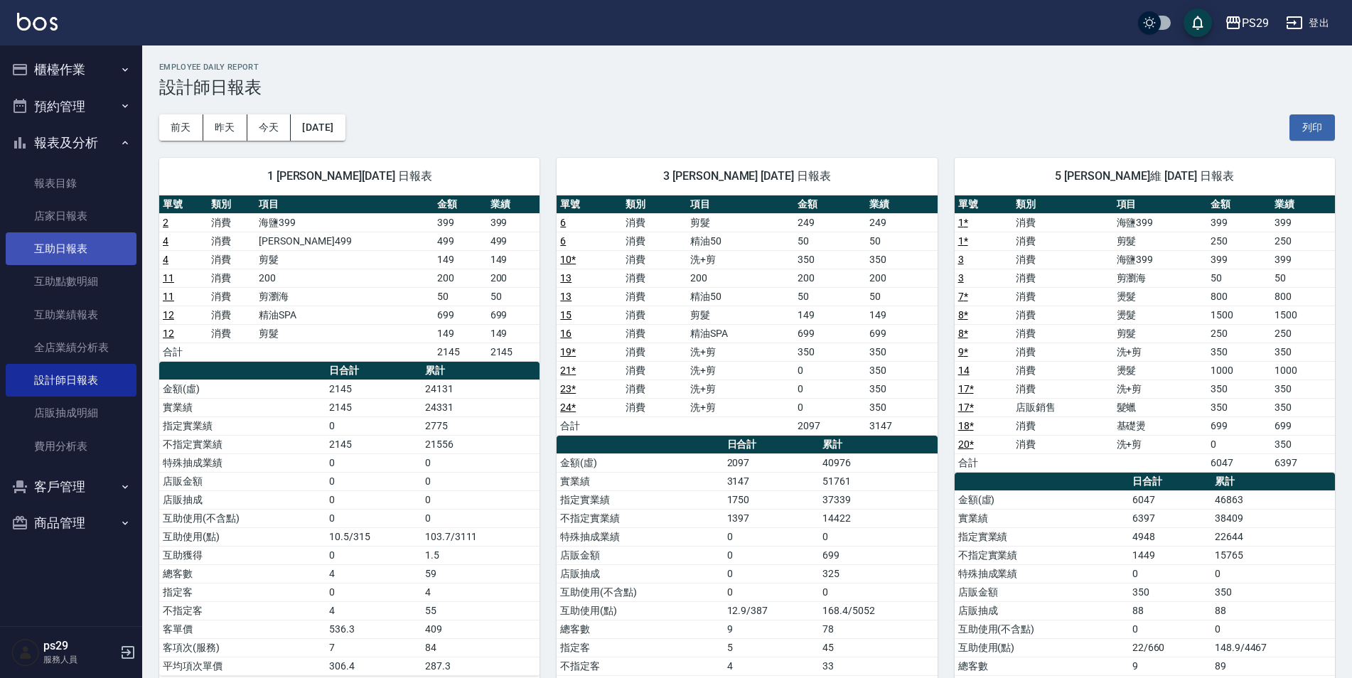
click at [87, 252] on link "互助日報表" at bounding box center [71, 248] width 131 height 33
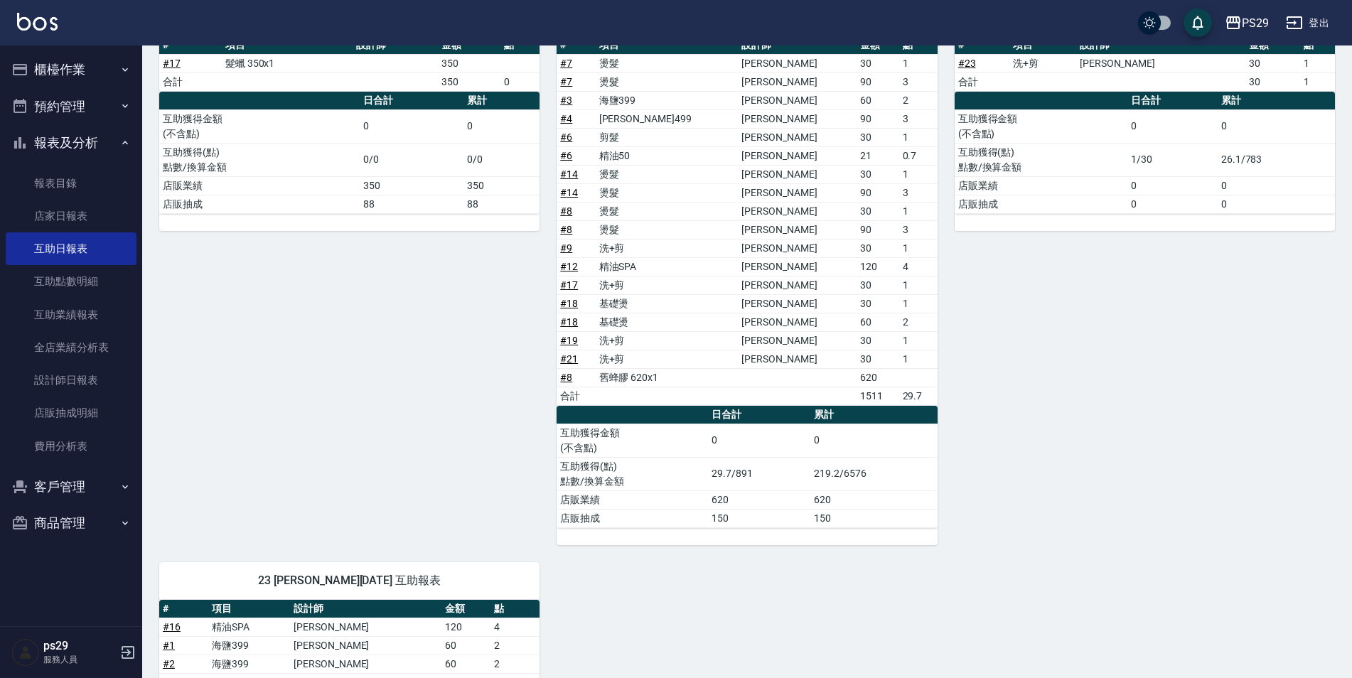
scroll to position [69, 0]
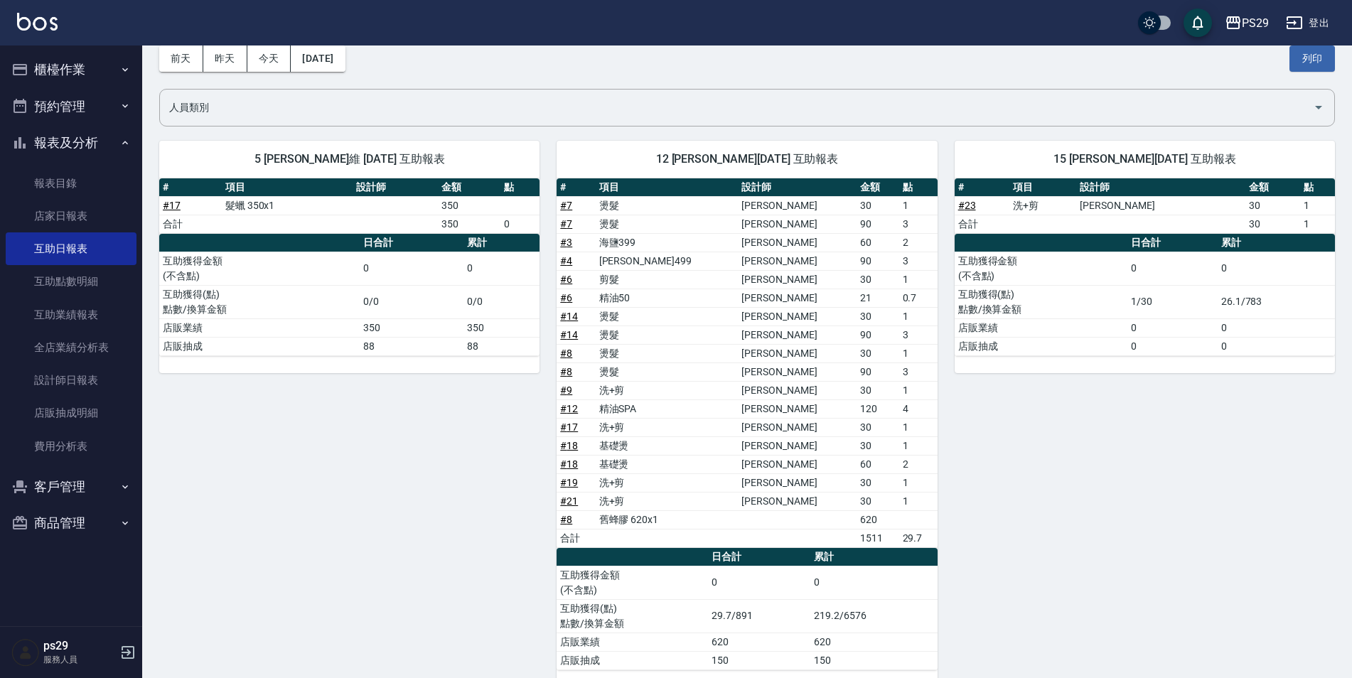
click at [30, 28] on img at bounding box center [37, 22] width 41 height 18
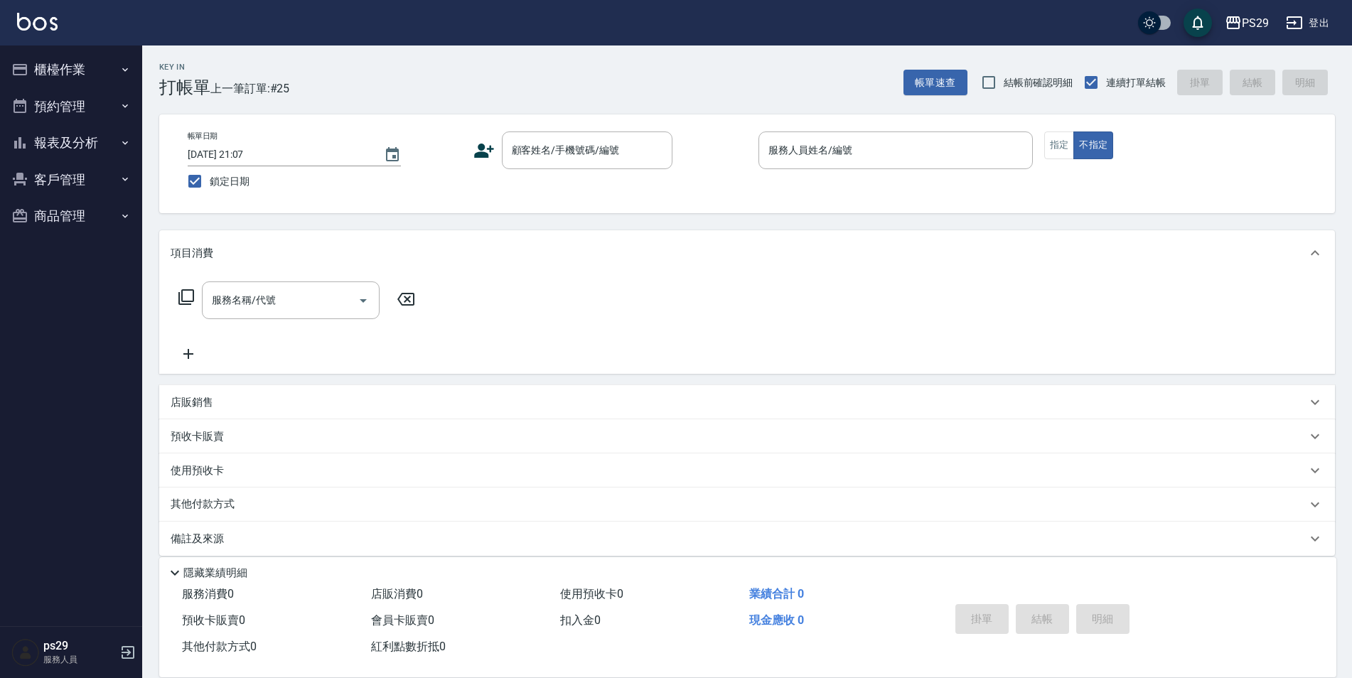
click at [41, 27] on img at bounding box center [37, 22] width 41 height 18
click at [75, 147] on button "報表及分析" at bounding box center [71, 142] width 131 height 37
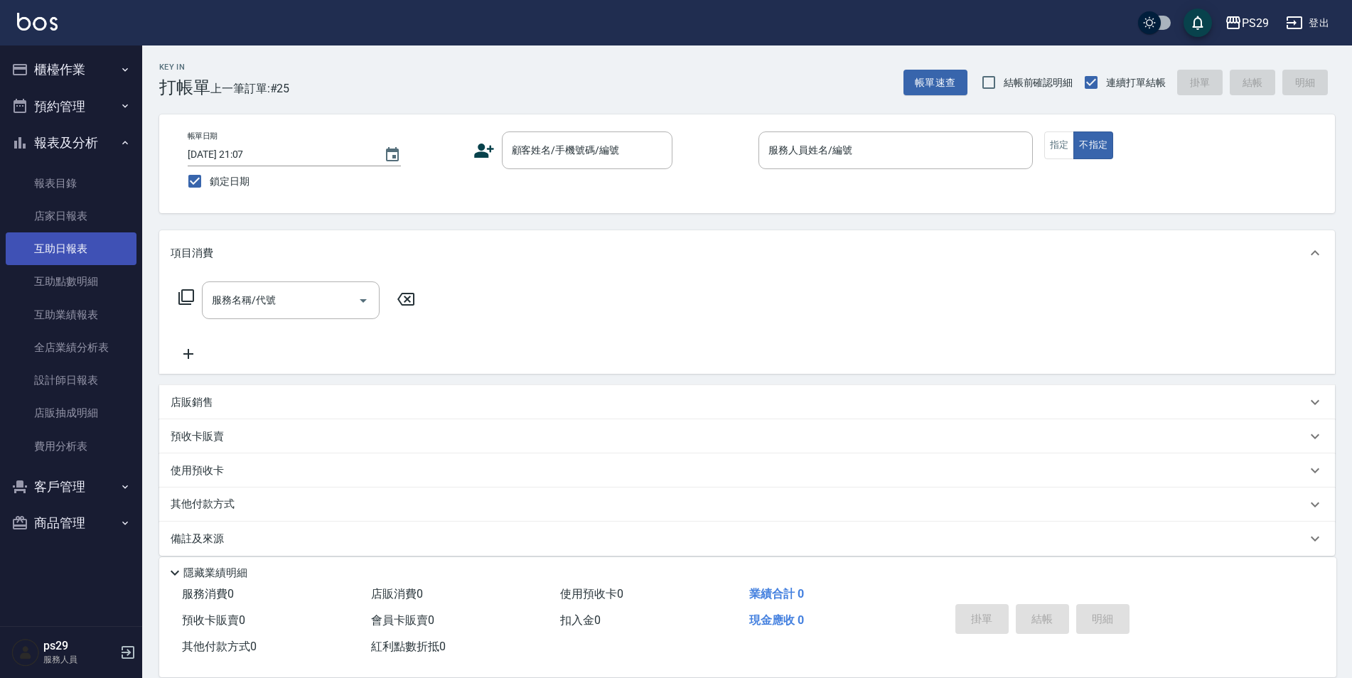
click at [88, 237] on link "互助日報表" at bounding box center [71, 248] width 131 height 33
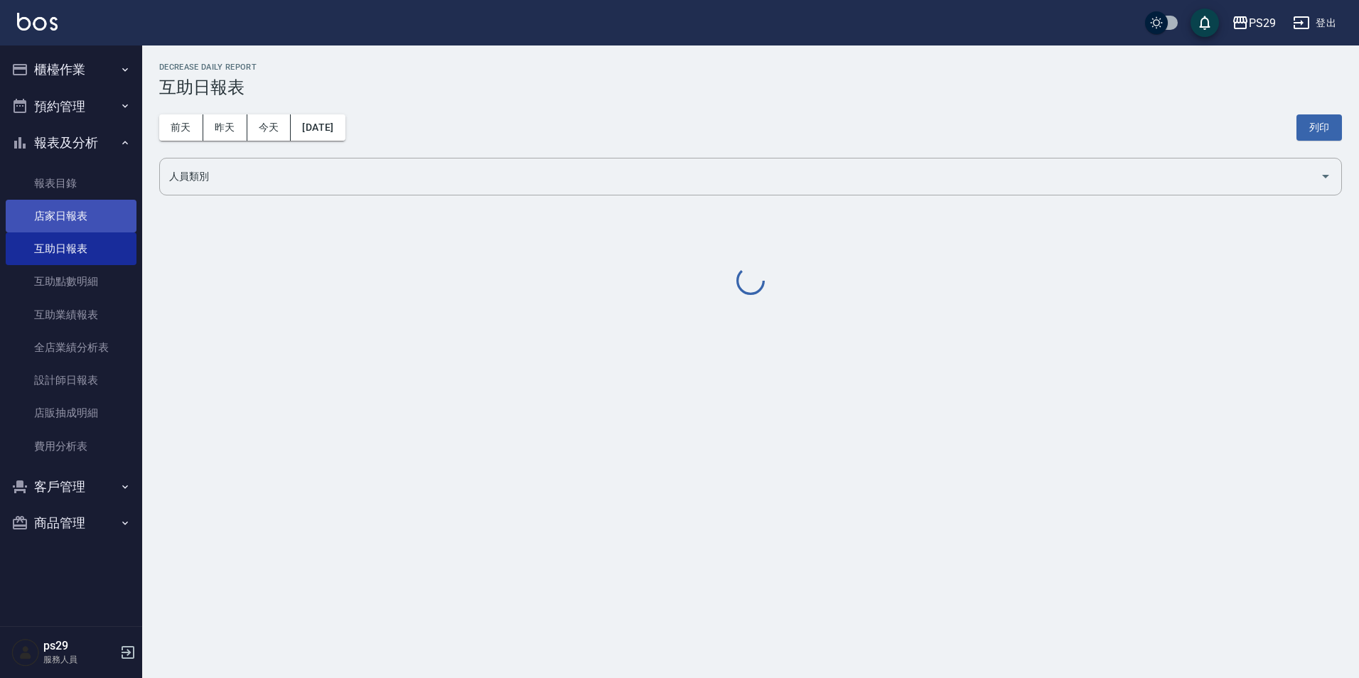
click at [98, 212] on link "店家日報表" at bounding box center [71, 216] width 131 height 33
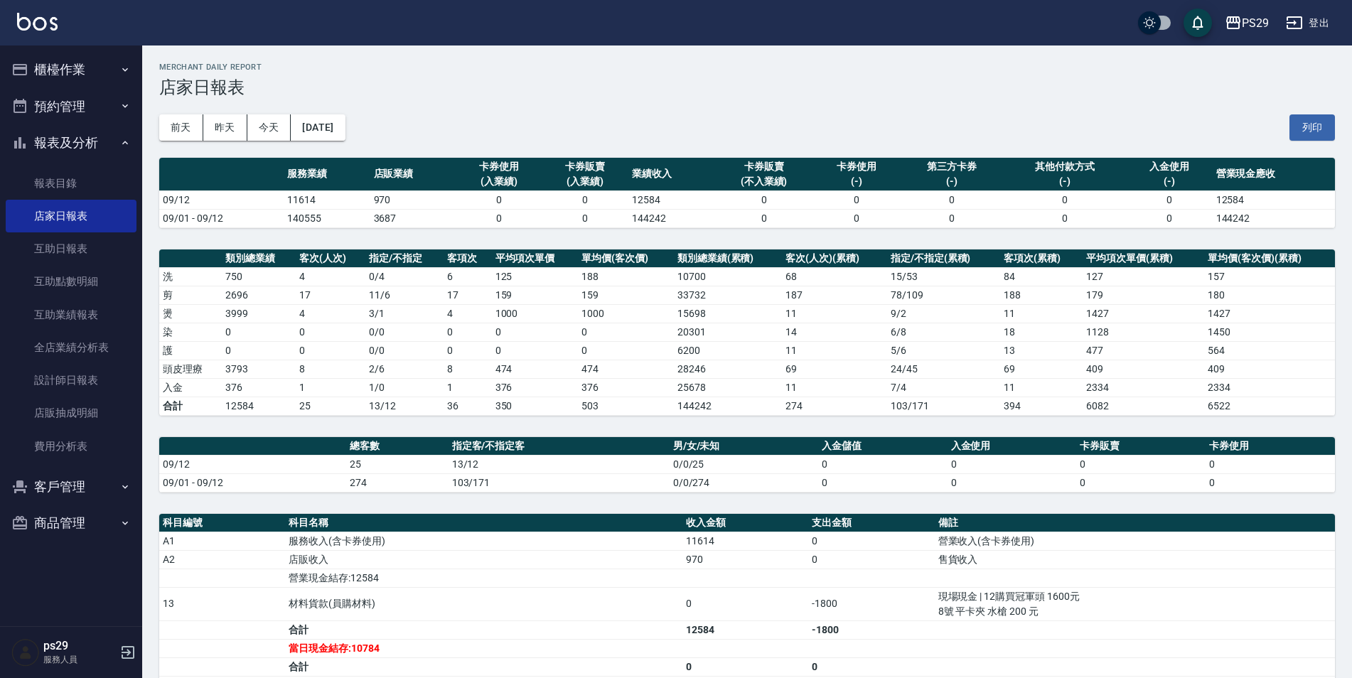
click at [49, 36] on div "PS29 登出" at bounding box center [676, 22] width 1352 height 45
click at [47, 20] on img at bounding box center [37, 22] width 41 height 18
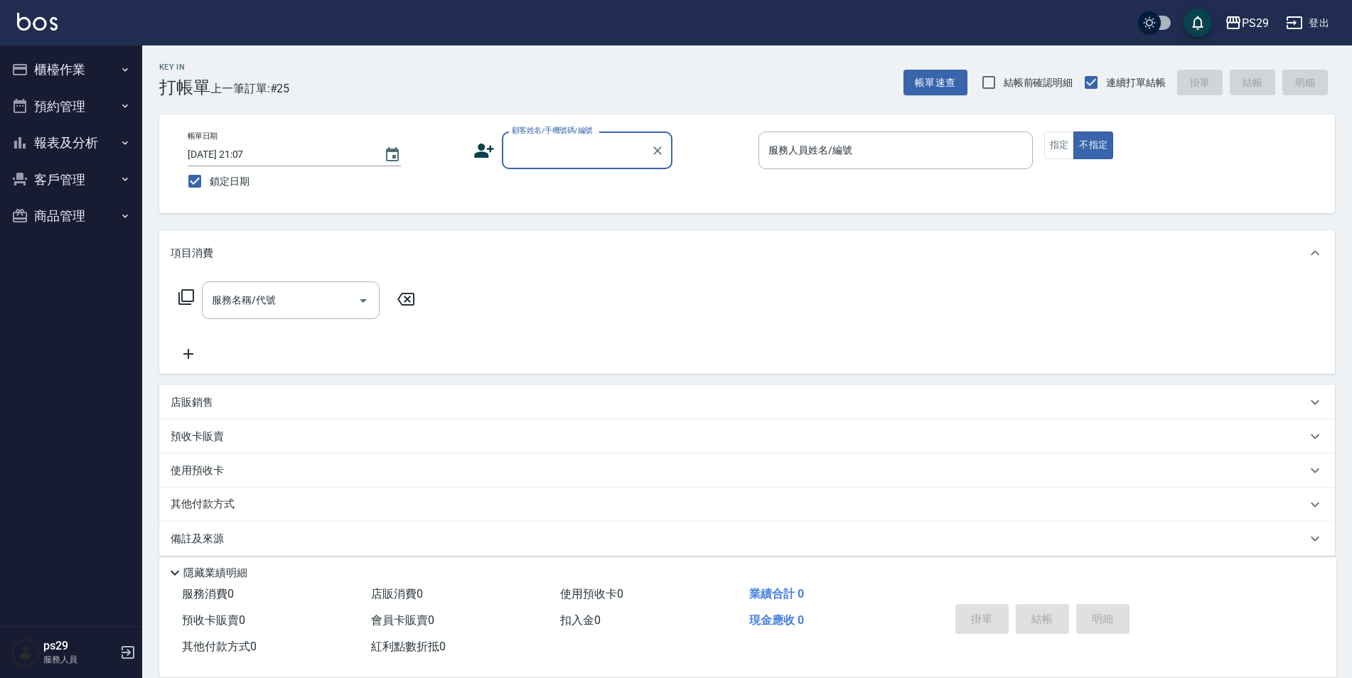
click at [31, 21] on img at bounding box center [37, 22] width 41 height 18
click at [44, 28] on img at bounding box center [37, 22] width 41 height 18
click at [69, 112] on button "預約管理" at bounding box center [71, 106] width 131 height 37
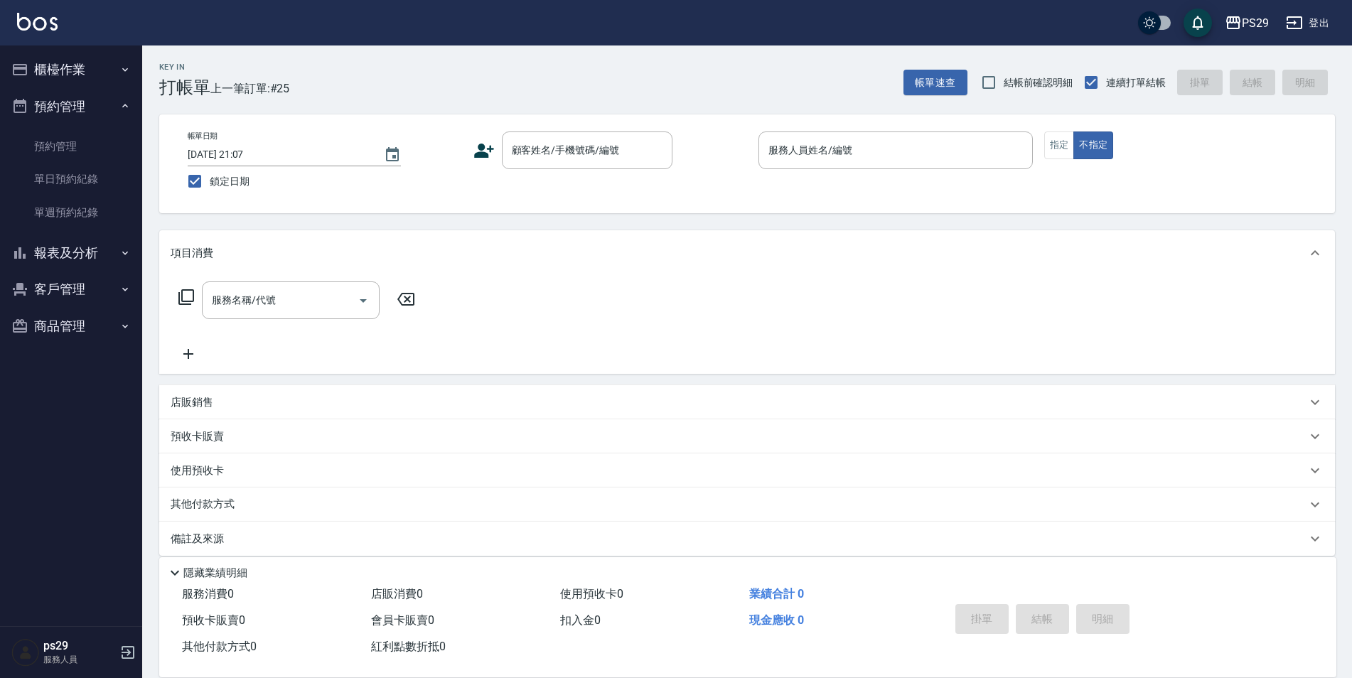
click at [53, 255] on button "報表及分析" at bounding box center [71, 253] width 131 height 37
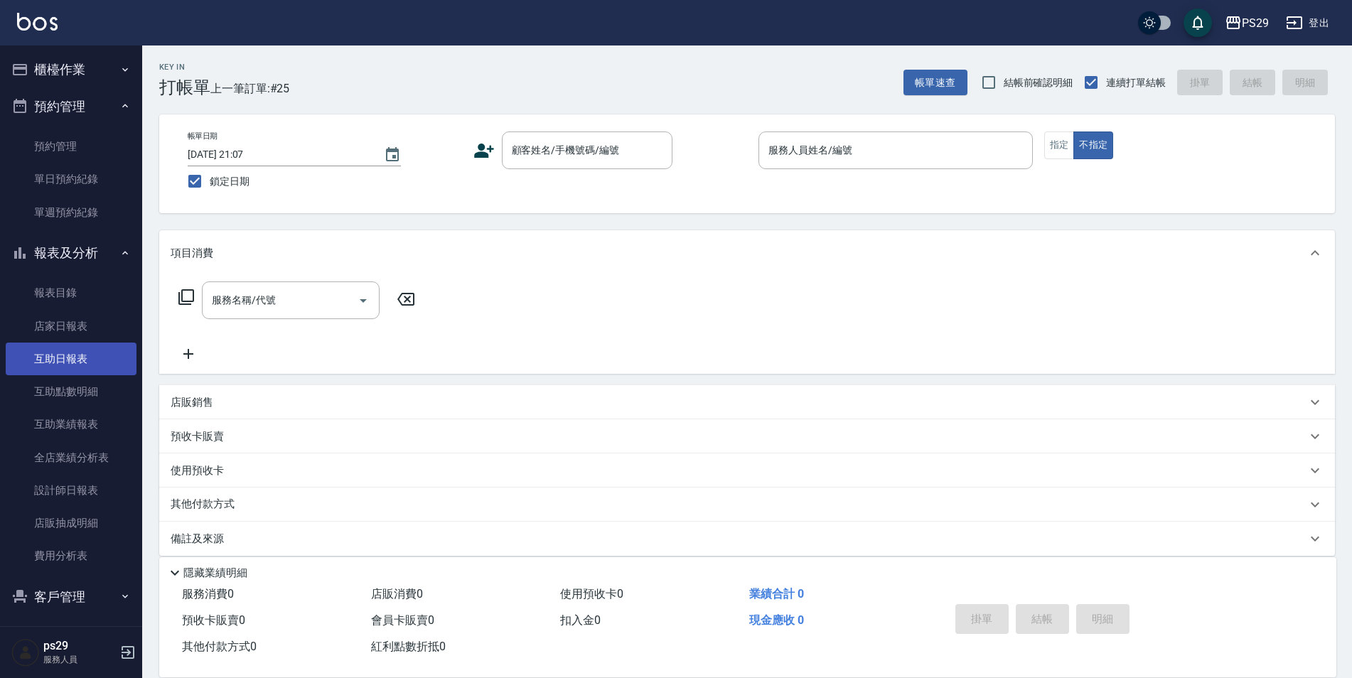
click at [86, 358] on link "互助日報表" at bounding box center [71, 359] width 131 height 33
